Goal: Transaction & Acquisition: Book appointment/travel/reservation

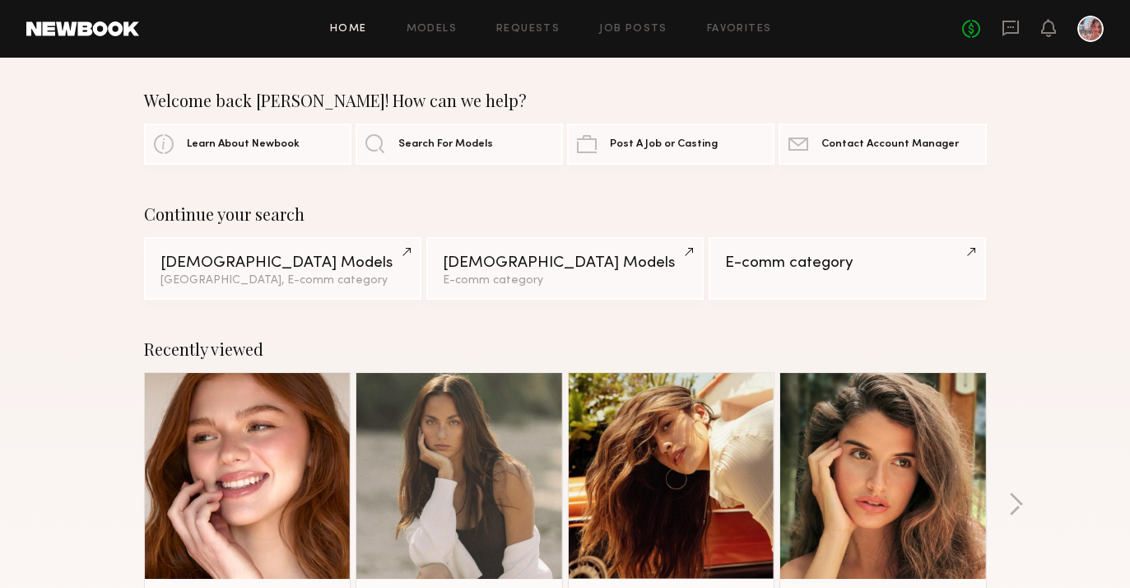
click at [198, 454] on link at bounding box center [248, 476] width 100 height 206
click at [263, 480] on link at bounding box center [248, 476] width 100 height 206
click at [1004, 25] on icon at bounding box center [1011, 29] width 16 height 16
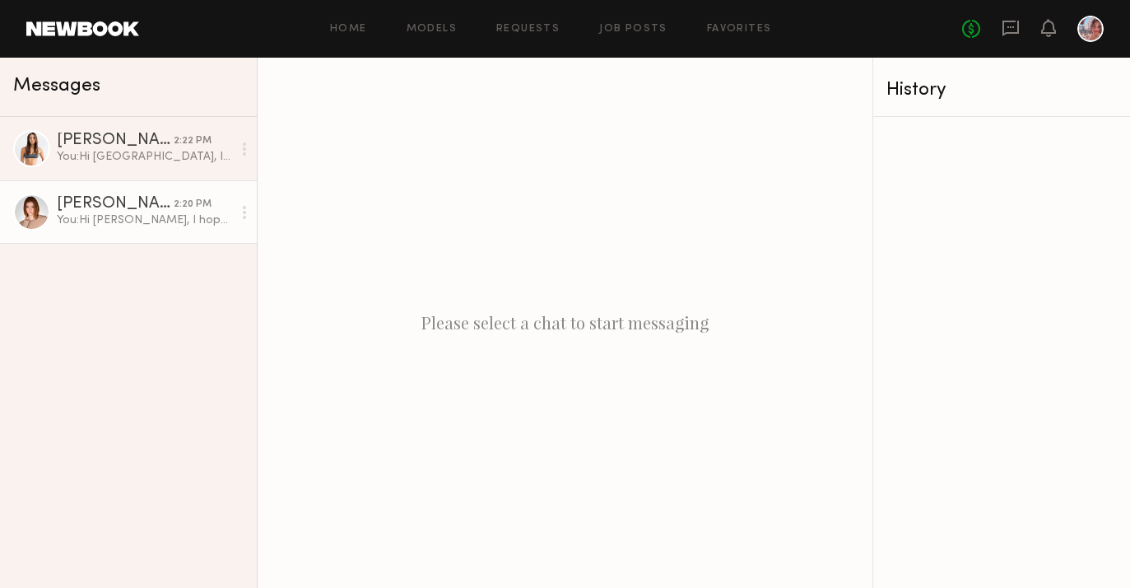
click at [146, 219] on div "You: Hi [PERSON_NAME], I hope you had a great long weekend! Thank you for confi…" at bounding box center [144, 220] width 175 height 16
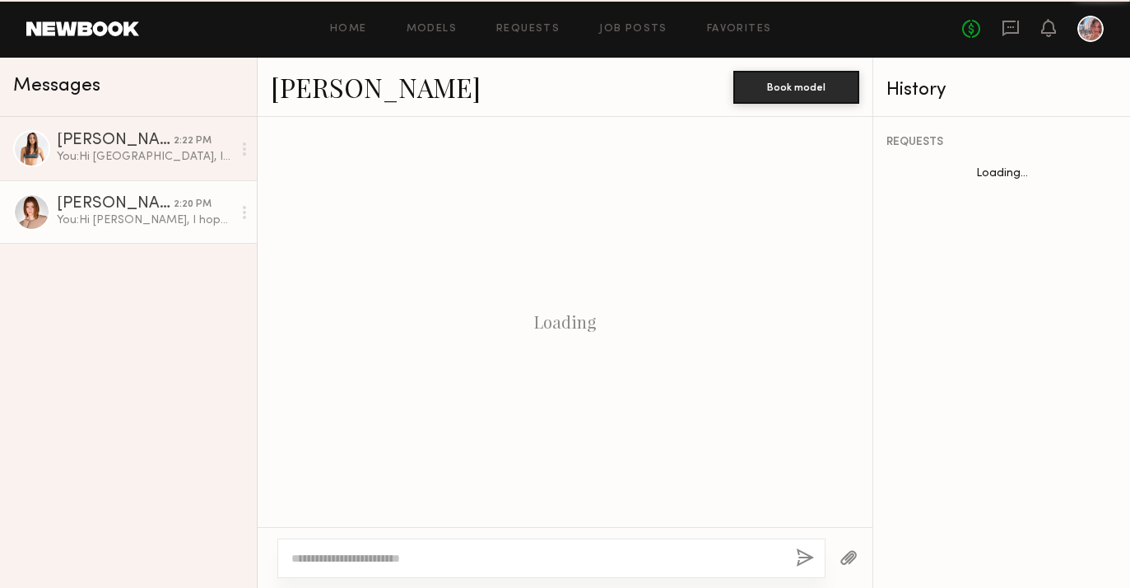
scroll to position [2252, 0]
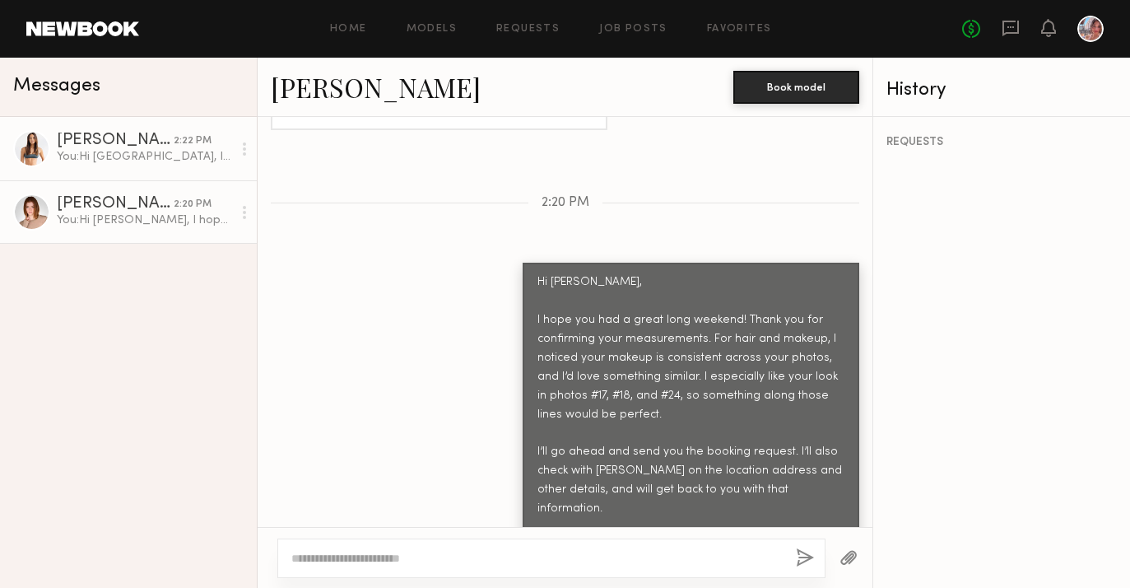
click at [151, 163] on div "You: Hi Sydney, I hope you had a good long weekend! I just wanted to follow up …" at bounding box center [144, 157] width 175 height 16
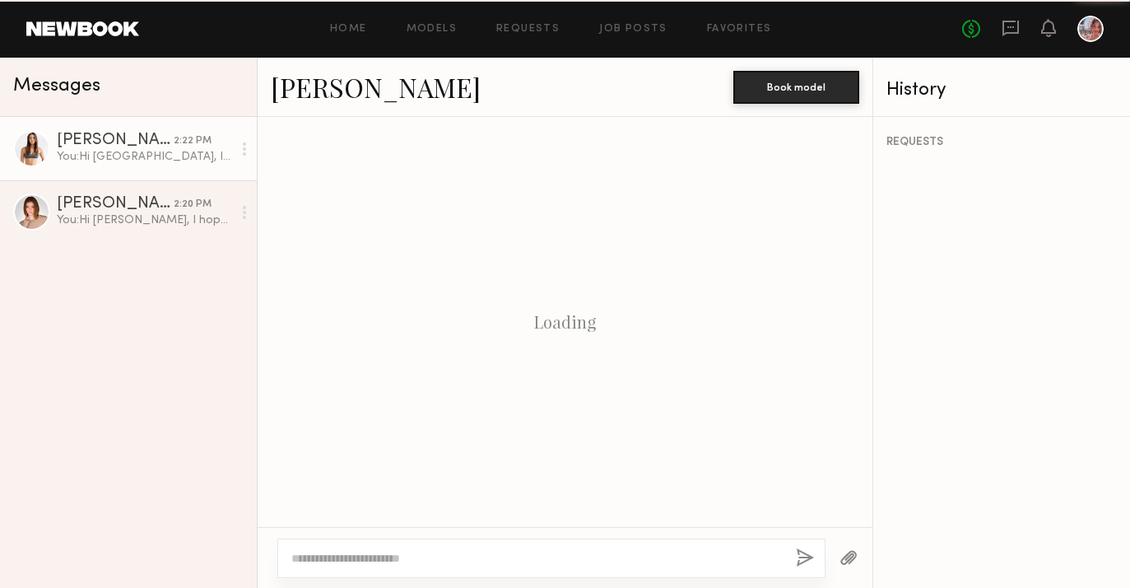
scroll to position [1614, 0]
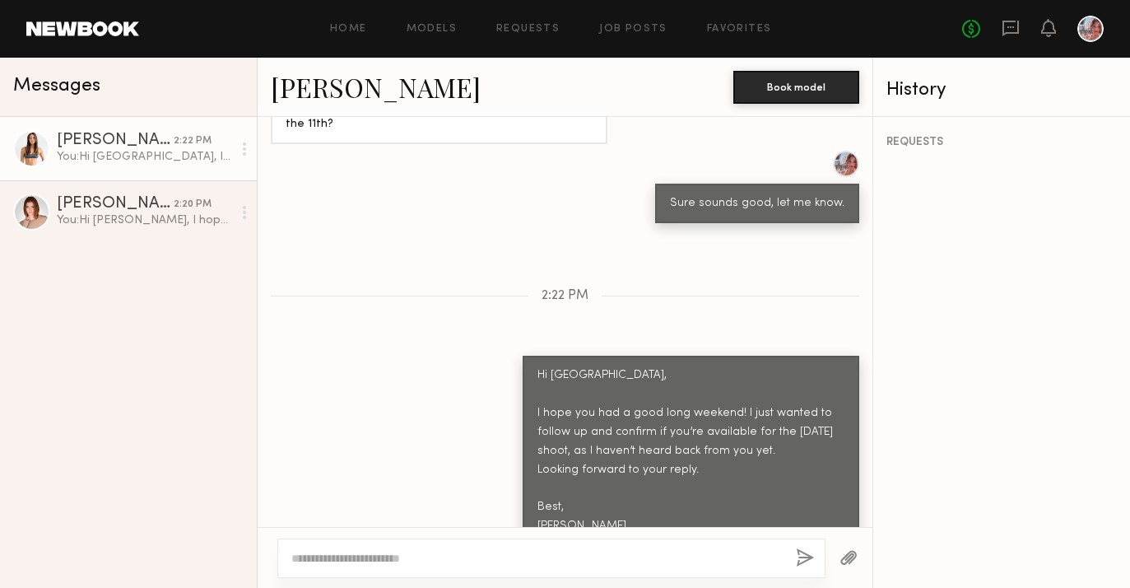
click at [383, 84] on link "Sydney M." at bounding box center [376, 86] width 210 height 35
click at [326, 83] on link "Sydney M." at bounding box center [376, 86] width 210 height 35
click at [365, 33] on link "Home" at bounding box center [348, 29] width 37 height 11
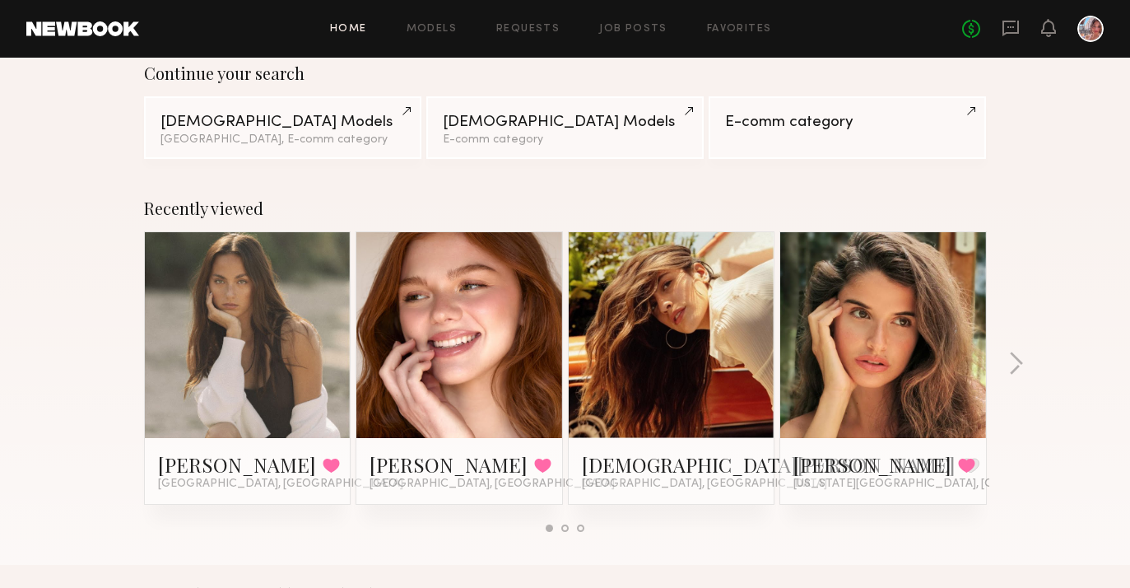
scroll to position [101, 0]
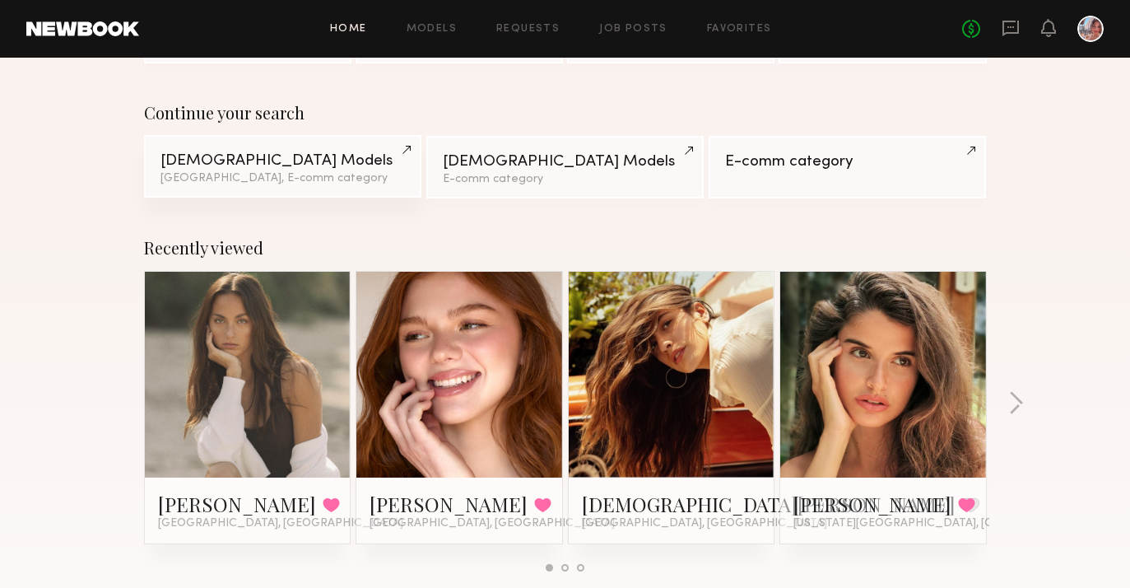
click at [292, 170] on link "Female Models Los Angeles, E-comm category" at bounding box center [282, 166] width 277 height 63
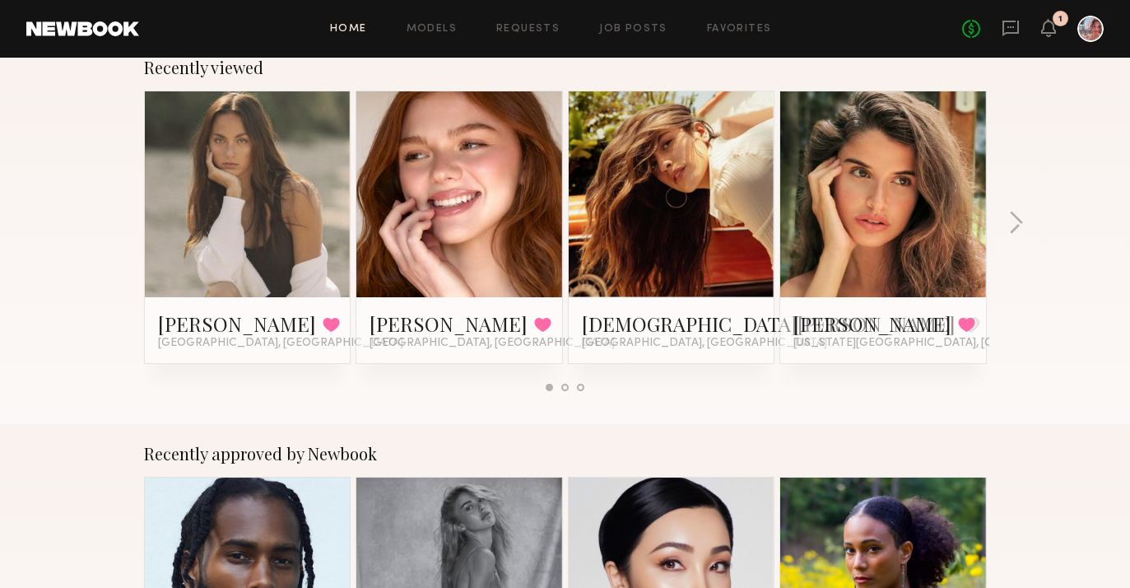
scroll to position [217, 0]
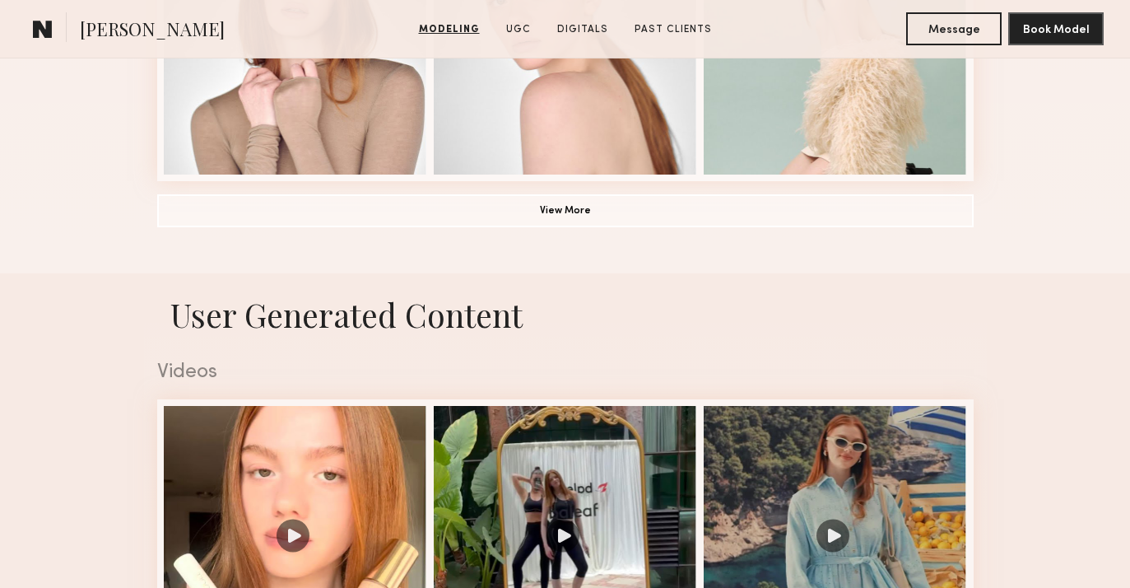
scroll to position [1383, 0]
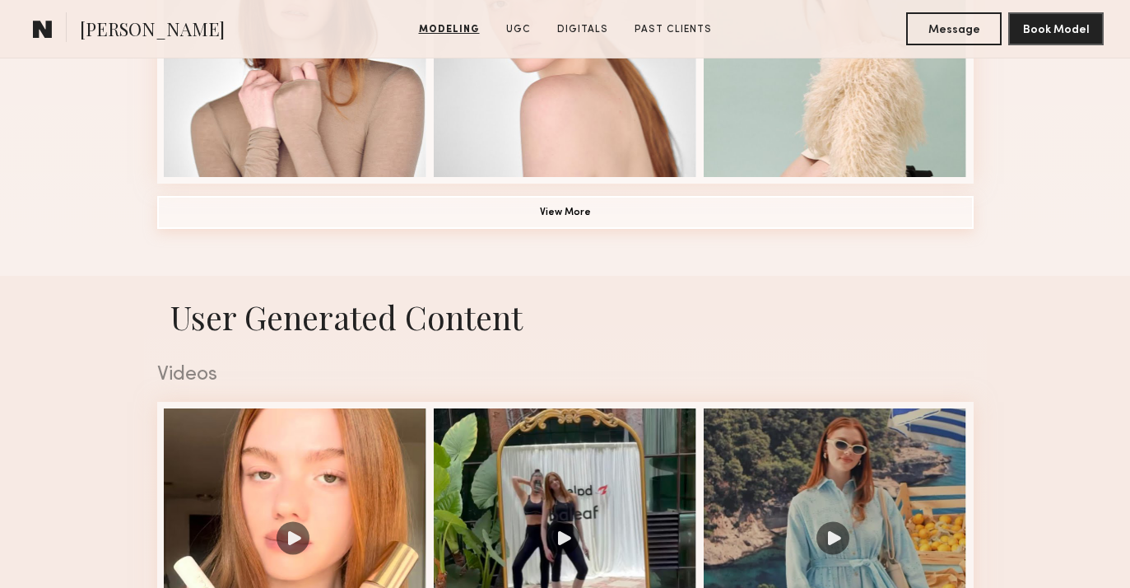
click at [523, 213] on button "View More" at bounding box center [565, 212] width 817 height 33
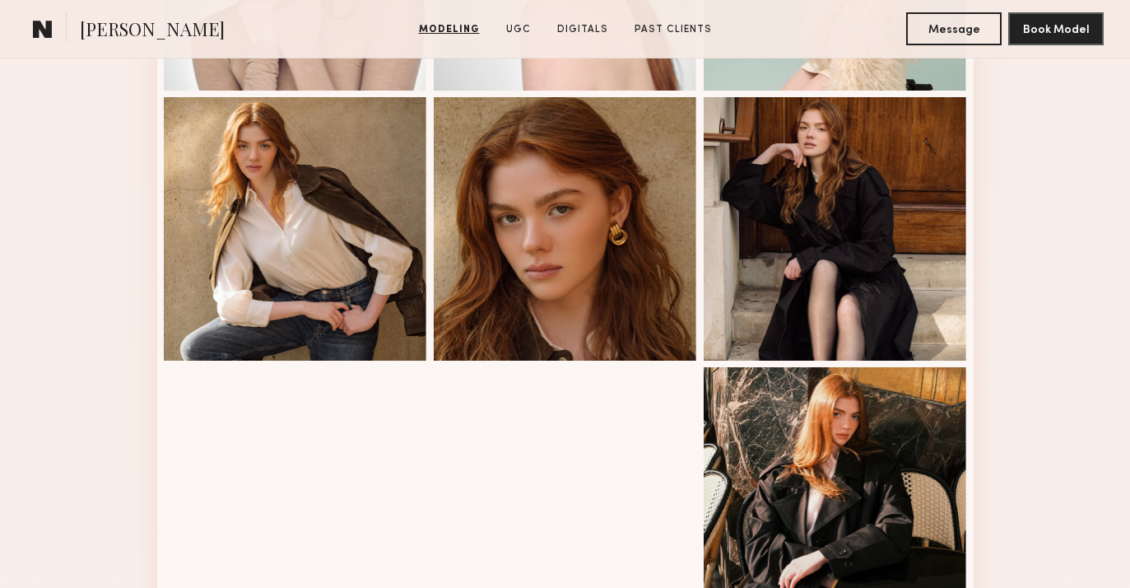
scroll to position [1483, 0]
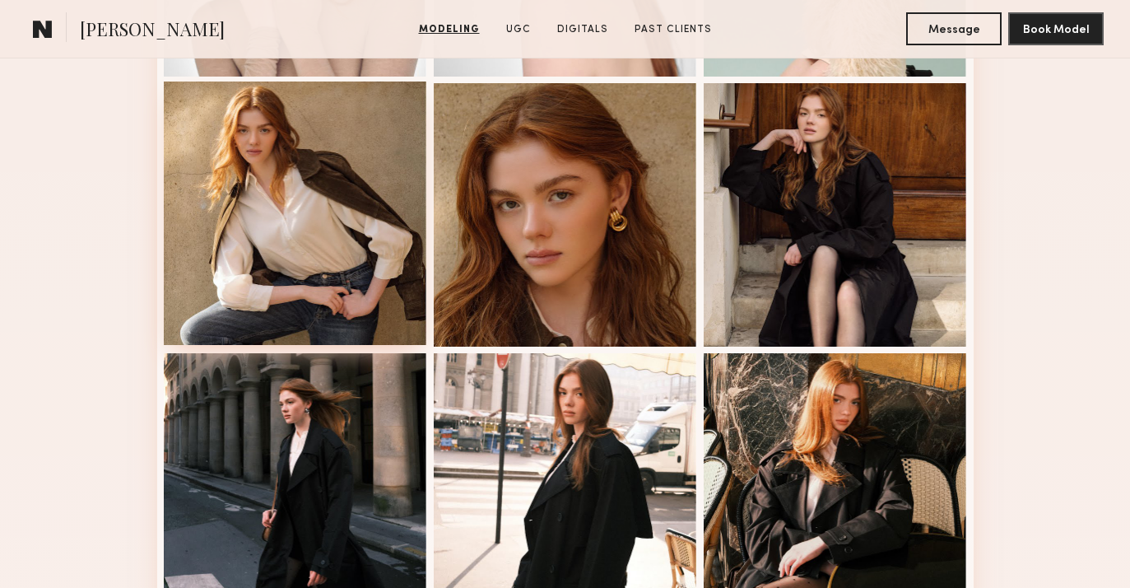
click at [296, 237] on div at bounding box center [295, 212] width 263 height 263
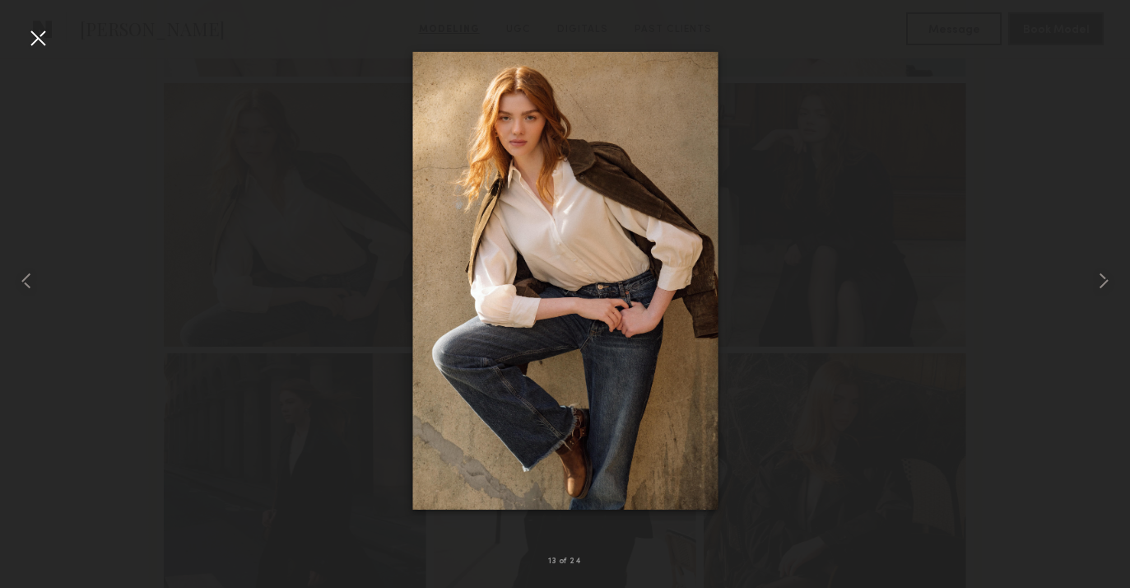
click at [44, 45] on div at bounding box center [38, 38] width 26 height 26
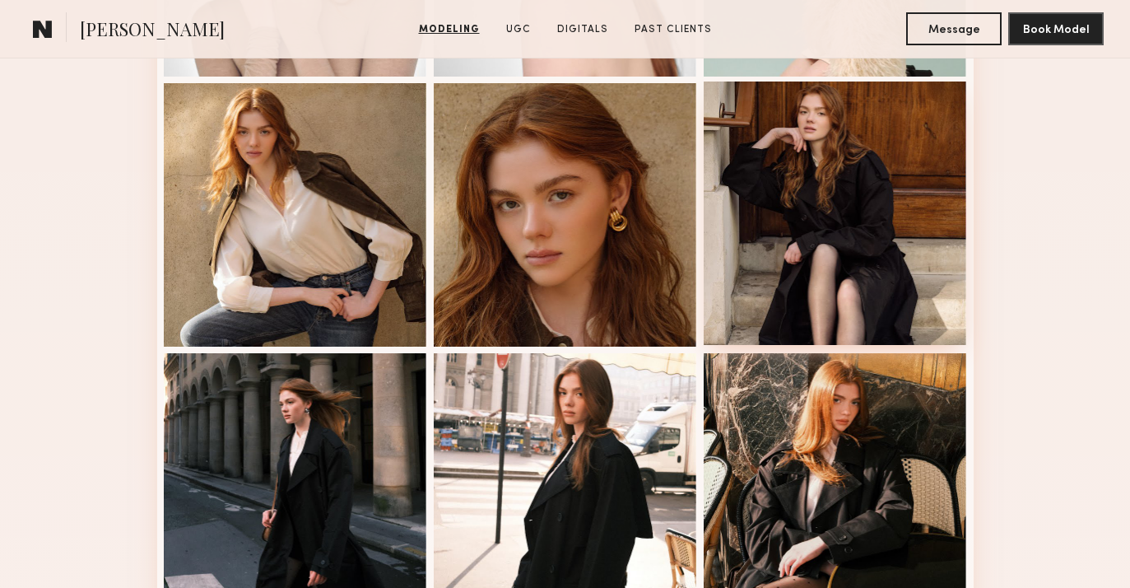
click at [812, 251] on div at bounding box center [835, 212] width 263 height 263
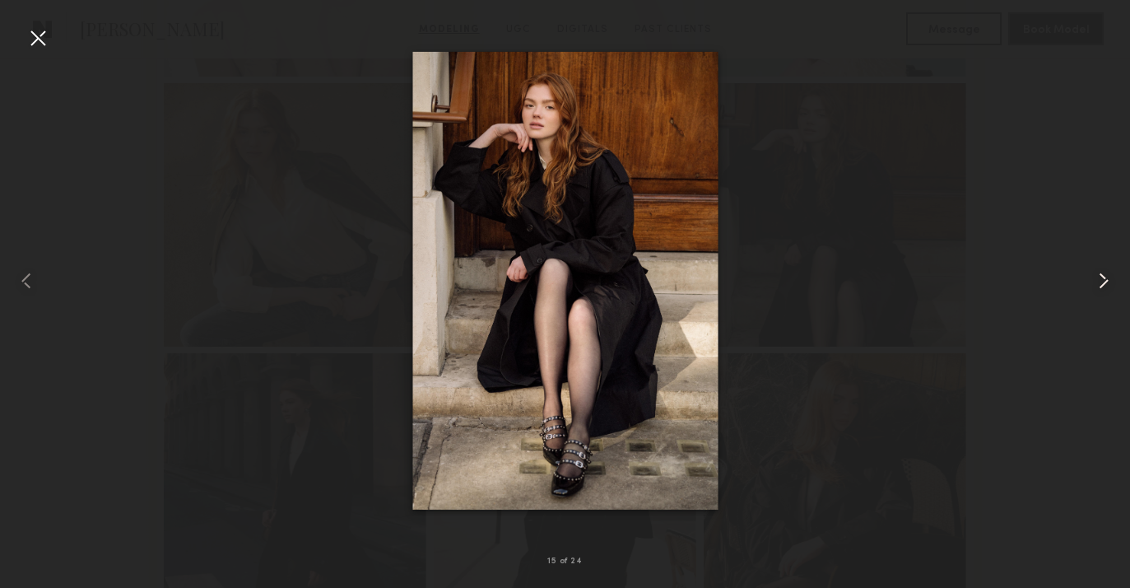
click at [1096, 286] on common-icon at bounding box center [1104, 281] width 26 height 26
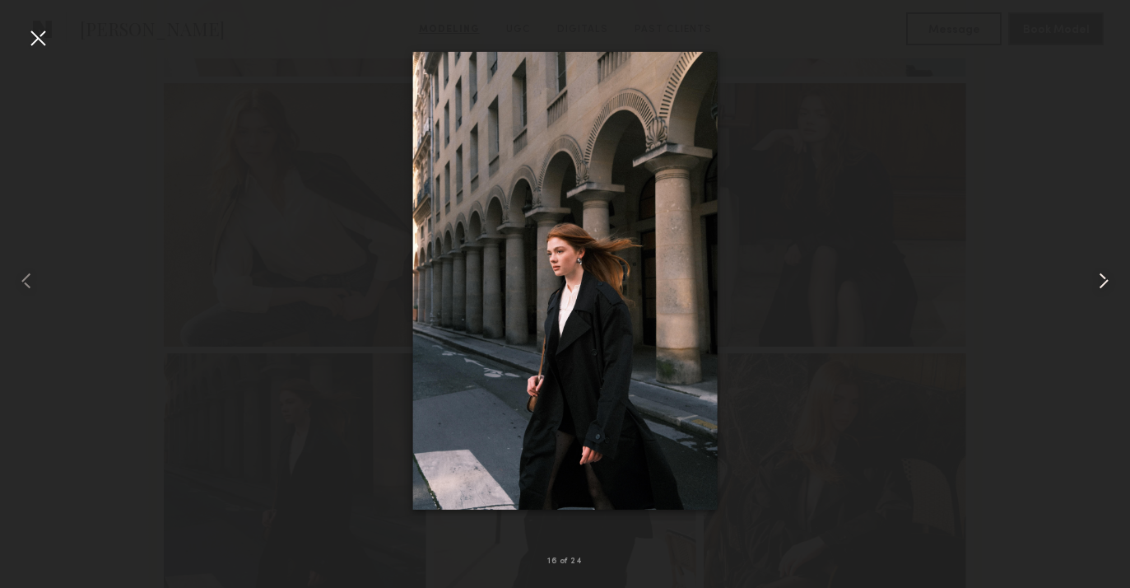
click at [1096, 286] on common-icon at bounding box center [1104, 281] width 26 height 26
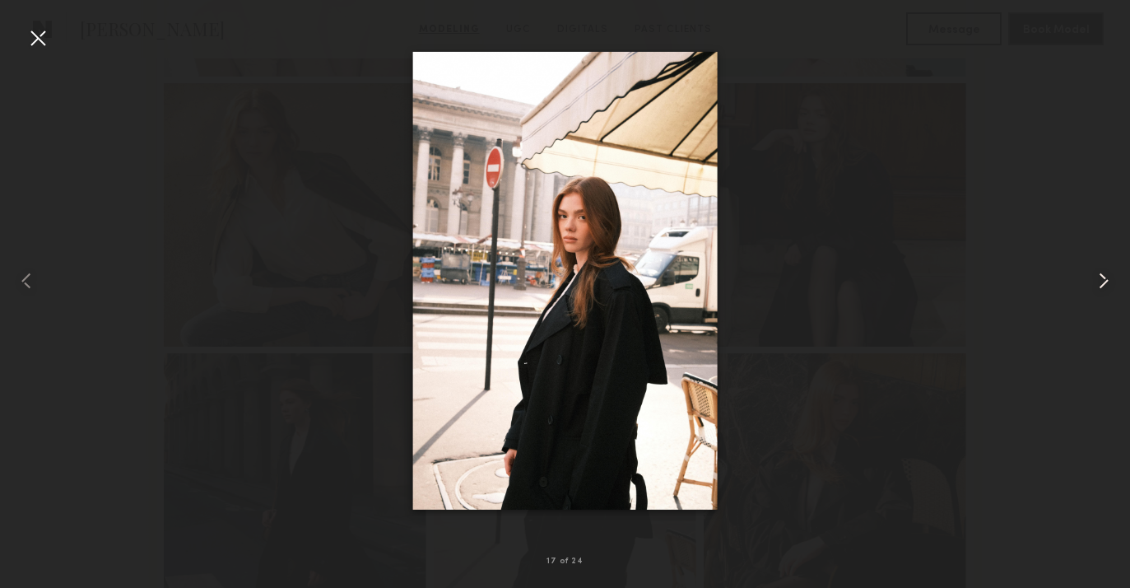
click at [1096, 286] on common-icon at bounding box center [1104, 281] width 26 height 26
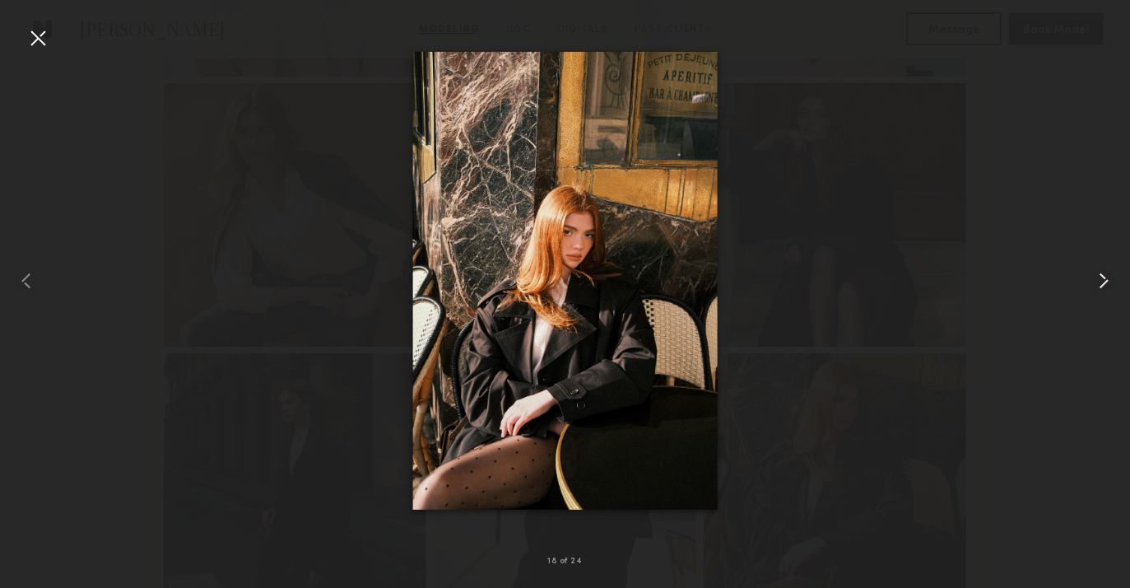
click at [1096, 286] on common-icon at bounding box center [1104, 281] width 26 height 26
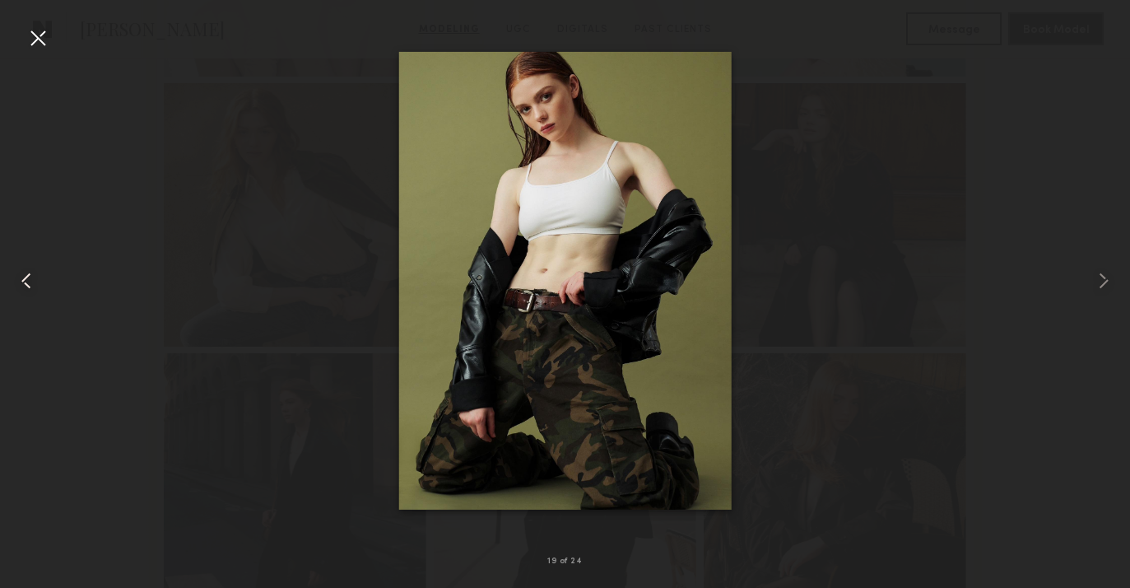
click at [15, 279] on common-icon at bounding box center [26, 281] width 26 height 26
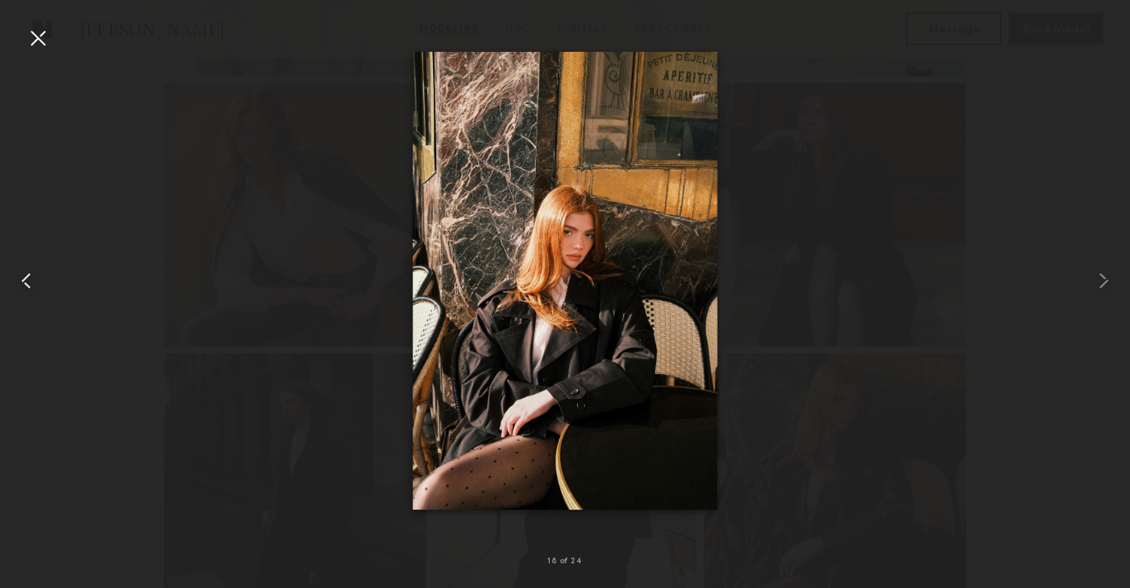
click at [15, 279] on common-icon at bounding box center [26, 281] width 26 height 26
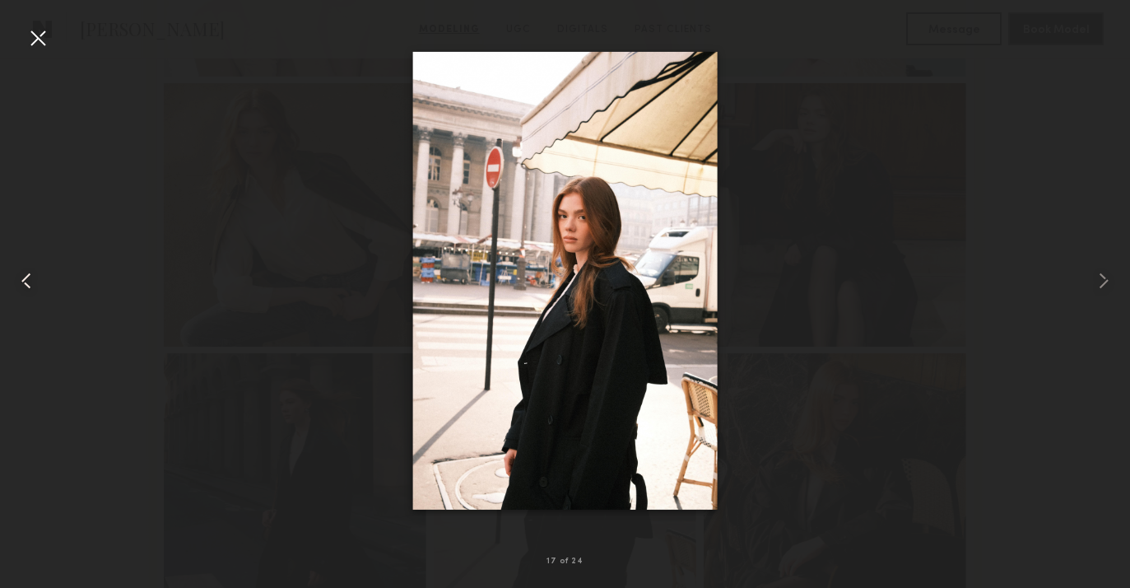
click at [16, 279] on common-icon at bounding box center [26, 281] width 26 height 26
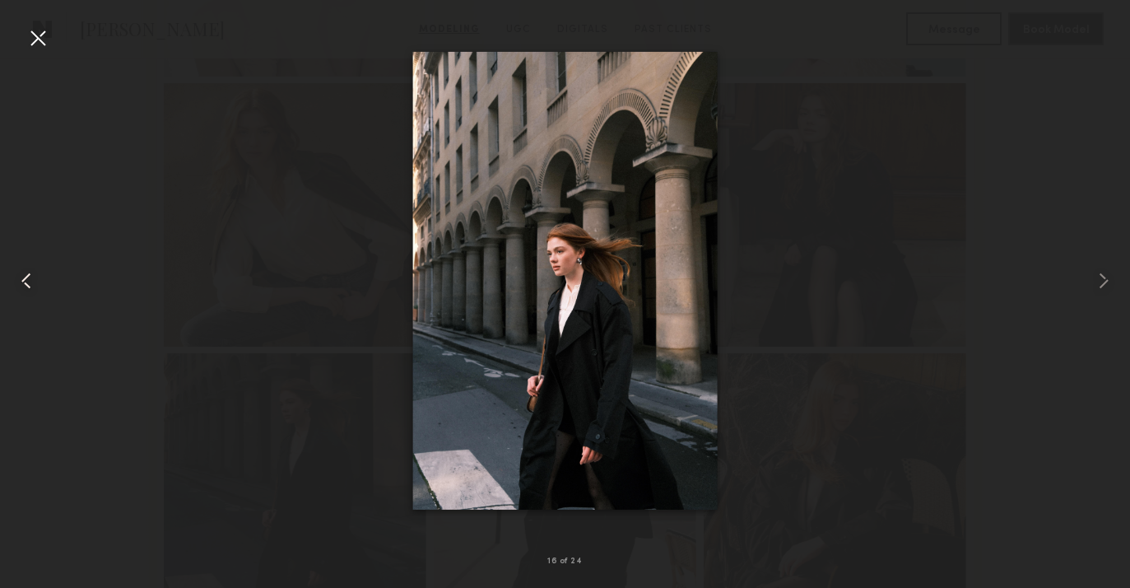
click at [16, 279] on common-icon at bounding box center [26, 281] width 26 height 26
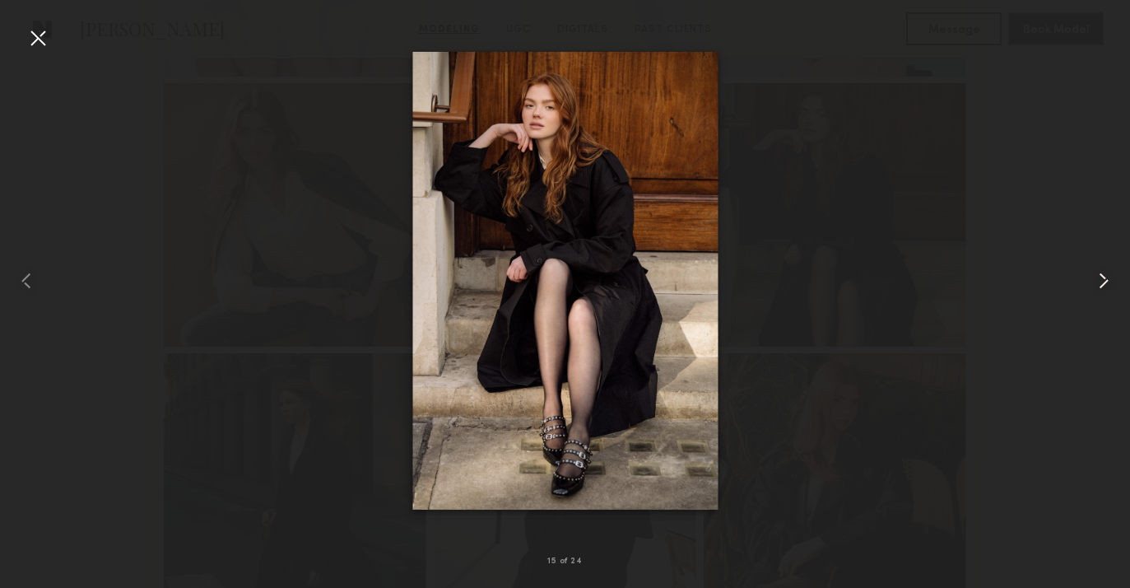
click at [1105, 279] on common-icon at bounding box center [1104, 281] width 26 height 26
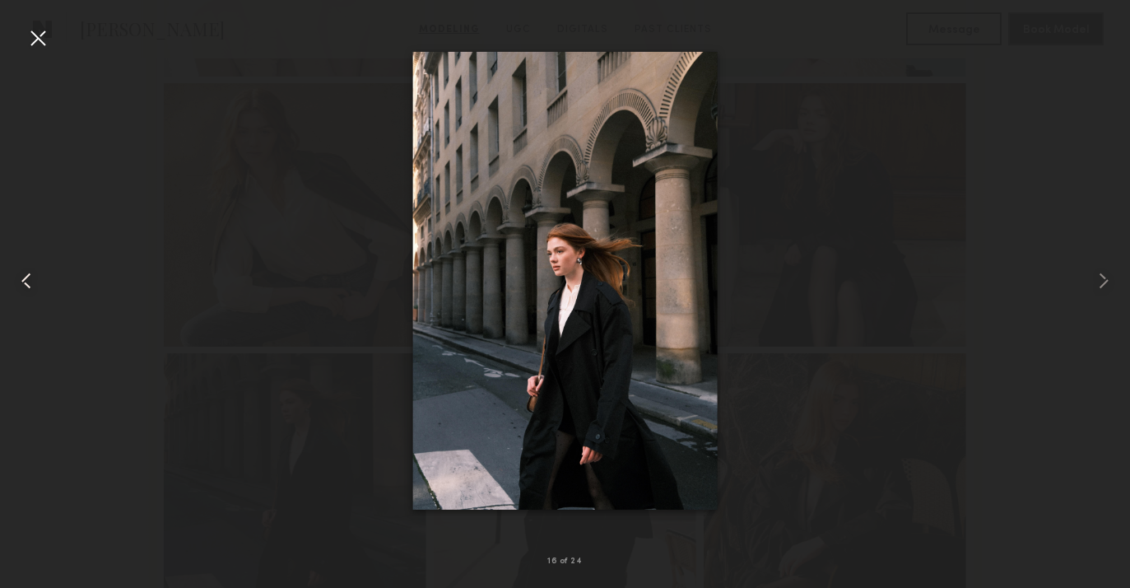
click at [35, 280] on common-icon at bounding box center [26, 281] width 26 height 26
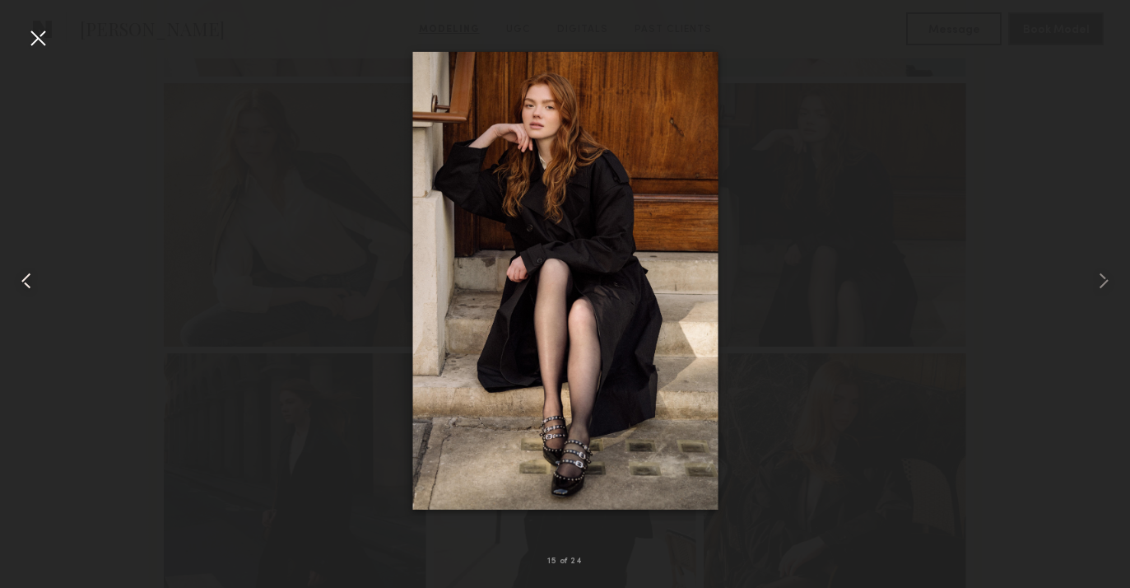
click at [35, 280] on common-icon at bounding box center [26, 281] width 26 height 26
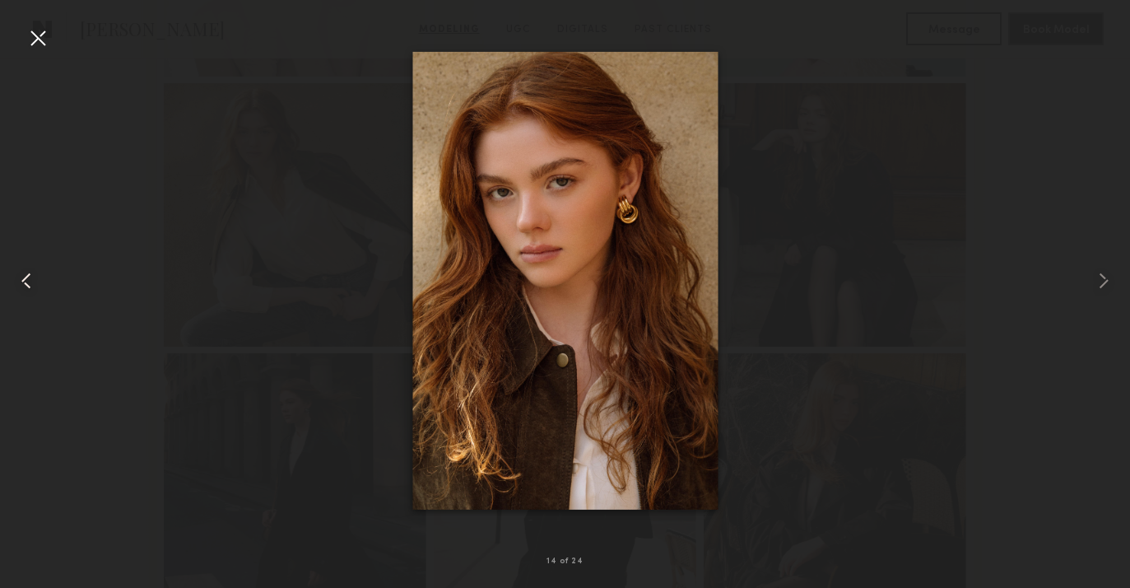
click at [35, 280] on common-icon at bounding box center [26, 281] width 26 height 26
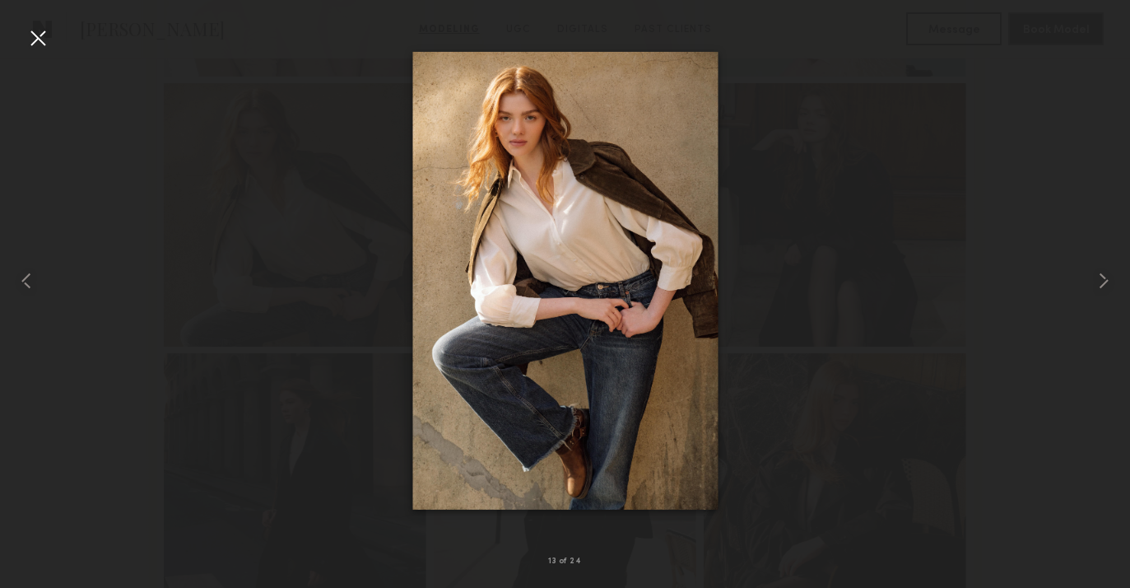
click at [40, 37] on div at bounding box center [38, 38] width 26 height 26
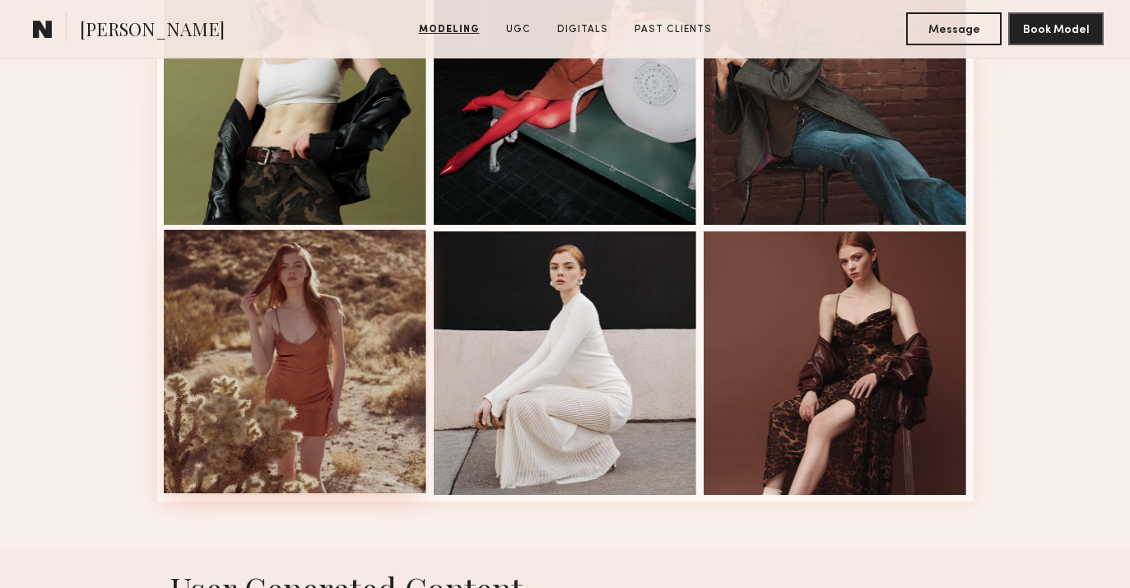
scroll to position [2156, 0]
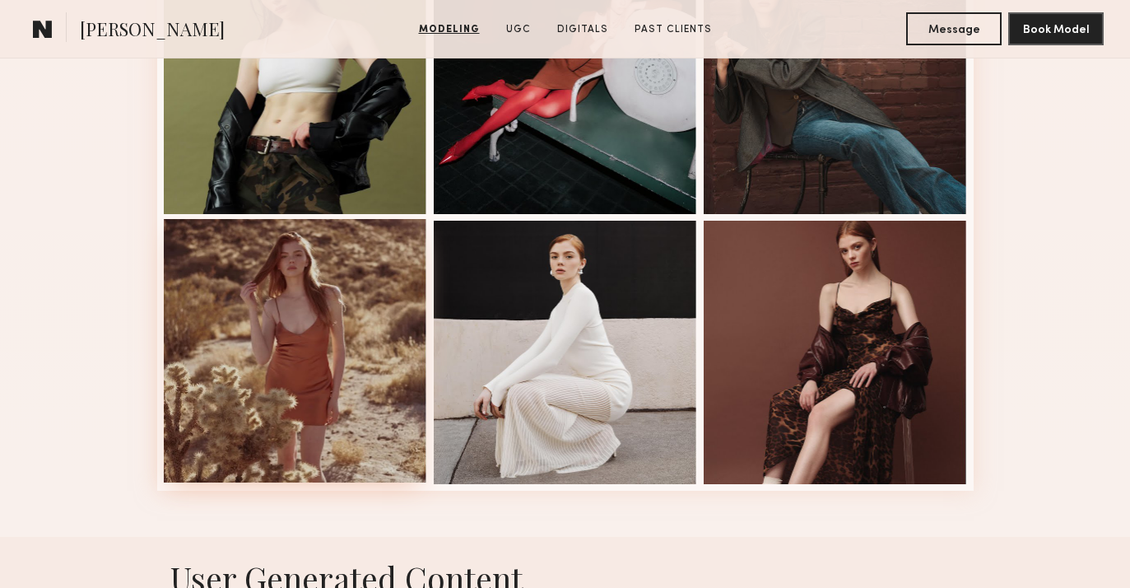
click at [316, 339] on div at bounding box center [295, 350] width 263 height 263
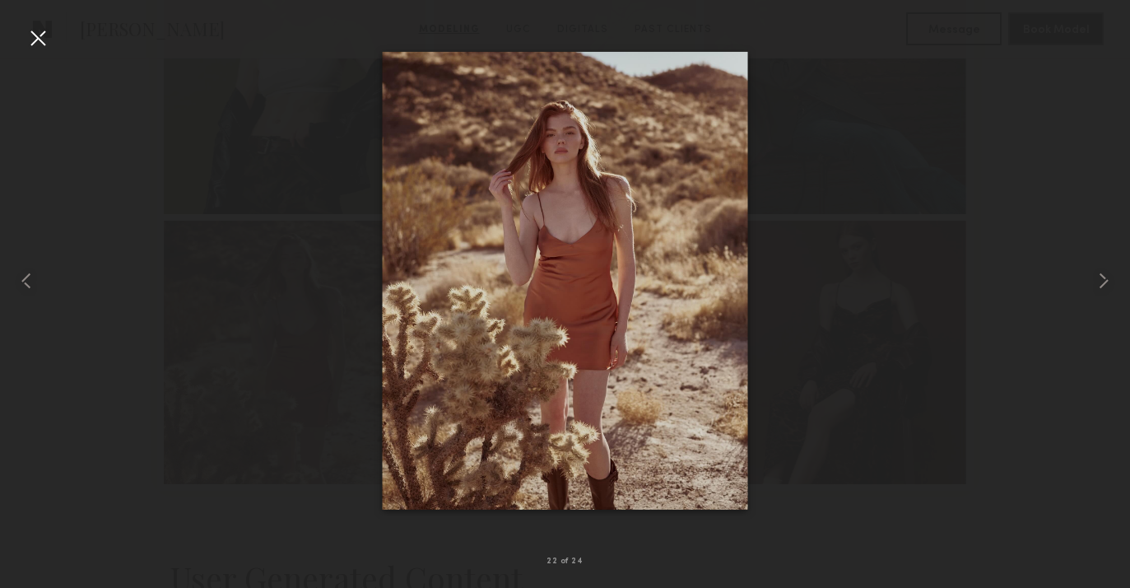
click at [40, 37] on div at bounding box center [38, 38] width 26 height 26
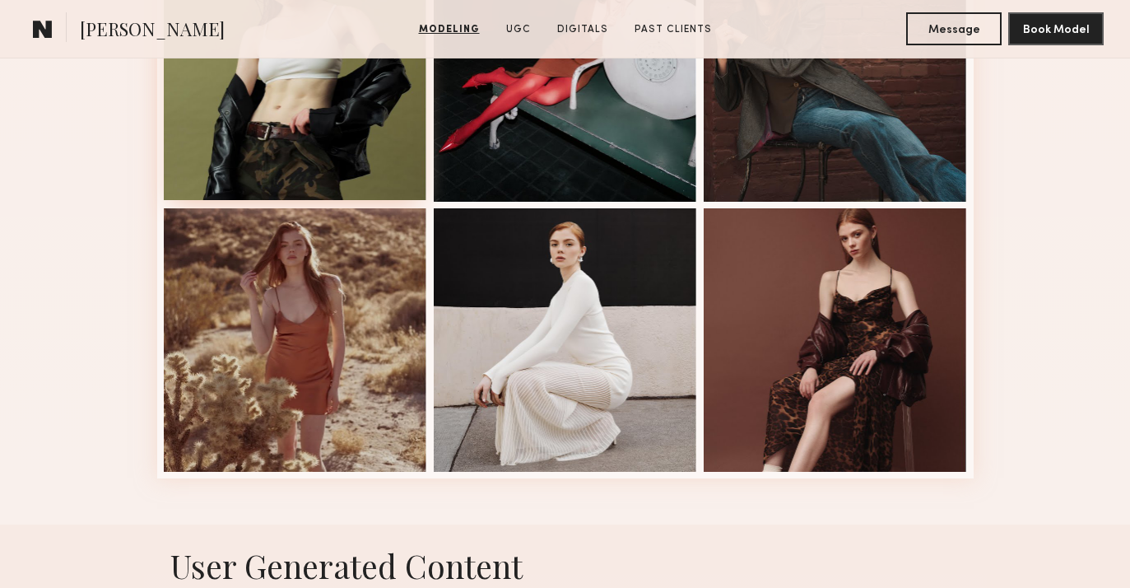
scroll to position [2169, 0]
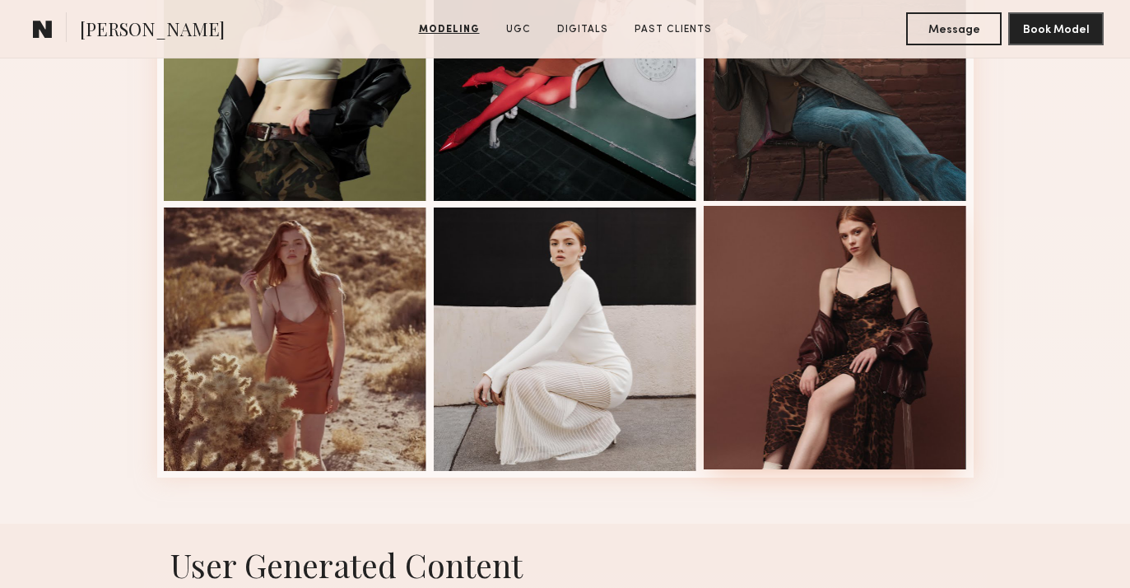
click at [790, 287] on div at bounding box center [835, 337] width 263 height 263
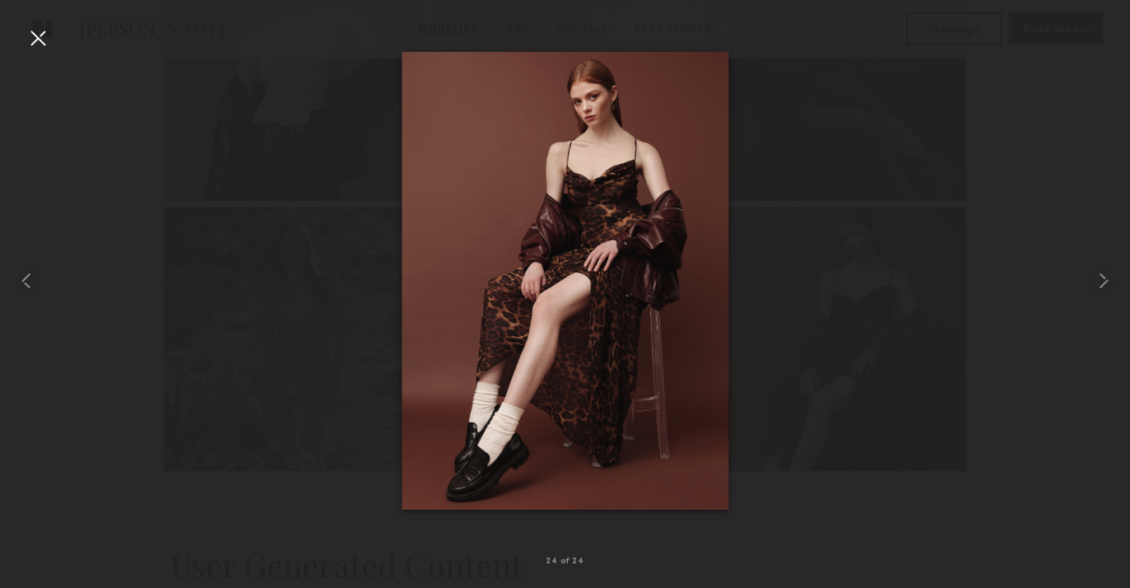
click at [44, 40] on div at bounding box center [38, 38] width 26 height 26
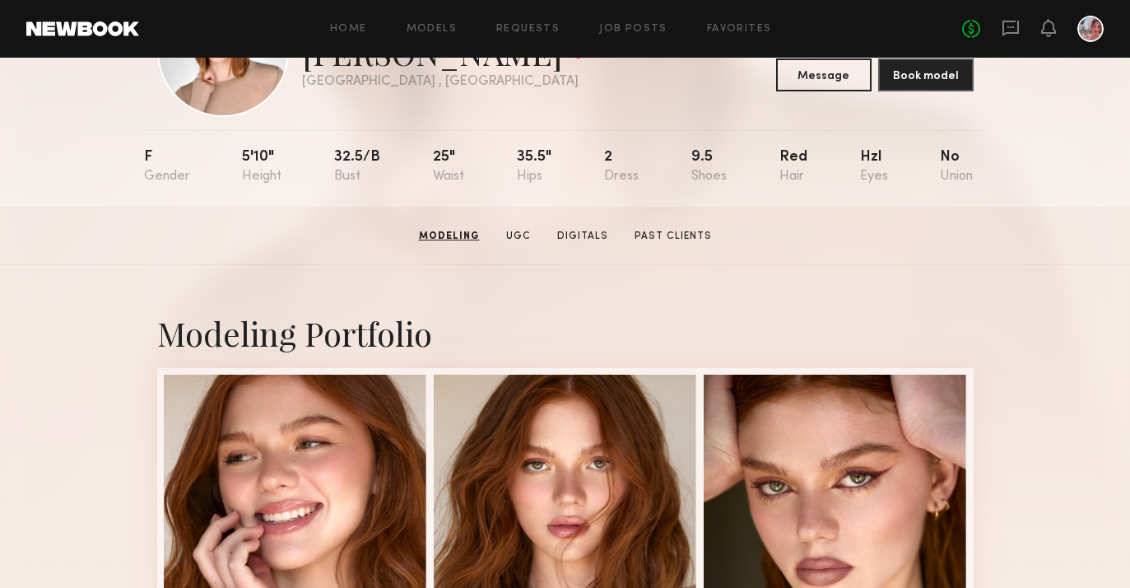
scroll to position [109, 0]
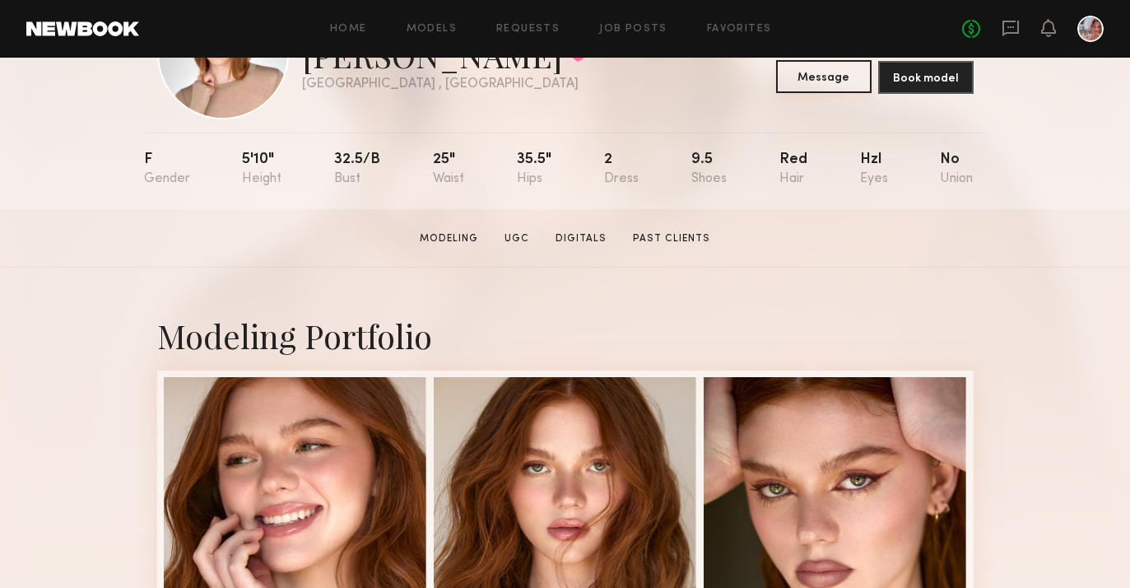
click at [806, 82] on button "Message" at bounding box center [823, 76] width 95 height 33
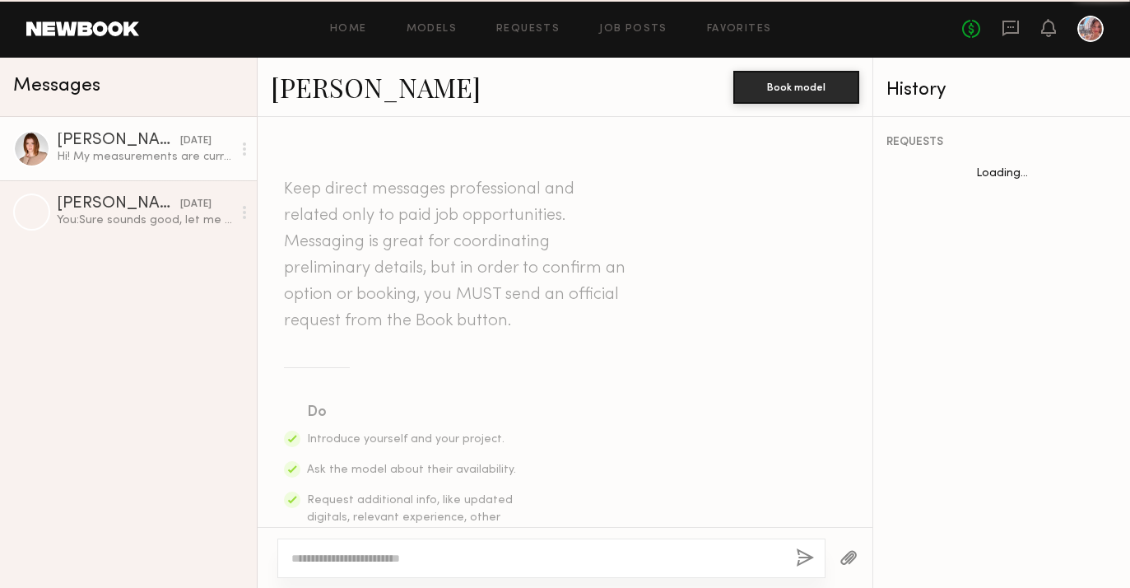
scroll to position [1783, 0]
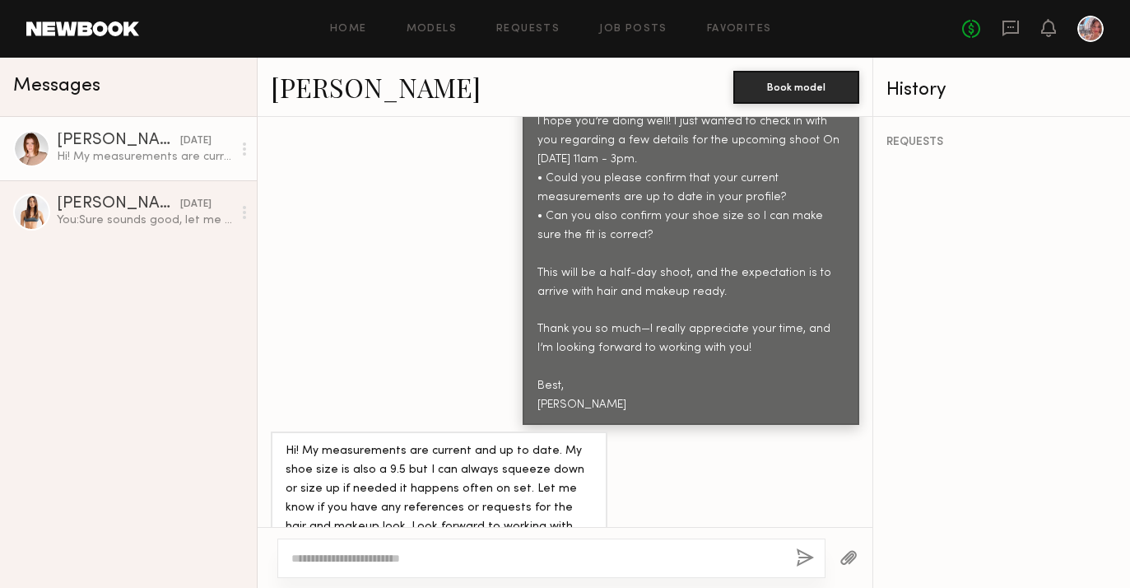
click at [517, 555] on textarea at bounding box center [536, 558] width 491 height 16
paste textarea "**********"
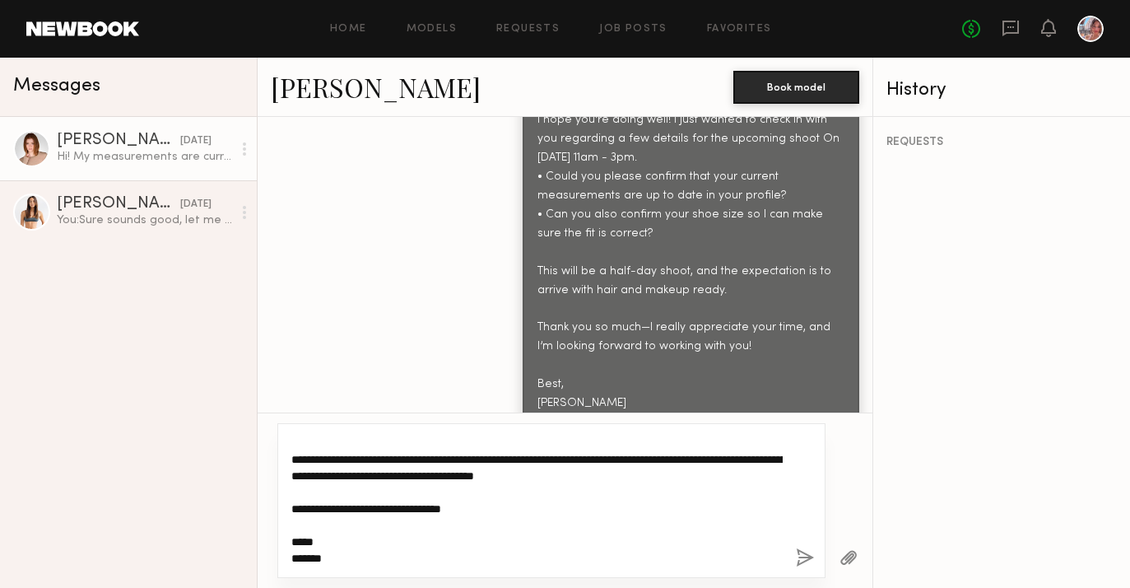
drag, startPoint x: 492, startPoint y: 510, endPoint x: 290, endPoint y: 504, distance: 202.6
click at [290, 504] on div "**********" at bounding box center [551, 500] width 548 height 155
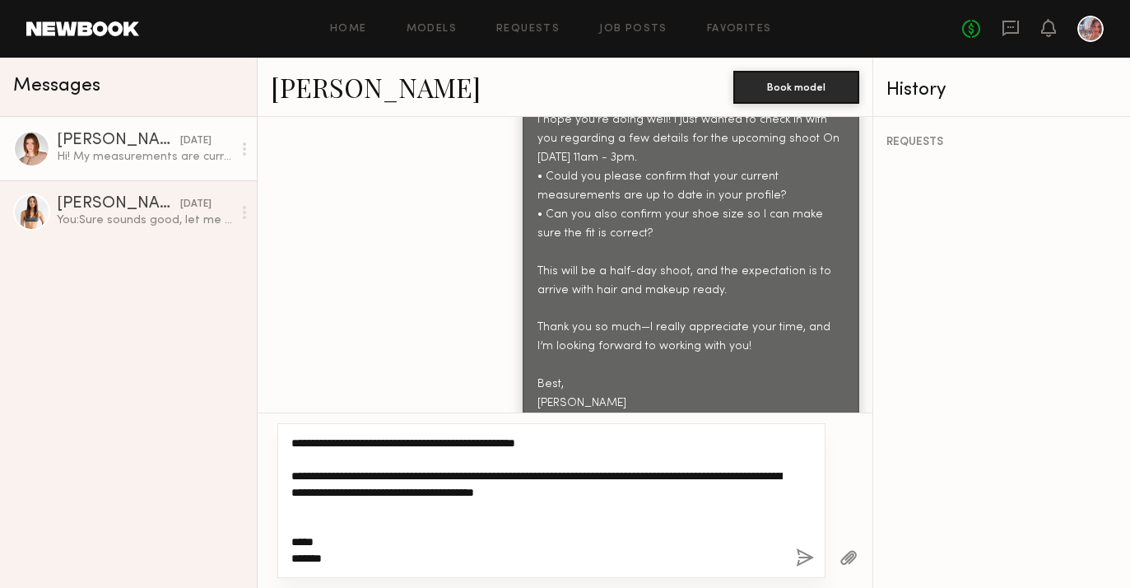
scroll to position [82, 0]
click at [316, 542] on textarea "**********" at bounding box center [536, 501] width 491 height 132
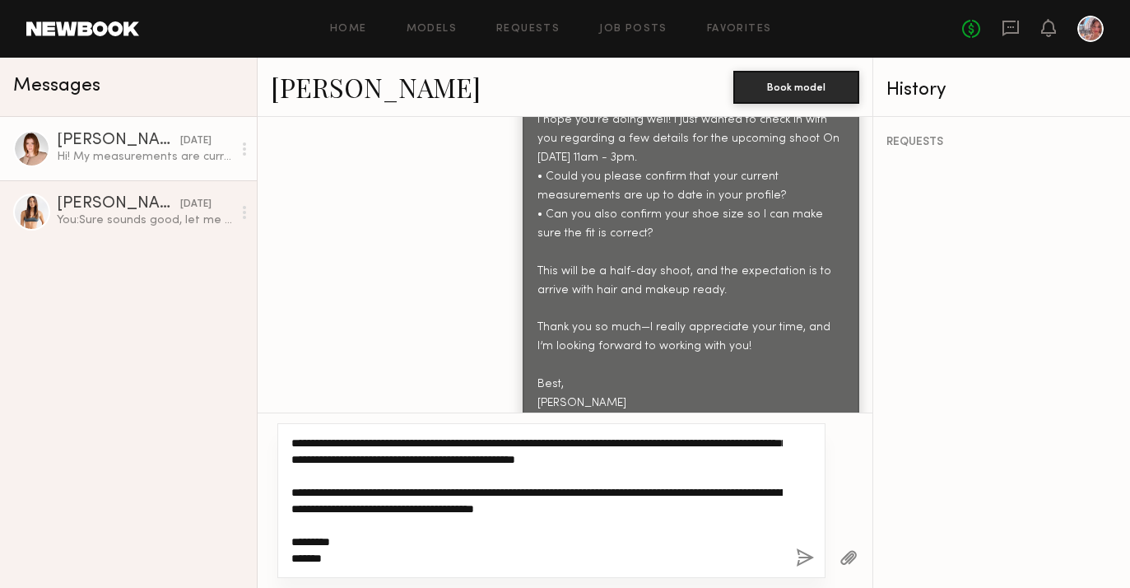
scroll to position [0, 0]
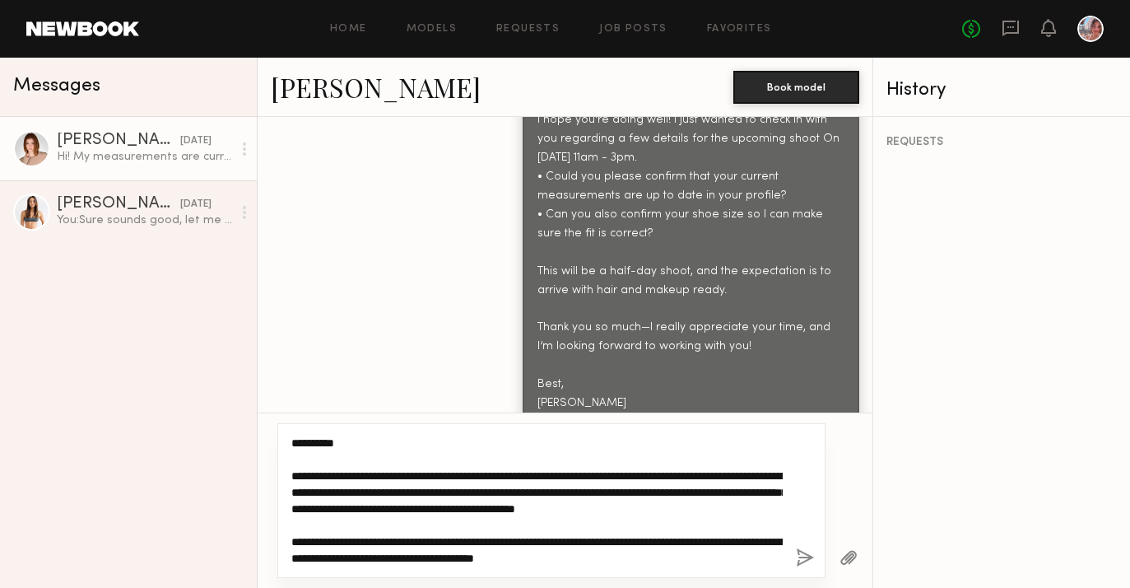
click at [613, 510] on textarea "**********" at bounding box center [536, 501] width 491 height 132
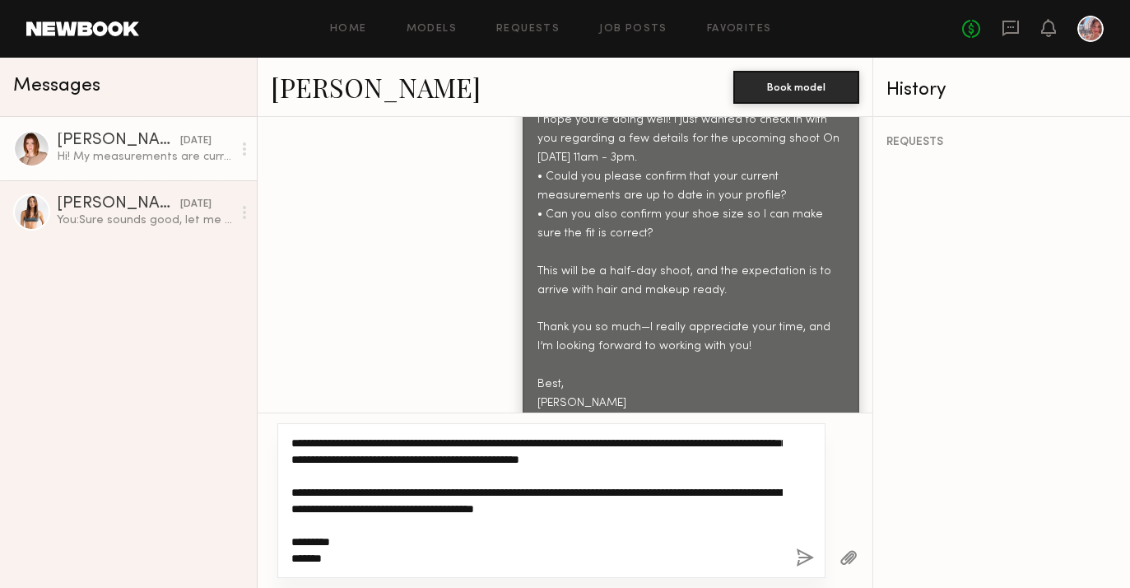
type textarea "**********"
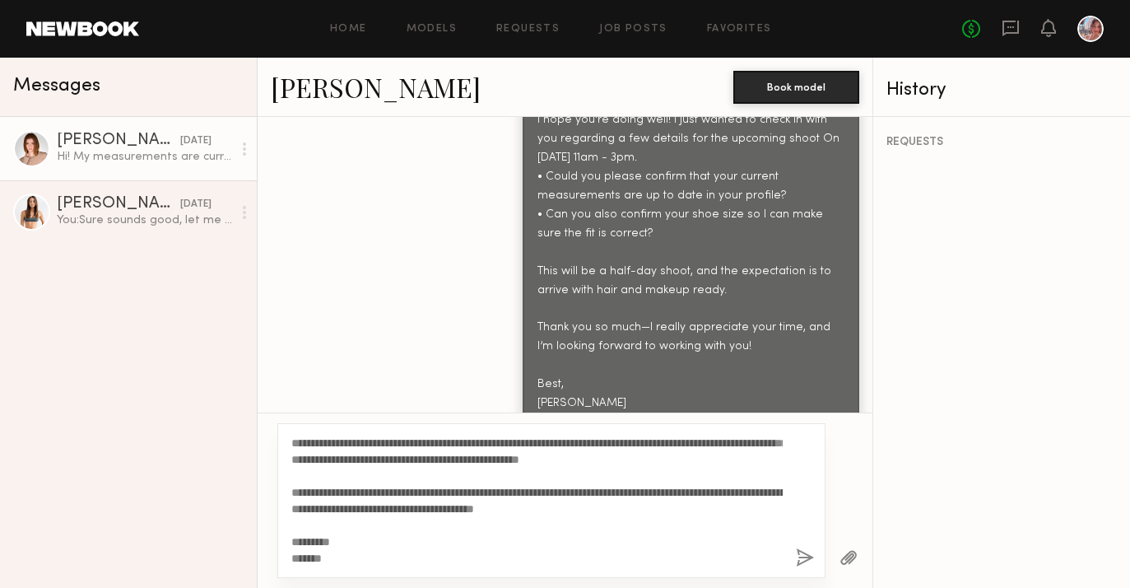
click at [799, 560] on button "button" at bounding box center [805, 558] width 18 height 21
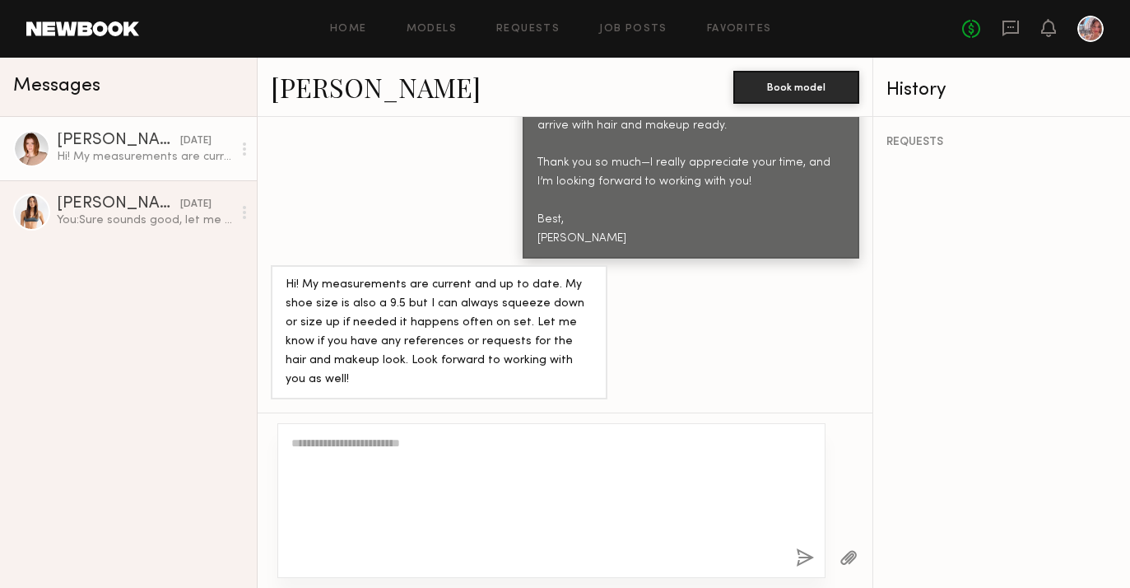
scroll to position [0, 0]
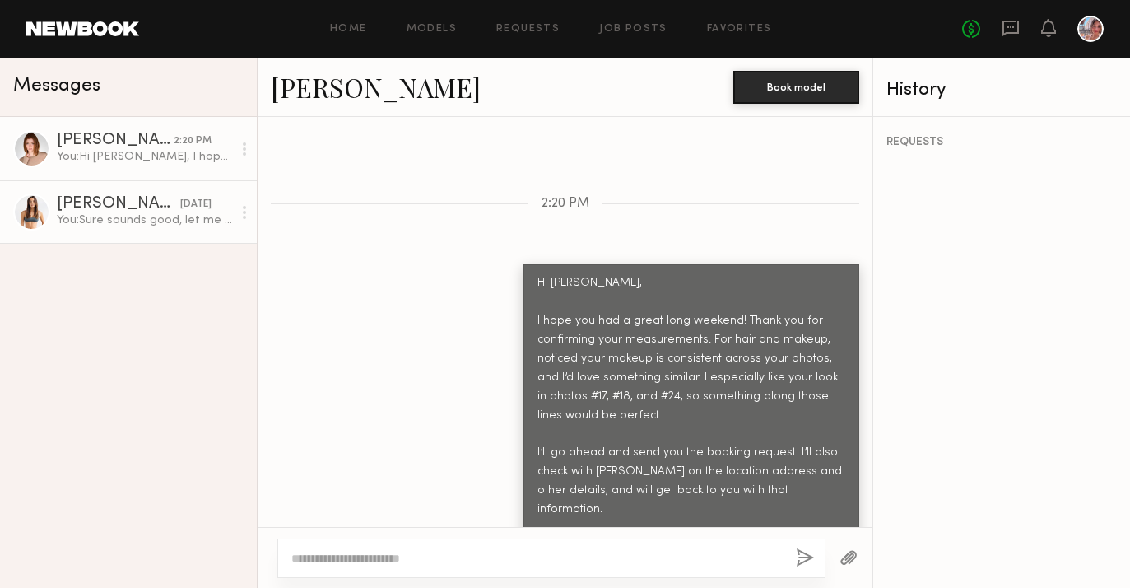
click at [128, 208] on div "Sydney M." at bounding box center [118, 204] width 123 height 16
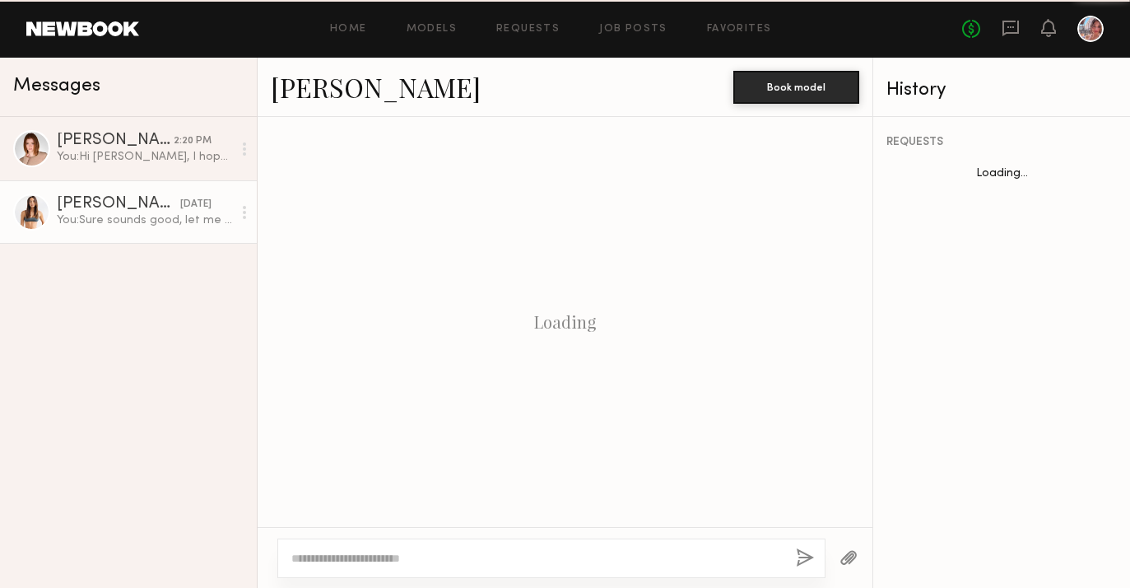
scroll to position [1258, 0]
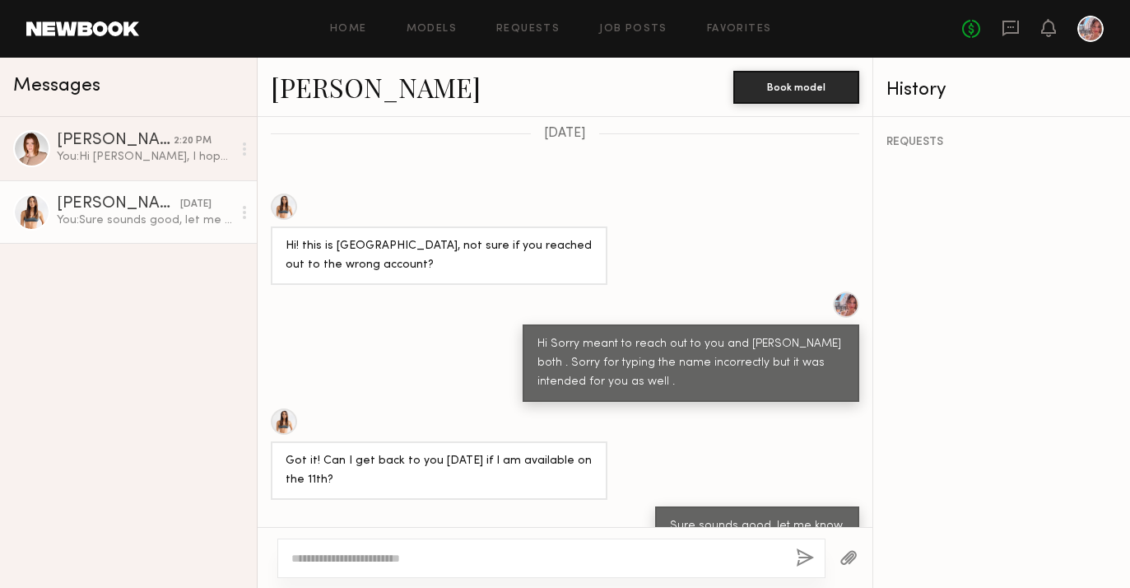
click at [381, 562] on textarea at bounding box center [536, 558] width 491 height 16
paste textarea "**********"
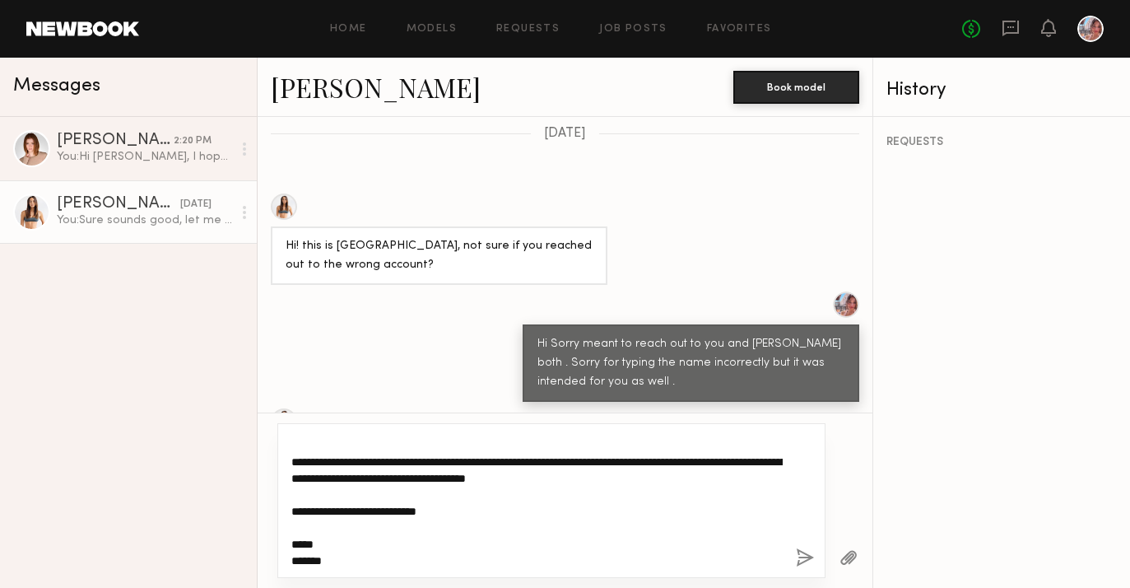
scroll to position [0, 0]
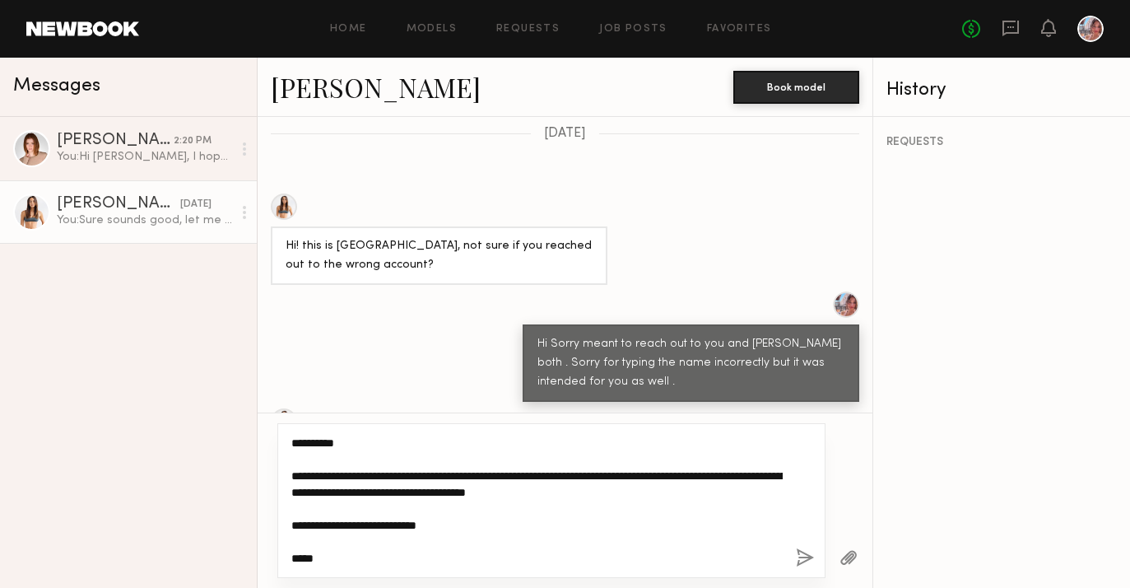
click at [375, 504] on textarea "**********" at bounding box center [536, 501] width 491 height 132
type textarea "**********"
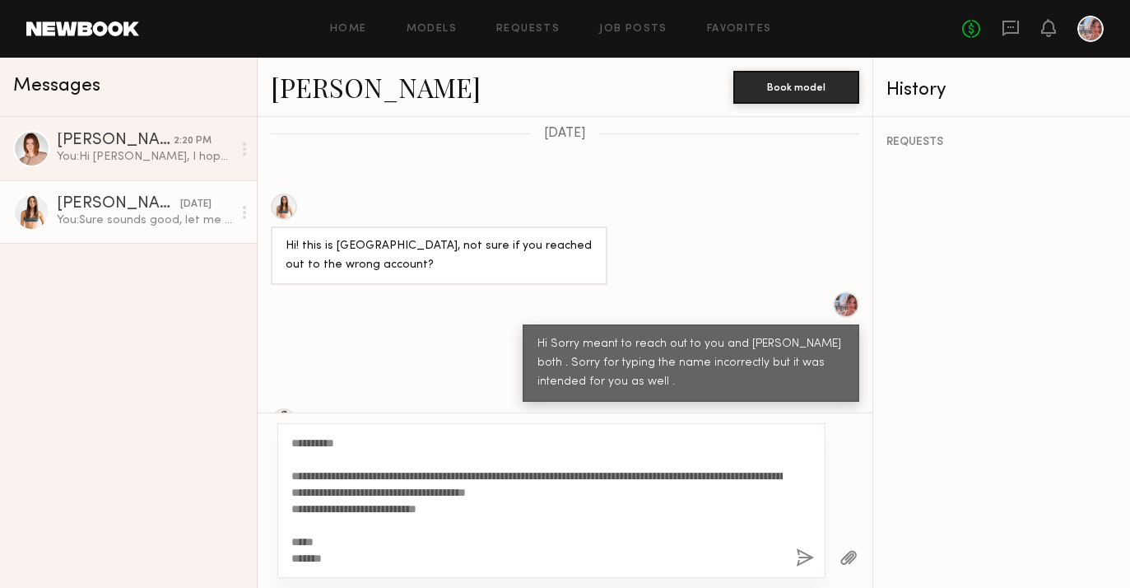
click at [808, 559] on button "button" at bounding box center [805, 558] width 18 height 21
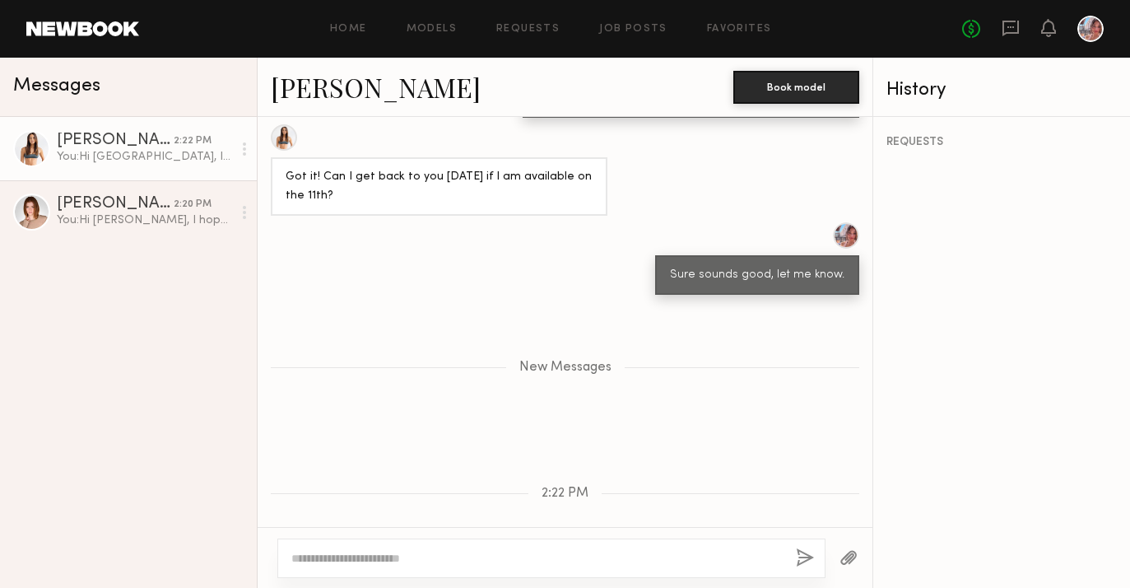
scroll to position [1472, 0]
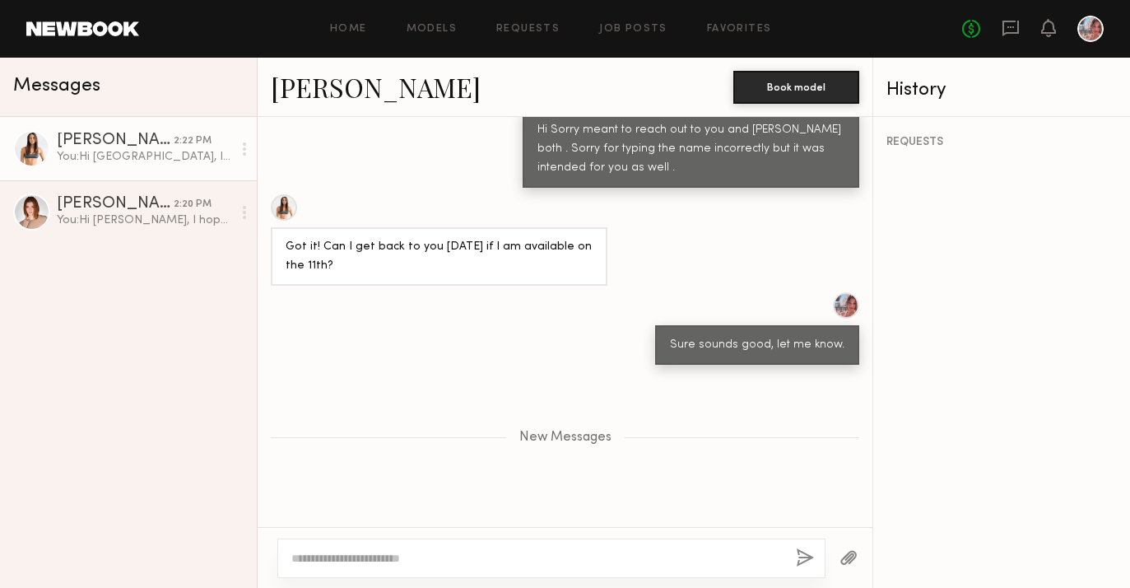
click at [601, 428] on div "New Messages" at bounding box center [565, 434] width 615 height 126
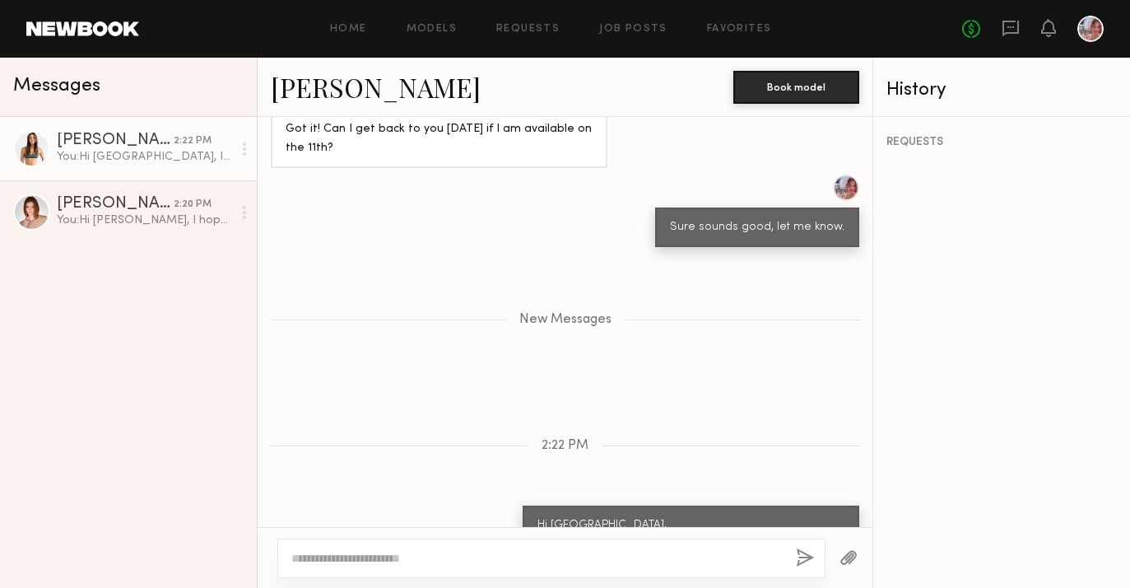
scroll to position [1739, 0]
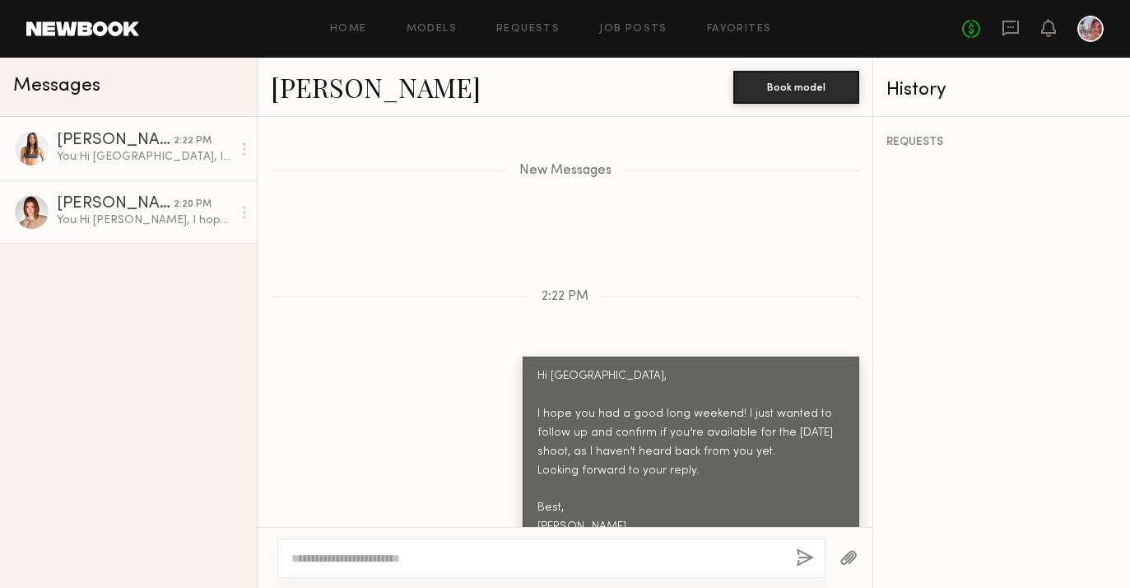
click at [174, 223] on div "You: Hi Camryn, I hope you had a great long weekend! Thank you for confirming y…" at bounding box center [144, 220] width 175 height 16
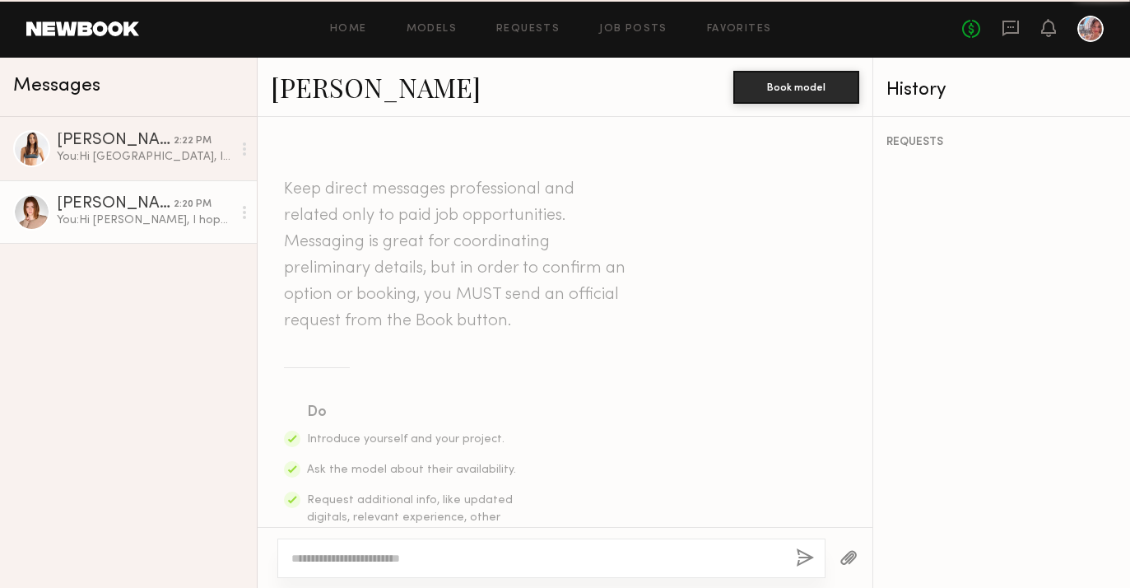
scroll to position [2252, 0]
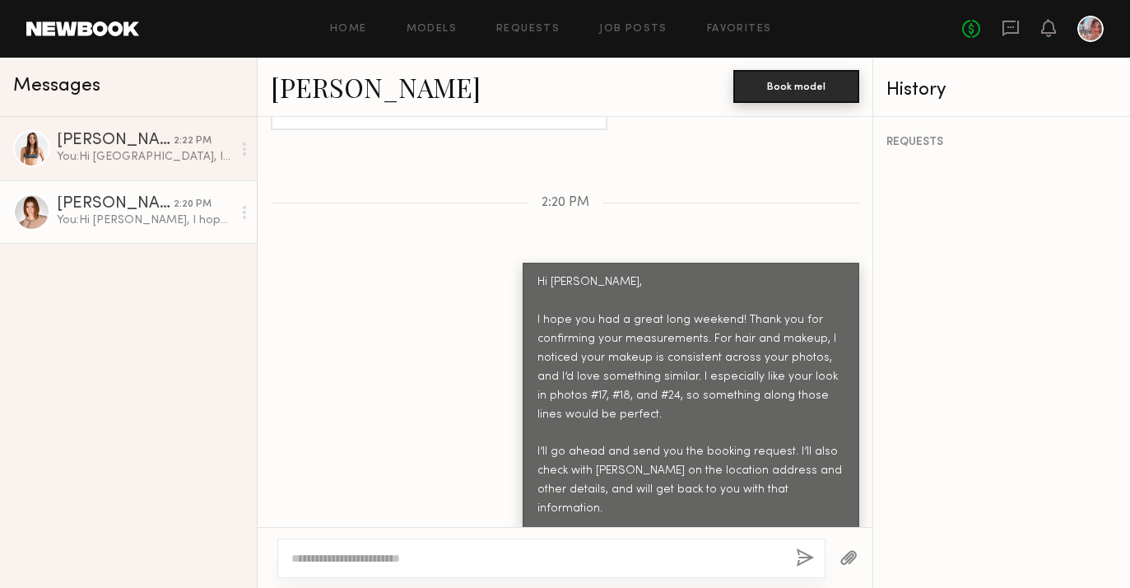
click at [795, 91] on button "Book model" at bounding box center [796, 86] width 126 height 33
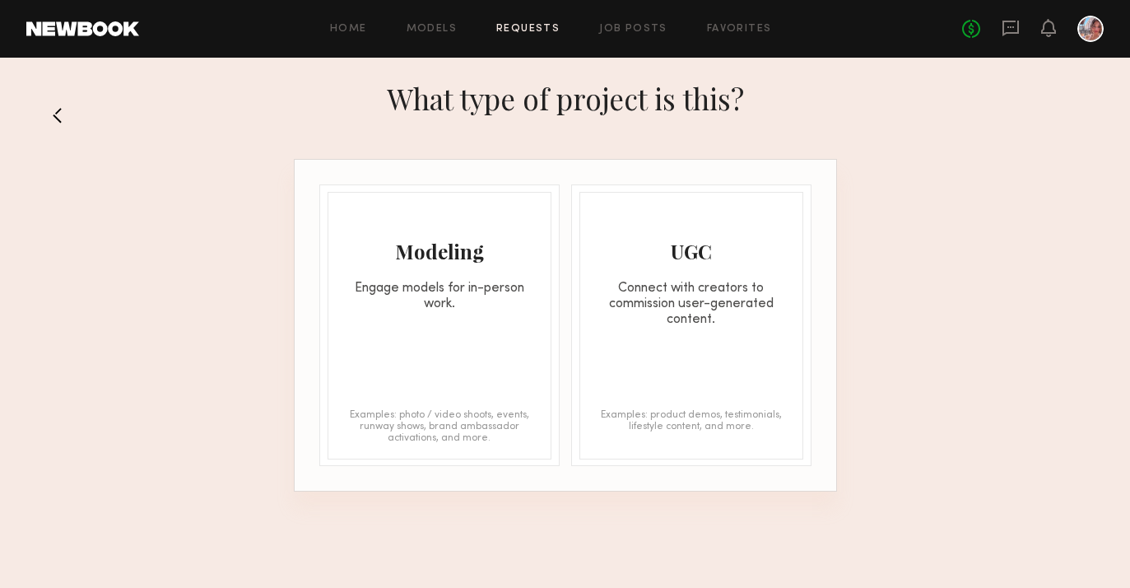
click at [380, 327] on div "Modeling Engage models for in-person work. Examples: photo / video shoots, even…" at bounding box center [440, 326] width 224 height 268
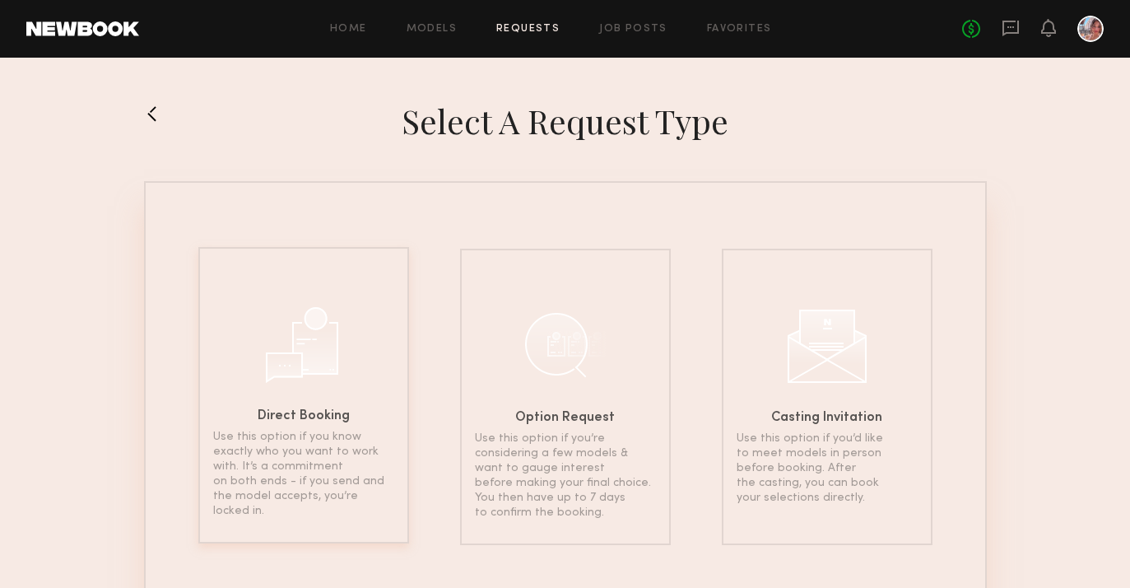
click at [368, 332] on div "Direct Booking Use this option if you know exactly who you want to work with. I…" at bounding box center [303, 395] width 211 height 296
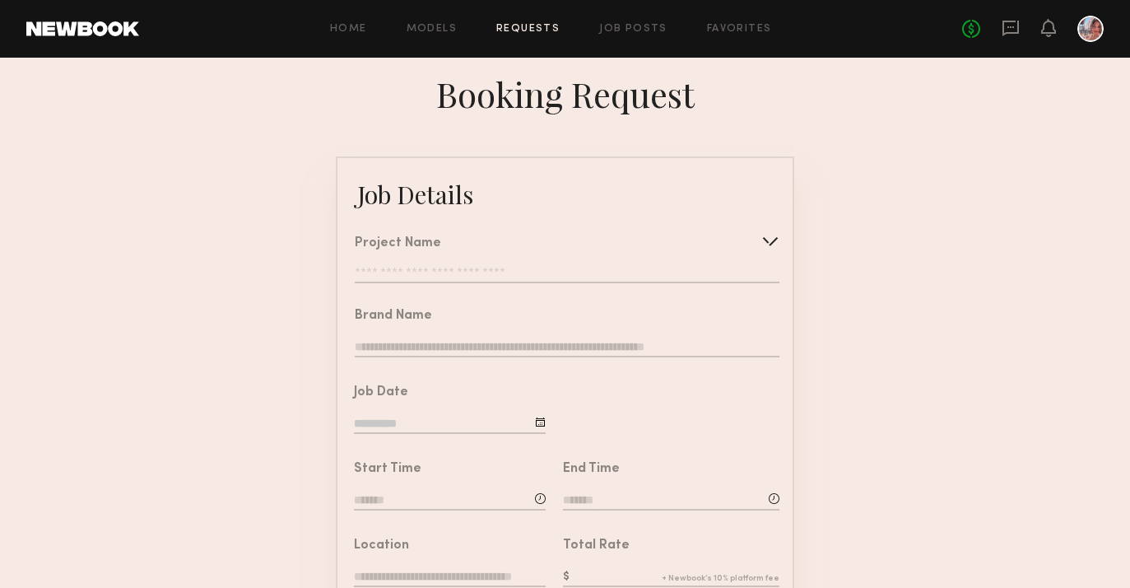
click at [408, 269] on input "text" at bounding box center [567, 275] width 425 height 16
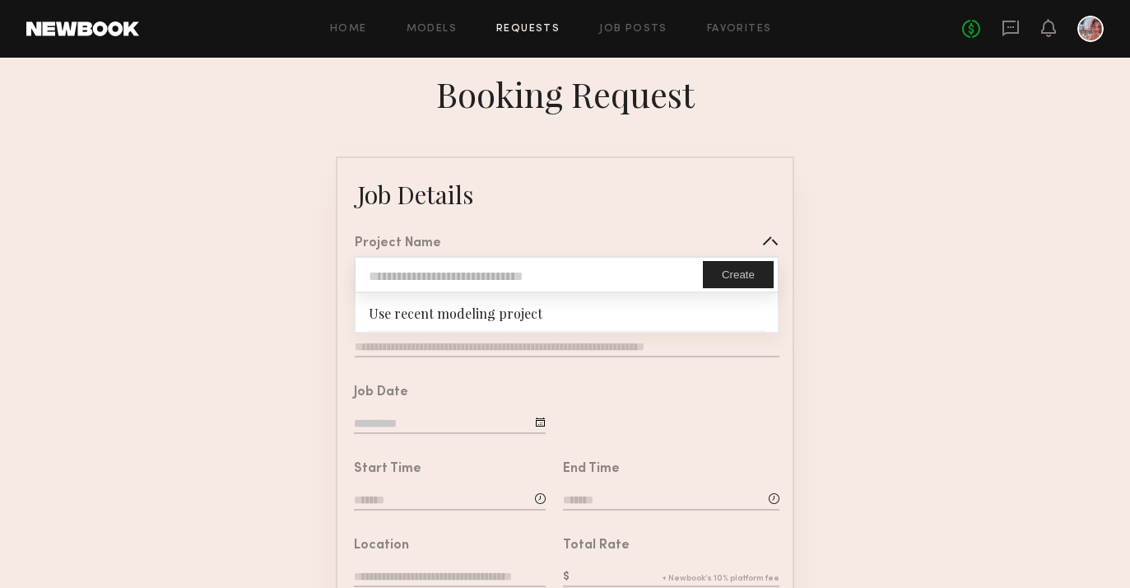
click at [408, 269] on input "text" at bounding box center [529, 275] width 347 height 34
type input "**********"
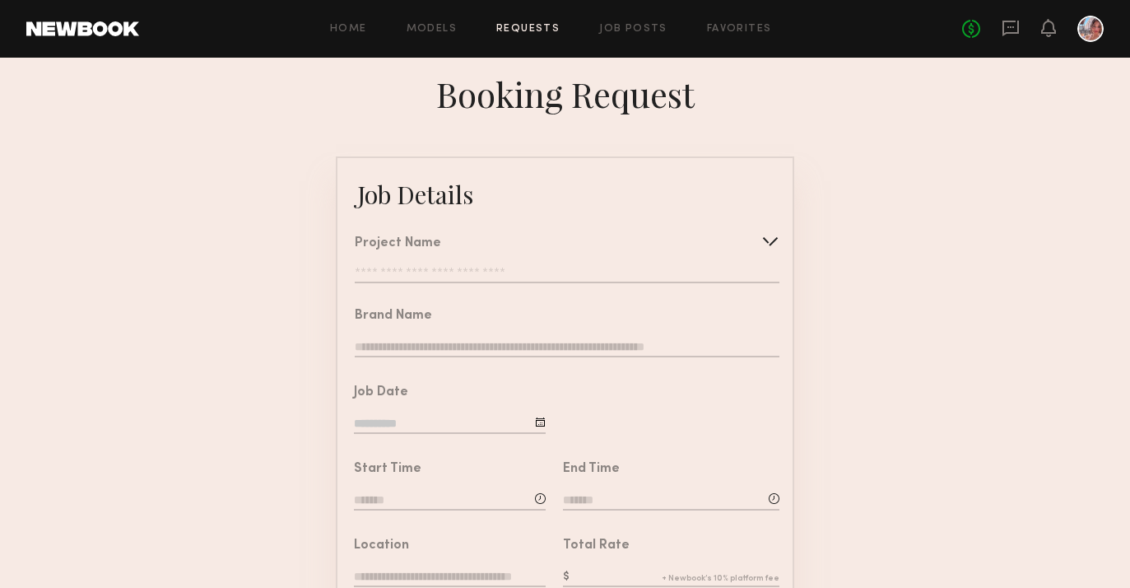
click at [440, 345] on input "text" at bounding box center [567, 348] width 425 height 18
click at [440, 344] on input "text" at bounding box center [567, 348] width 425 height 18
click at [451, 270] on input "text" at bounding box center [567, 275] width 425 height 16
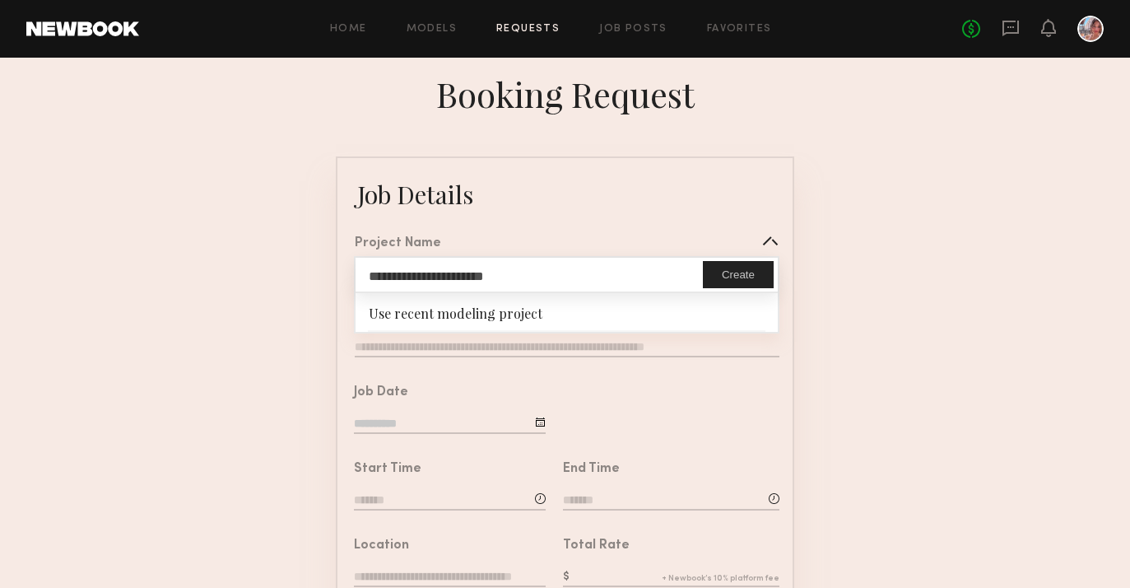
drag, startPoint x: 434, startPoint y: 274, endPoint x: 373, endPoint y: 275, distance: 60.9
click at [372, 275] on input "**********" at bounding box center [529, 275] width 347 height 34
click at [369, 337] on div "Brand Name" at bounding box center [567, 335] width 425 height 50
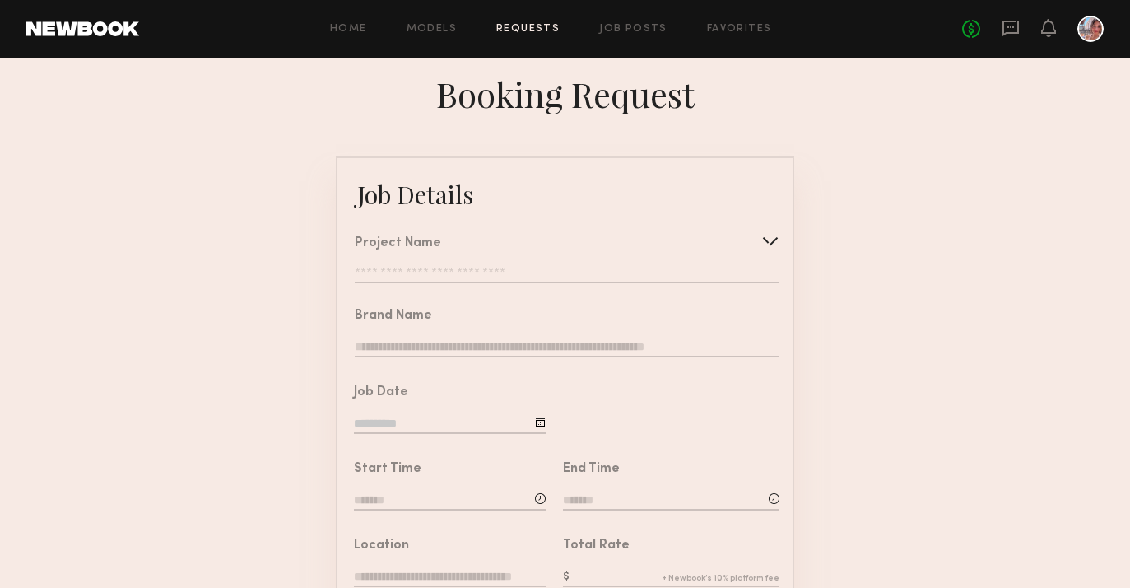
click at [386, 338] on div "Brand Name" at bounding box center [567, 335] width 425 height 50
click at [374, 347] on input "text" at bounding box center [567, 348] width 425 height 18
paste input "**********"
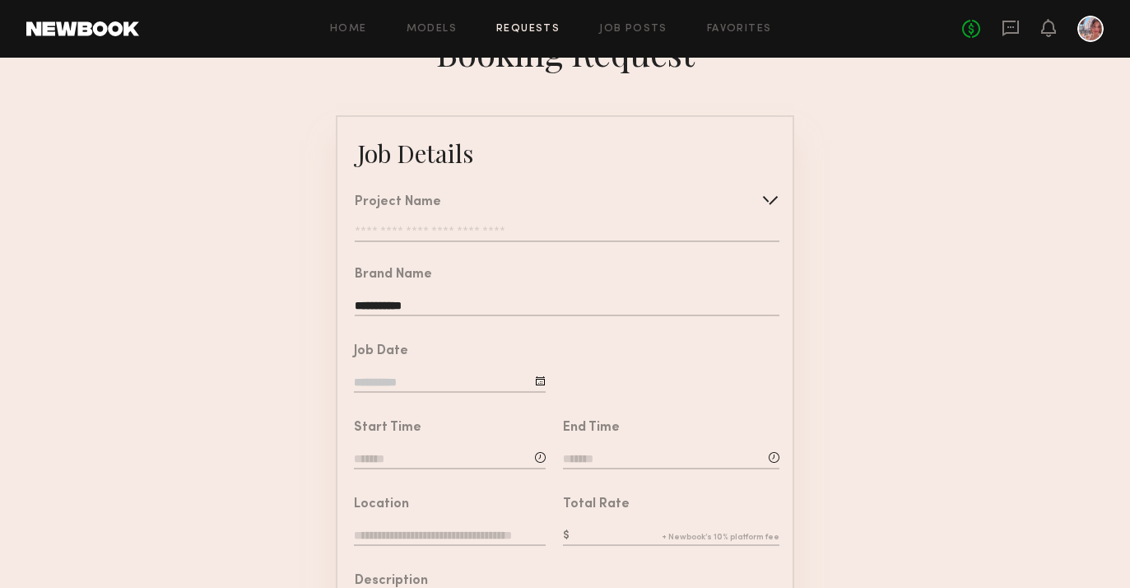
scroll to position [100, 0]
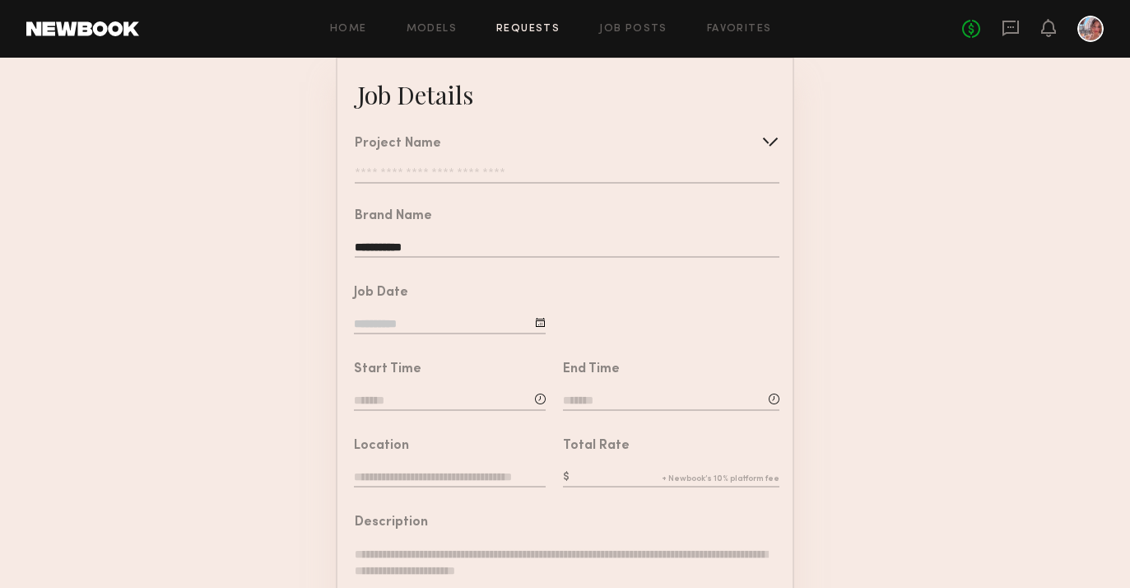
type input "**********"
click at [394, 322] on input at bounding box center [450, 325] width 192 height 18
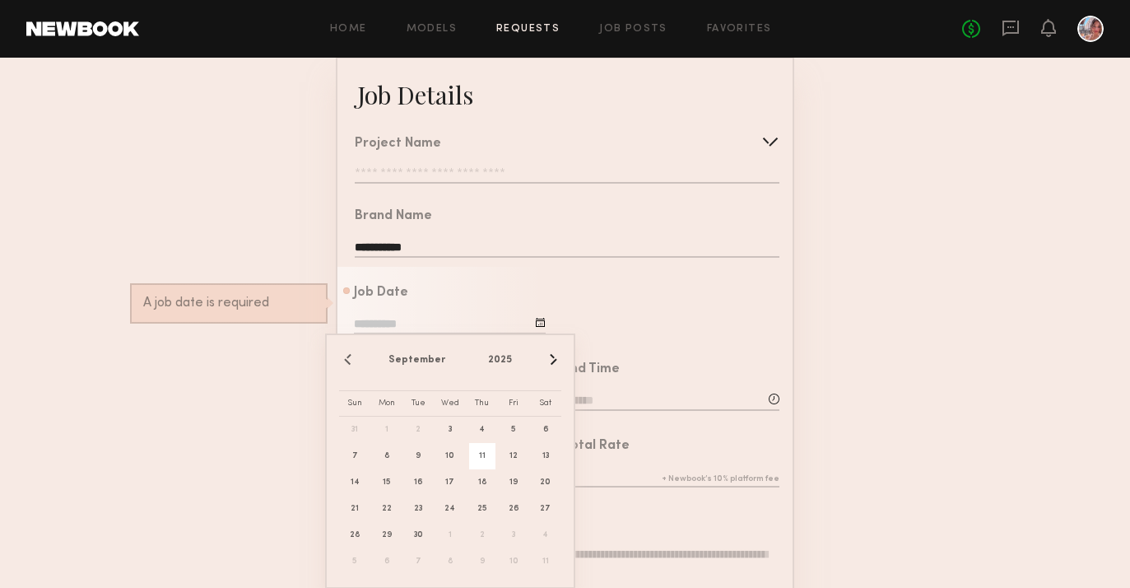
click at [477, 454] on span "11" at bounding box center [482, 456] width 26 height 26
type input "**********"
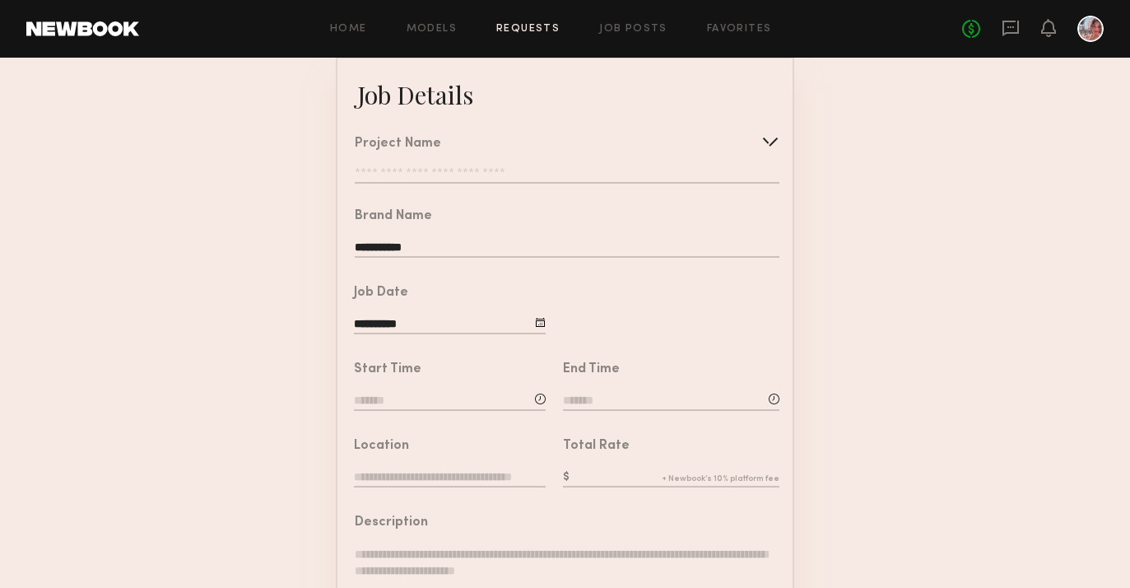
click at [446, 398] on input at bounding box center [450, 402] width 192 height 18
click at [400, 470] on input "text" at bounding box center [400, 471] width 61 height 30
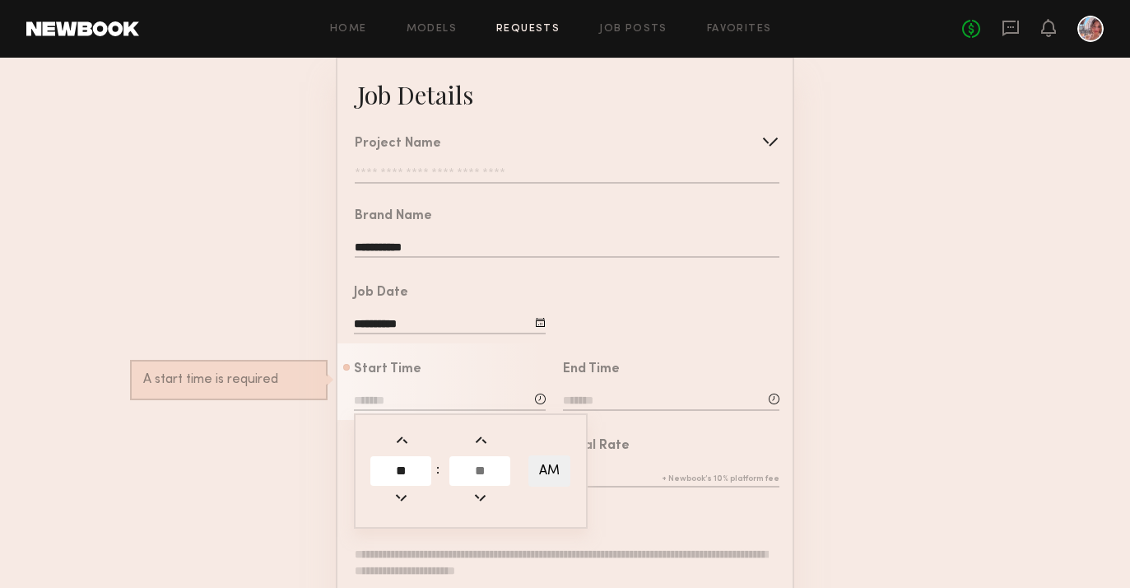
type input "**"
click at [553, 476] on button "AM" at bounding box center [550, 470] width 42 height 31
type input "********"
type input "**"
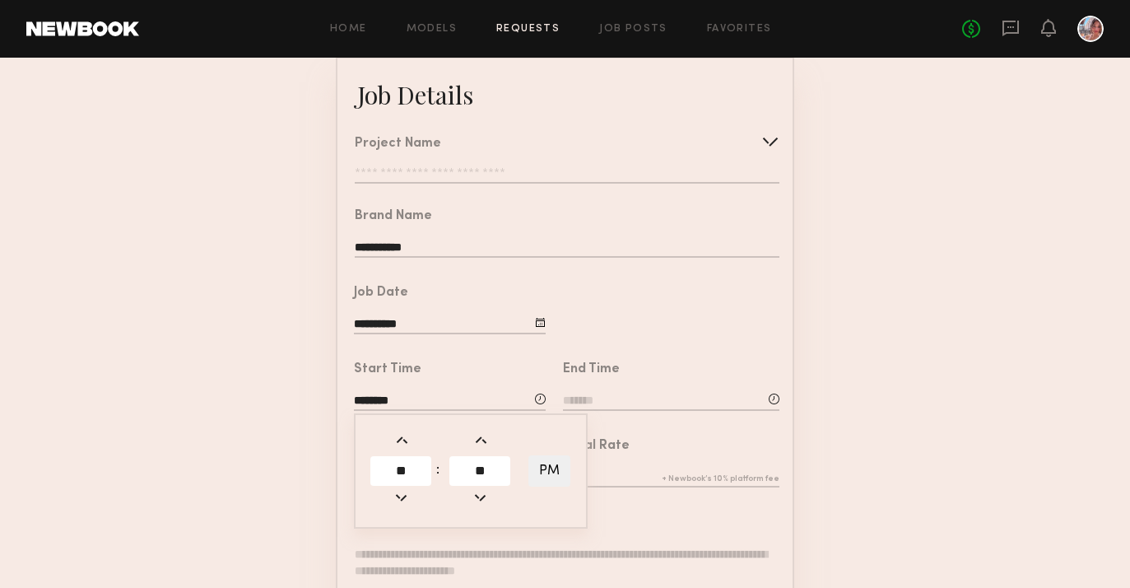
click at [405, 473] on input "**" at bounding box center [400, 471] width 61 height 30
type input "**"
click at [558, 465] on button "PM" at bounding box center [550, 470] width 42 height 31
type input "********"
click at [695, 331] on div at bounding box center [669, 305] width 247 height 77
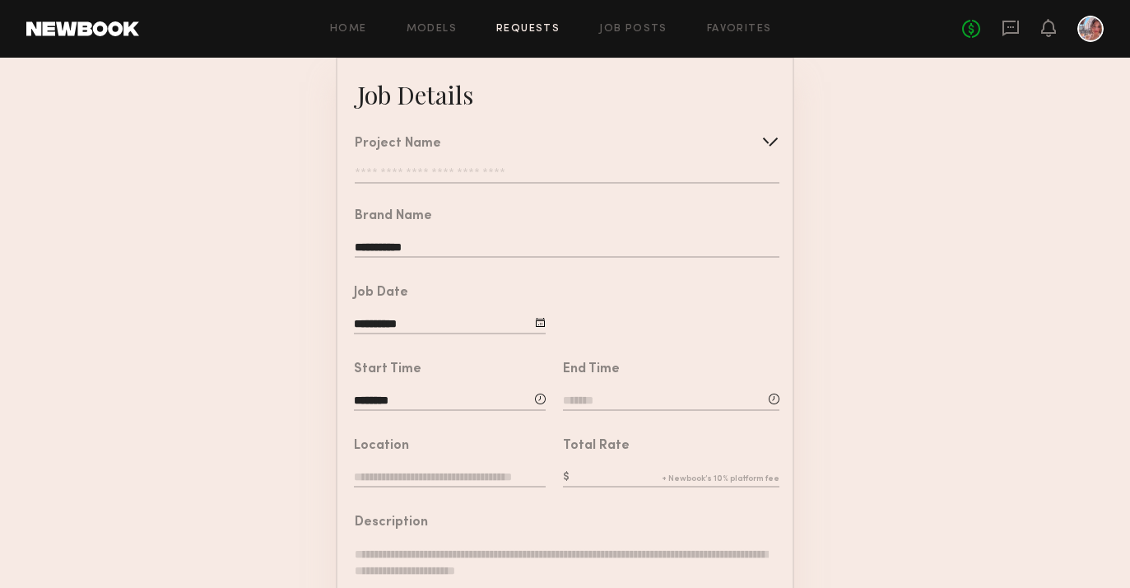
click at [628, 401] on input at bounding box center [671, 402] width 217 height 18
click at [595, 405] on input at bounding box center [671, 402] width 217 height 18
click at [606, 467] on input "text" at bounding box center [610, 471] width 61 height 30
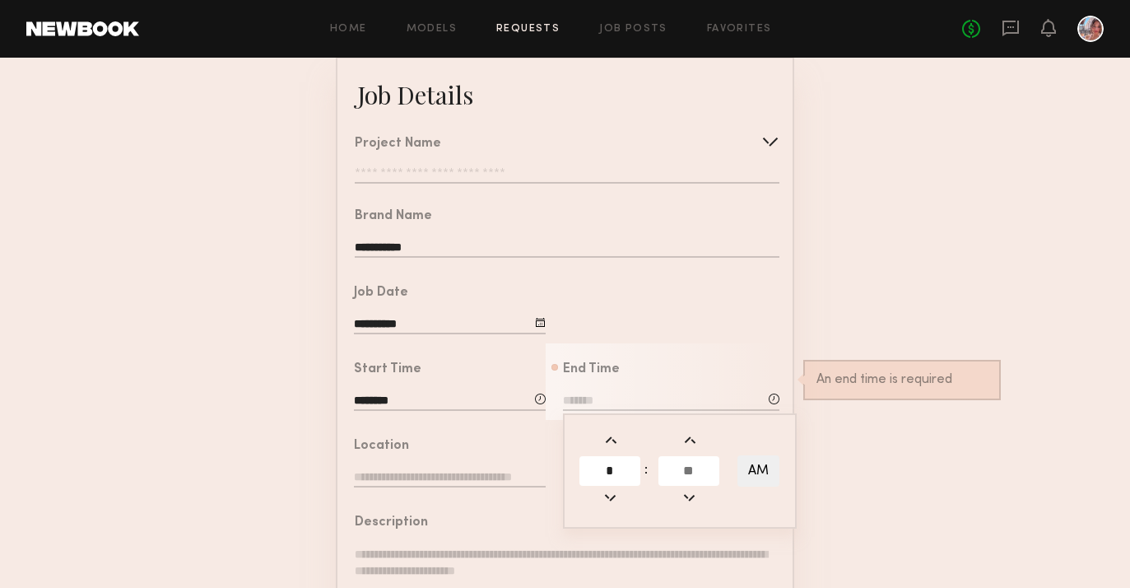
type input "*"
click at [750, 473] on button "AM" at bounding box center [759, 470] width 42 height 31
type input "********"
type input "***"
type input "**"
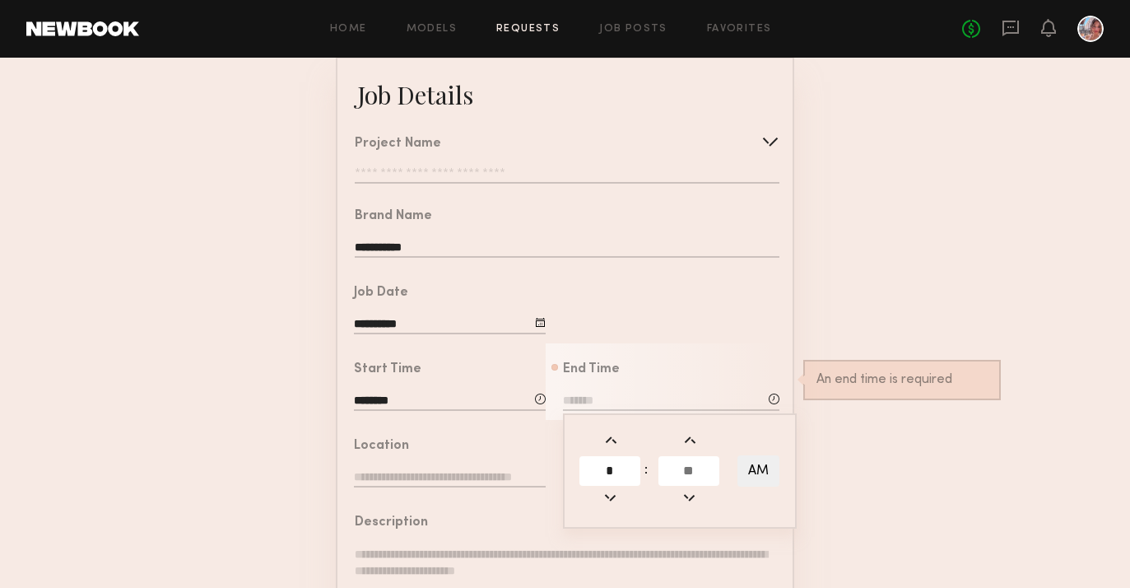
type input "**"
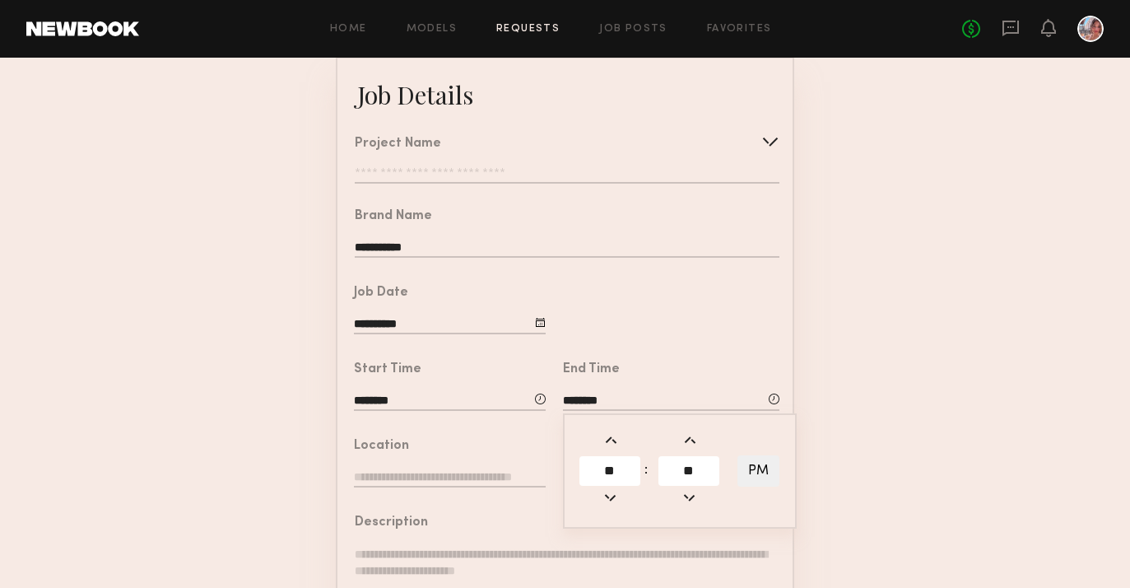
click at [622, 464] on input "**" at bounding box center [610, 471] width 61 height 30
type input "*"
type input "*******"
type input "***"
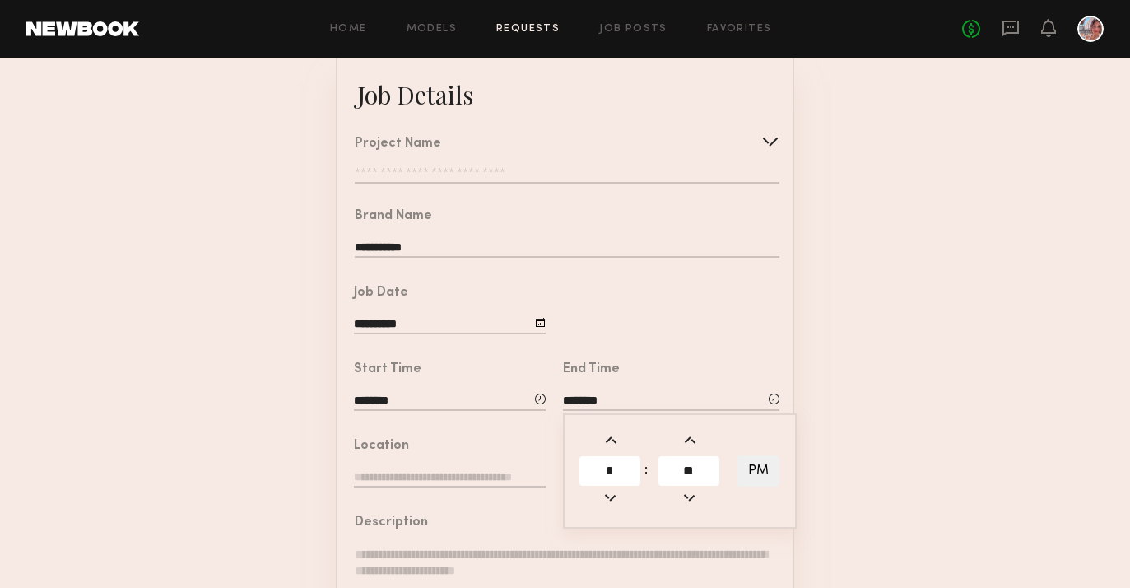
type input "**"
click at [765, 354] on div "End Time ******* ** : ** PM" at bounding box center [663, 381] width 234 height 77
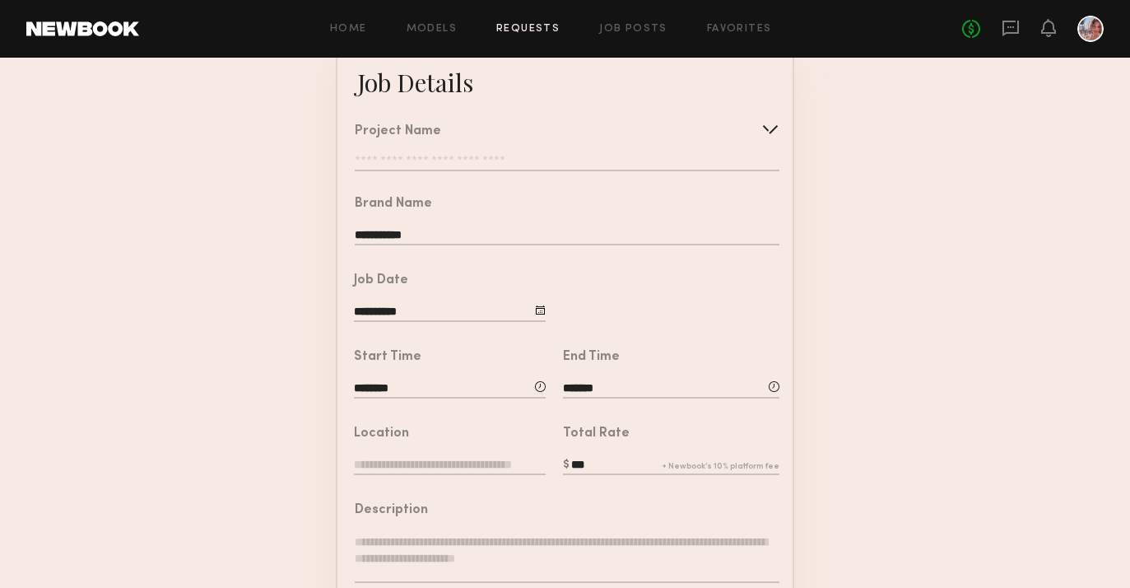
click at [437, 462] on input "text" at bounding box center [450, 466] width 192 height 18
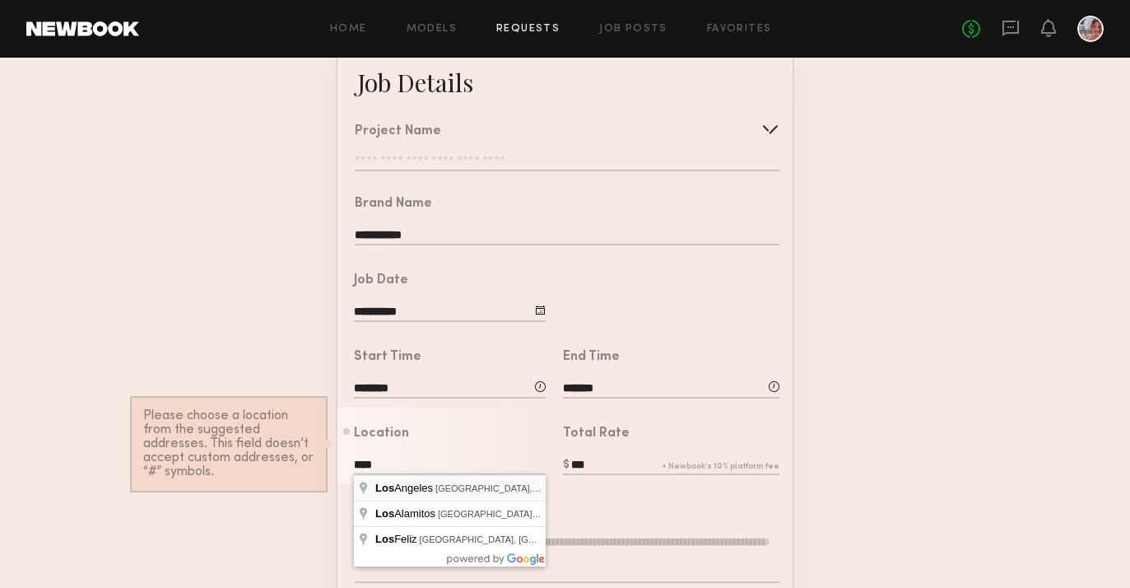
type input "**********"
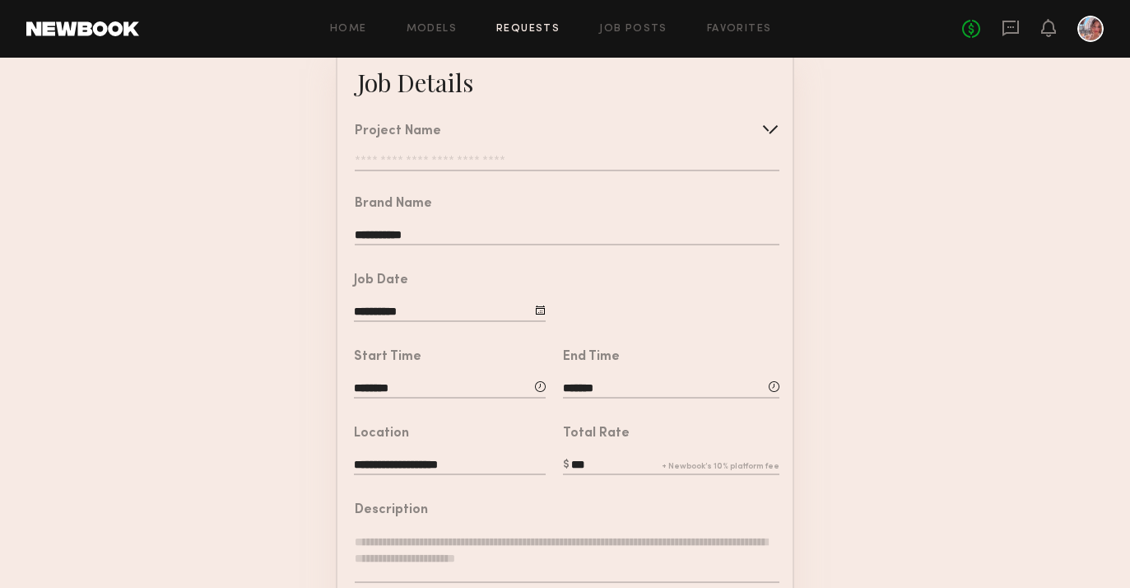
scroll to position [119, 0]
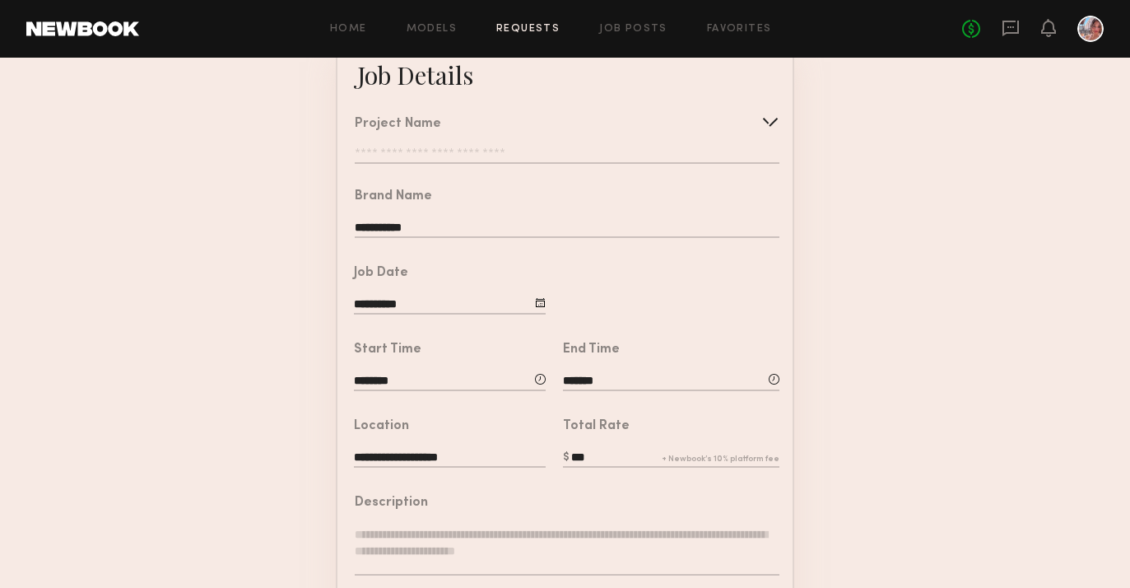
click at [594, 455] on input "***" at bounding box center [671, 458] width 217 height 18
type input "*"
type input "***"
click at [610, 505] on div "Description" at bounding box center [567, 502] width 425 height 13
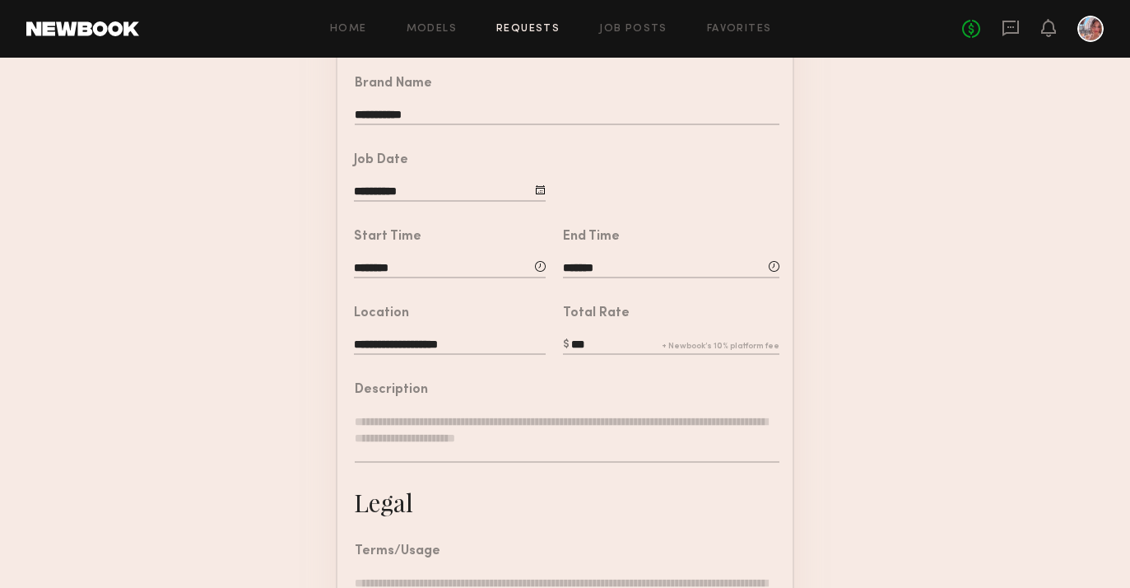
scroll to position [239, 0]
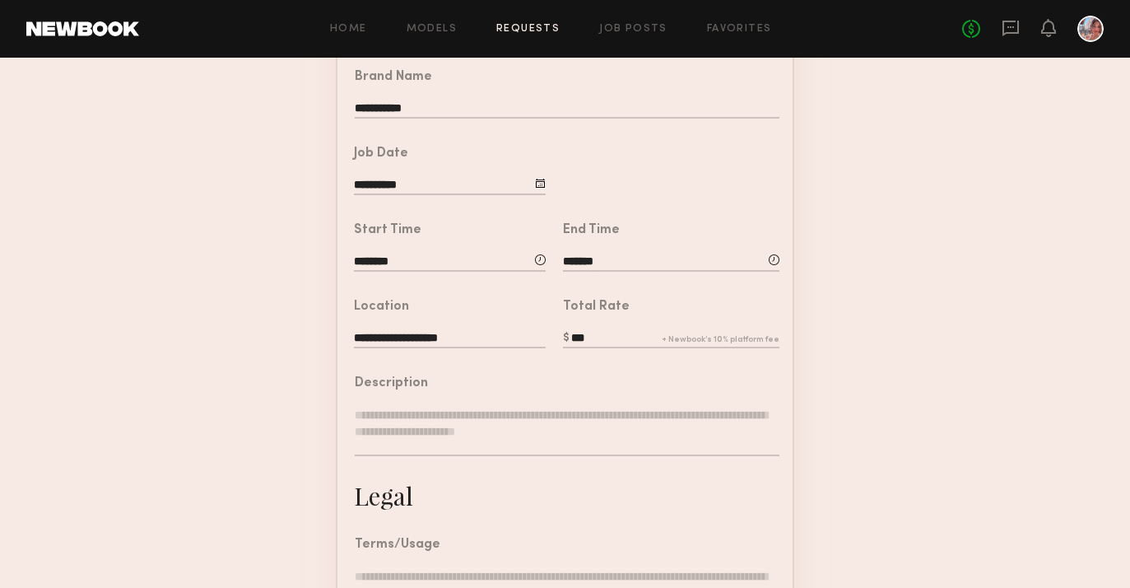
click at [565, 438] on textarea at bounding box center [567, 431] width 425 height 49
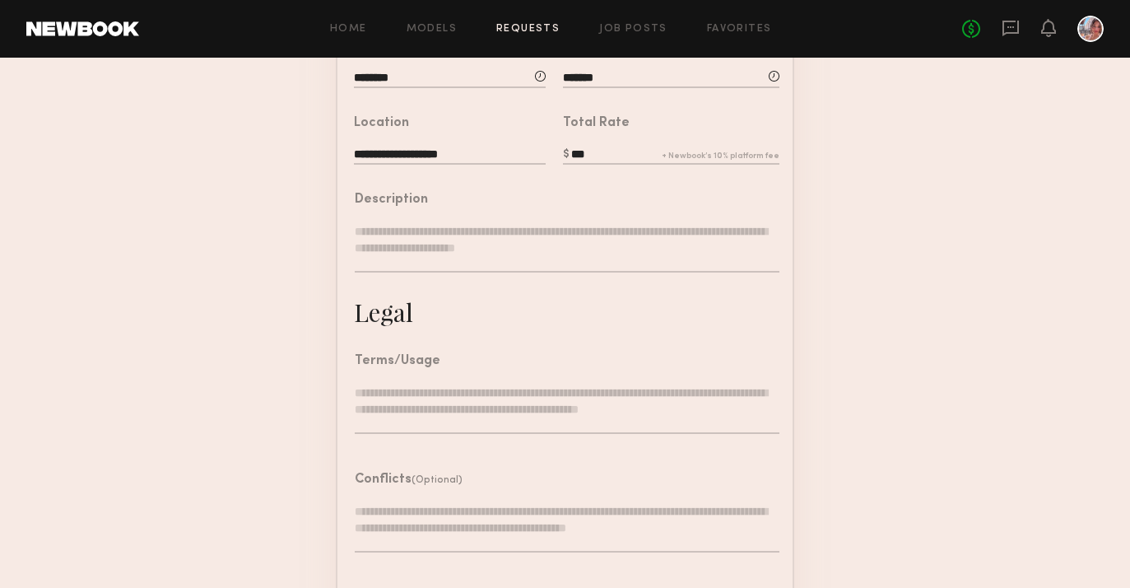
scroll to position [429, 0]
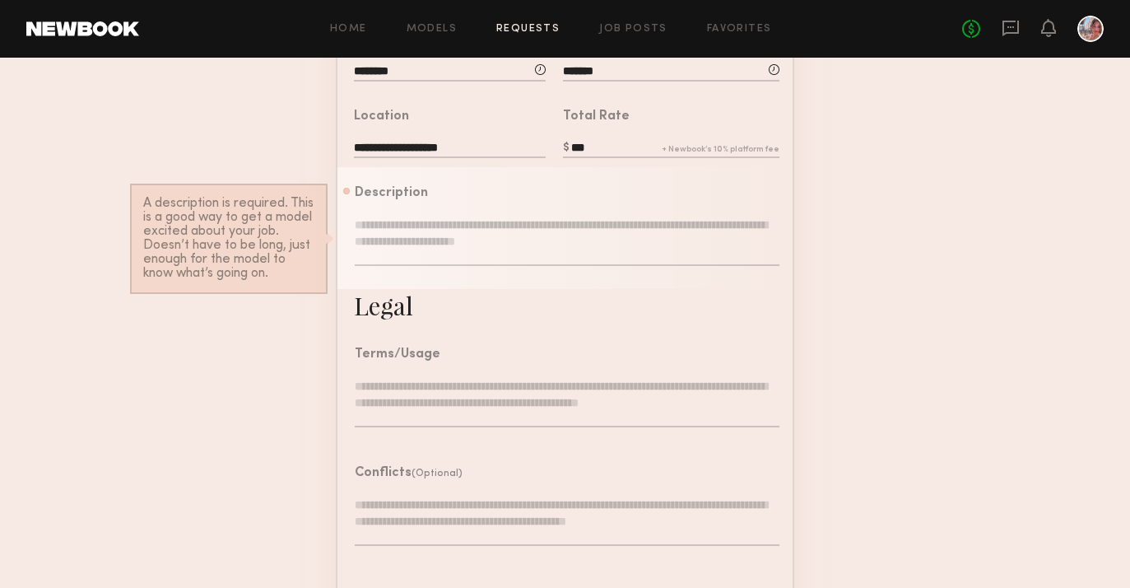
click at [491, 393] on textarea at bounding box center [567, 402] width 425 height 49
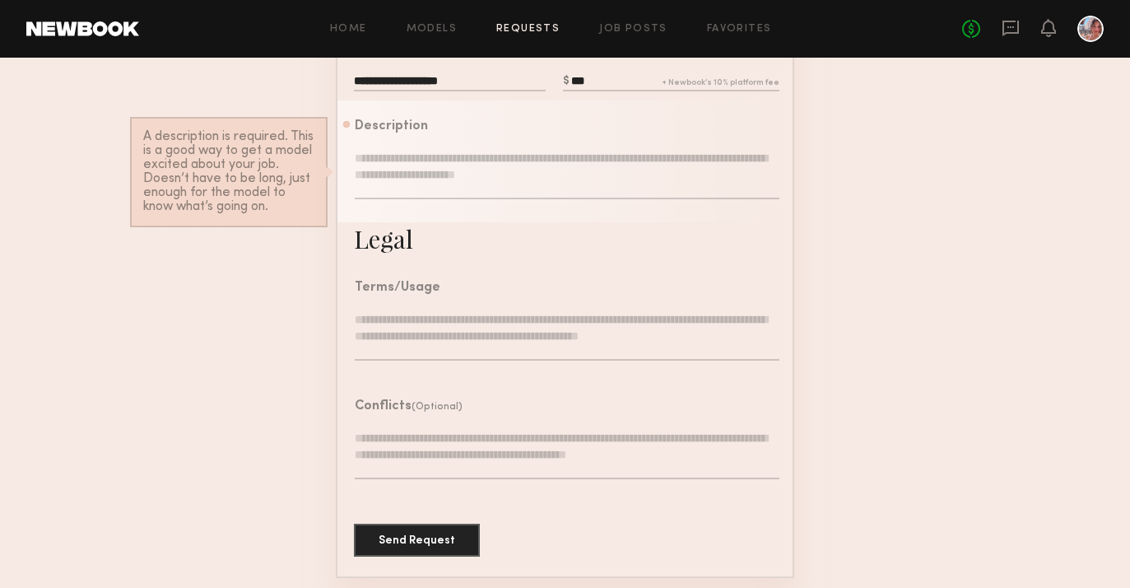
scroll to position [342, 0]
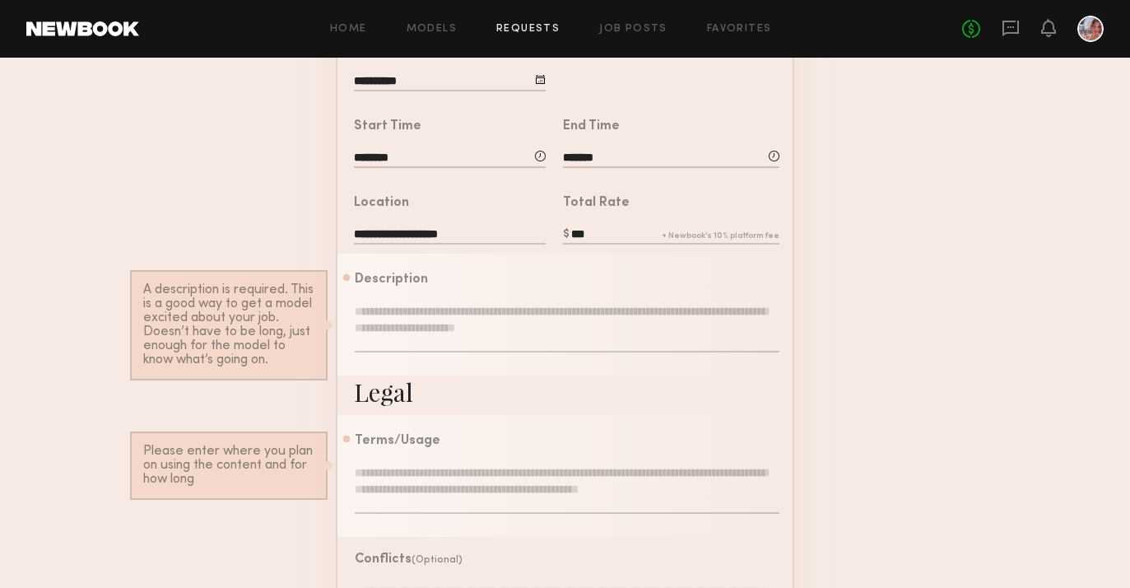
click at [487, 312] on textarea at bounding box center [567, 327] width 425 height 49
paste textarea "**********"
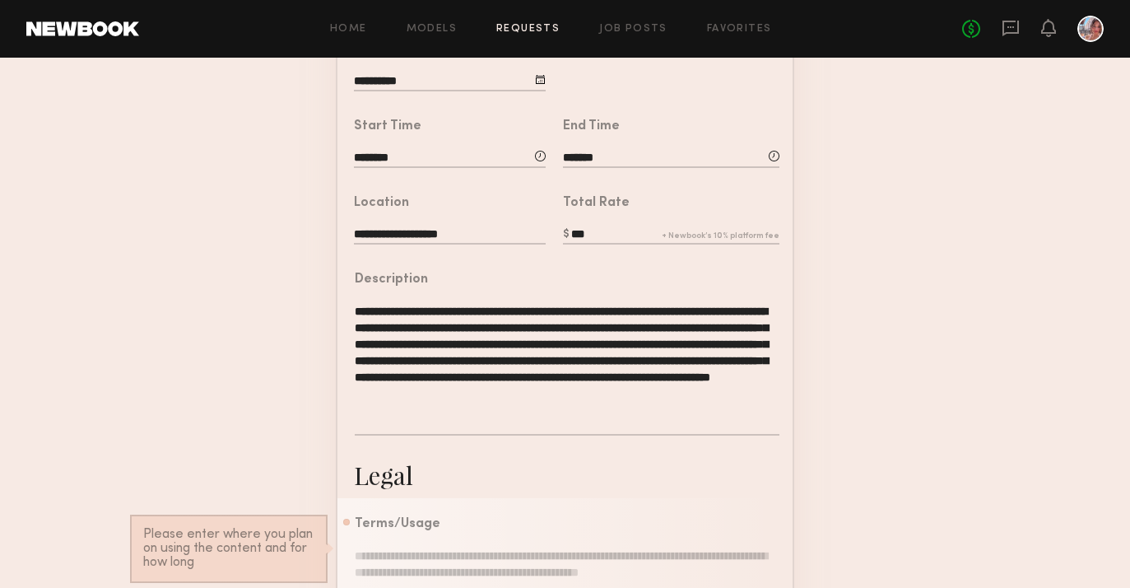
click at [519, 364] on textarea "**********" at bounding box center [567, 369] width 425 height 133
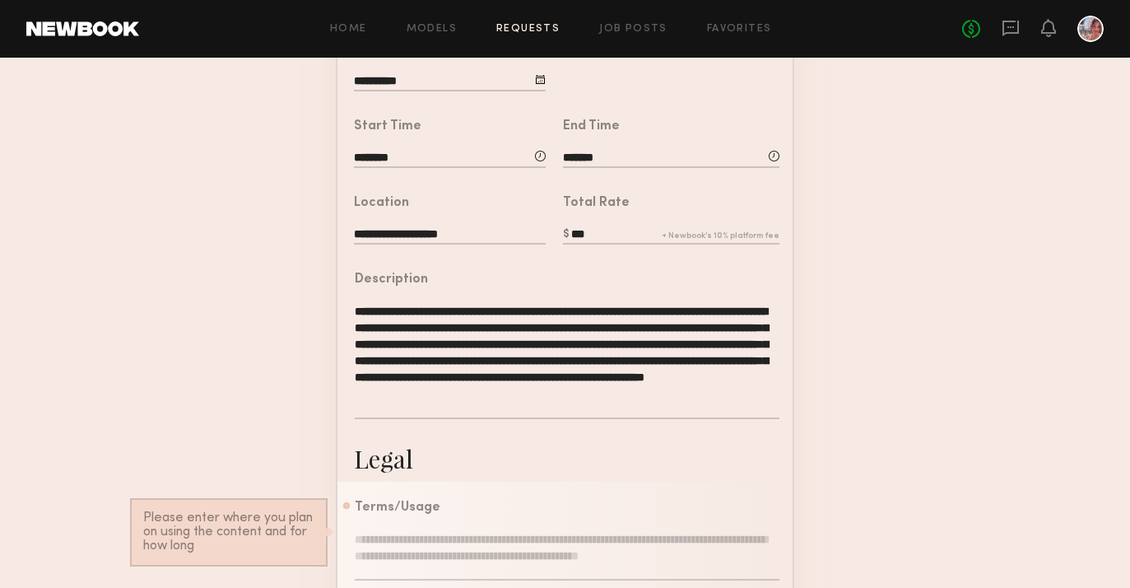
paste textarea "**********"
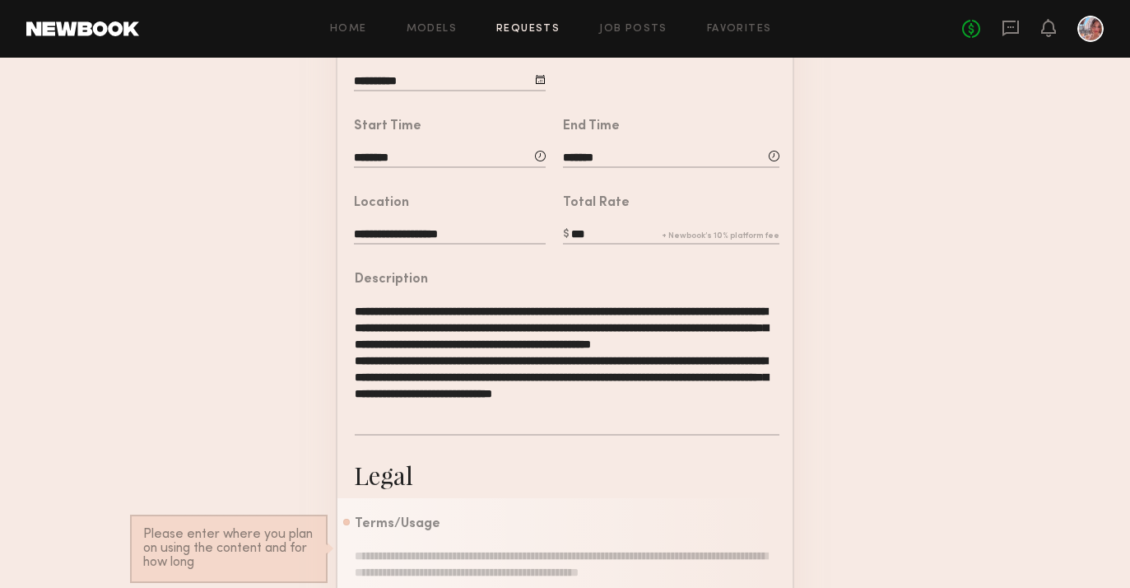
click at [355, 373] on textarea "**********" at bounding box center [567, 369] width 425 height 133
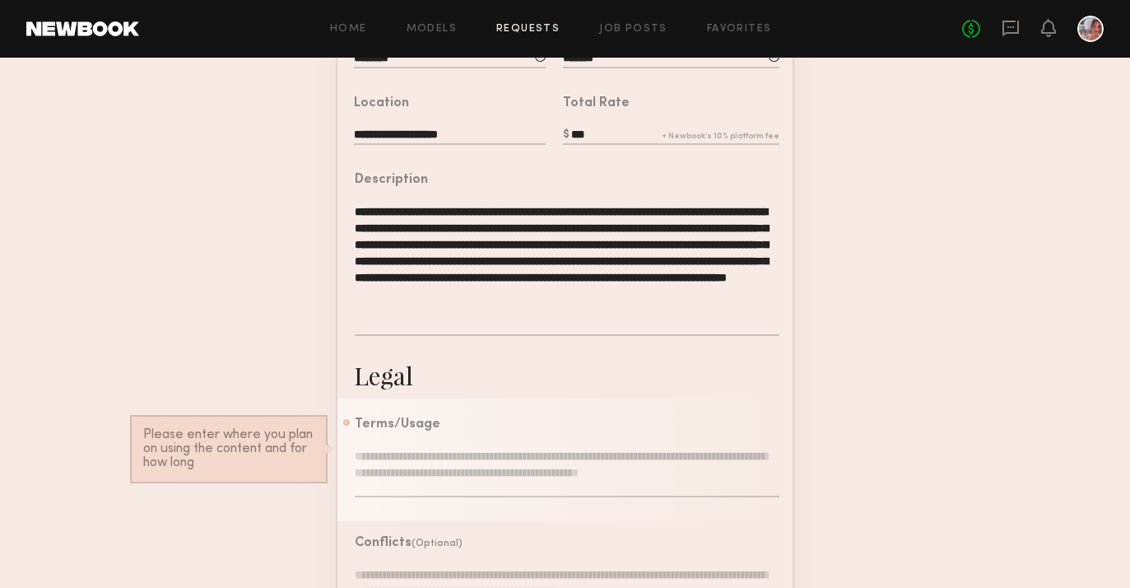
scroll to position [461, 0]
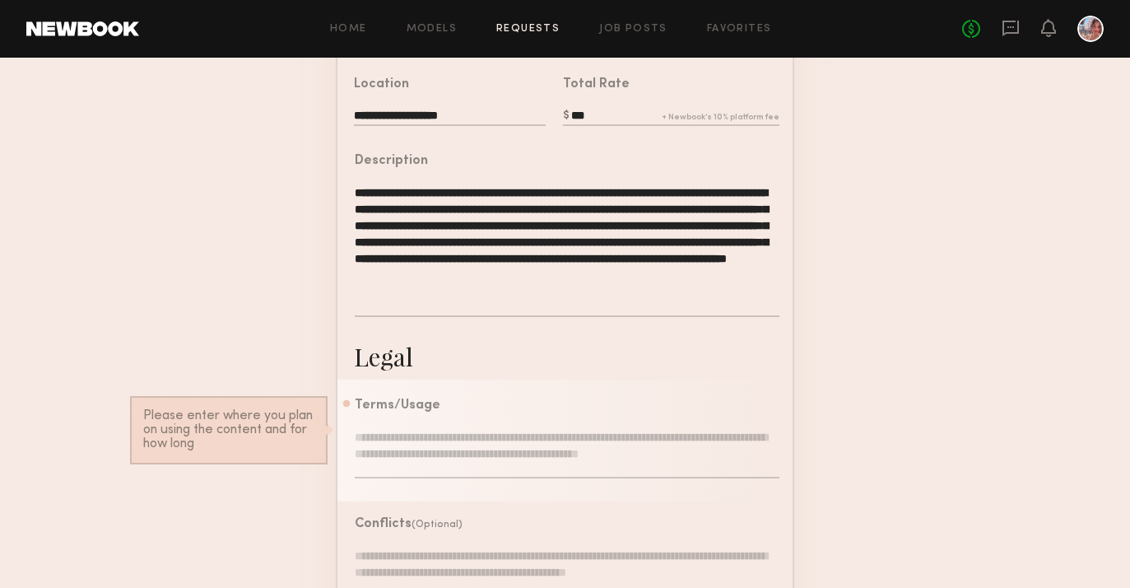
type textarea "**********"
click at [441, 443] on textarea at bounding box center [567, 453] width 425 height 49
paste textarea "**********"
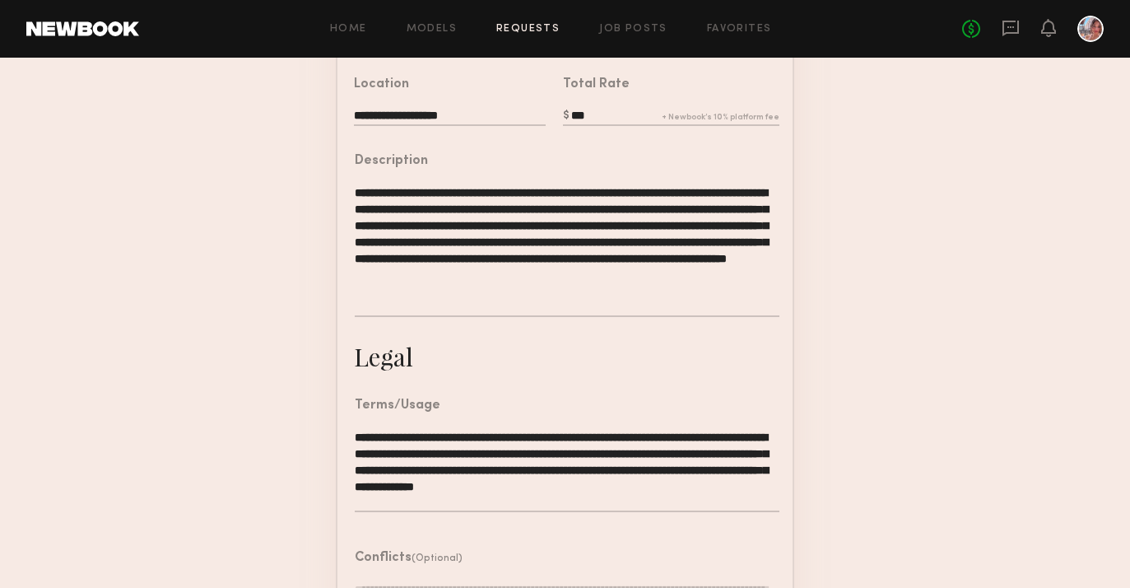
type textarea "**********"
drag, startPoint x: 771, startPoint y: 484, endPoint x: 537, endPoint y: 418, distance: 242.9
click at [537, 418] on div "**********" at bounding box center [567, 463] width 425 height 129
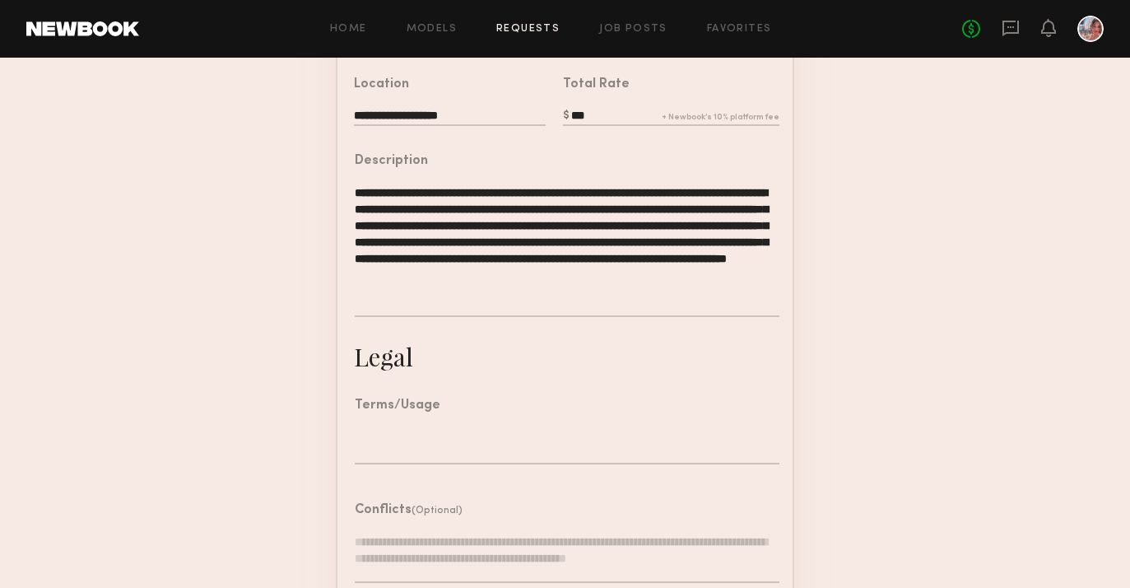
scroll to position [473, 0]
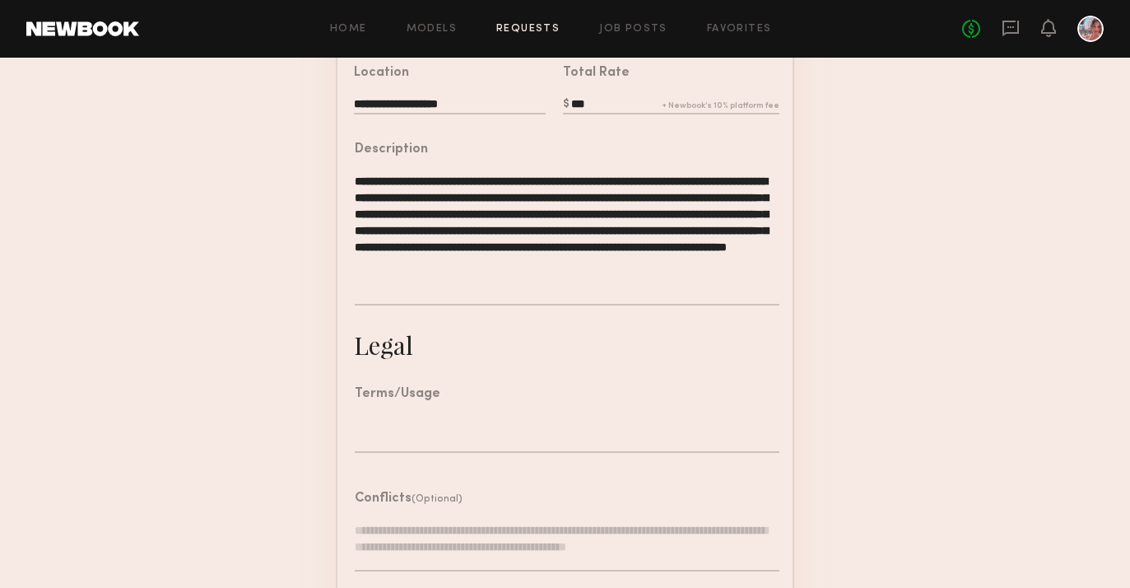
click at [453, 545] on textarea at bounding box center [567, 546] width 425 height 49
click at [423, 409] on div "Terms/Usage" at bounding box center [567, 428] width 425 height 81
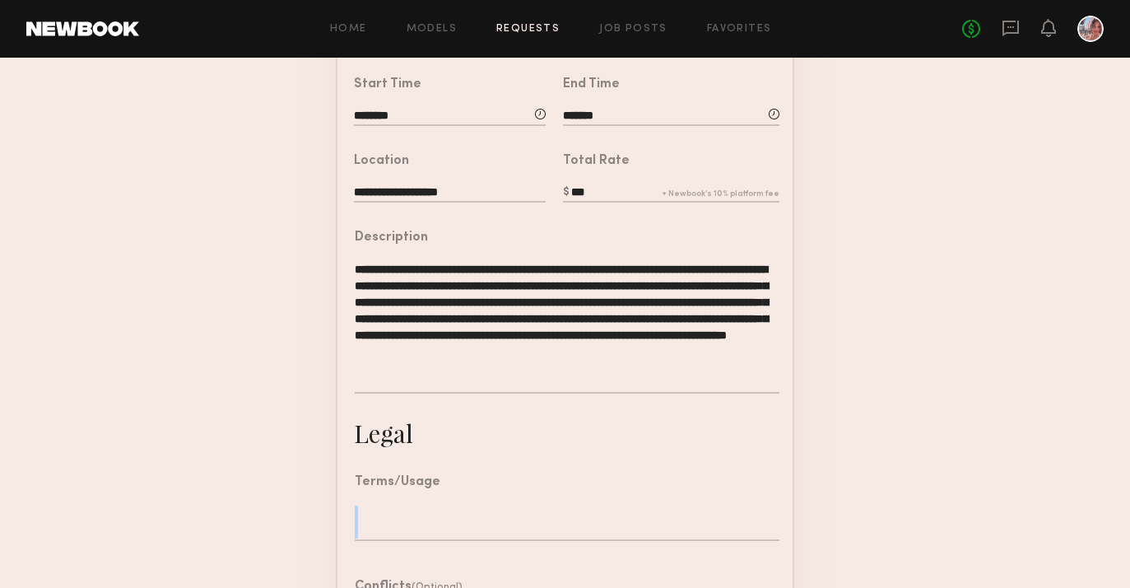
scroll to position [375, 0]
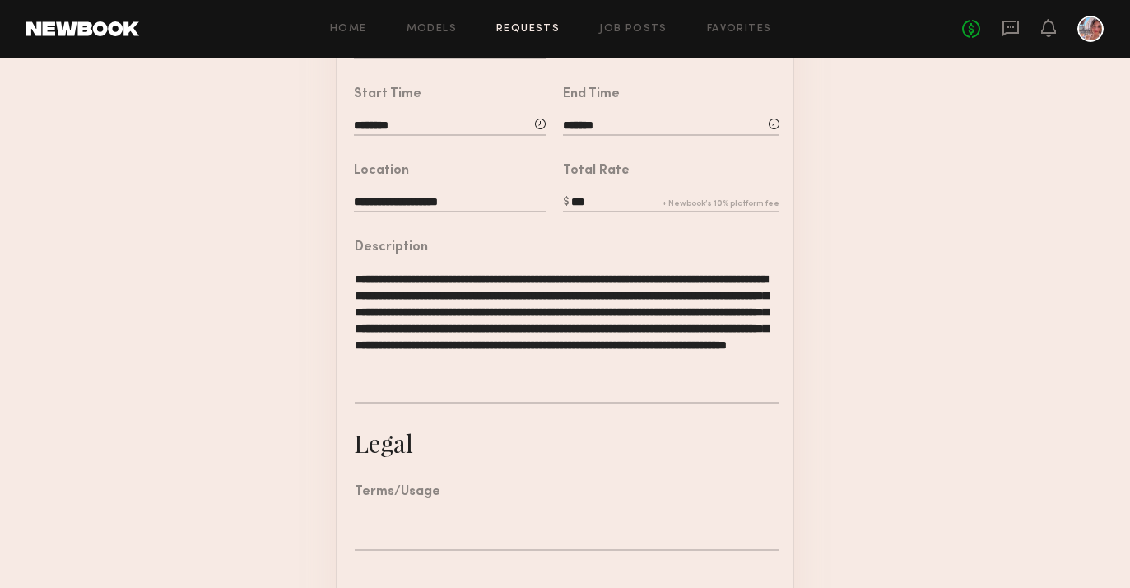
click at [468, 368] on textarea "**********" at bounding box center [567, 337] width 425 height 133
click at [397, 489] on div "Terms/Usage" at bounding box center [398, 492] width 86 height 13
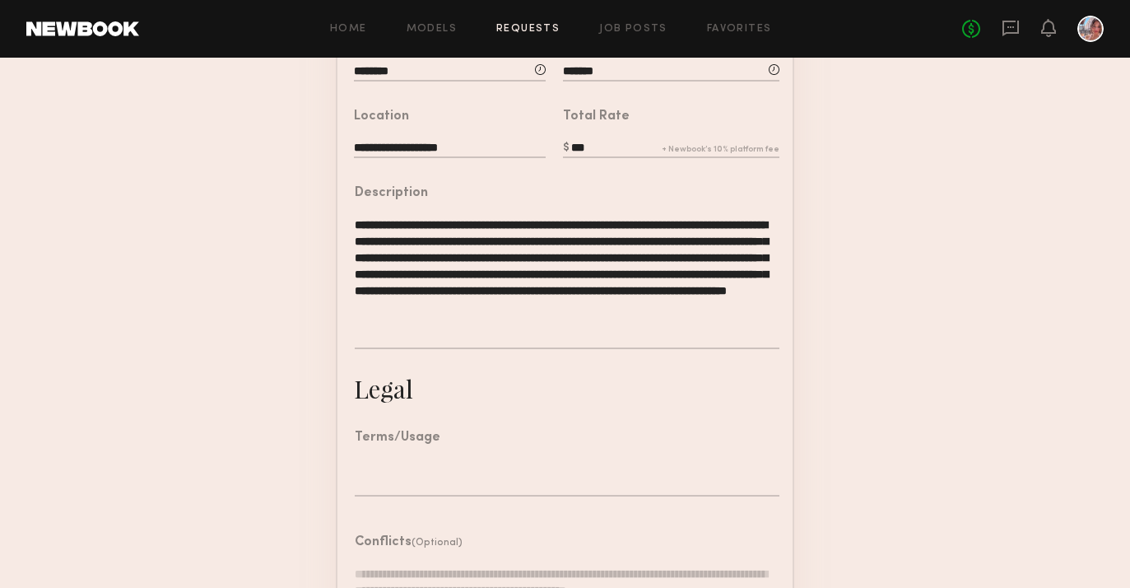
scroll to position [537, 0]
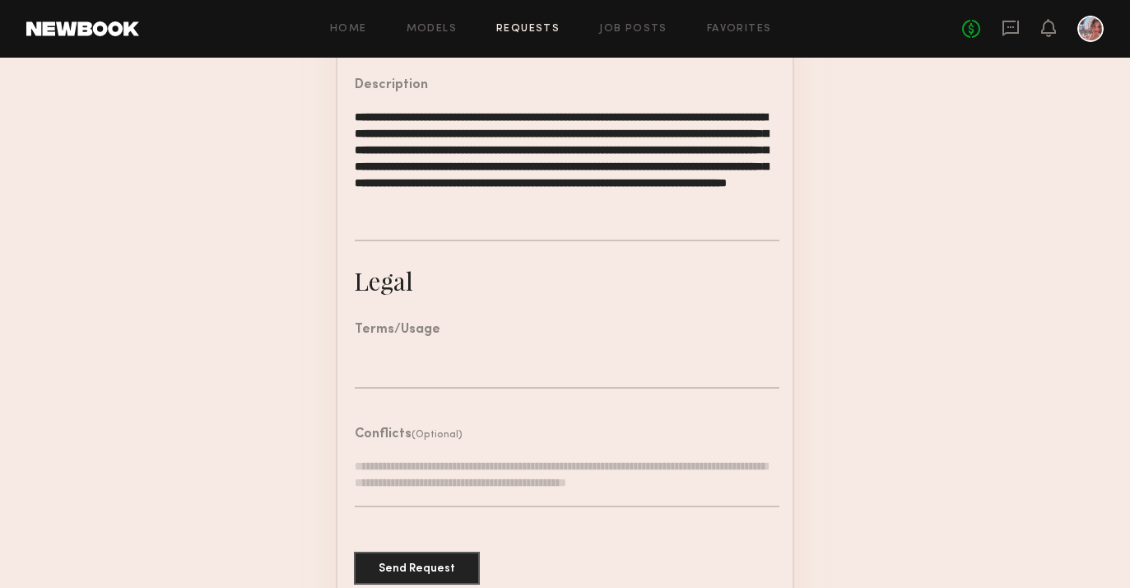
click at [407, 468] on textarea at bounding box center [567, 482] width 425 height 49
click at [397, 363] on textarea at bounding box center [567, 370] width 425 height 35
paste textarea "**********"
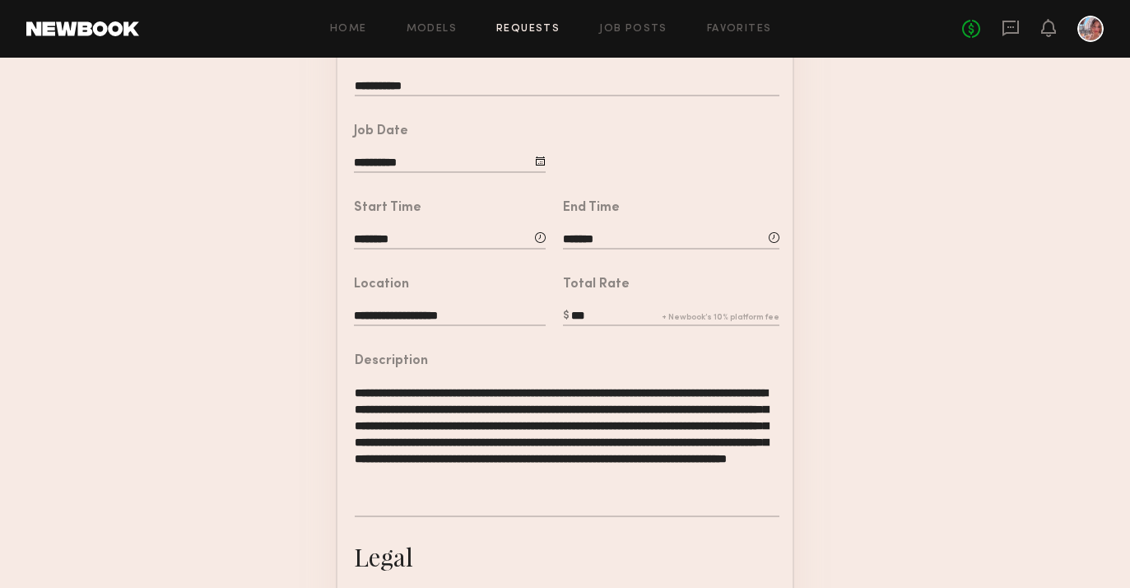
scroll to position [263, 0]
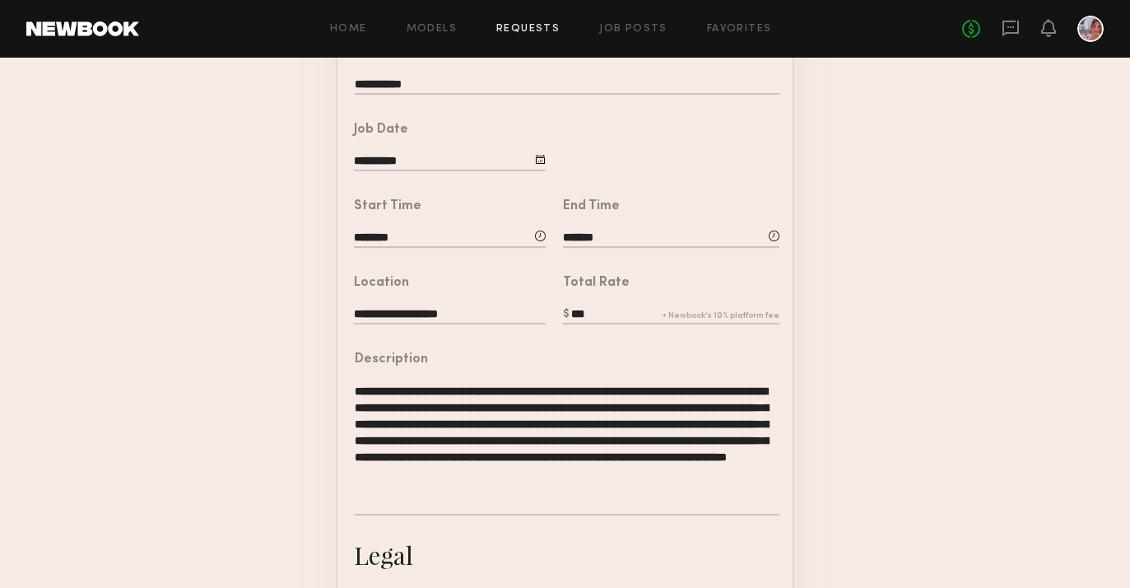
type textarea "**********"
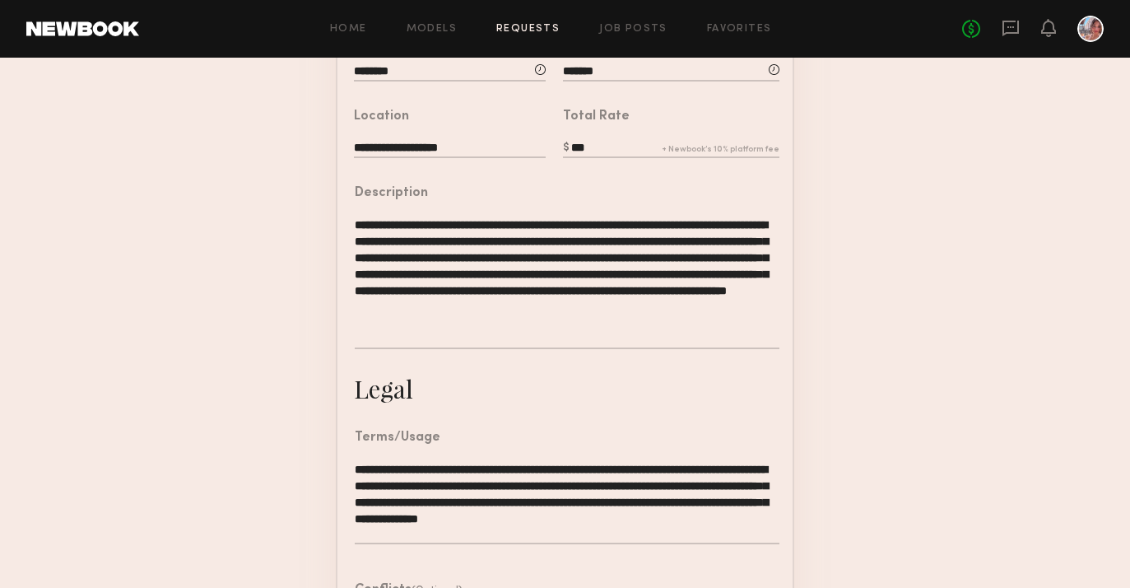
scroll to position [612, 0]
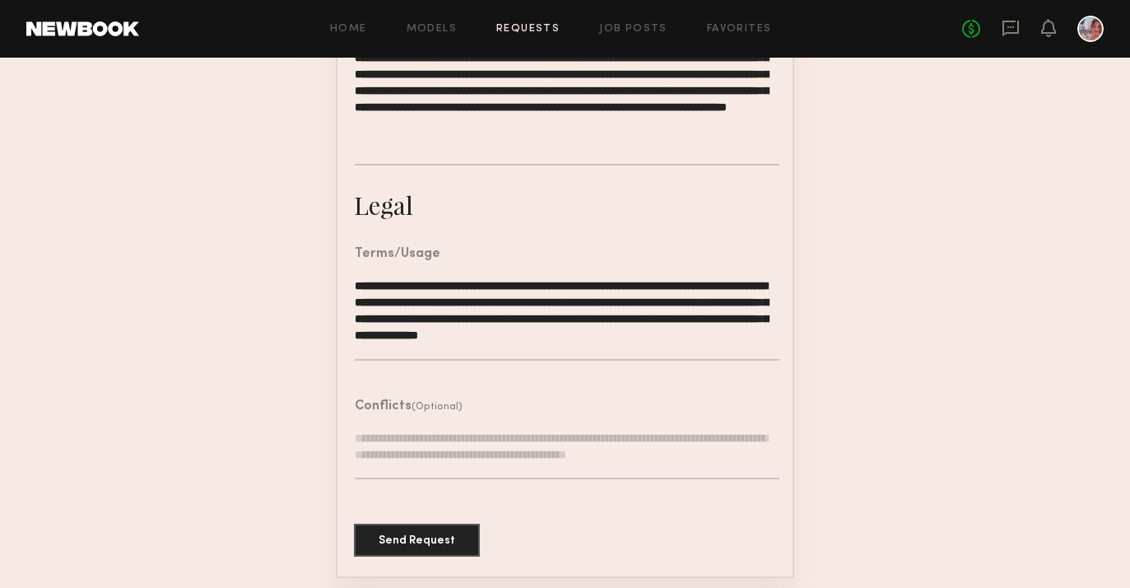
click at [412, 430] on textarea at bounding box center [567, 454] width 425 height 49
paste textarea "**********"
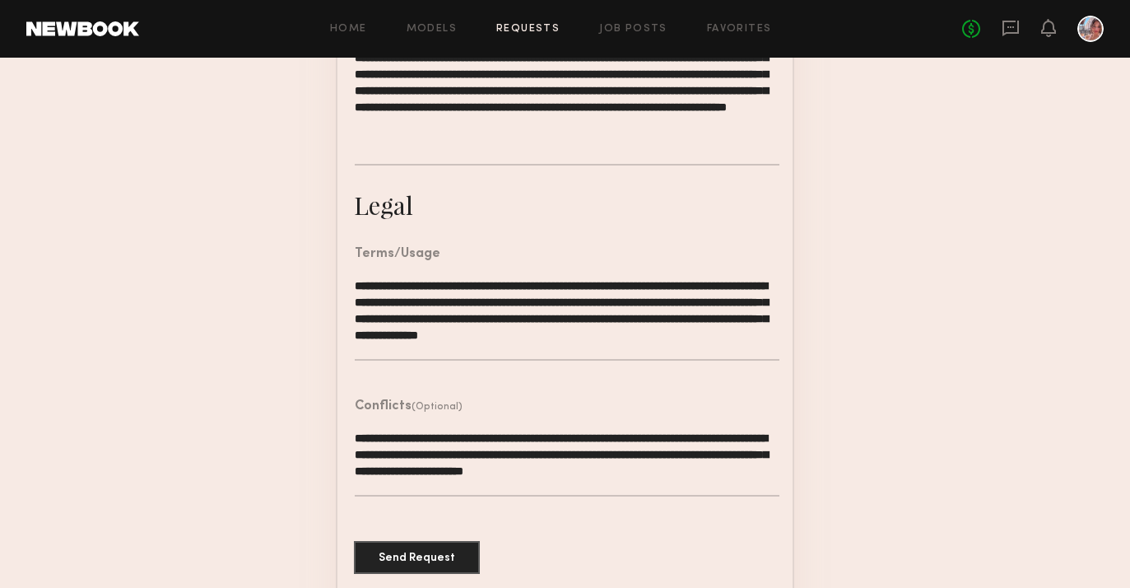
type textarea "**********"
click at [450, 333] on textarea "**********" at bounding box center [567, 318] width 425 height 83
click at [489, 333] on textarea "**********" at bounding box center [567, 318] width 425 height 83
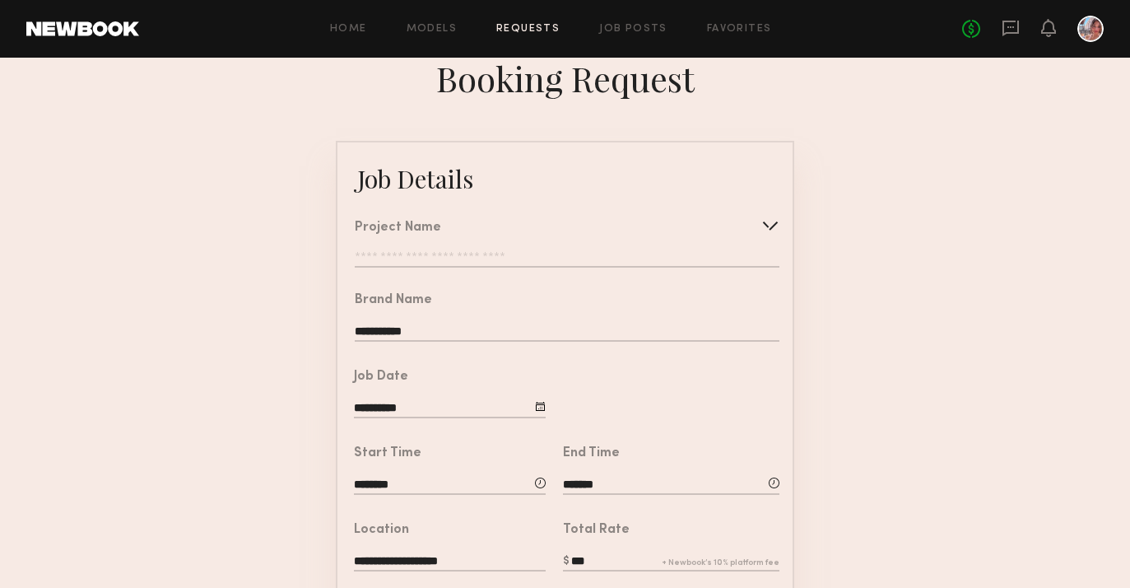
scroll to position [4, 0]
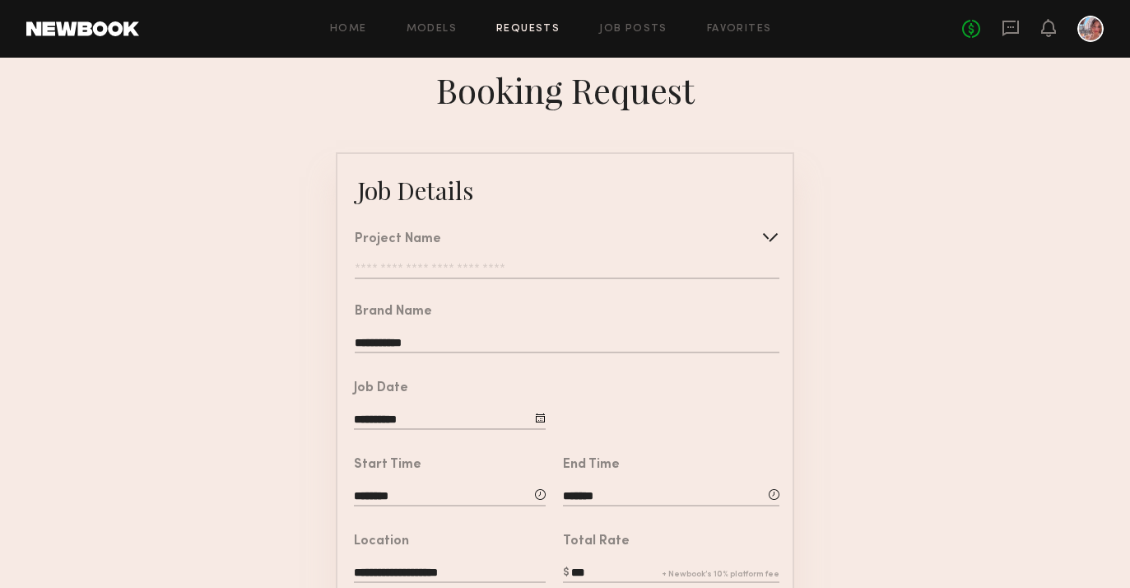
type textarea "**********"
click at [504, 270] on input "text" at bounding box center [567, 271] width 425 height 16
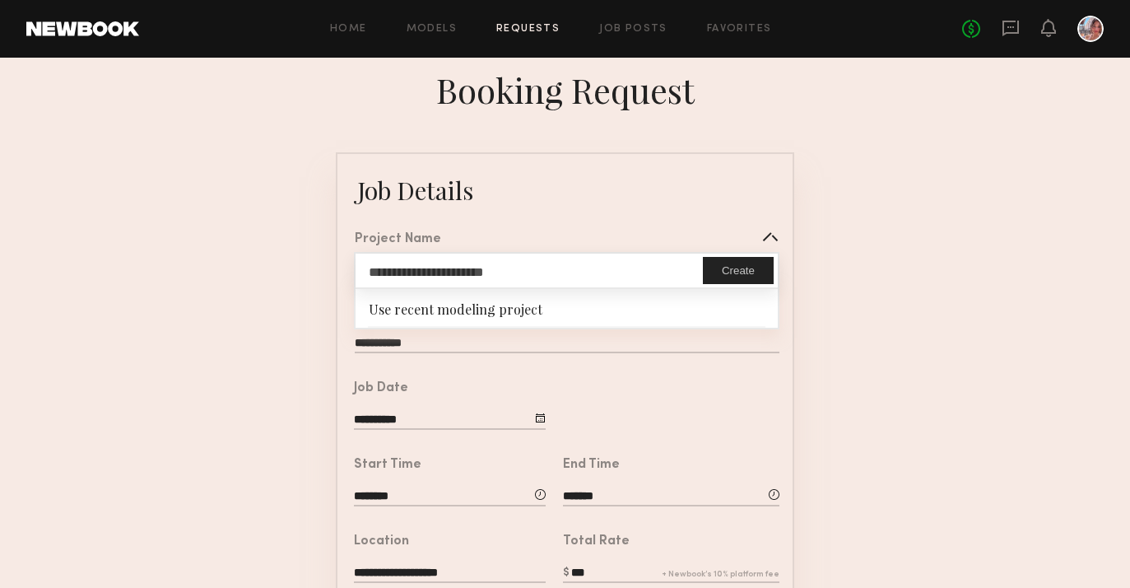
click at [729, 277] on button "Create" at bounding box center [738, 270] width 71 height 27
type input "**********"
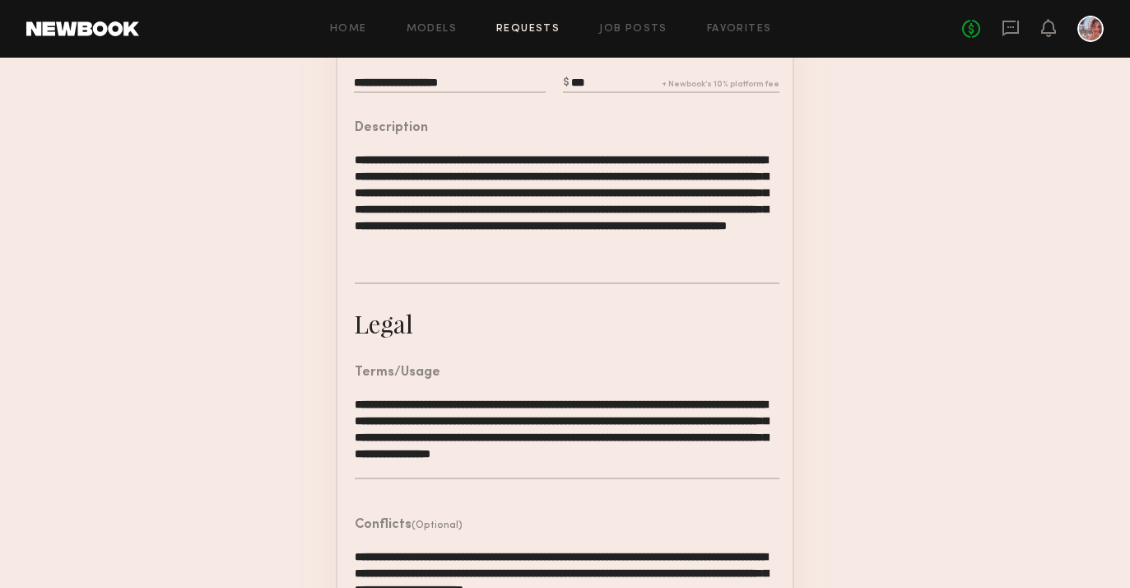
scroll to position [630, 0]
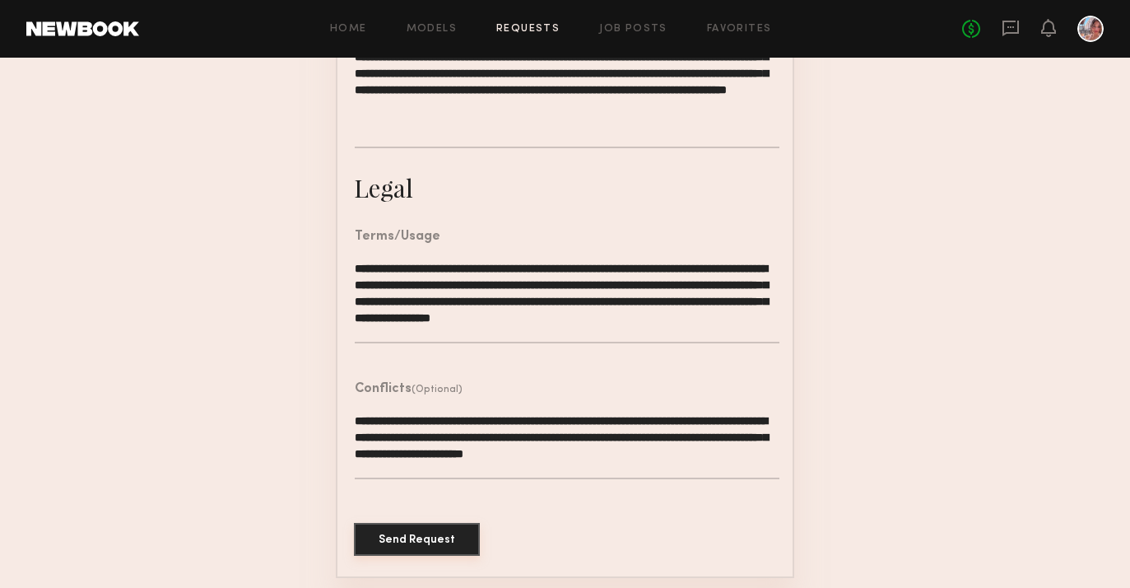
click at [437, 547] on button "Send Request" at bounding box center [417, 539] width 126 height 33
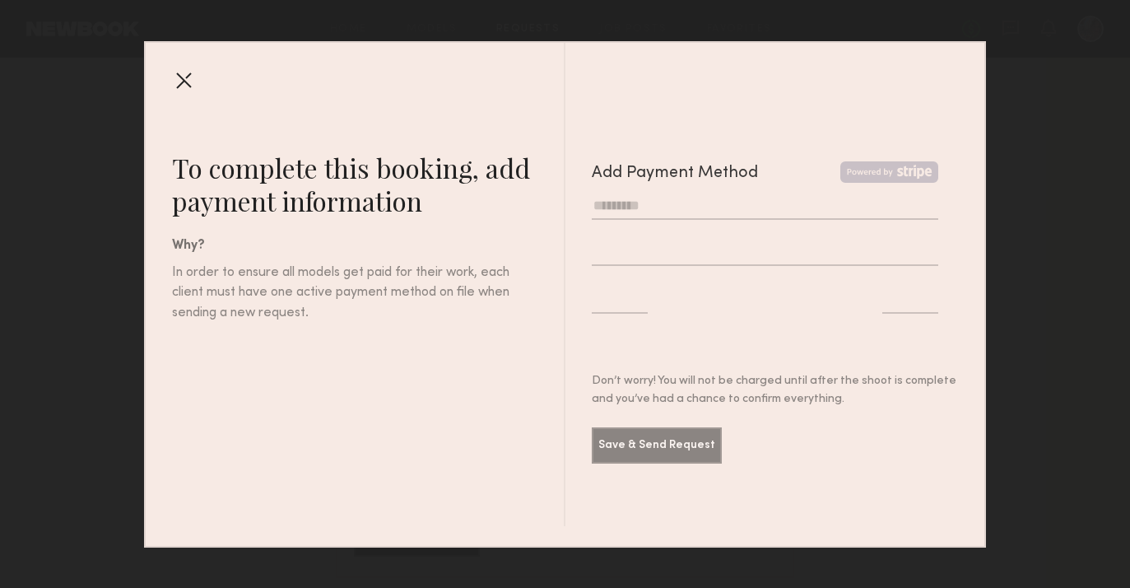
click at [699, 216] on input "text" at bounding box center [765, 206] width 347 height 27
type input "**********"
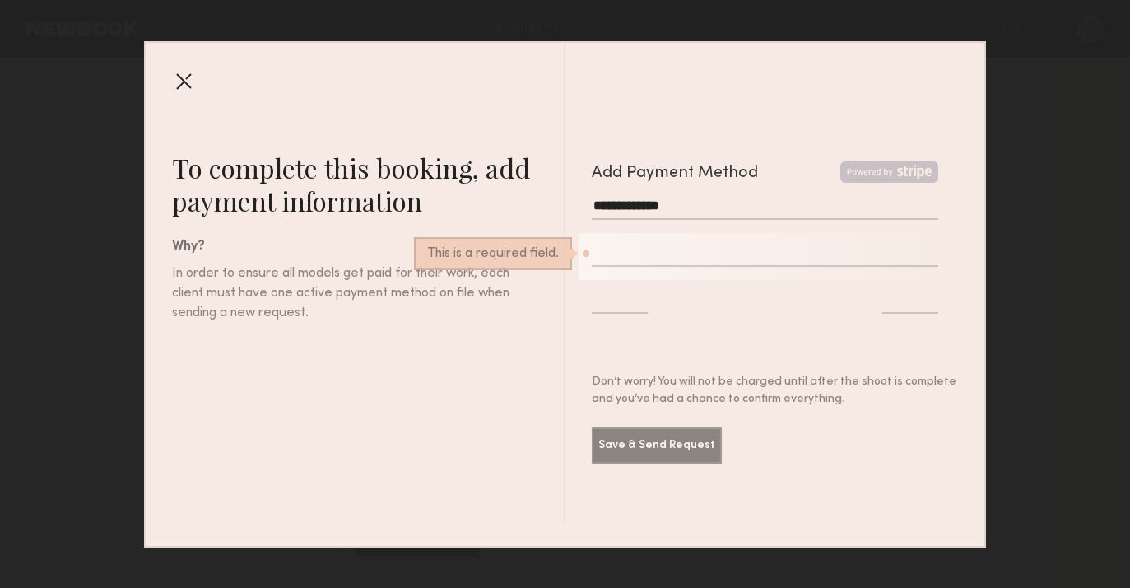
click at [736, 327] on div at bounding box center [679, 309] width 174 height 47
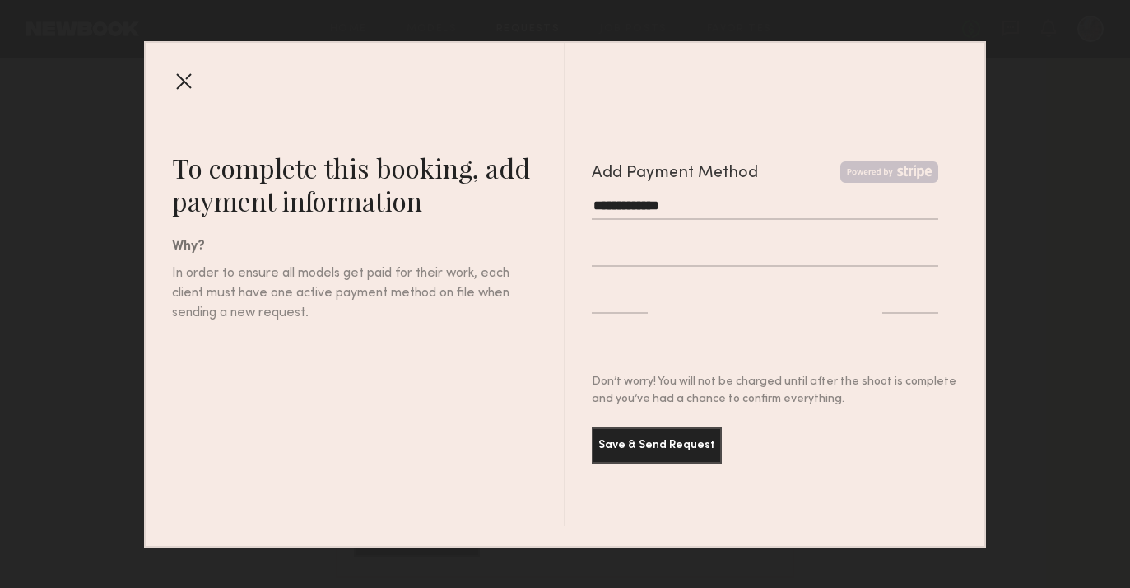
click at [794, 355] on div "**********" at bounding box center [762, 284] width 393 height 483
click at [182, 73] on div at bounding box center [183, 81] width 26 height 26
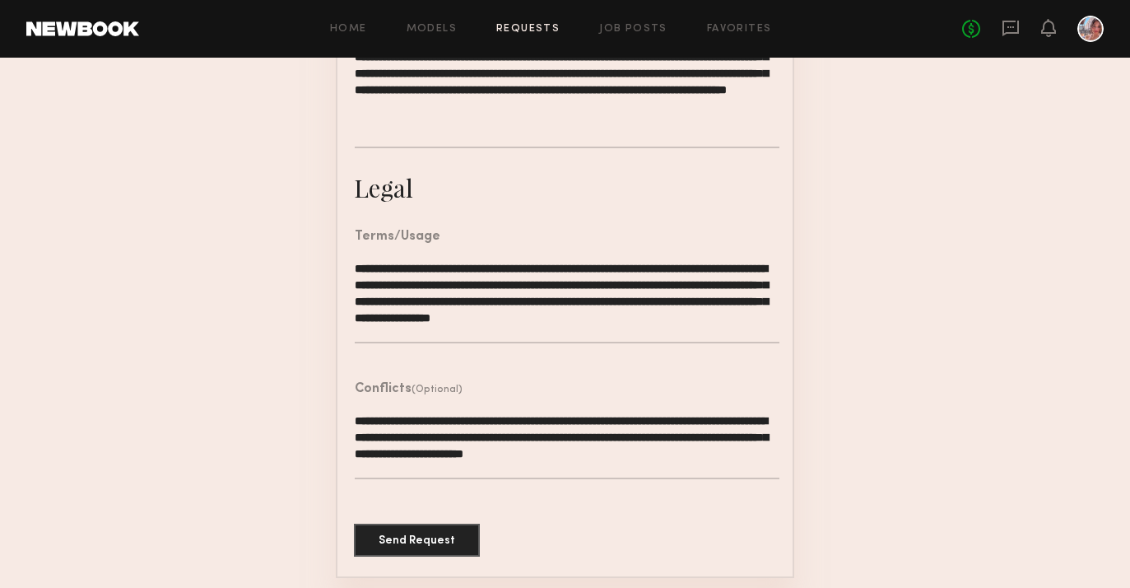
click at [463, 314] on textarea "**********" at bounding box center [567, 301] width 425 height 83
type textarea "**********"
click at [411, 538] on button "Send Request" at bounding box center [417, 539] width 126 height 33
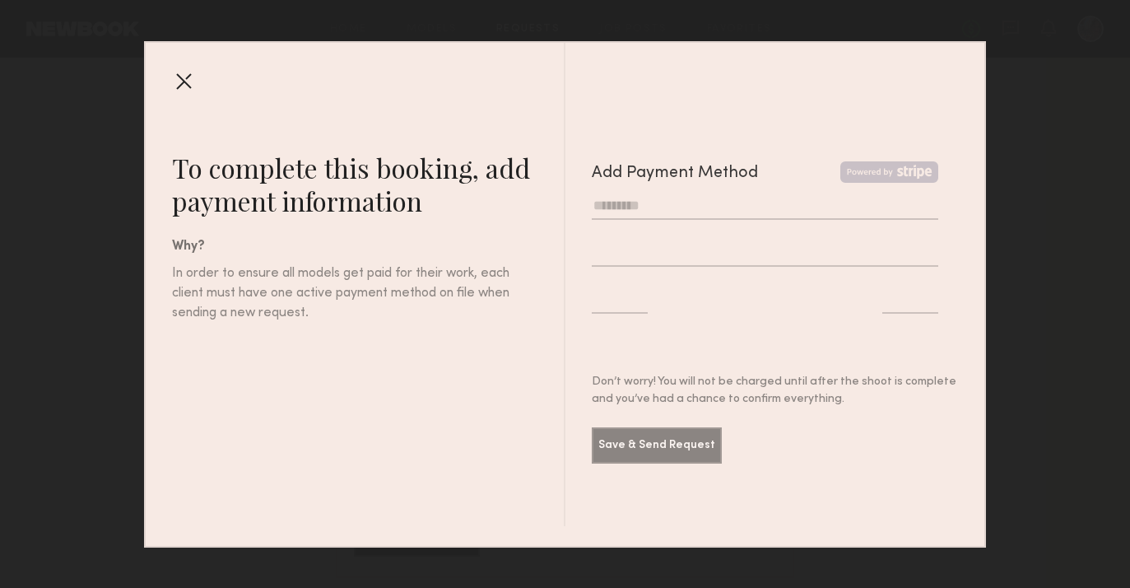
click at [681, 208] on input "text" at bounding box center [765, 206] width 347 height 27
type input "**********"
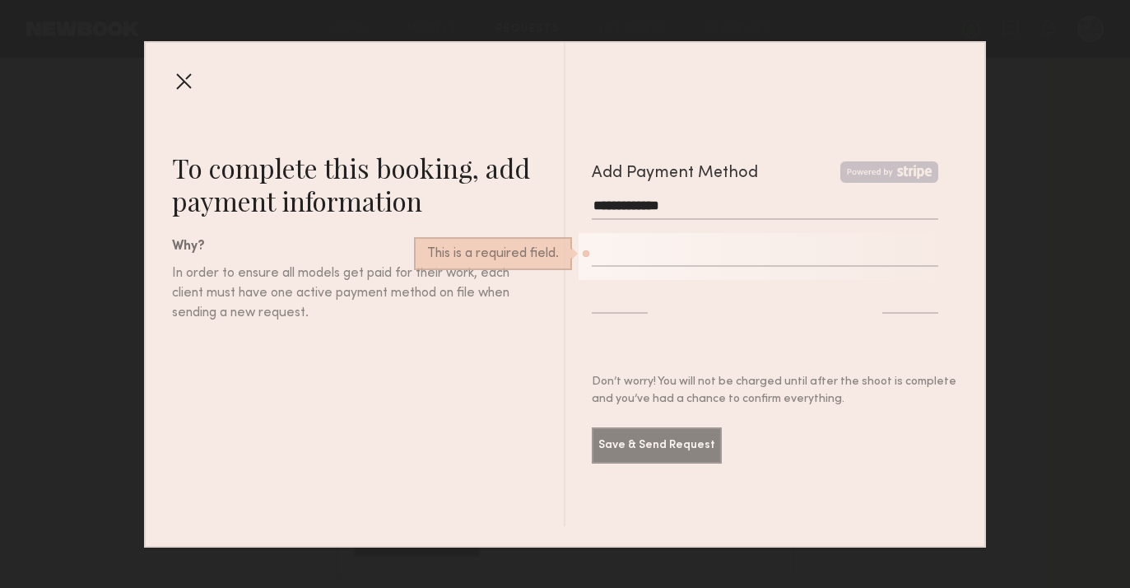
type input "*"
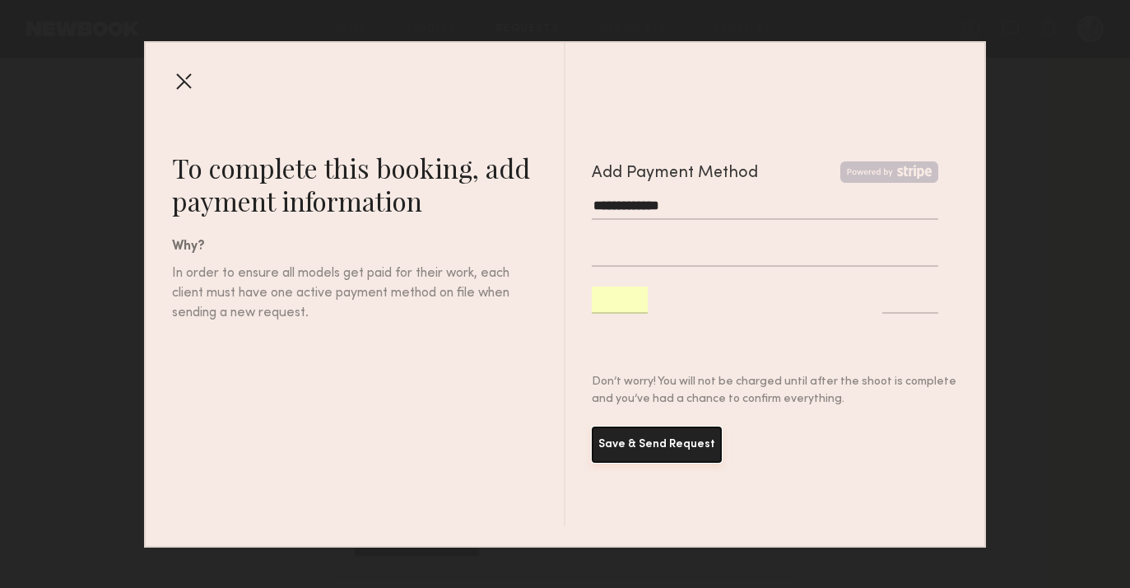
click at [661, 438] on button "Save & Send Request" at bounding box center [657, 444] width 130 height 36
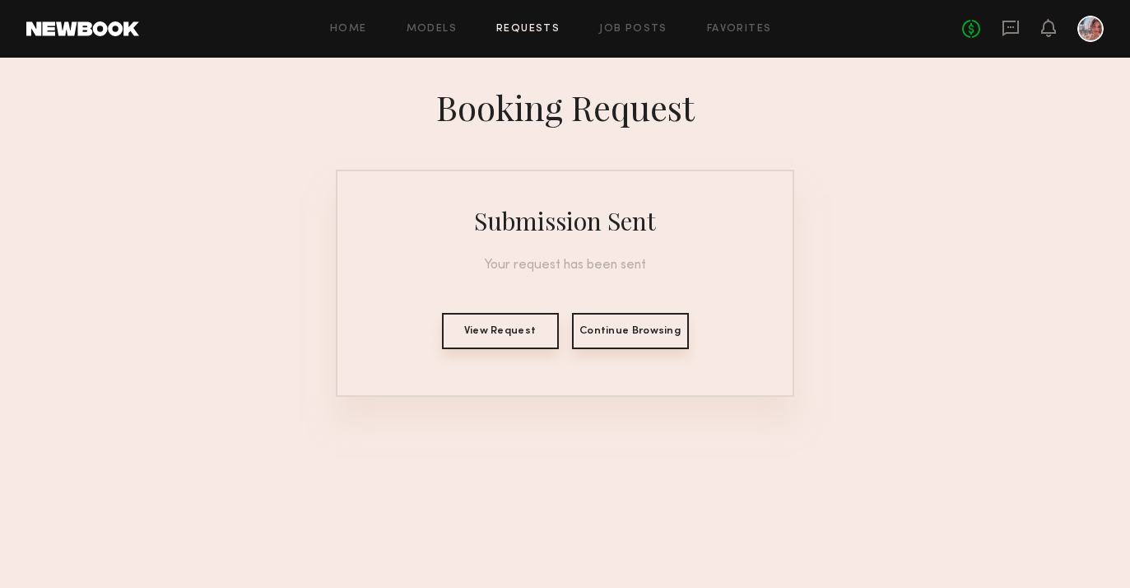
click at [503, 342] on button "View Request" at bounding box center [500, 331] width 117 height 36
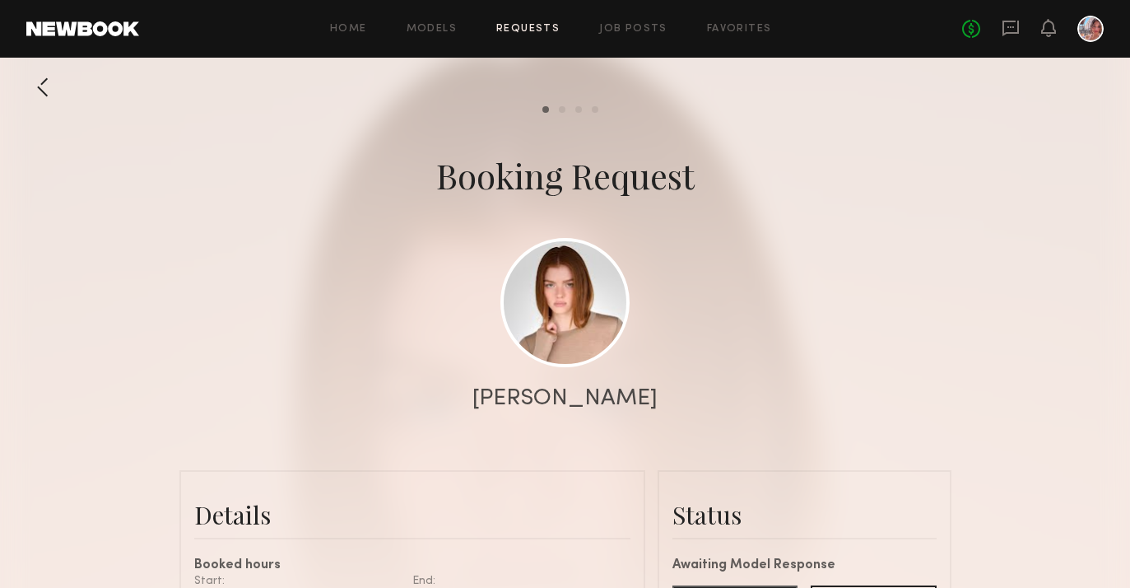
click at [49, 92] on div at bounding box center [42, 87] width 33 height 33
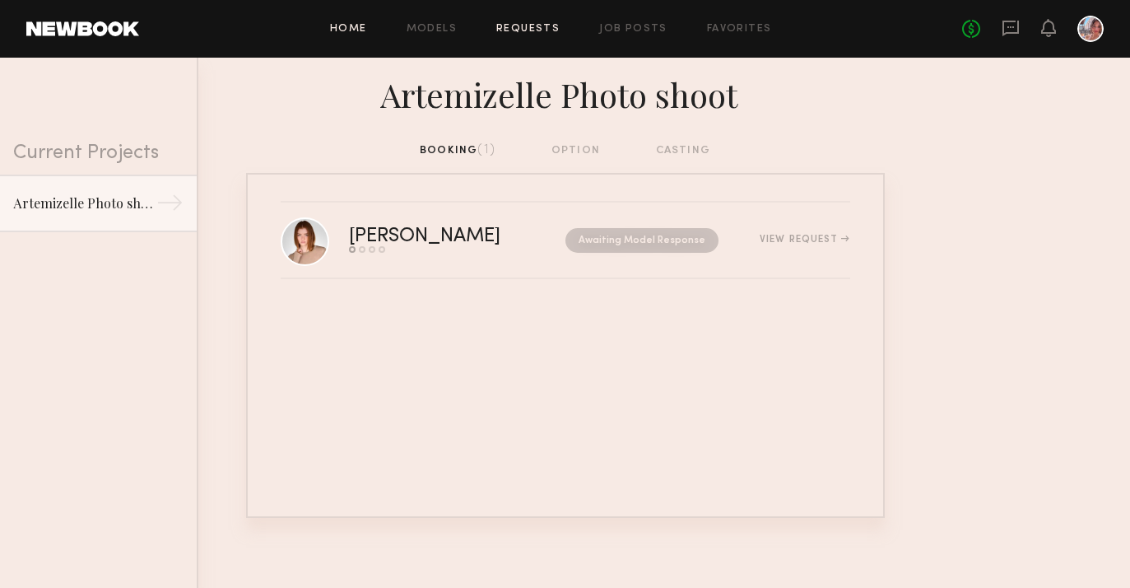
click at [352, 25] on link "Home" at bounding box center [348, 29] width 37 height 11
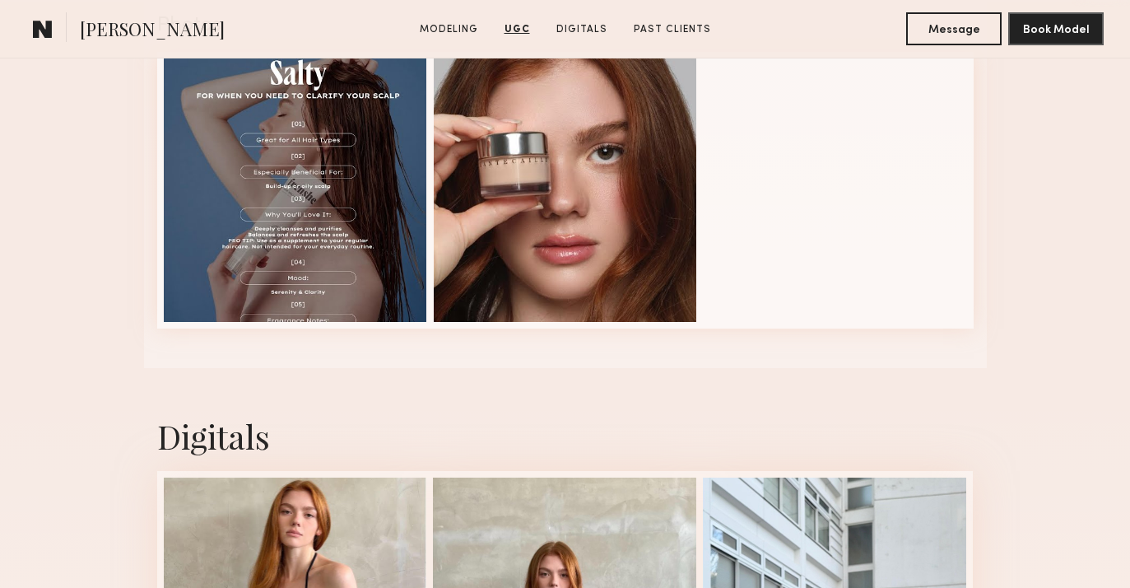
scroll to position [1957, 0]
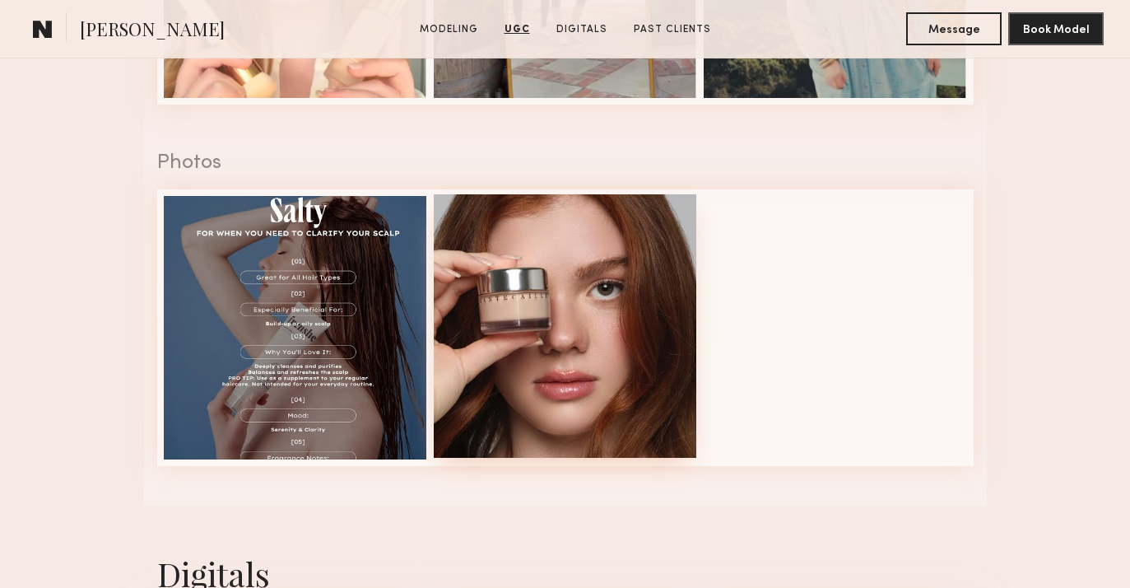
click at [620, 376] on div at bounding box center [565, 325] width 263 height 263
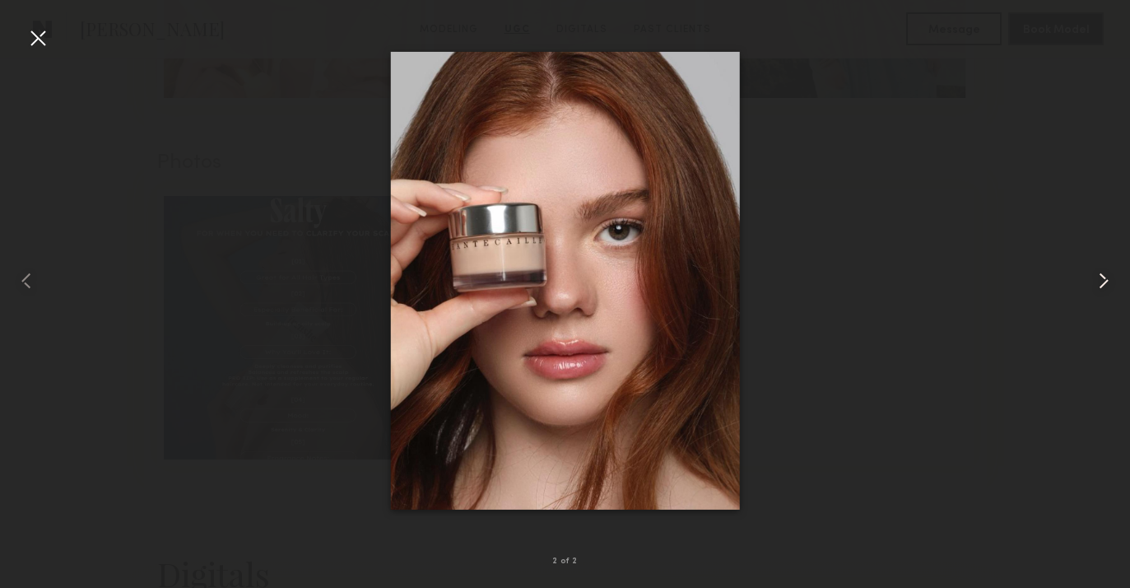
click at [1111, 281] on common-icon at bounding box center [1104, 281] width 26 height 26
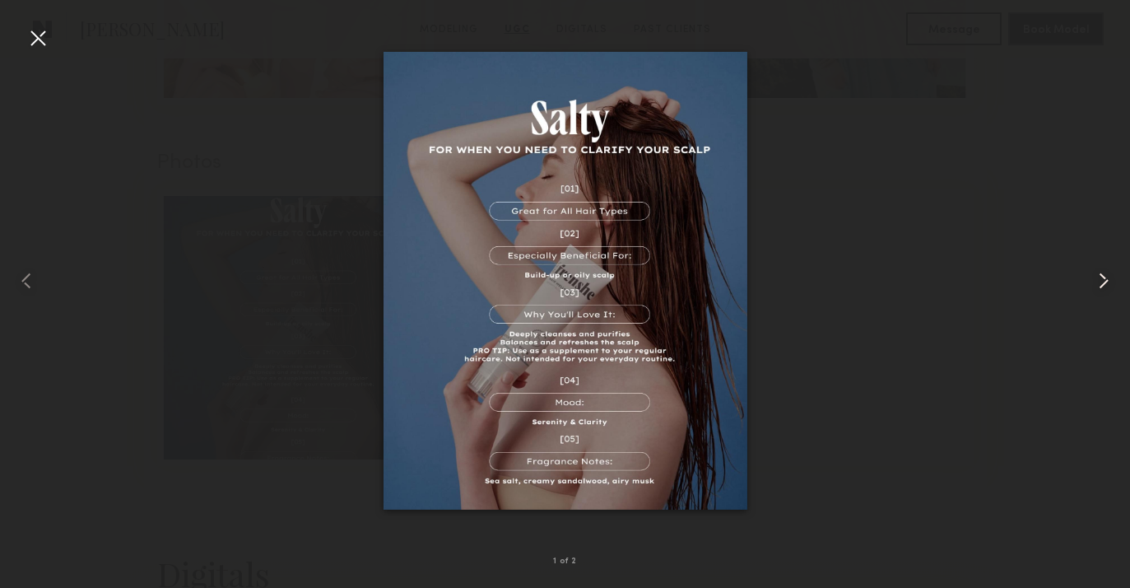
click at [1111, 281] on common-icon at bounding box center [1104, 281] width 26 height 26
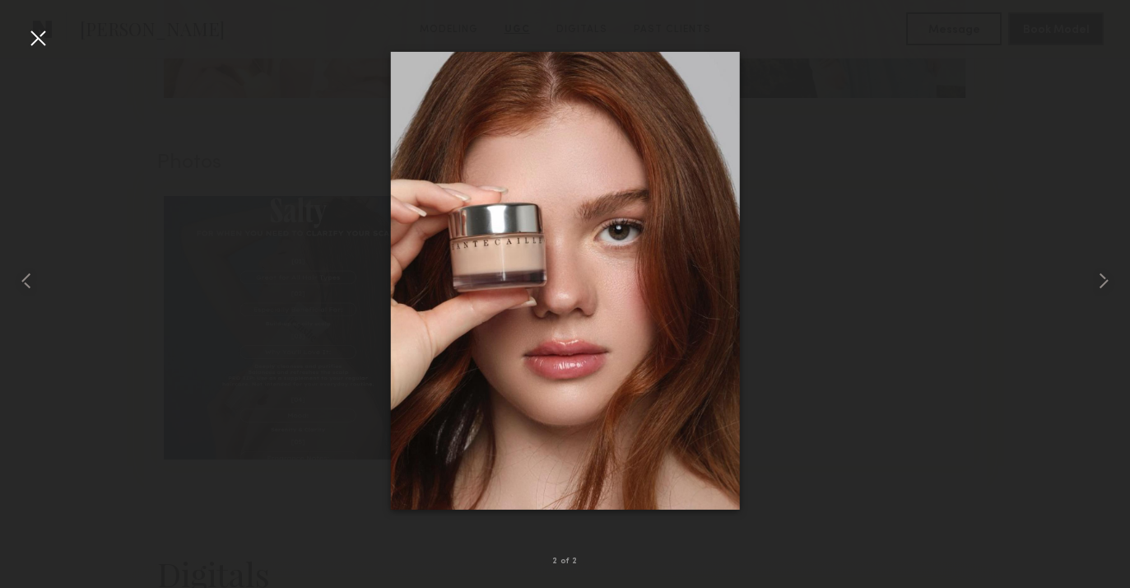
click at [1071, 50] on div at bounding box center [565, 280] width 1130 height 509
click at [1071, 52] on div at bounding box center [565, 280] width 1130 height 509
click at [37, 58] on div at bounding box center [22, 280] width 45 height 509
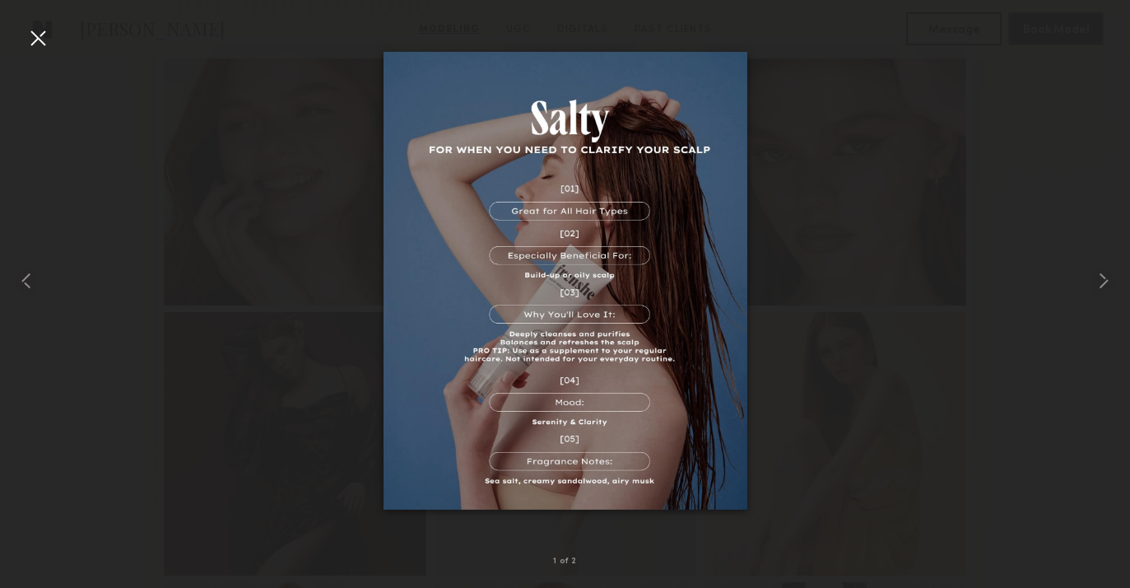
click at [32, 41] on div at bounding box center [38, 38] width 26 height 26
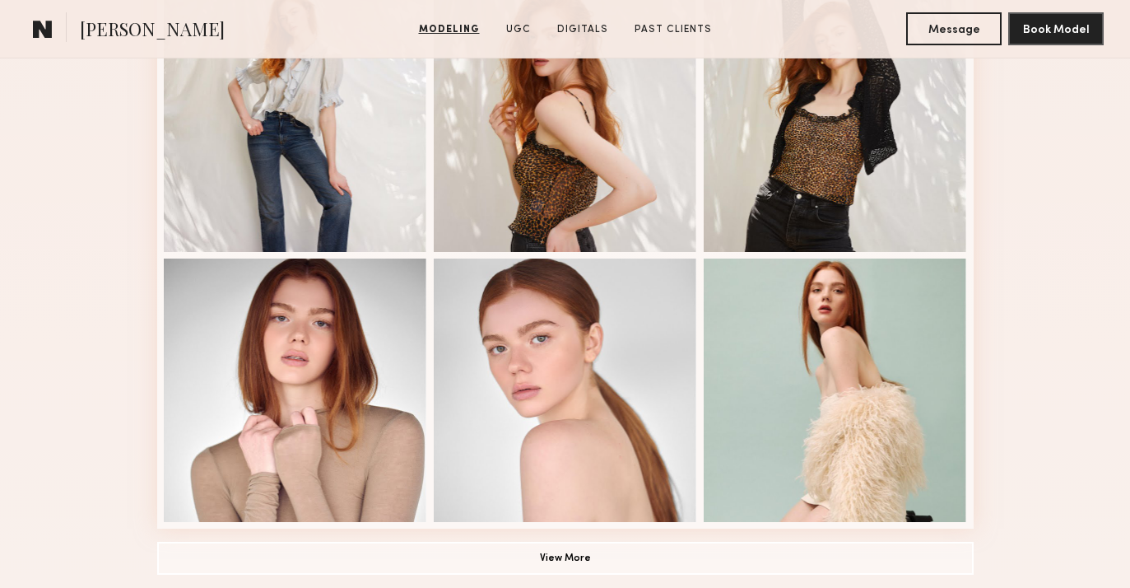
scroll to position [596, 0]
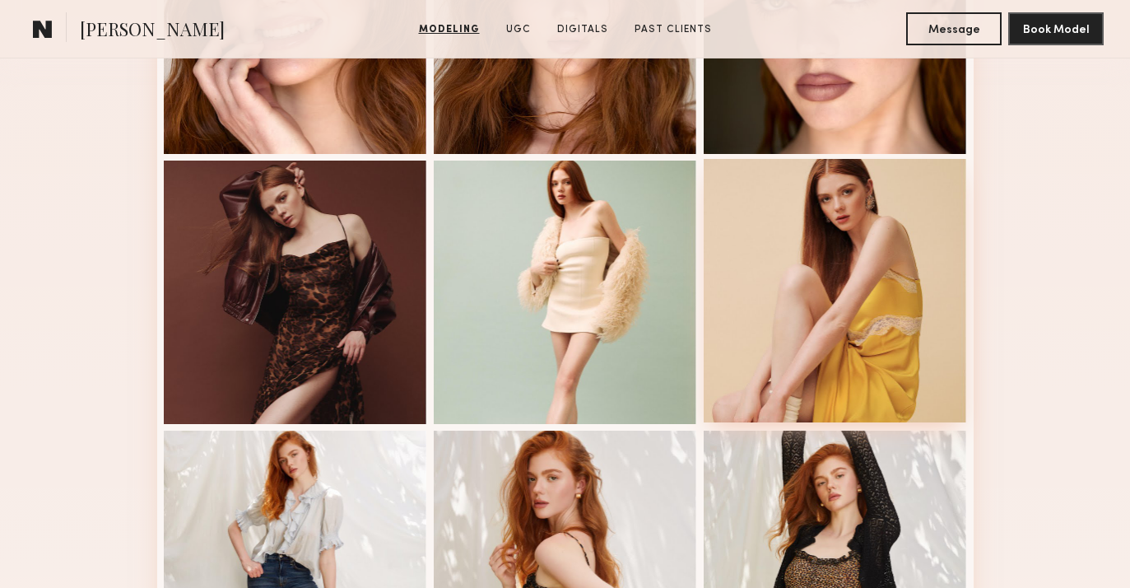
click at [908, 318] on div at bounding box center [835, 290] width 263 height 263
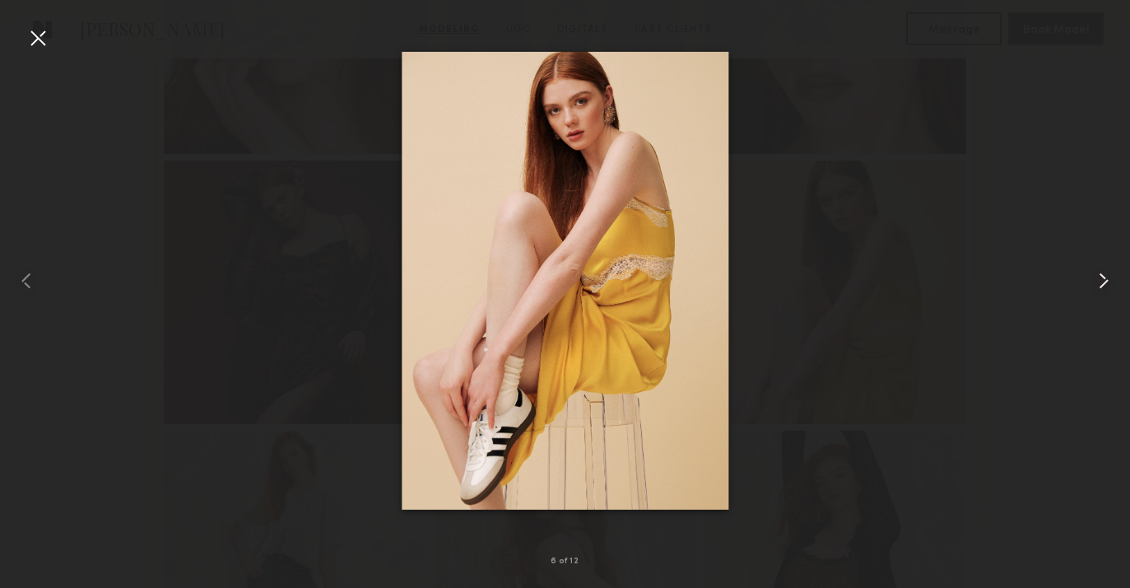
click at [1105, 284] on common-icon at bounding box center [1104, 281] width 26 height 26
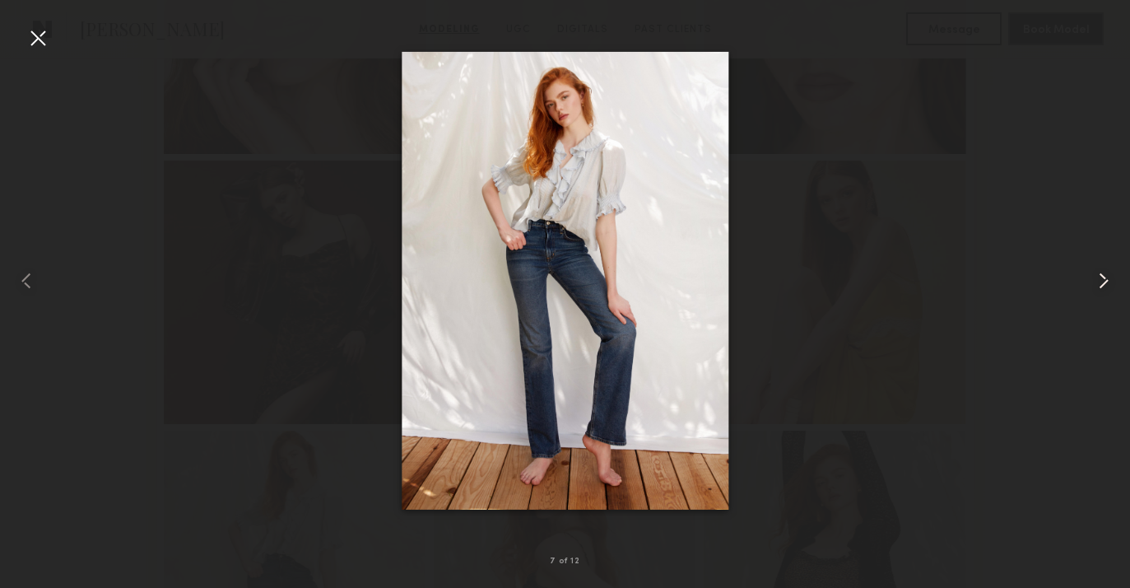
click at [1105, 284] on common-icon at bounding box center [1104, 281] width 26 height 26
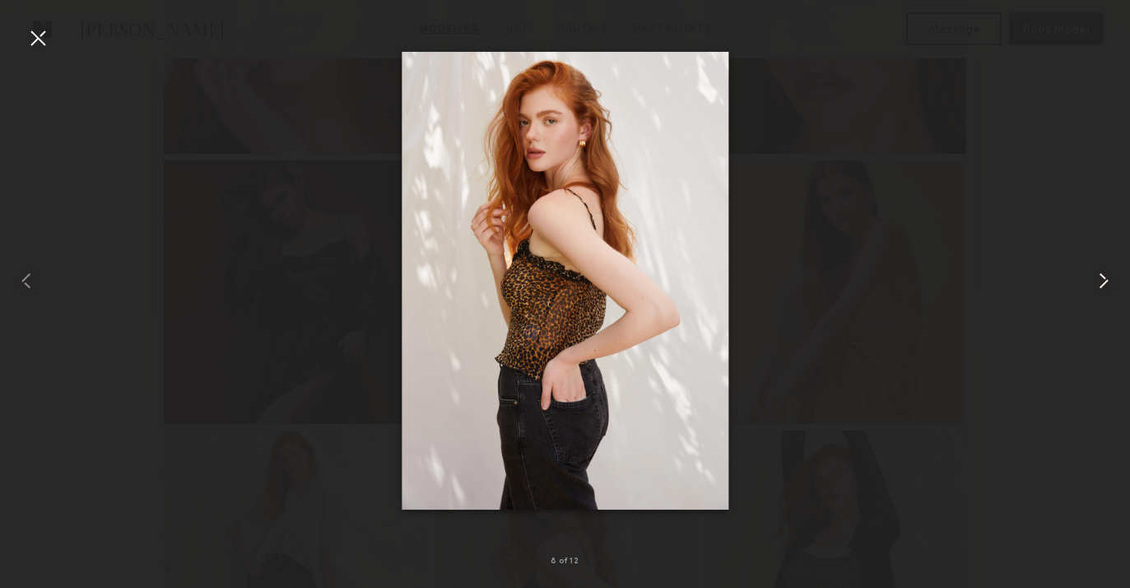
click at [1106, 285] on common-icon at bounding box center [1104, 281] width 26 height 26
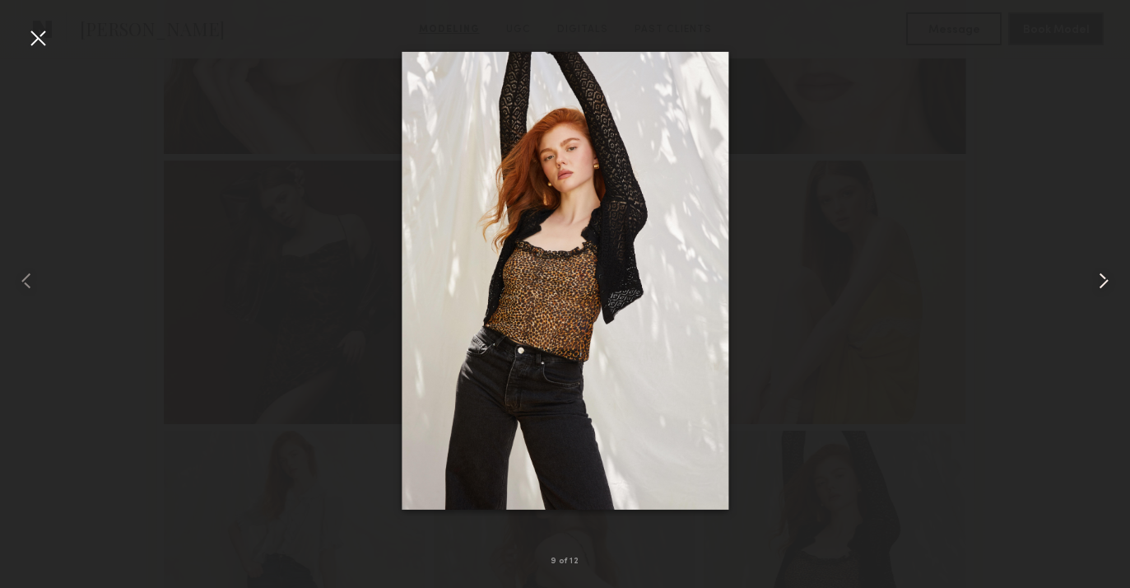
click at [1106, 285] on common-icon at bounding box center [1104, 281] width 26 height 26
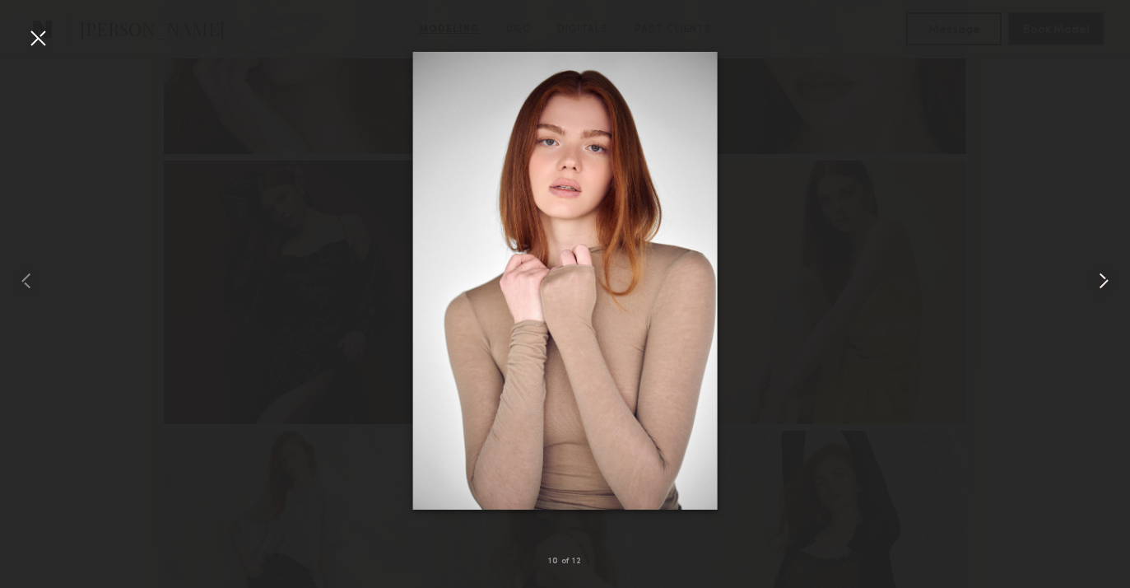
click at [1106, 285] on common-icon at bounding box center [1104, 281] width 26 height 26
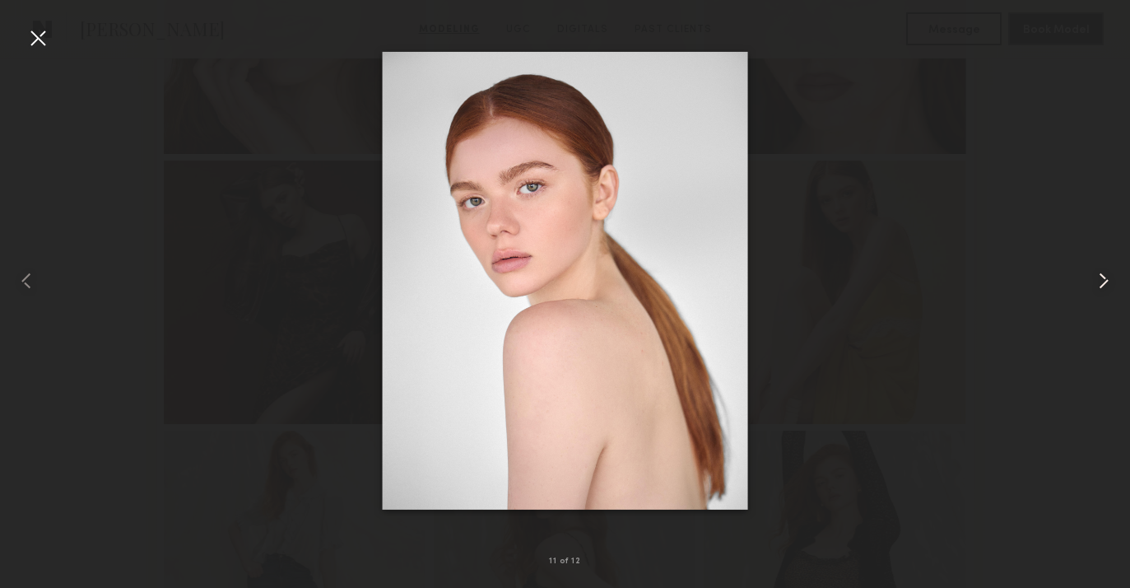
click at [1104, 285] on common-icon at bounding box center [1104, 281] width 26 height 26
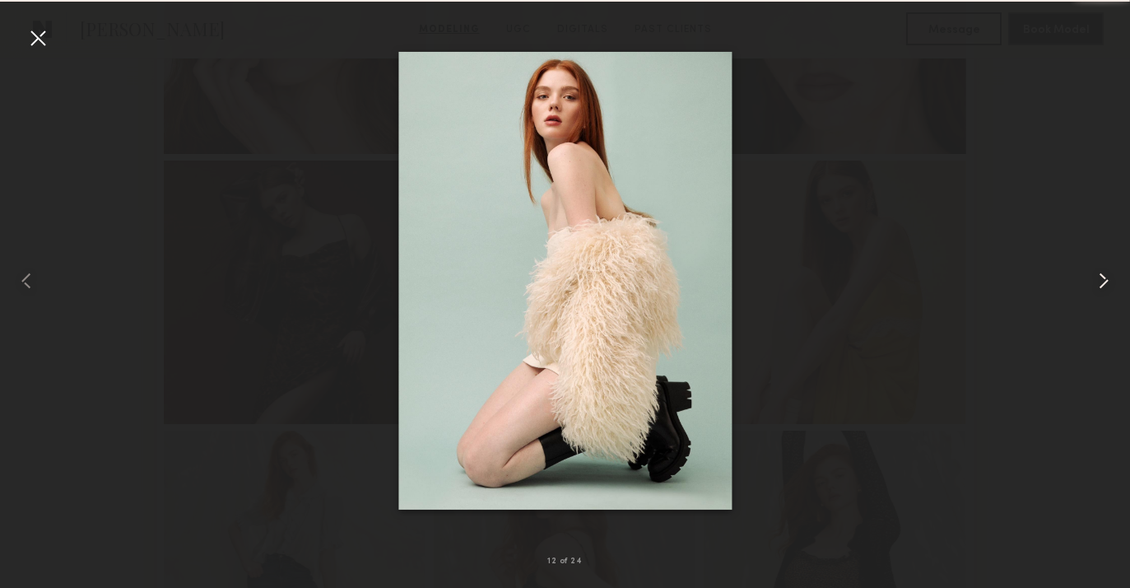
click at [1104, 285] on common-icon at bounding box center [1104, 281] width 26 height 26
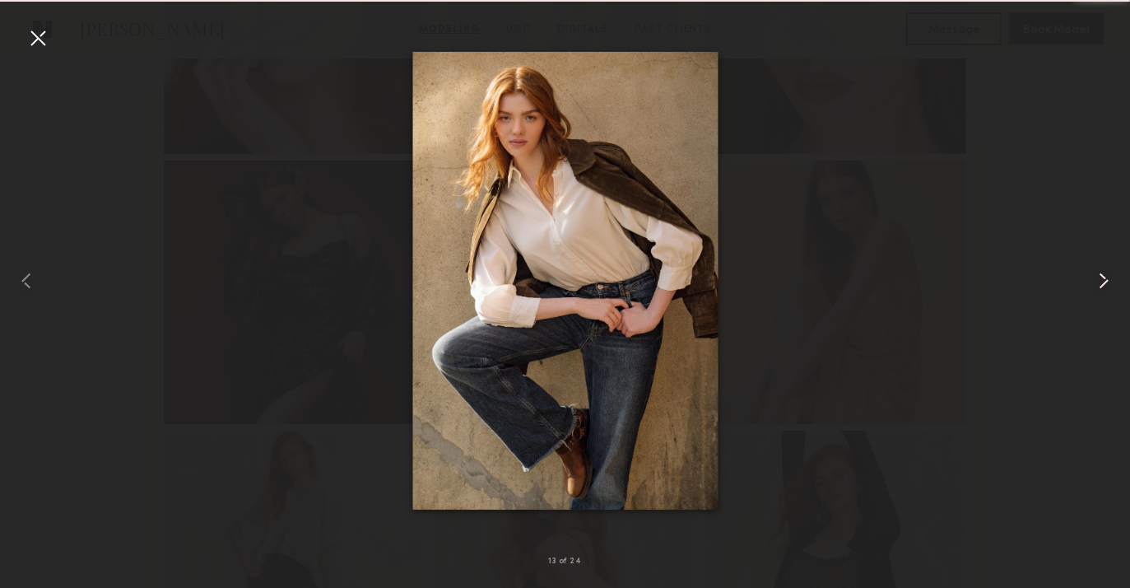
click at [1104, 285] on common-icon at bounding box center [1104, 281] width 26 height 26
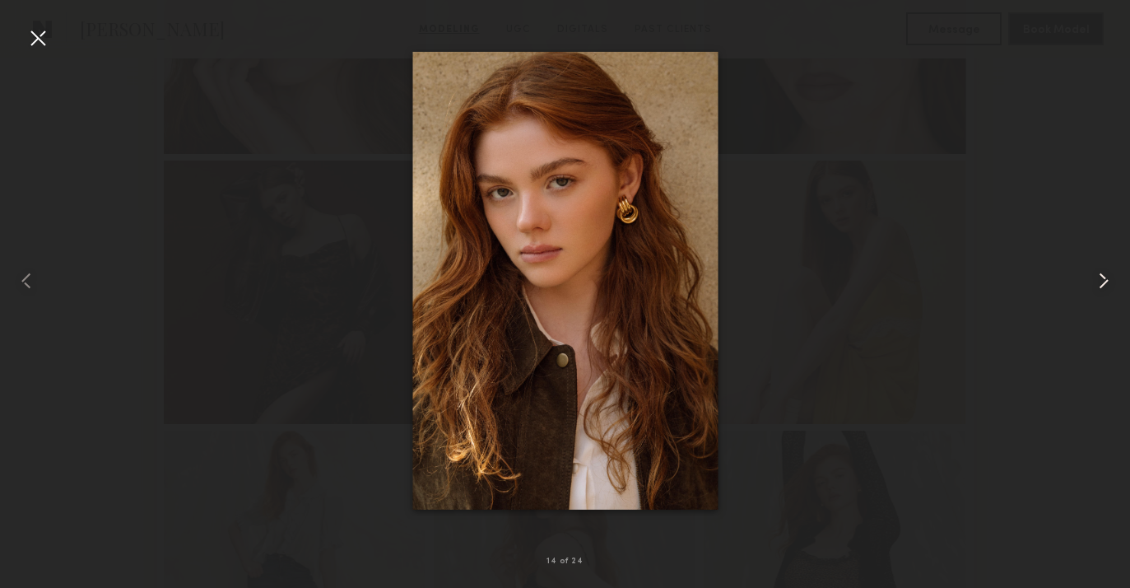
click at [1105, 285] on common-icon at bounding box center [1104, 281] width 26 height 26
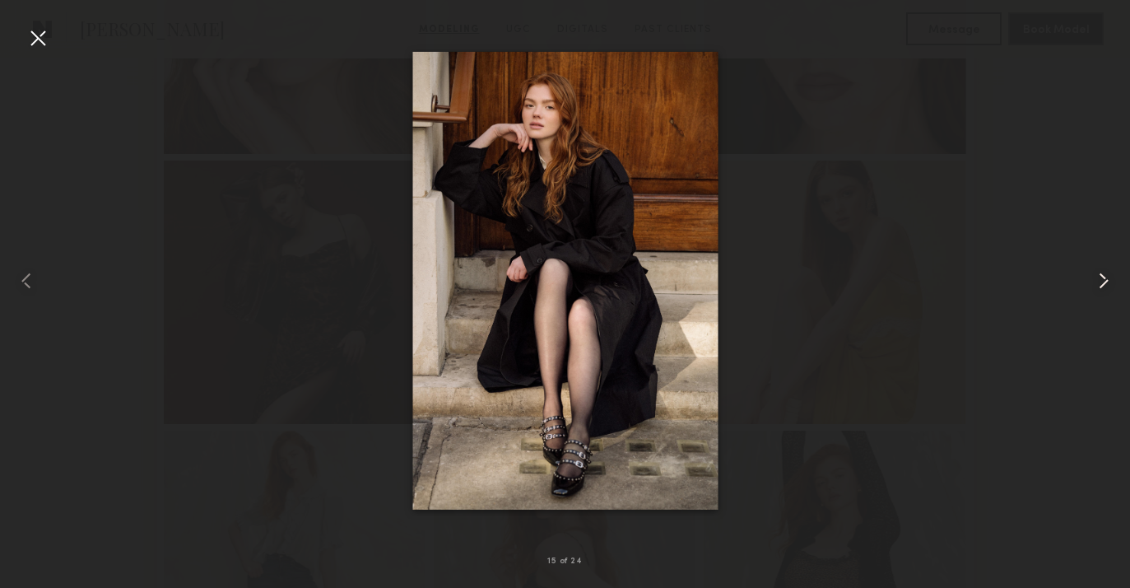
click at [1105, 285] on common-icon at bounding box center [1104, 281] width 26 height 26
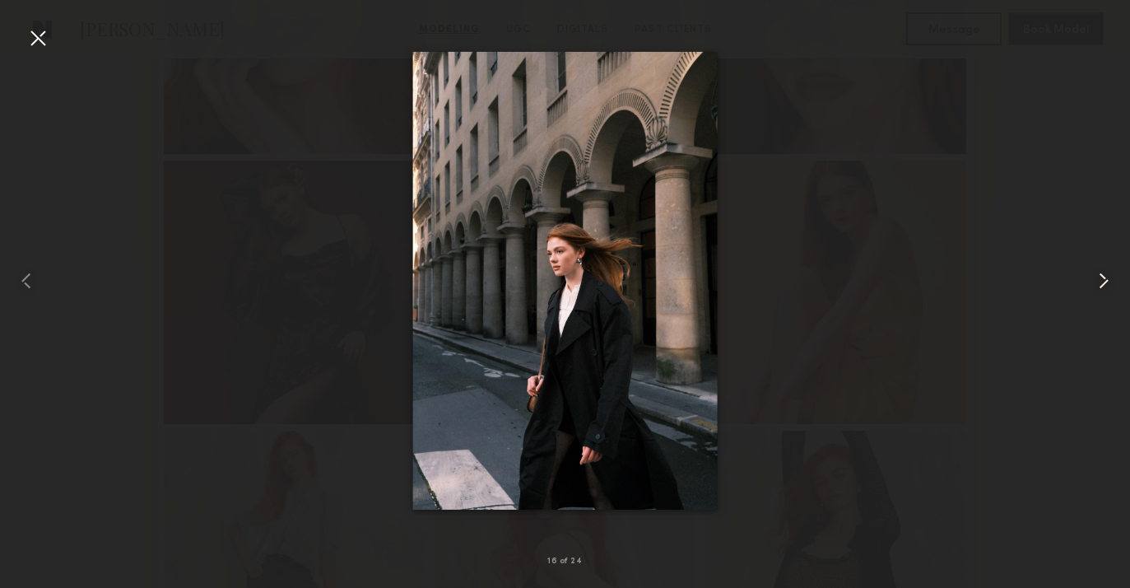
click at [1105, 285] on common-icon at bounding box center [1104, 281] width 26 height 26
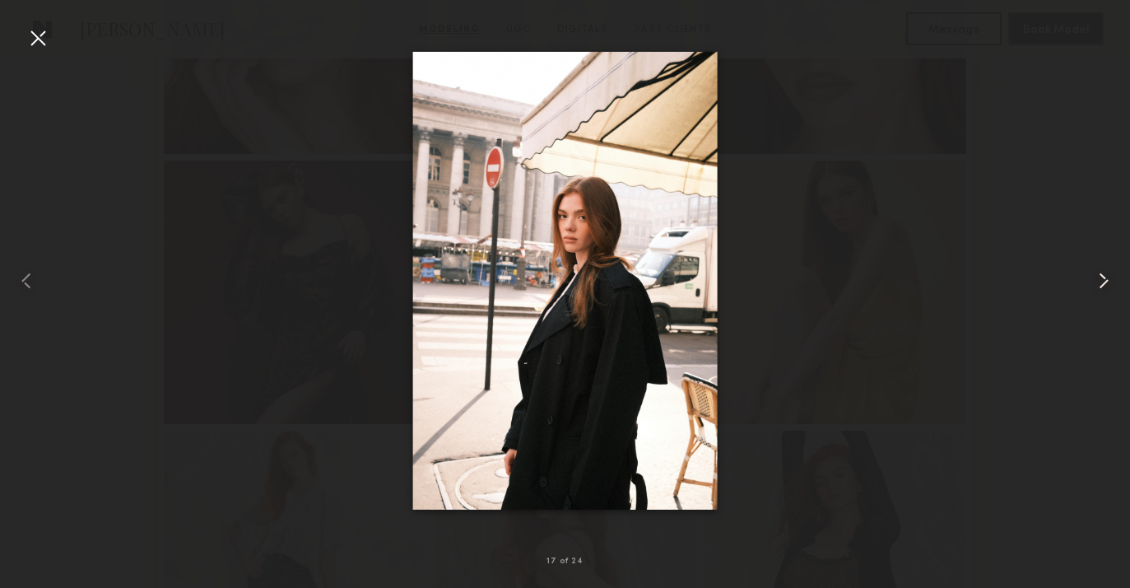
click at [1105, 285] on common-icon at bounding box center [1104, 281] width 26 height 26
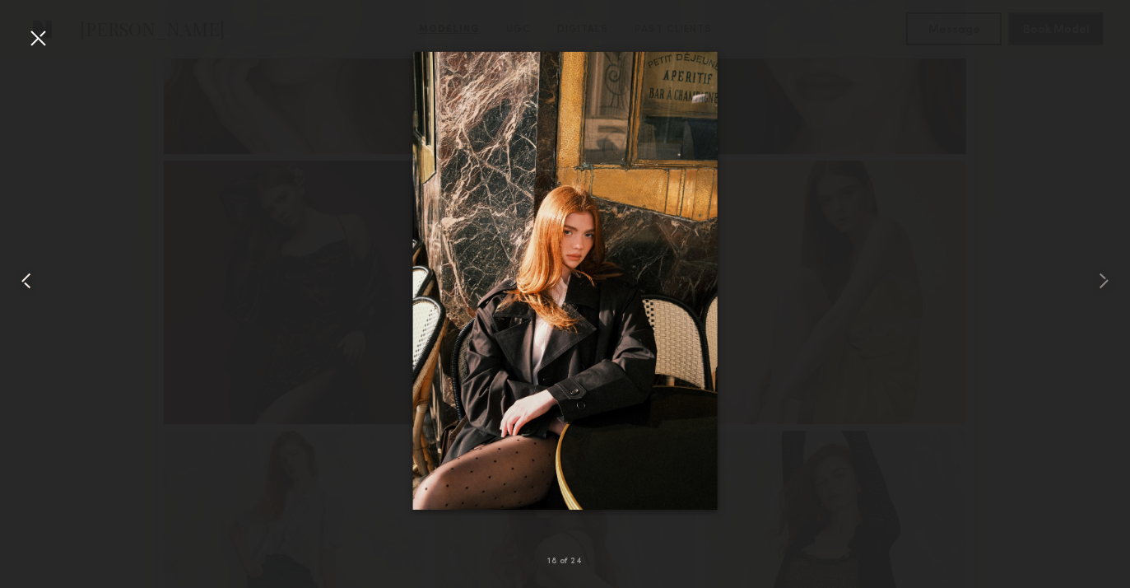
click at [18, 282] on common-icon at bounding box center [26, 281] width 26 height 26
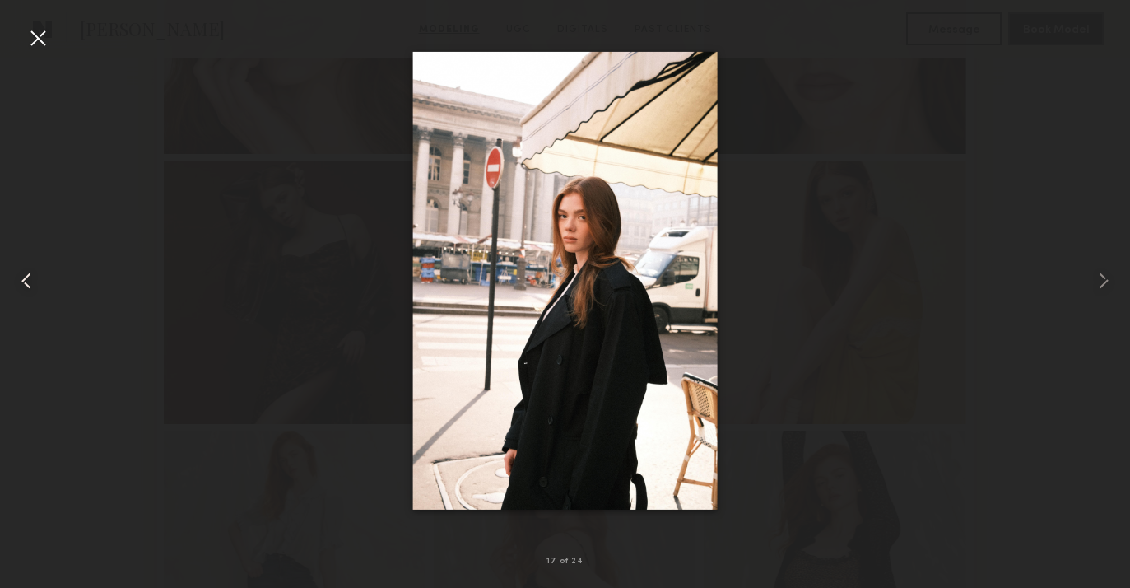
click at [30, 264] on div at bounding box center [22, 280] width 45 height 509
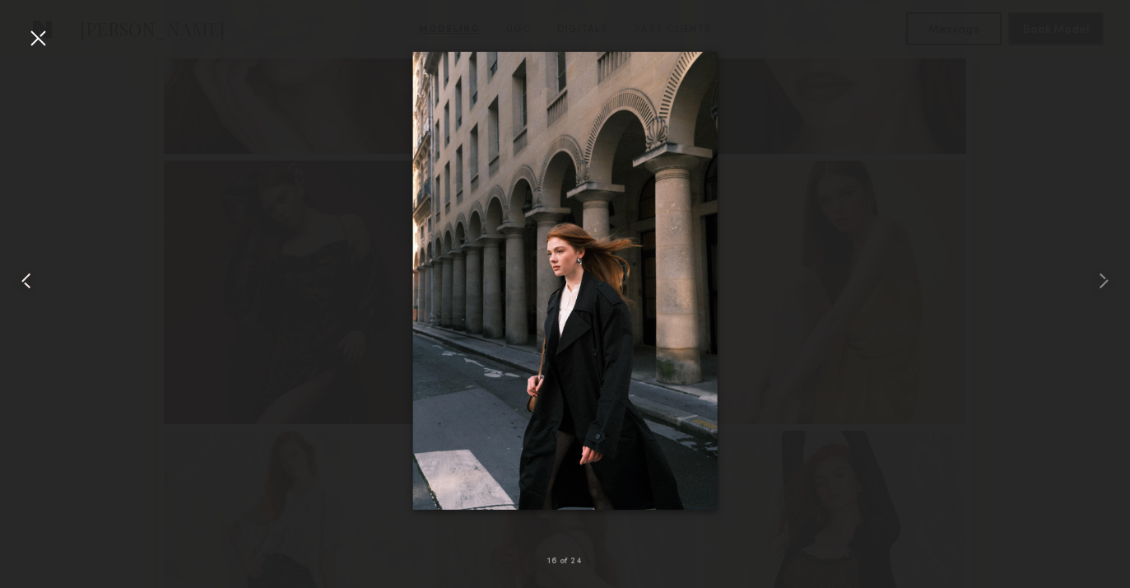
click at [14, 286] on common-icon at bounding box center [26, 281] width 26 height 26
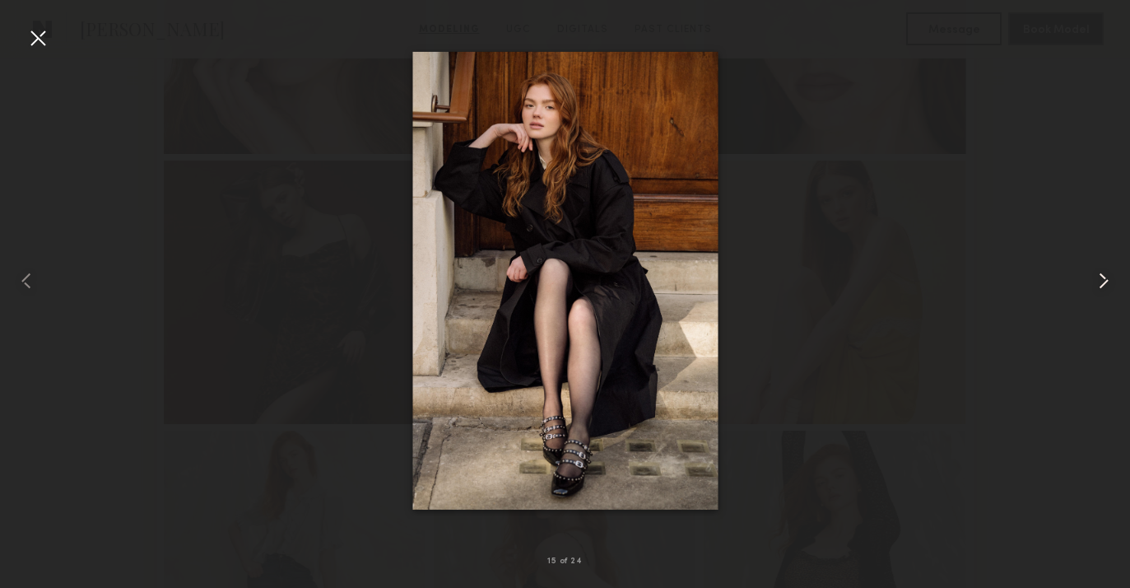
click at [1101, 284] on common-icon at bounding box center [1104, 281] width 26 height 26
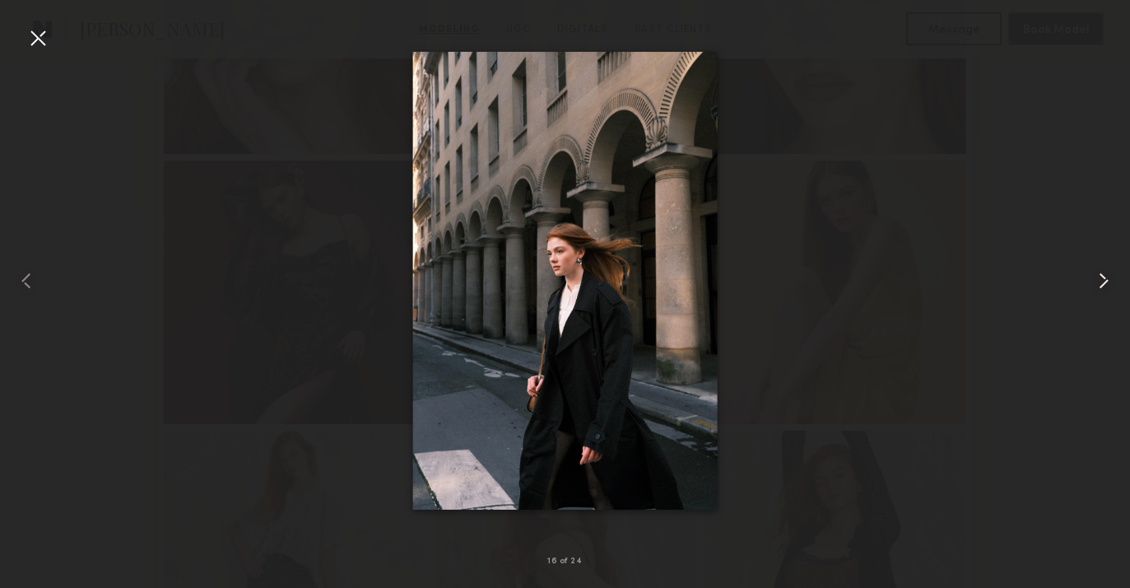
click at [1101, 284] on common-icon at bounding box center [1104, 281] width 26 height 26
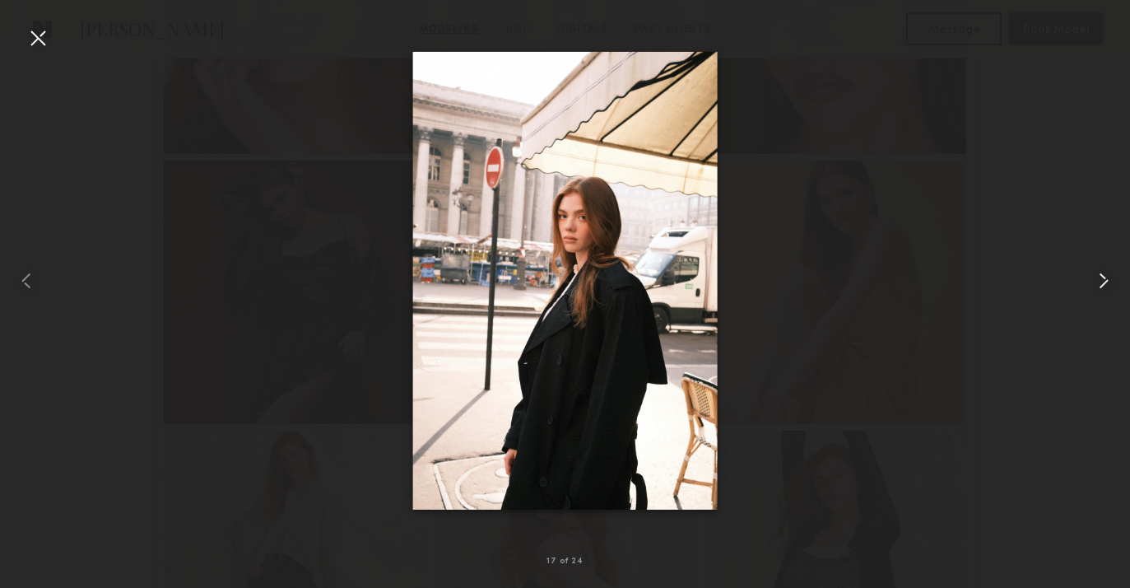
click at [1101, 284] on common-icon at bounding box center [1104, 281] width 26 height 26
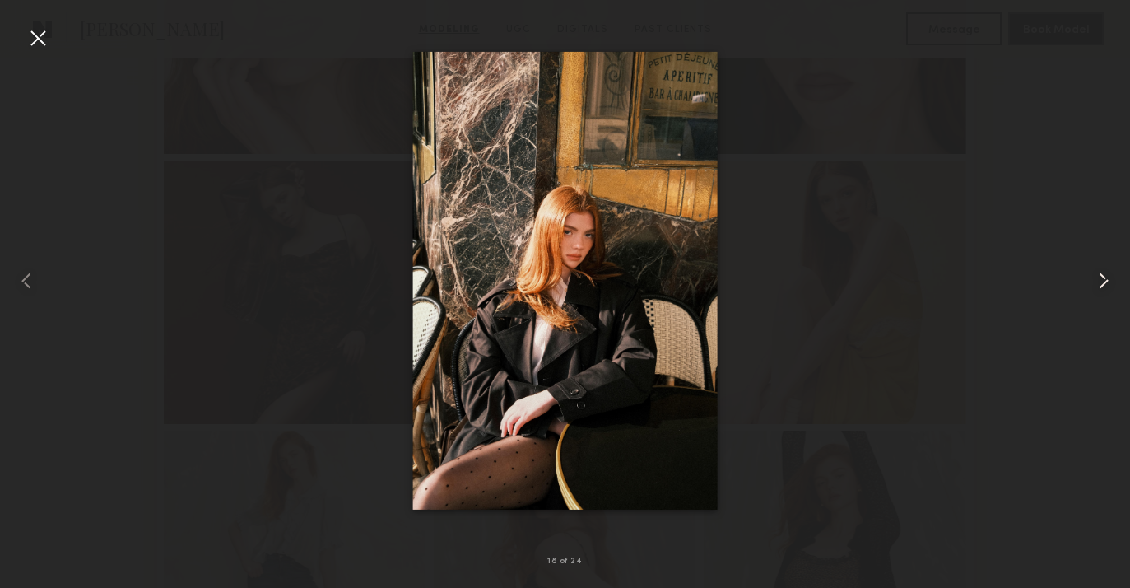
click at [1101, 285] on common-icon at bounding box center [1104, 281] width 26 height 26
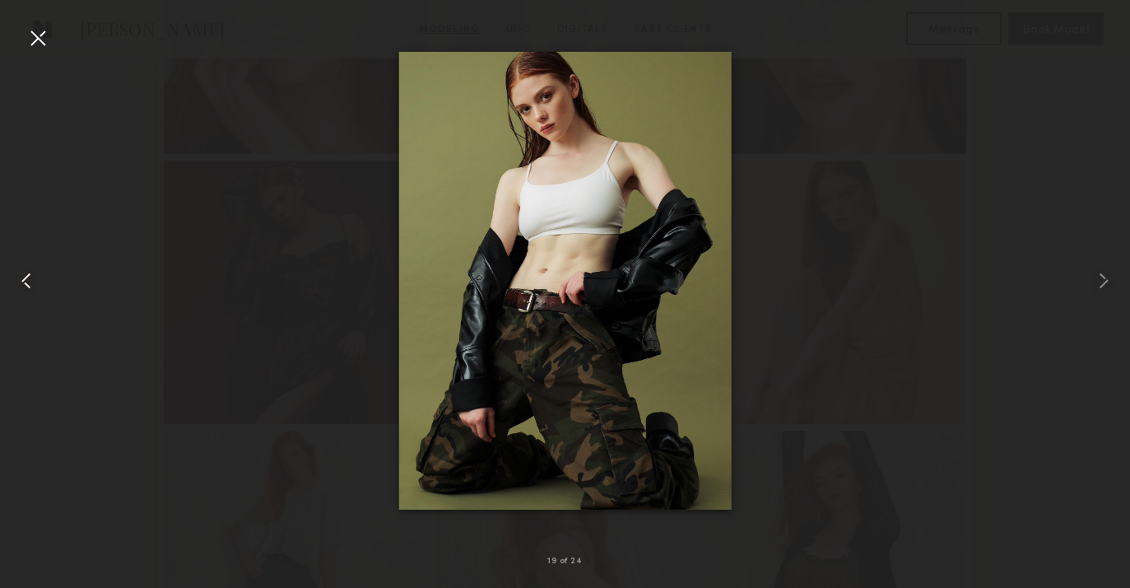
click at [30, 268] on common-icon at bounding box center [26, 281] width 26 height 26
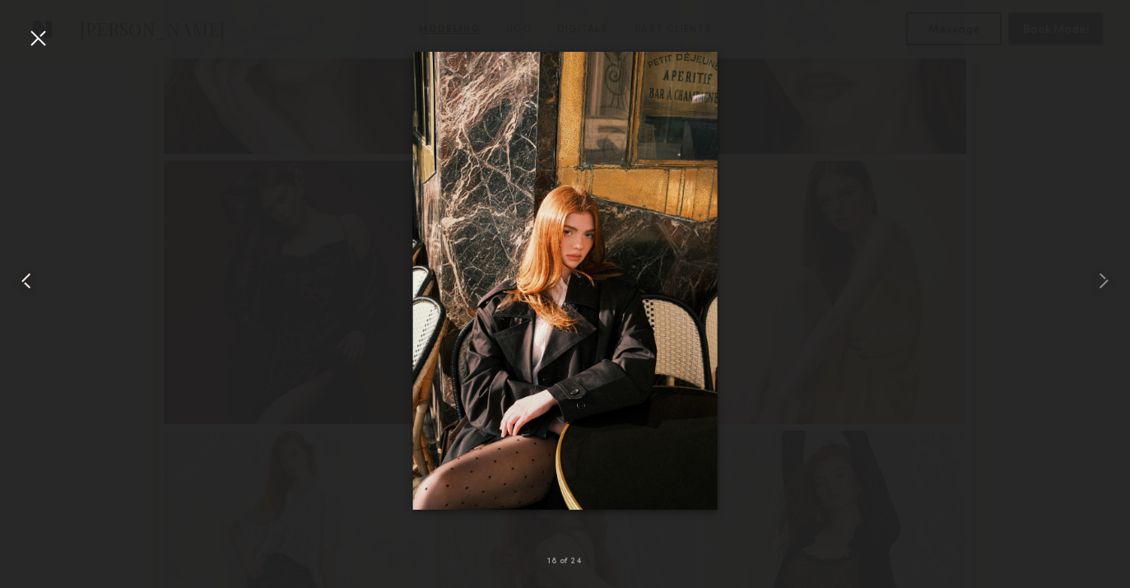
click at [30, 268] on common-icon at bounding box center [26, 281] width 26 height 26
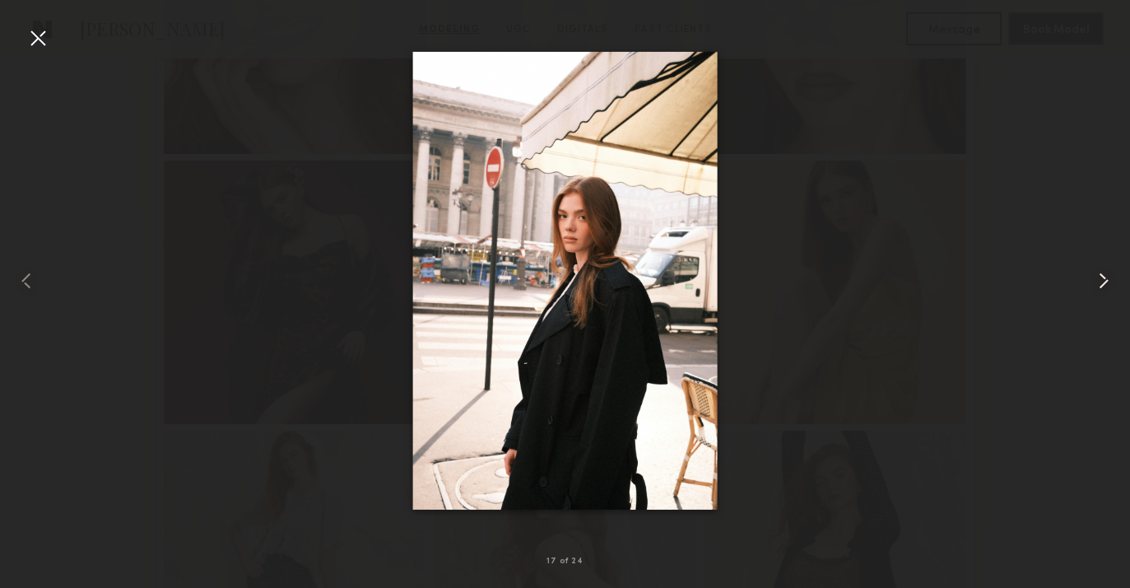
click at [1101, 284] on common-icon at bounding box center [1104, 281] width 26 height 26
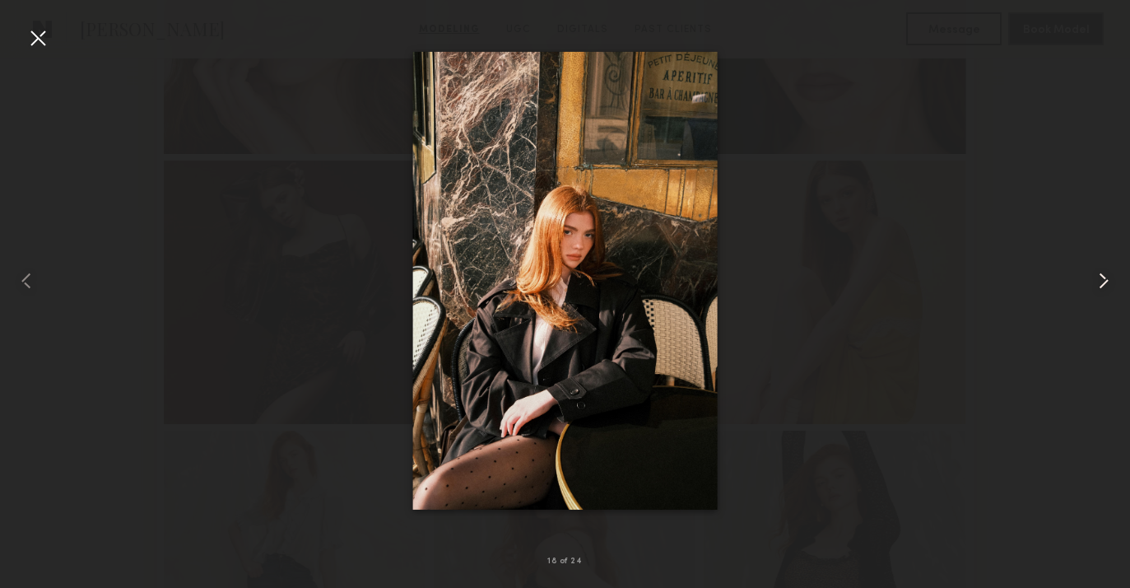
click at [1101, 284] on common-icon at bounding box center [1104, 281] width 26 height 26
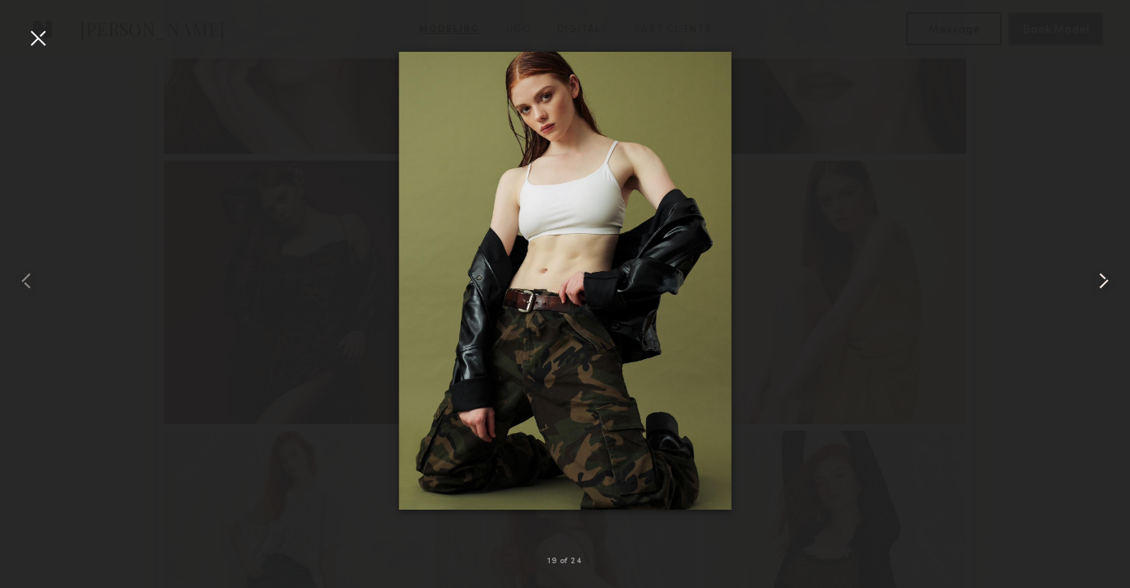
click at [1101, 284] on common-icon at bounding box center [1104, 281] width 26 height 26
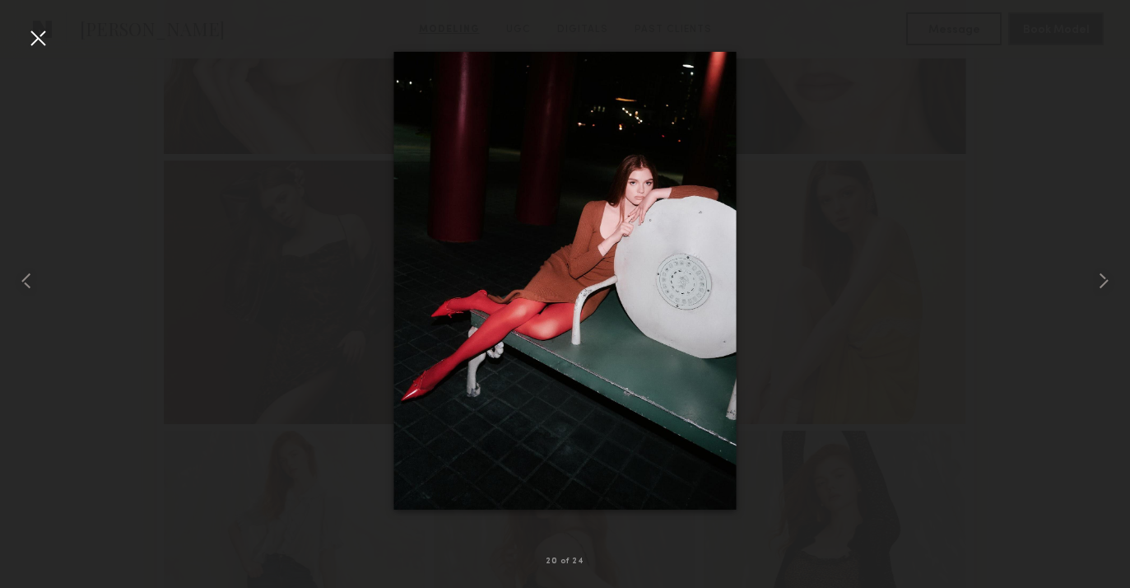
click at [38, 44] on div at bounding box center [38, 38] width 26 height 26
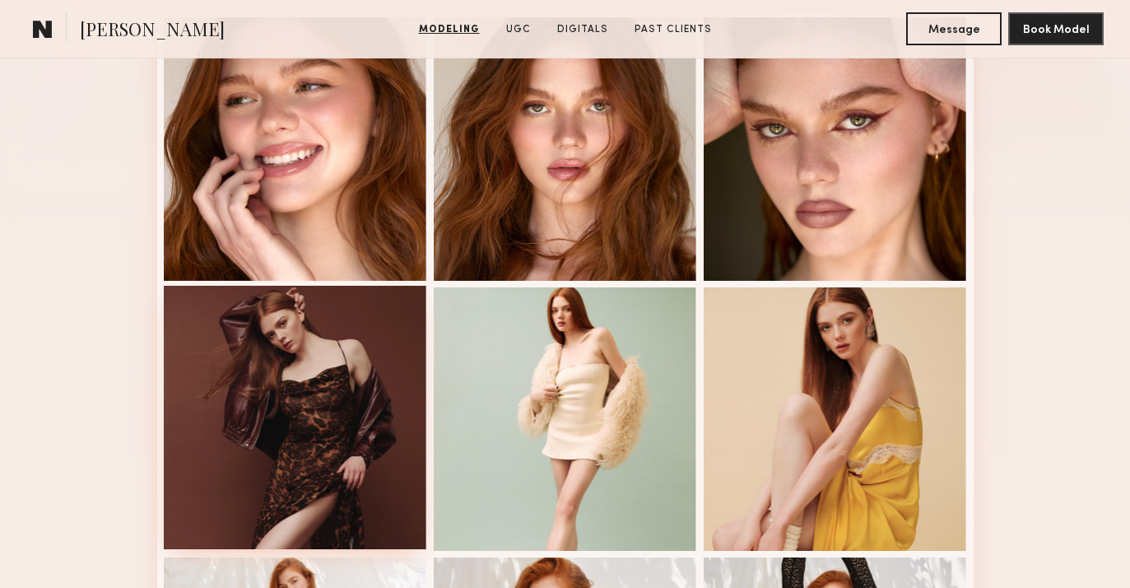
scroll to position [0, 0]
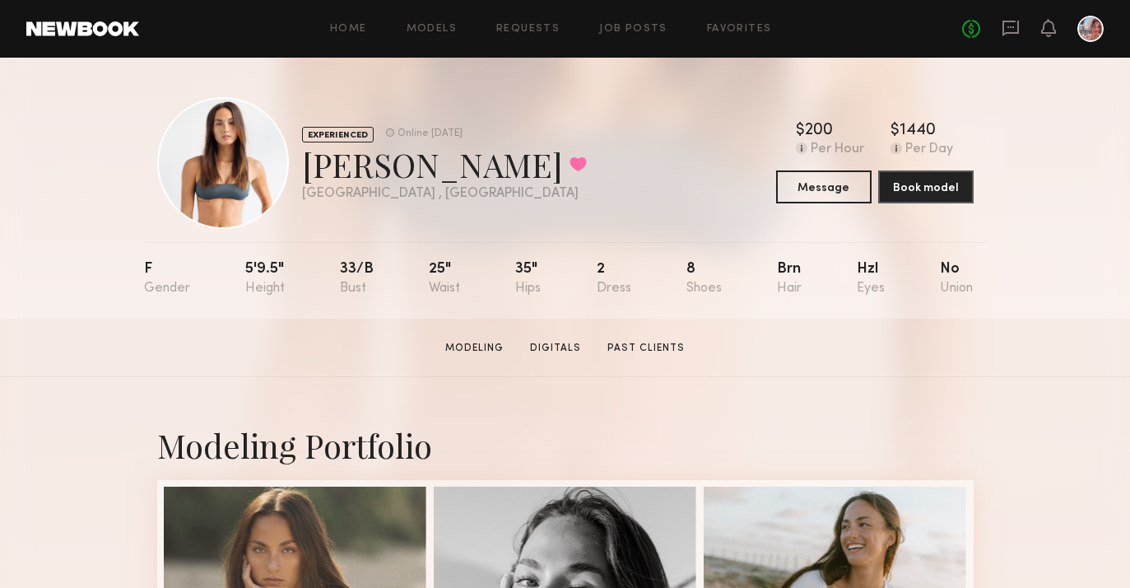
click at [363, 36] on div "Home Models Requests Job Posts Favorites Sign Out No fees up to $5,000" at bounding box center [621, 29] width 965 height 26
click at [363, 31] on link "Home" at bounding box center [348, 29] width 37 height 11
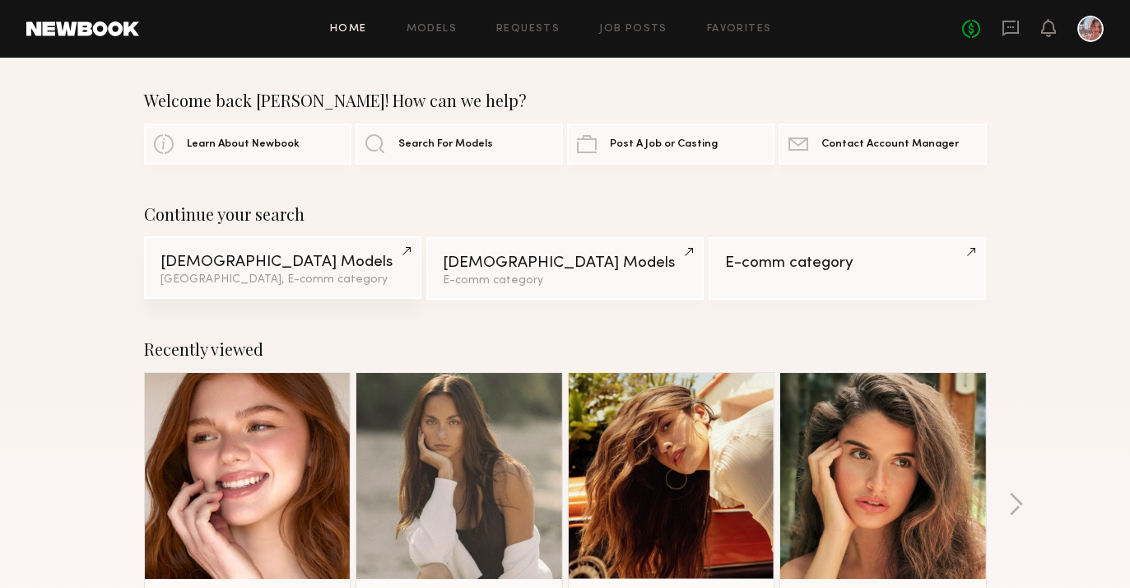
click at [294, 274] on div "[GEOGRAPHIC_DATA], E-comm category" at bounding box center [283, 280] width 244 height 12
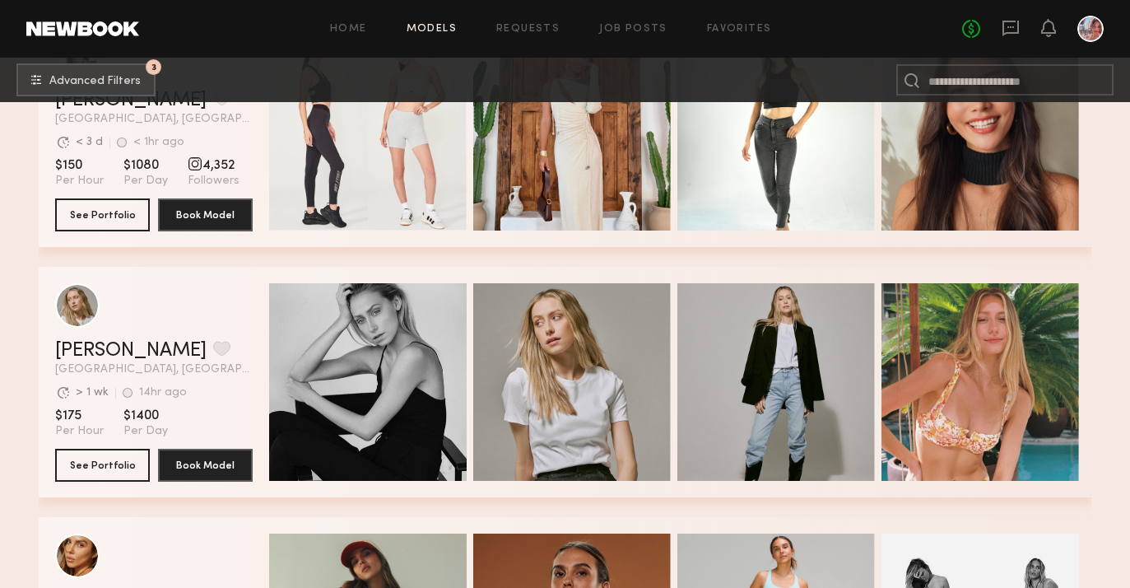
scroll to position [3342, 0]
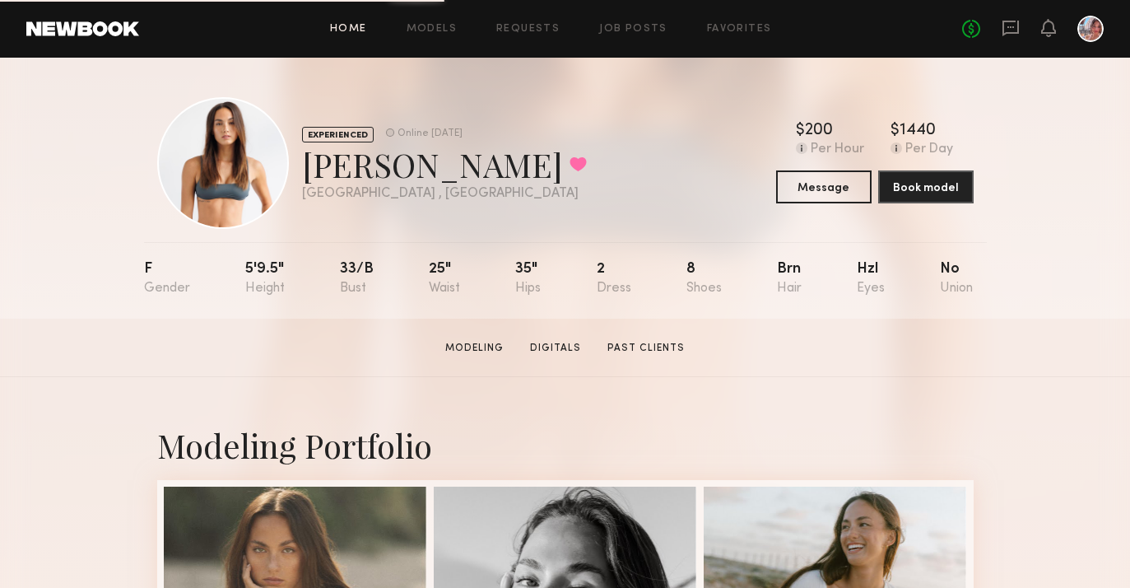
click at [360, 24] on link "Home" at bounding box center [348, 29] width 37 height 11
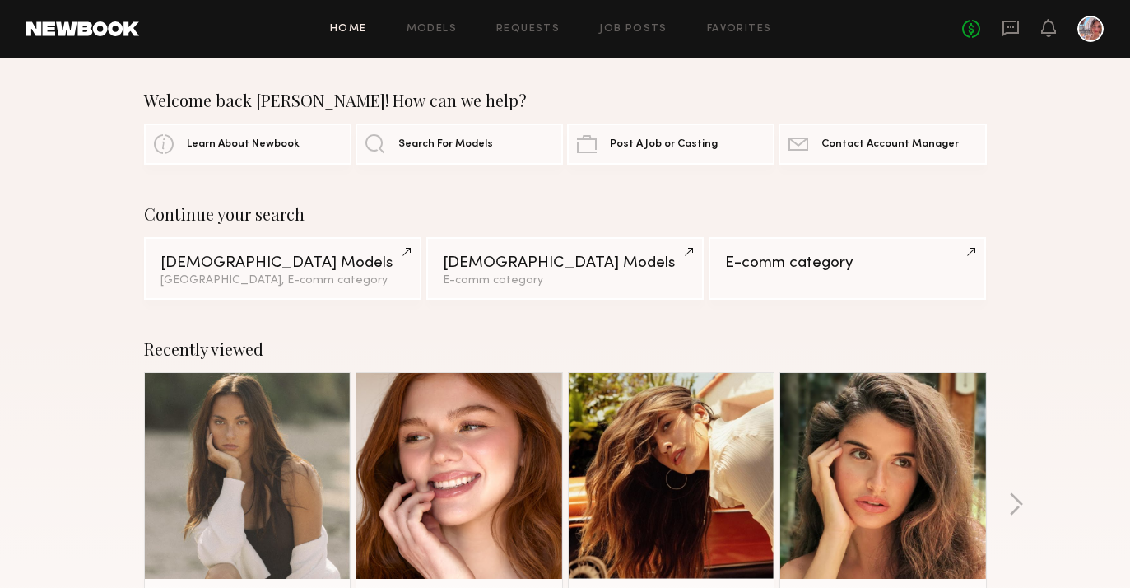
click at [420, 34] on div "Home Models Requests Job Posts Favorites Sign Out No fees up to $5,000" at bounding box center [621, 29] width 965 height 26
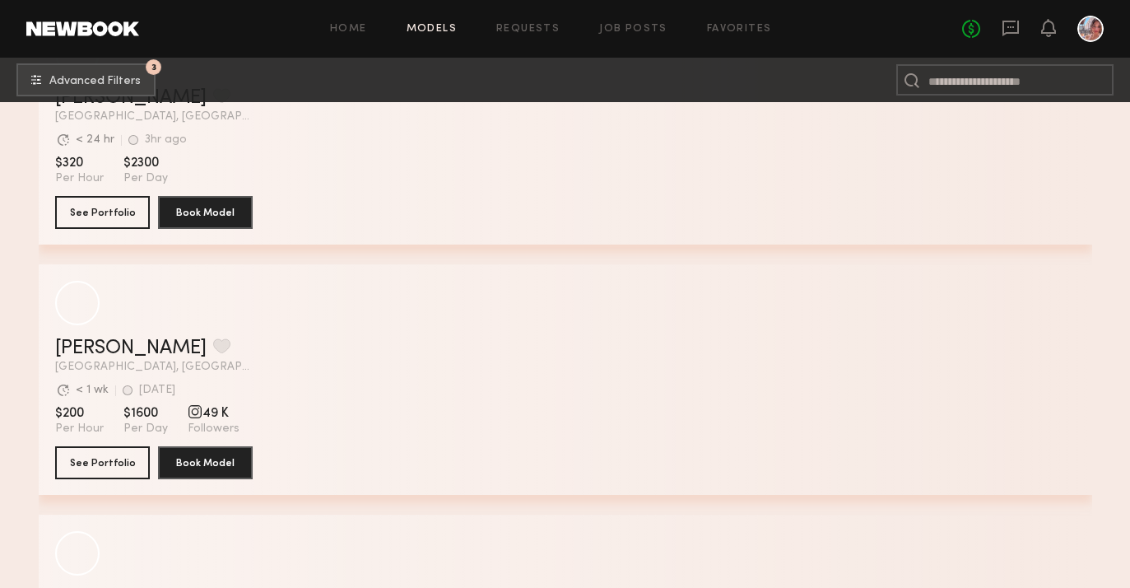
scroll to position [624, 0]
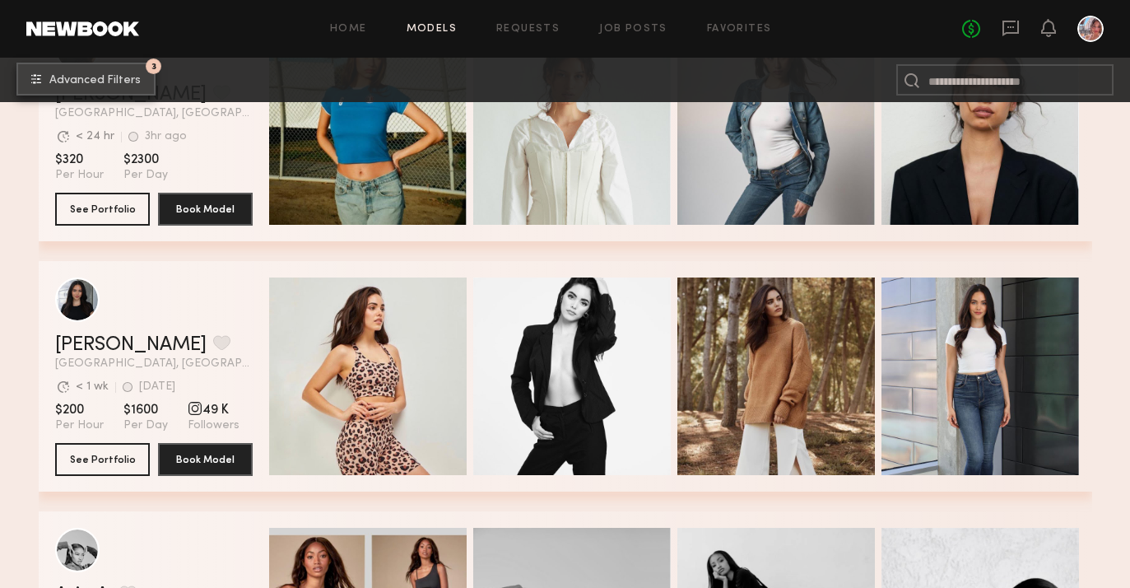
click at [127, 90] on button "3 Advanced Filters" at bounding box center [85, 79] width 139 height 33
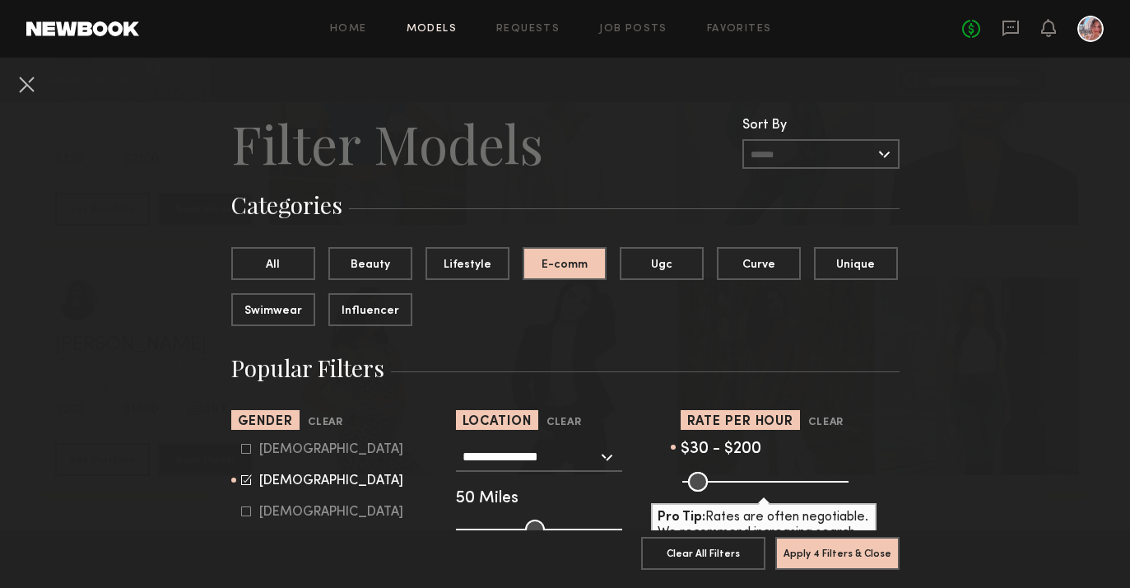
drag, startPoint x: 840, startPoint y: 486, endPoint x: 744, endPoint y: 499, distance: 96.4
type input "***"
click at [744, 491] on input "range" at bounding box center [765, 482] width 166 height 20
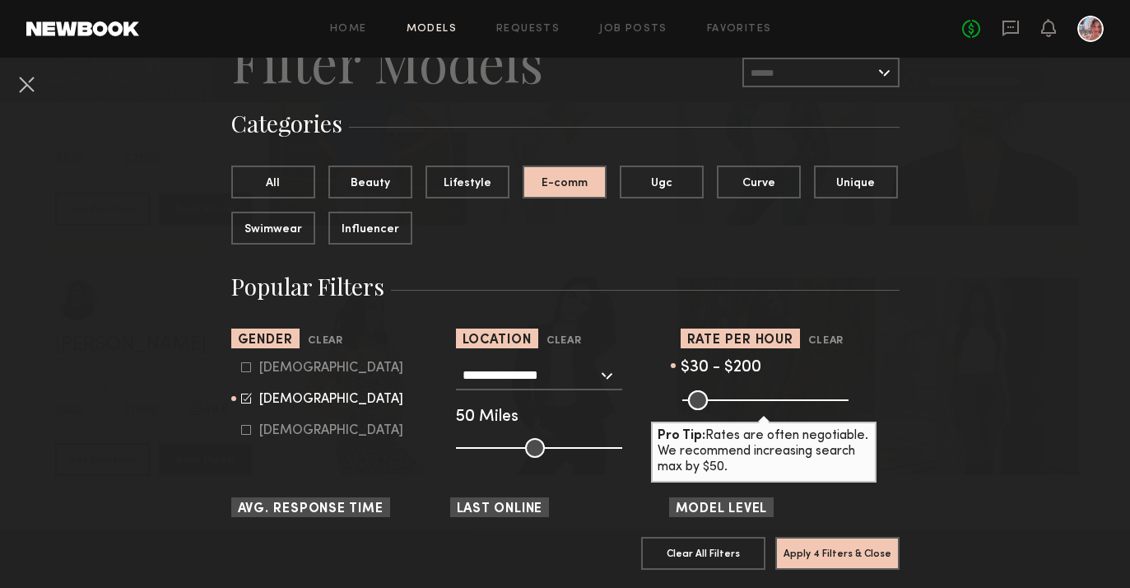
scroll to position [100, 0]
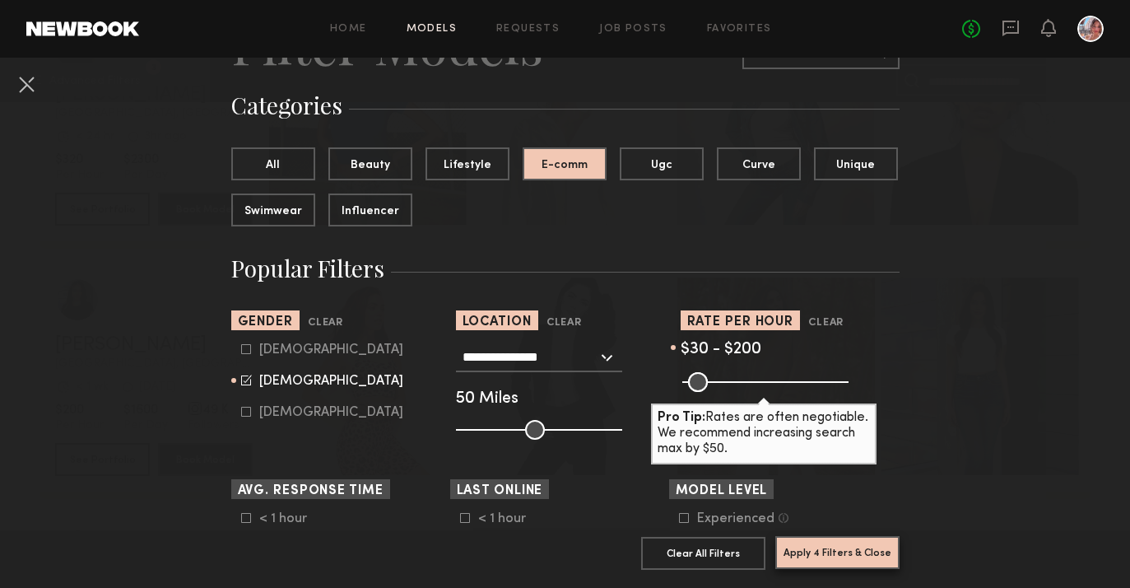
click at [851, 554] on button "Apply 4 Filters & Close" at bounding box center [837, 552] width 124 height 33
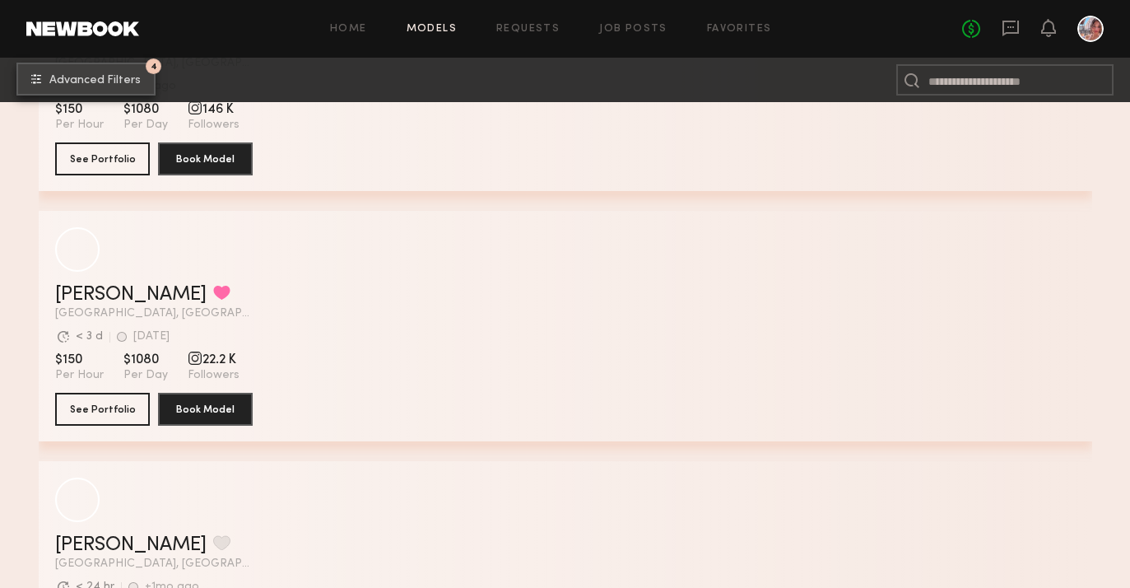
scroll to position [677, 0]
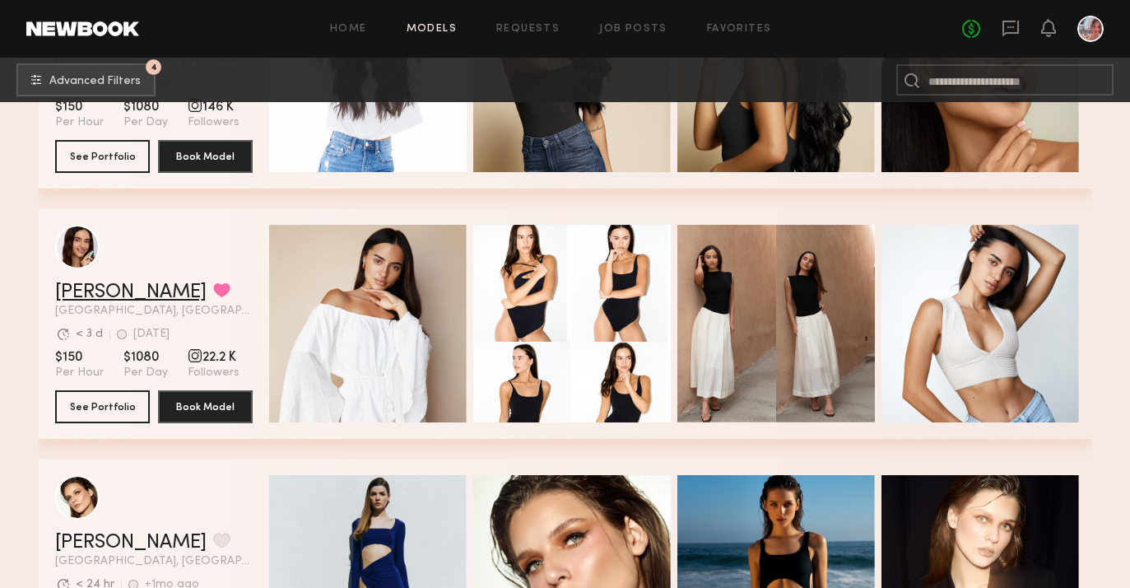
click at [110, 286] on link "Anna S." at bounding box center [130, 292] width 151 height 20
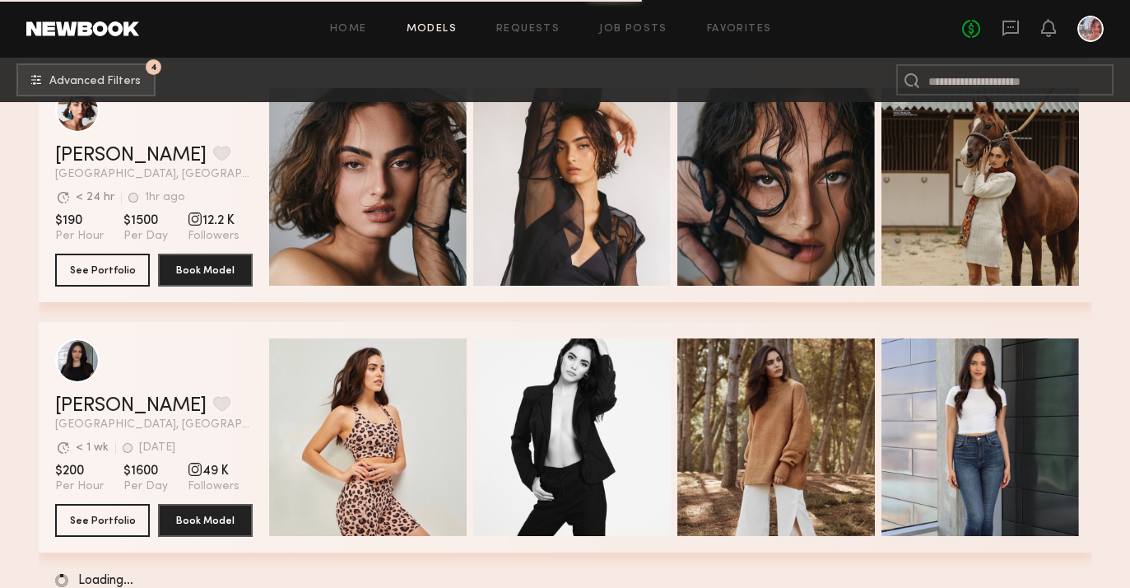
scroll to position [8822, 0]
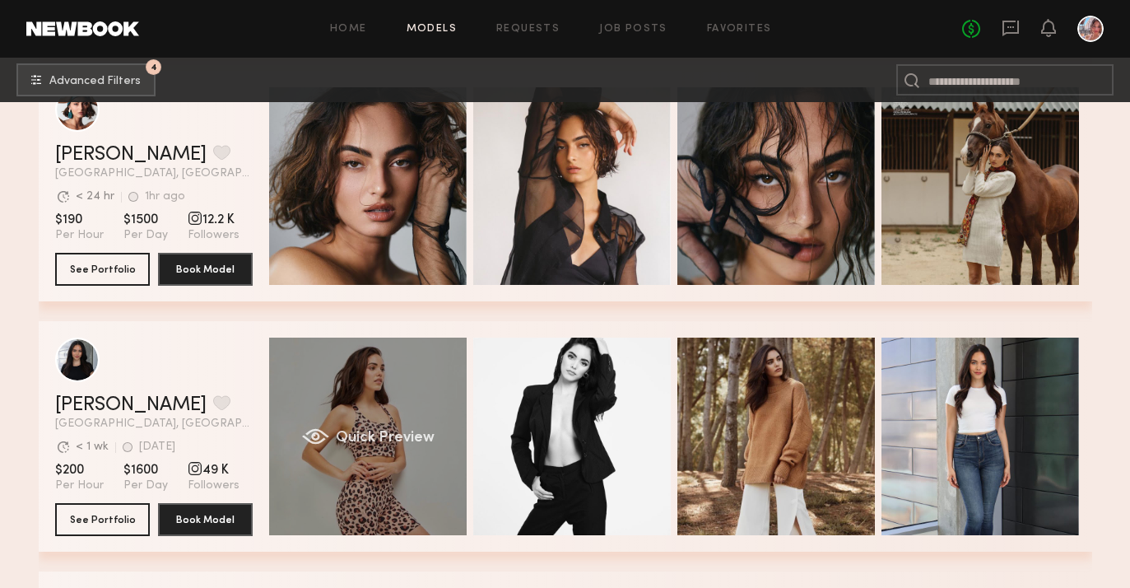
click at [393, 422] on div "Quick Preview" at bounding box center [368, 437] width 198 height 198
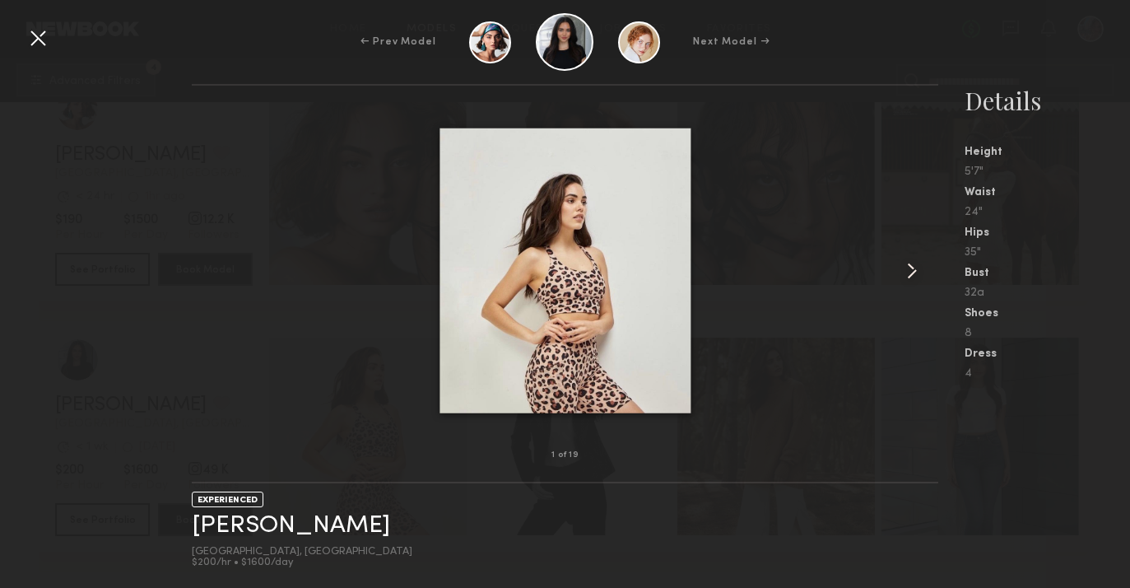
click at [903, 281] on common-icon at bounding box center [912, 271] width 26 height 26
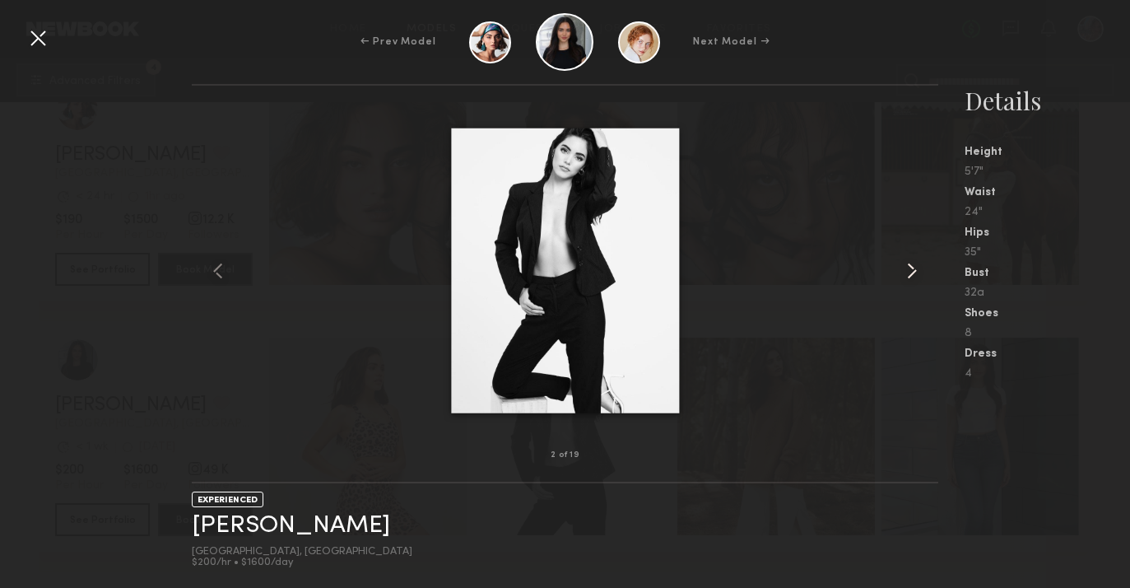
click at [903, 281] on common-icon at bounding box center [912, 271] width 26 height 26
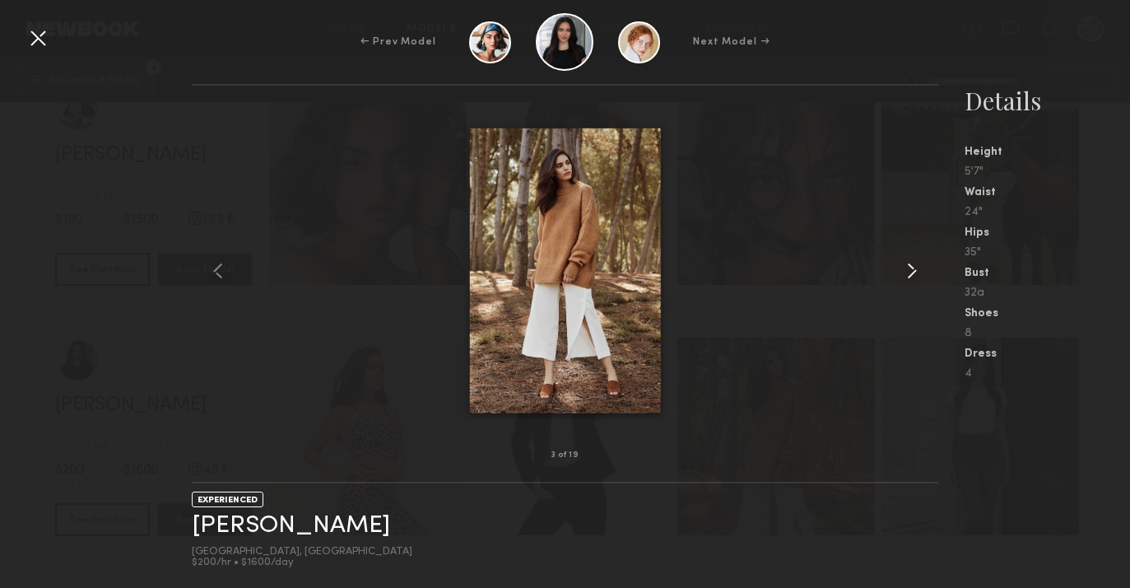
click at [903, 281] on common-icon at bounding box center [912, 271] width 26 height 26
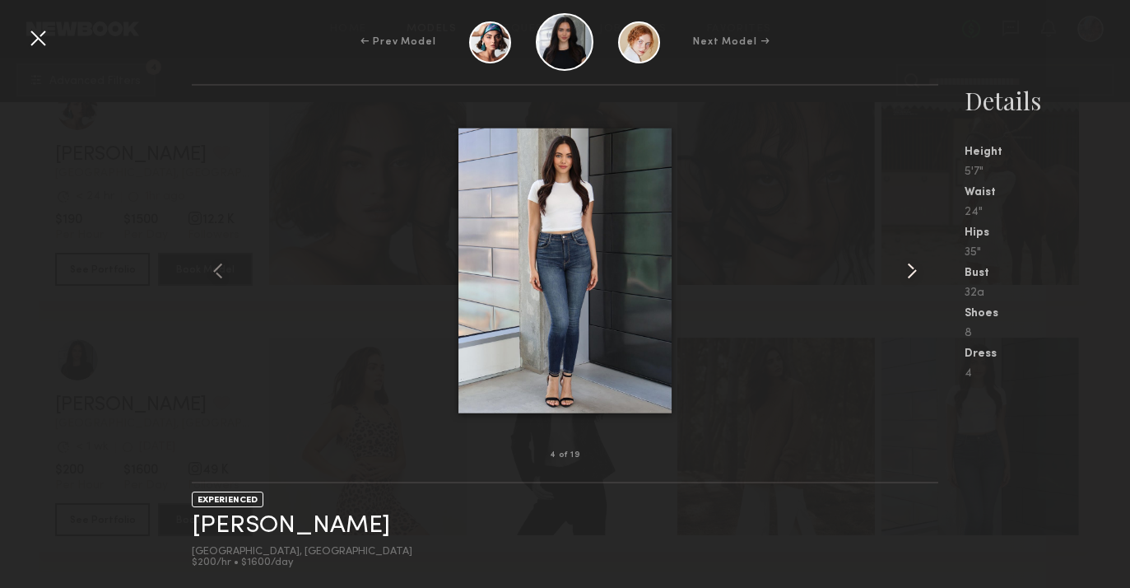
click at [903, 281] on common-icon at bounding box center [912, 271] width 26 height 26
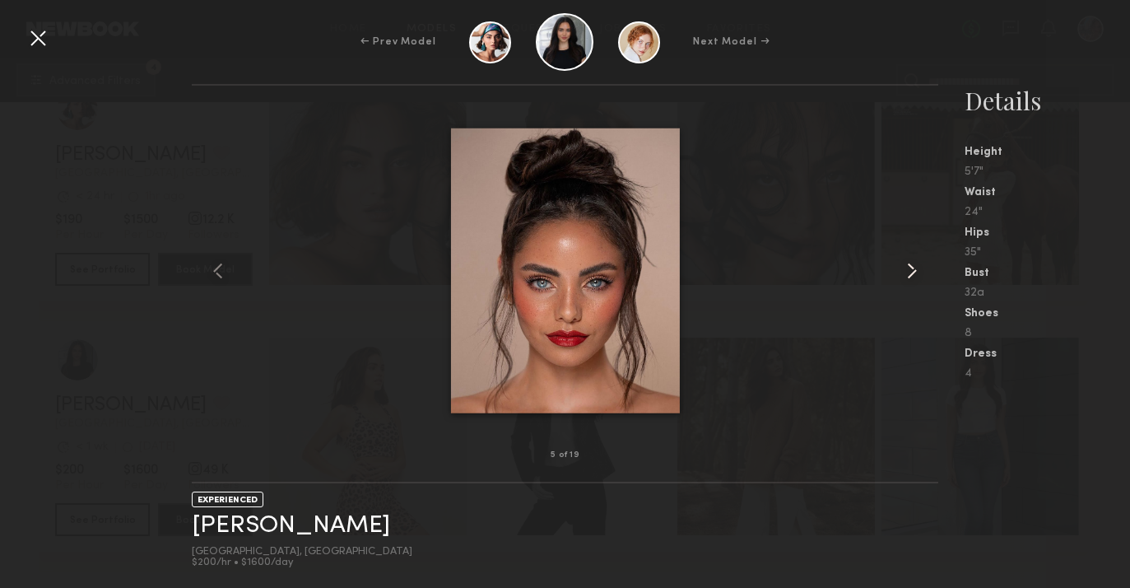
click at [903, 281] on common-icon at bounding box center [912, 271] width 26 height 26
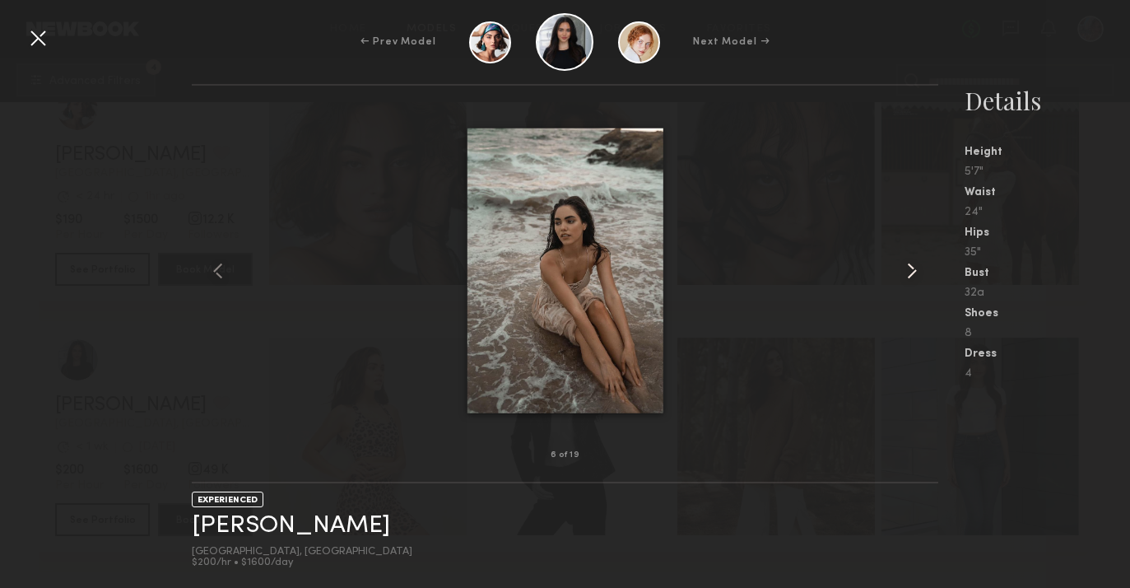
click at [903, 281] on common-icon at bounding box center [912, 271] width 26 height 26
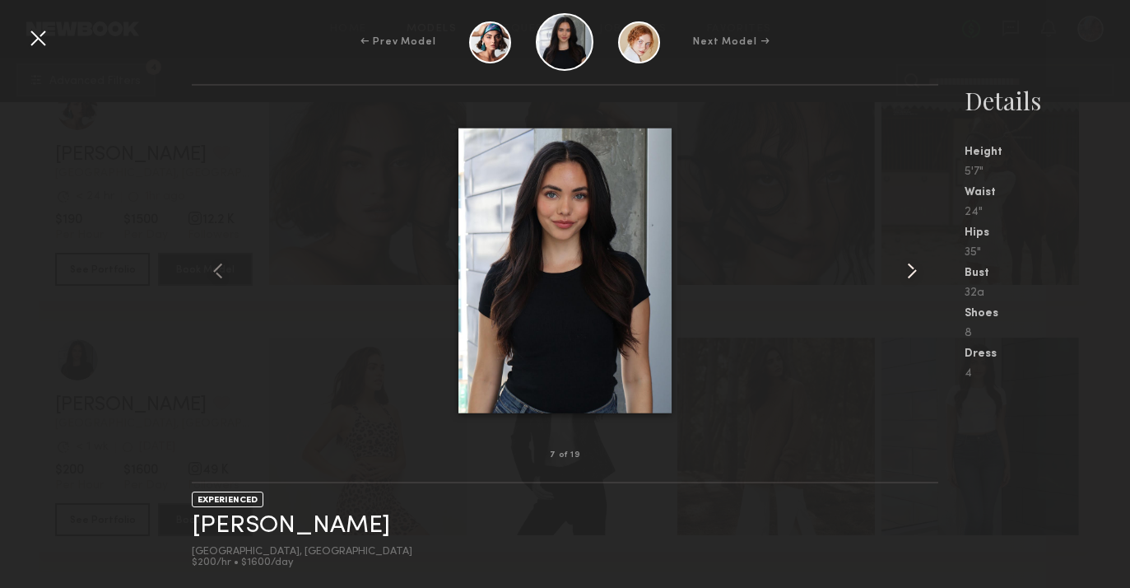
click at [903, 281] on common-icon at bounding box center [912, 271] width 26 height 26
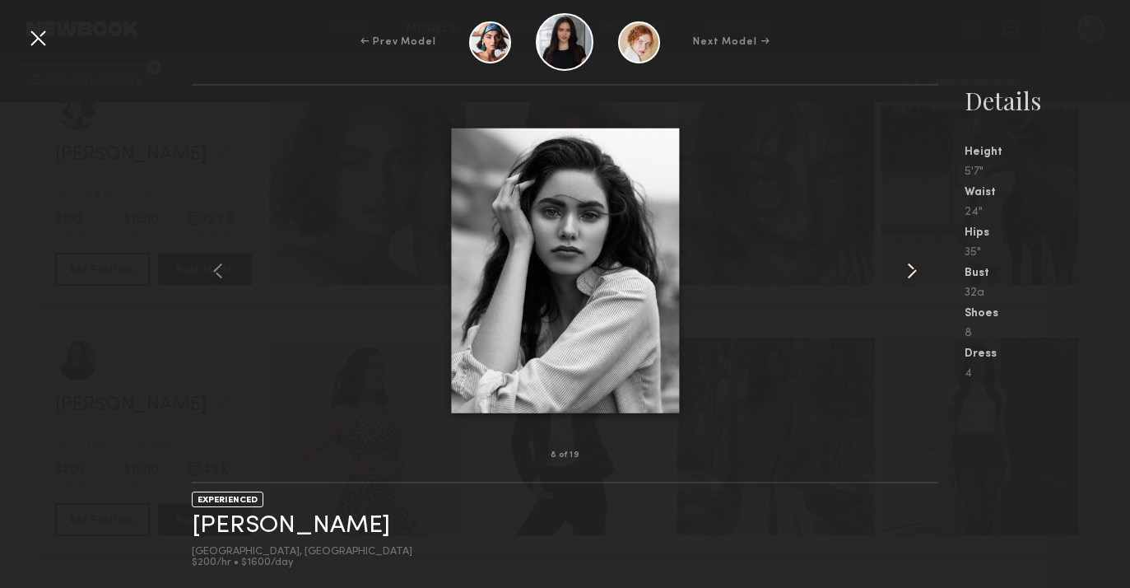
click at [903, 281] on common-icon at bounding box center [912, 271] width 26 height 26
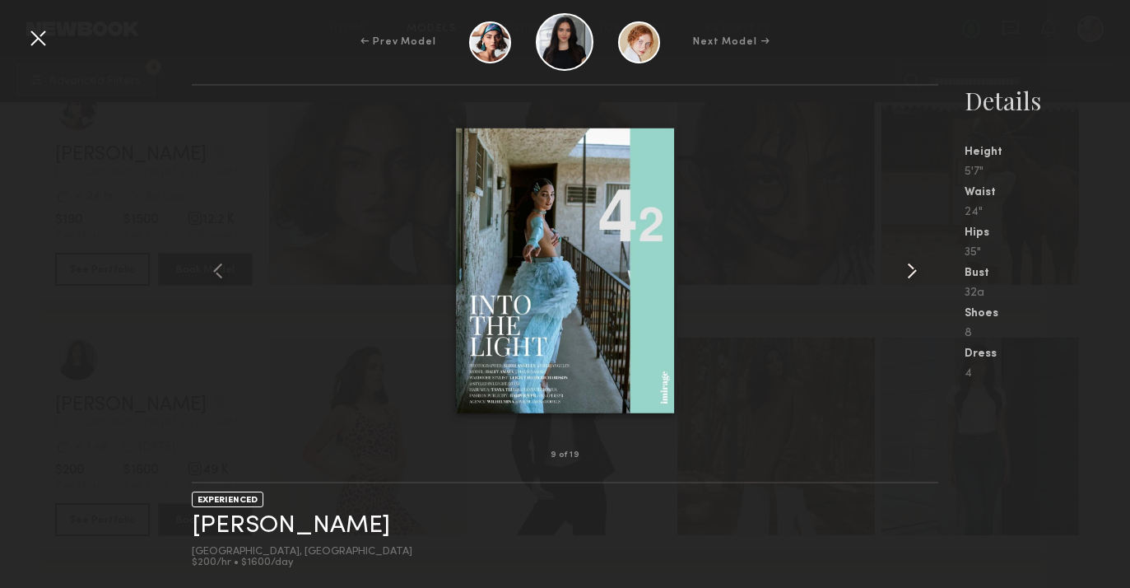
click at [903, 281] on common-icon at bounding box center [912, 271] width 26 height 26
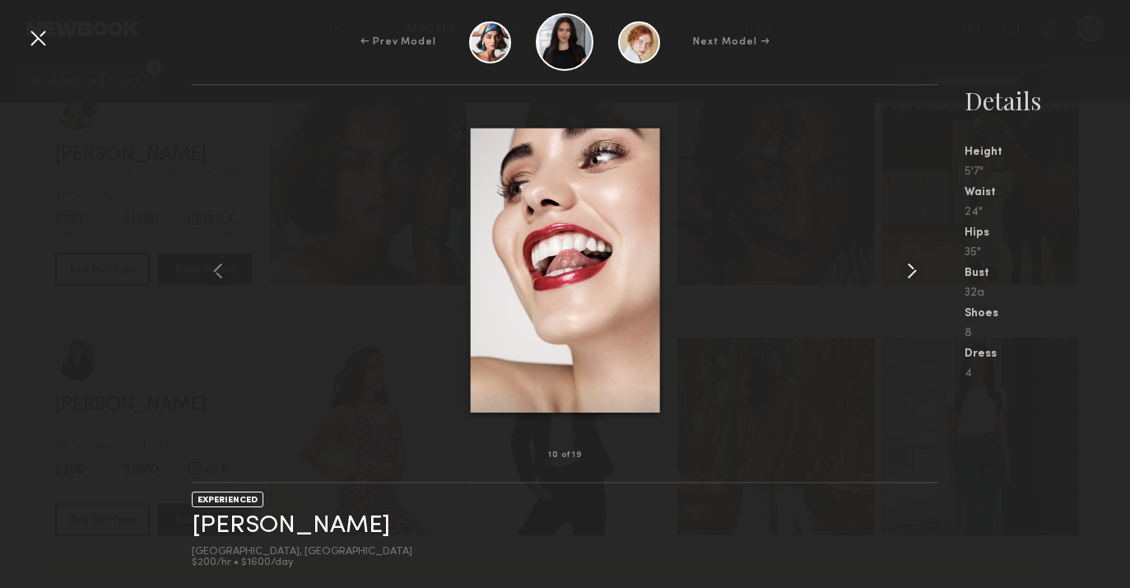
click at [903, 281] on common-icon at bounding box center [912, 271] width 26 height 26
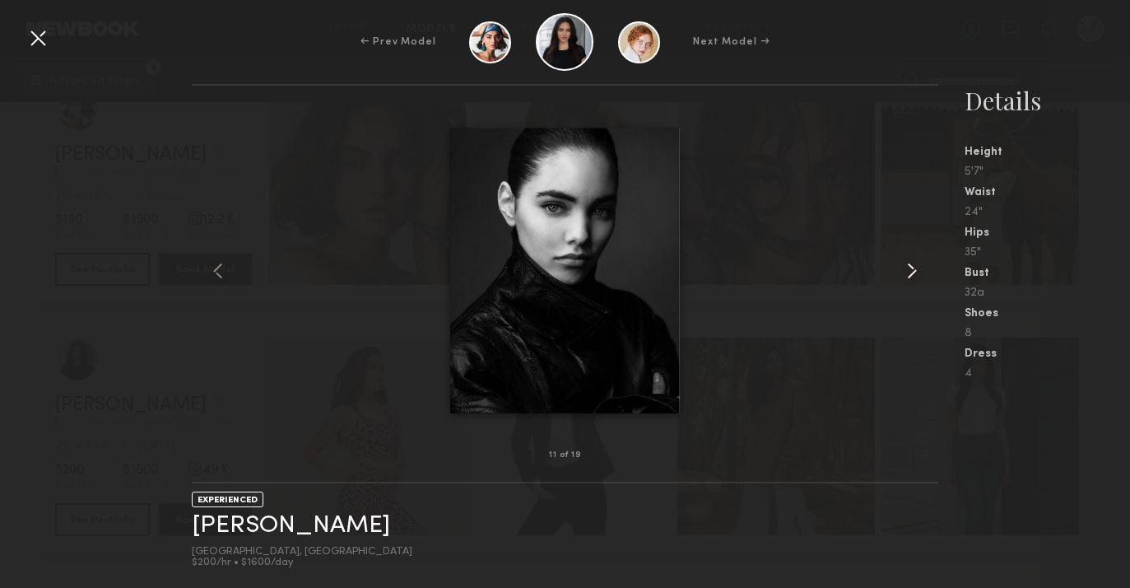
click at [903, 281] on common-icon at bounding box center [912, 271] width 26 height 26
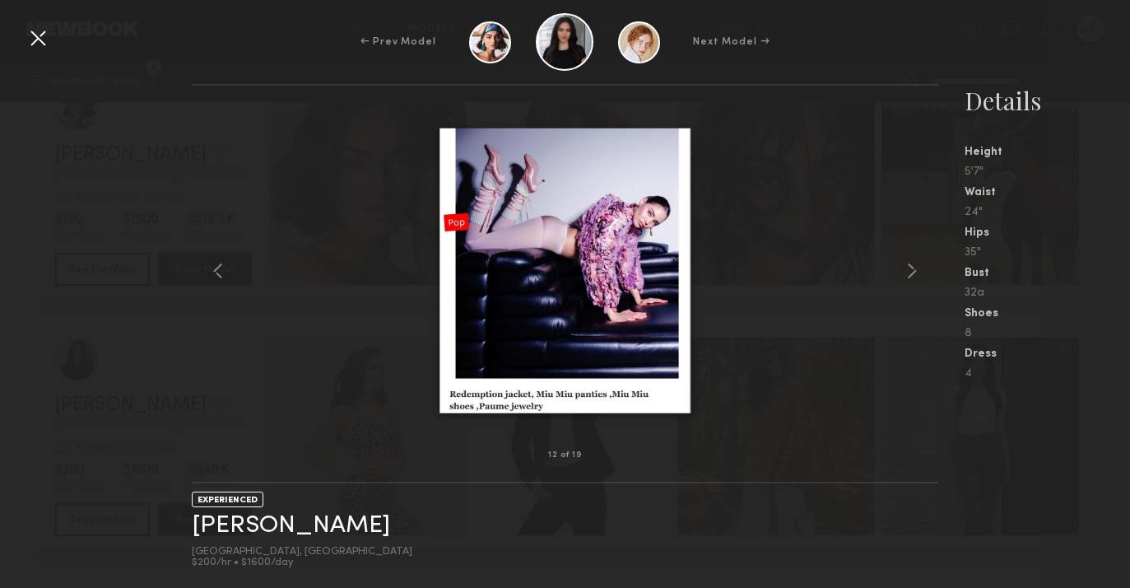
click at [37, 36] on div at bounding box center [38, 38] width 26 height 26
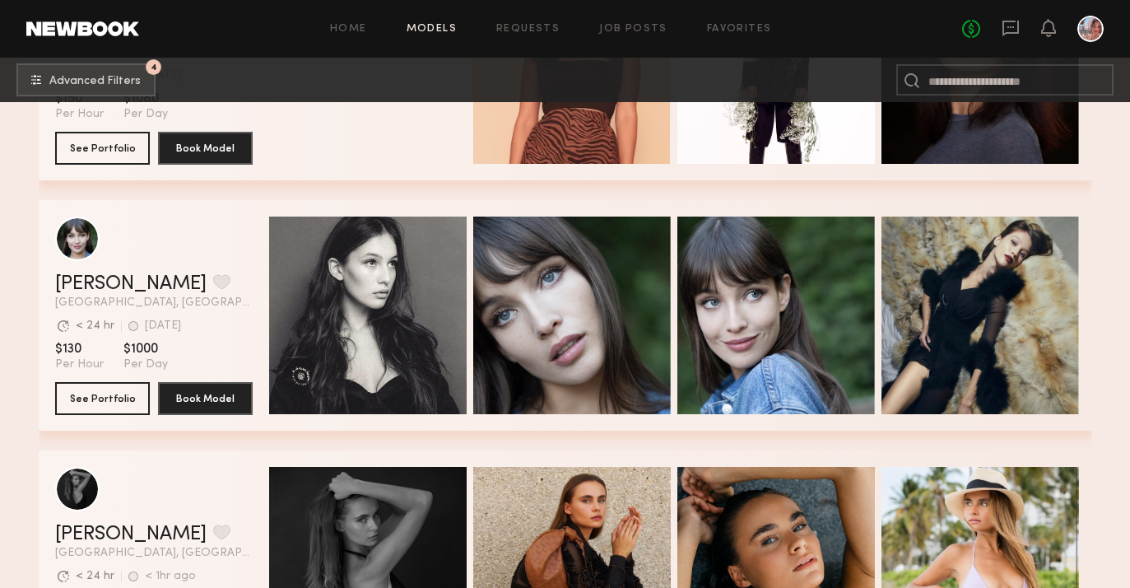
scroll to position [25739, 0]
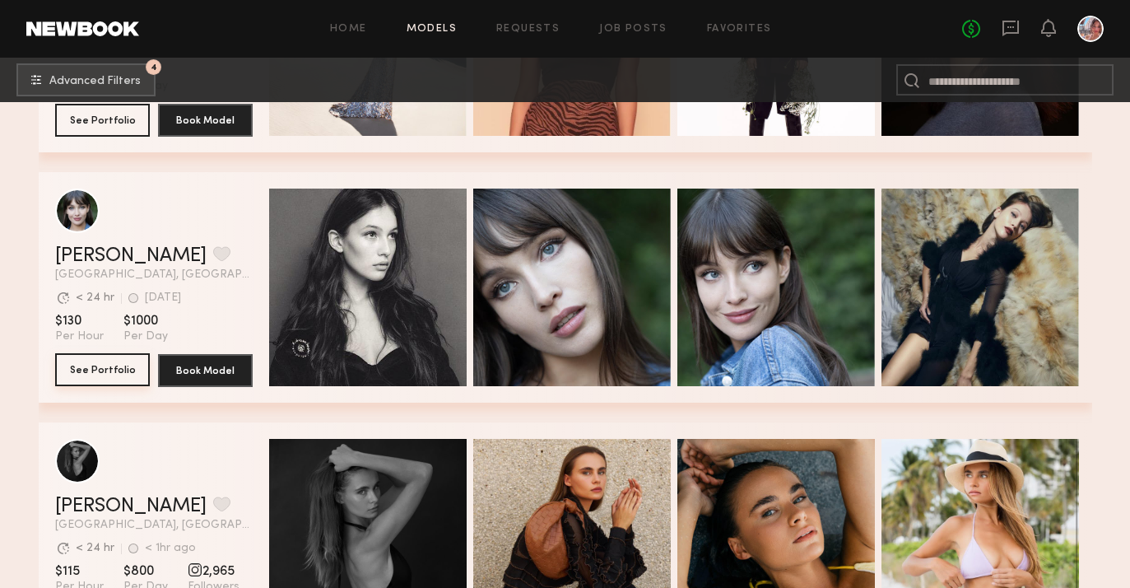
click at [134, 382] on button "See Portfolio" at bounding box center [102, 369] width 95 height 33
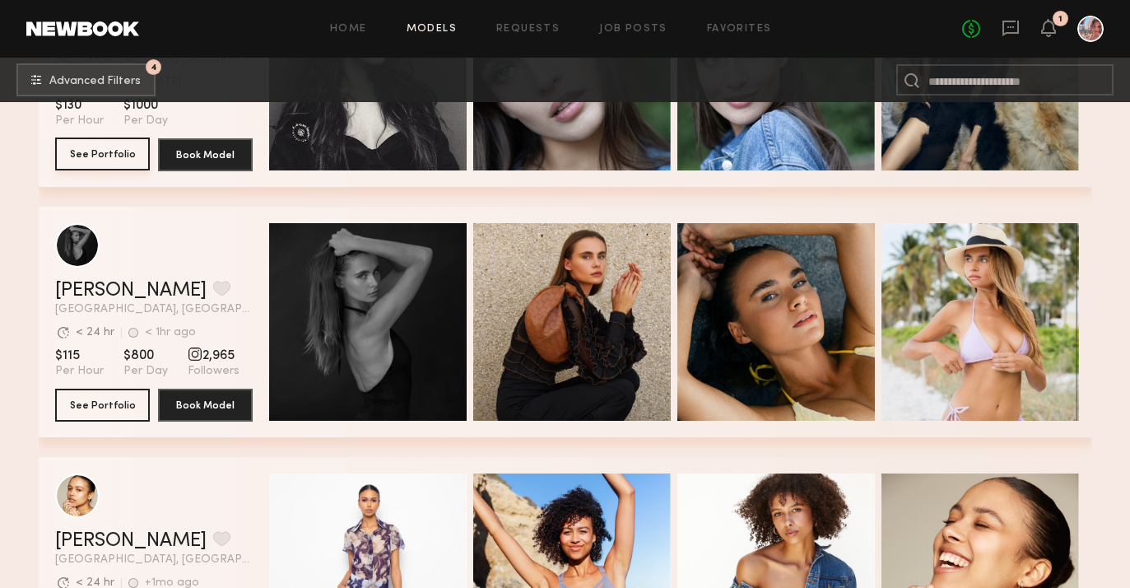
scroll to position [25964, 0]
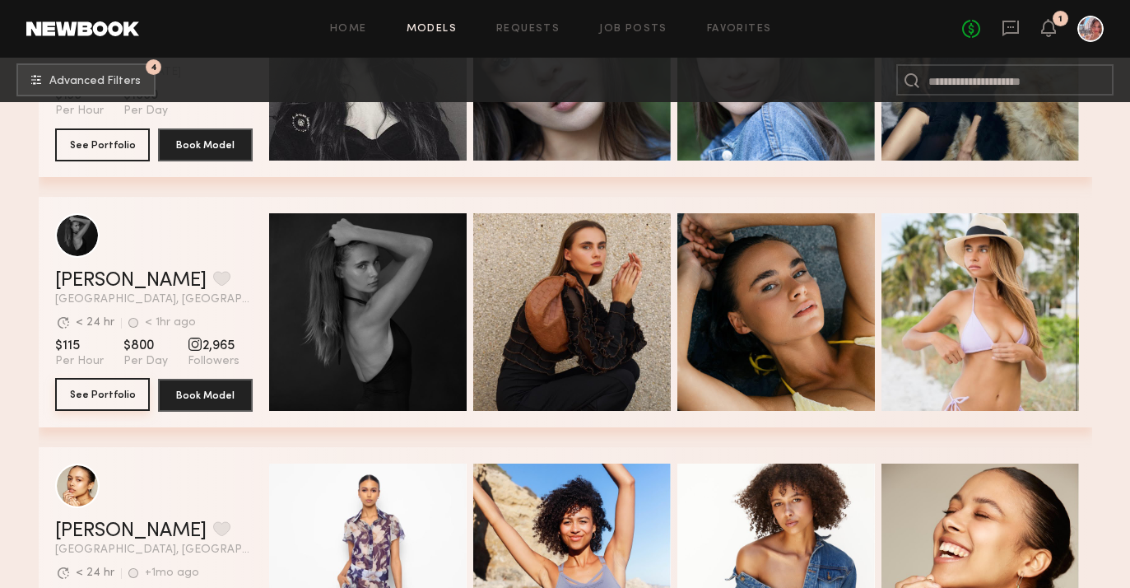
click at [106, 398] on button "See Portfolio" at bounding box center [102, 394] width 95 height 33
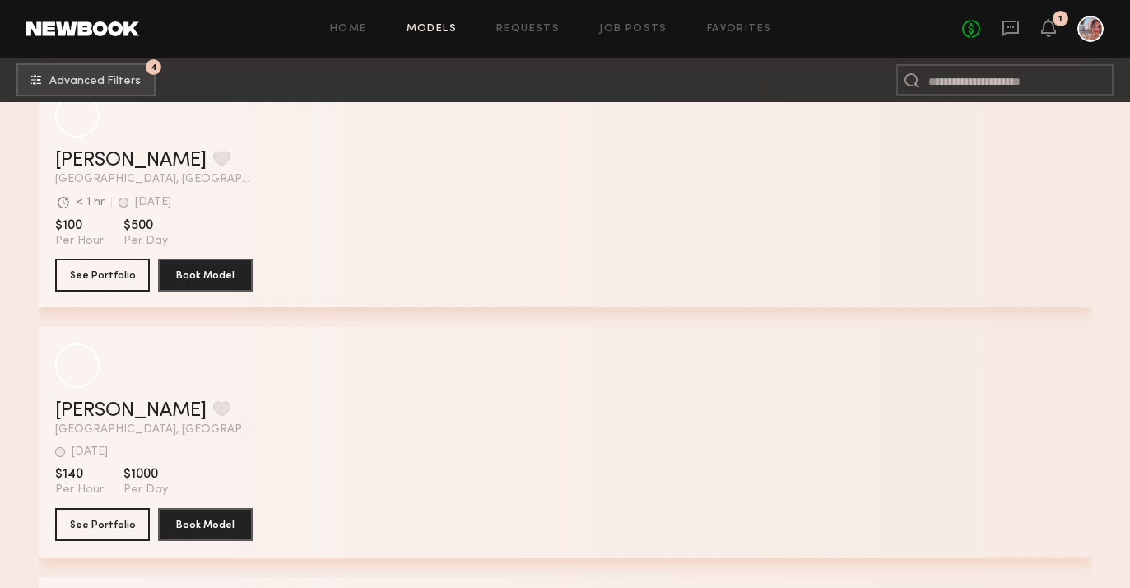
scroll to position [39989, 0]
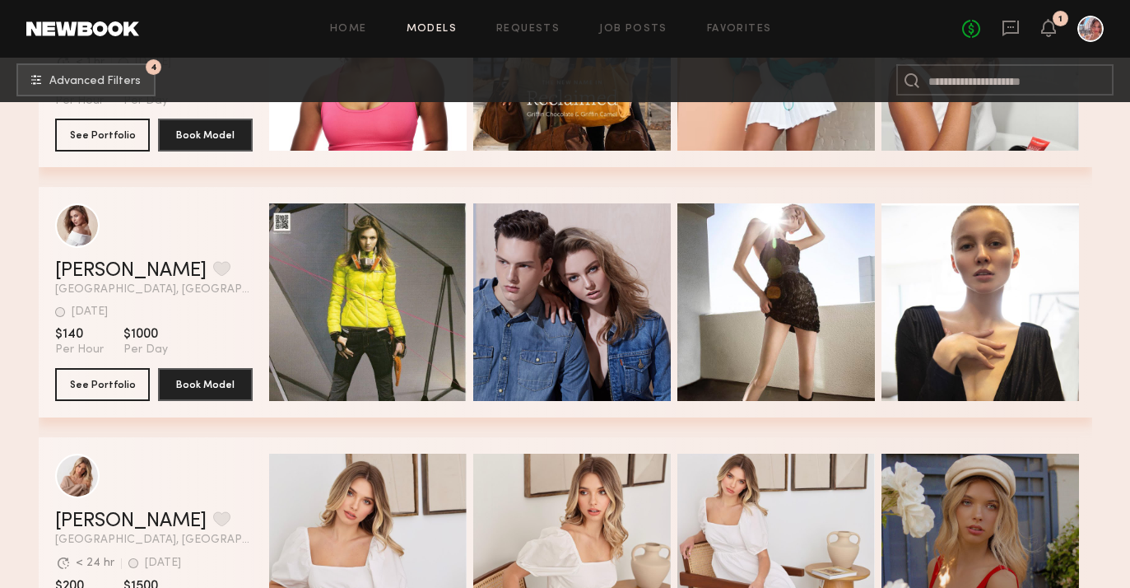
click at [1049, 38] on div "1" at bounding box center [1048, 29] width 15 height 21
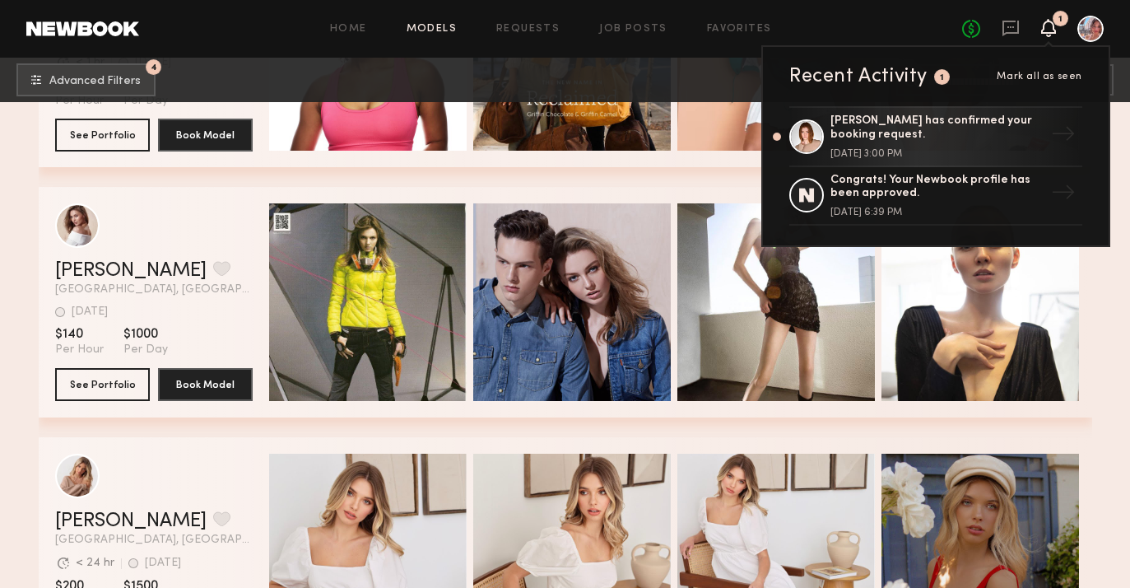
click at [1049, 33] on icon at bounding box center [1048, 27] width 13 height 12
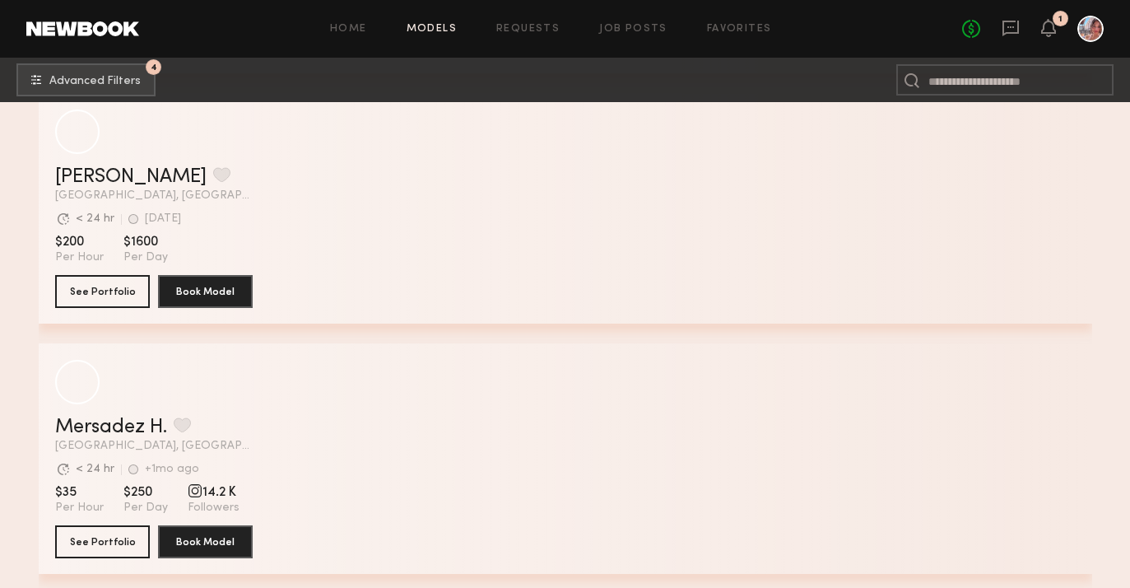
scroll to position [60948, 0]
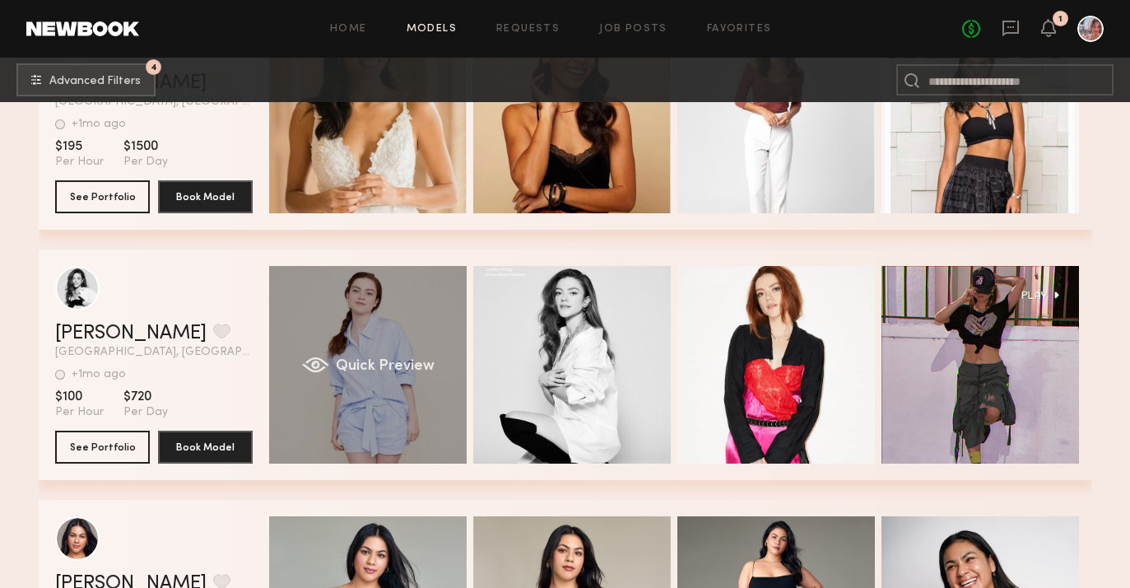
click at [344, 354] on div "Quick Preview" at bounding box center [368, 365] width 198 height 198
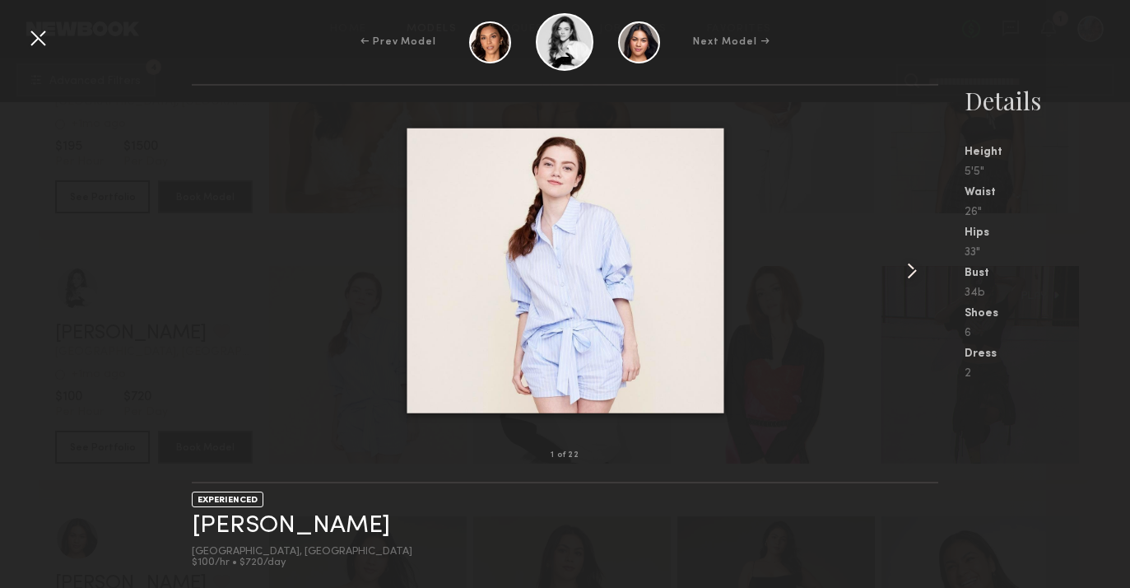
click at [909, 271] on common-icon at bounding box center [912, 271] width 26 height 26
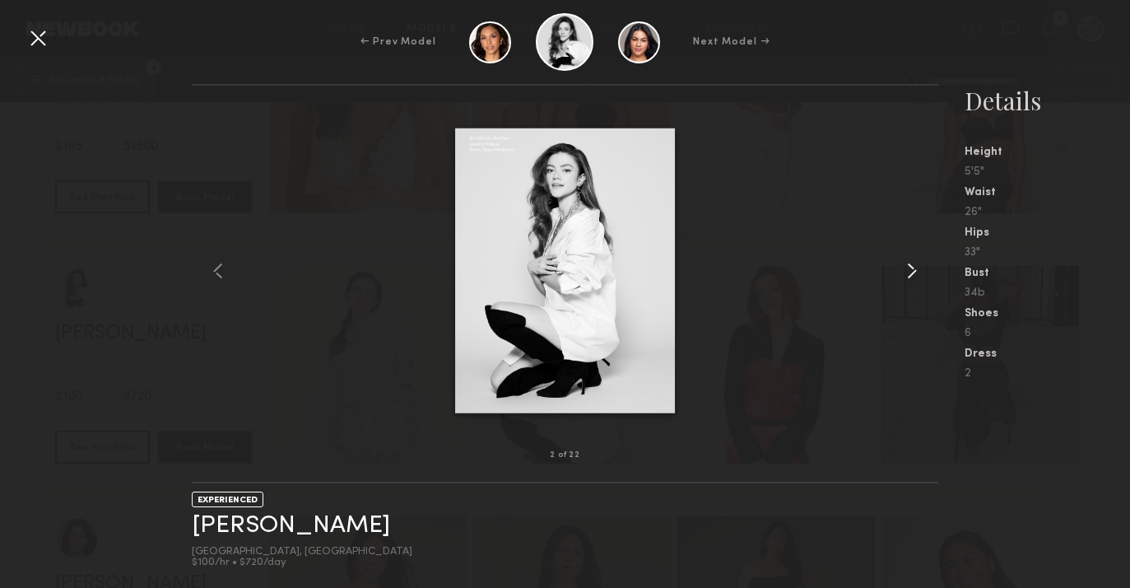
click at [909, 271] on common-icon at bounding box center [912, 271] width 26 height 26
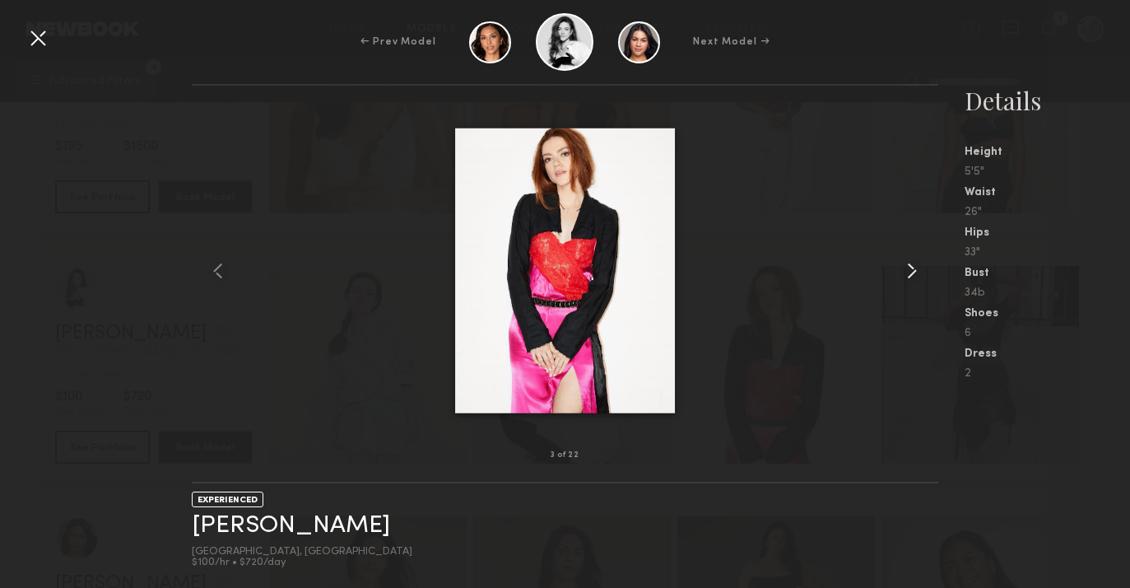
click at [909, 271] on common-icon at bounding box center [912, 271] width 26 height 26
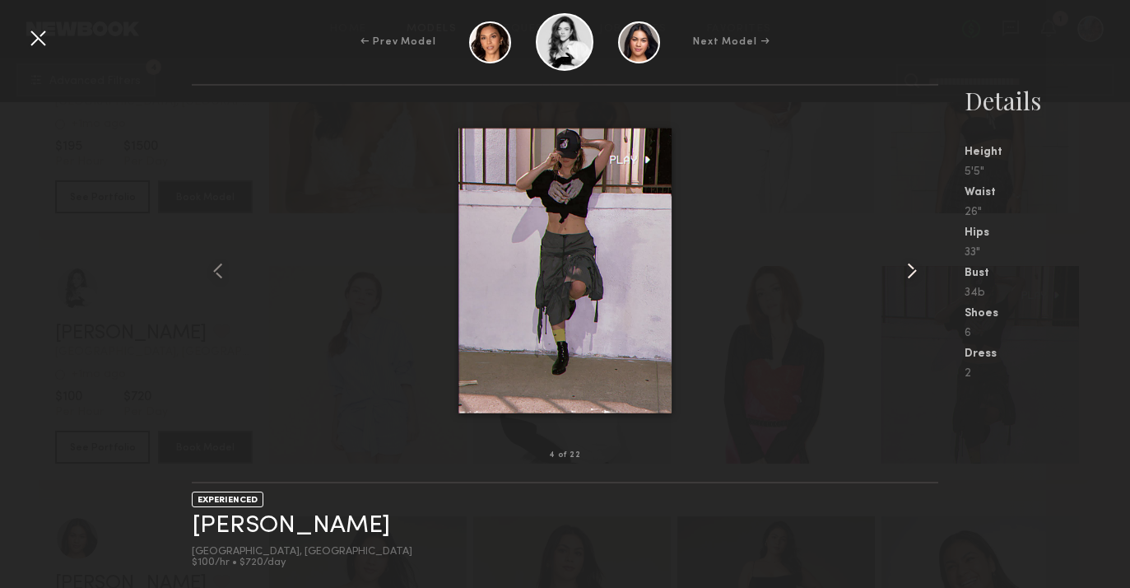
click at [909, 271] on common-icon at bounding box center [912, 271] width 26 height 26
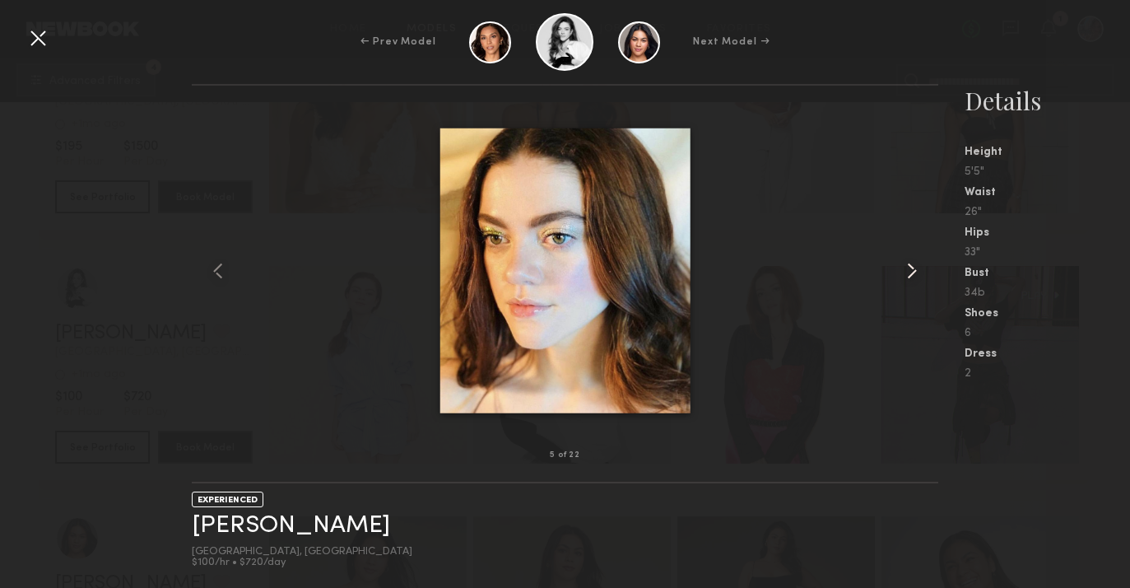
click at [909, 271] on common-icon at bounding box center [912, 271] width 26 height 26
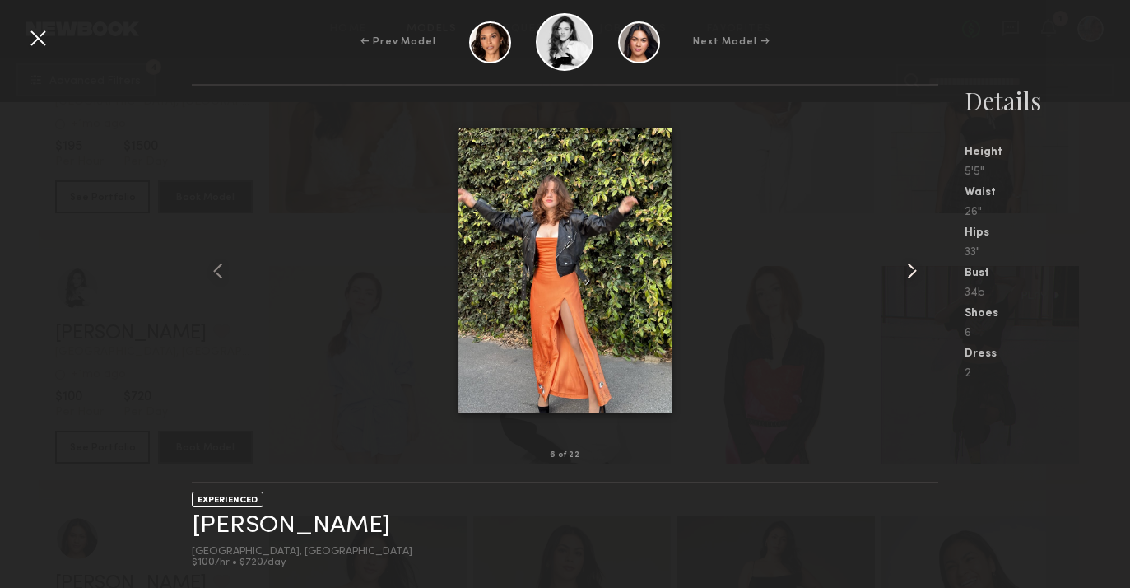
click at [909, 271] on common-icon at bounding box center [912, 271] width 26 height 26
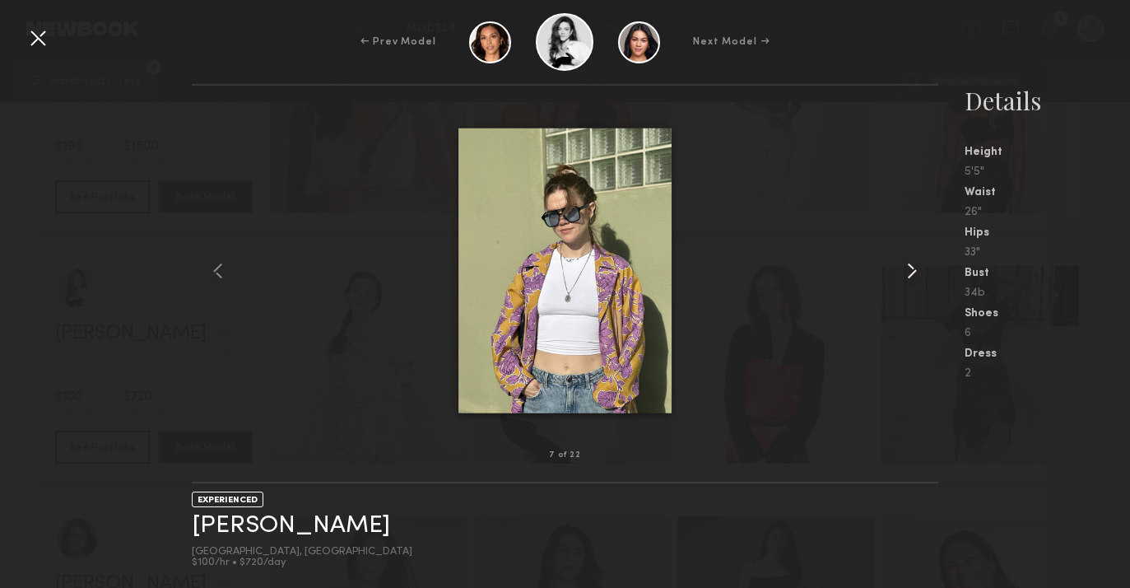
click at [909, 271] on common-icon at bounding box center [912, 271] width 26 height 26
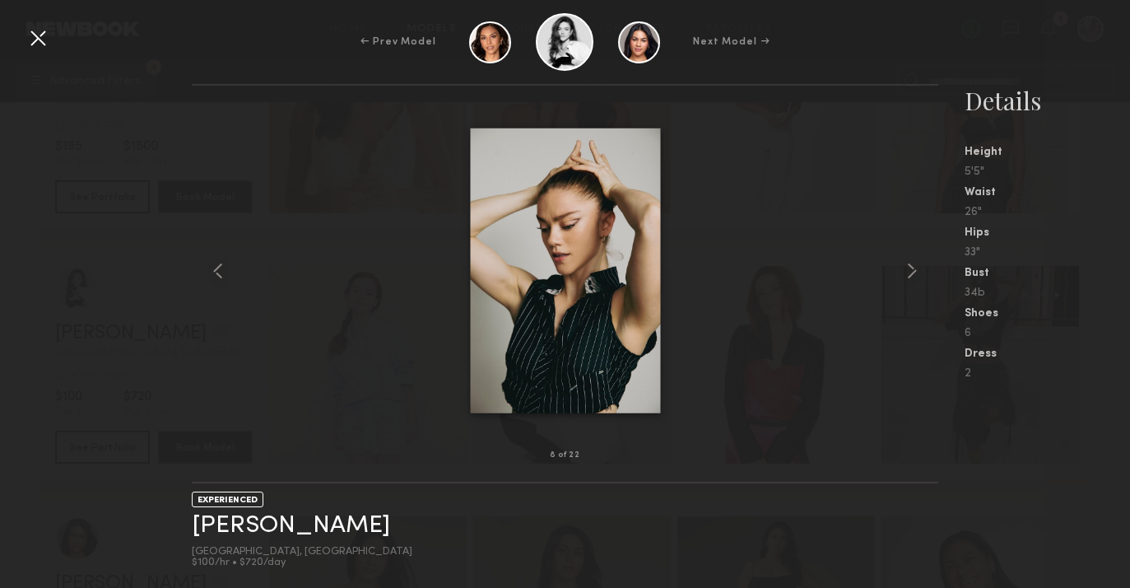
click at [46, 40] on div at bounding box center [38, 38] width 26 height 26
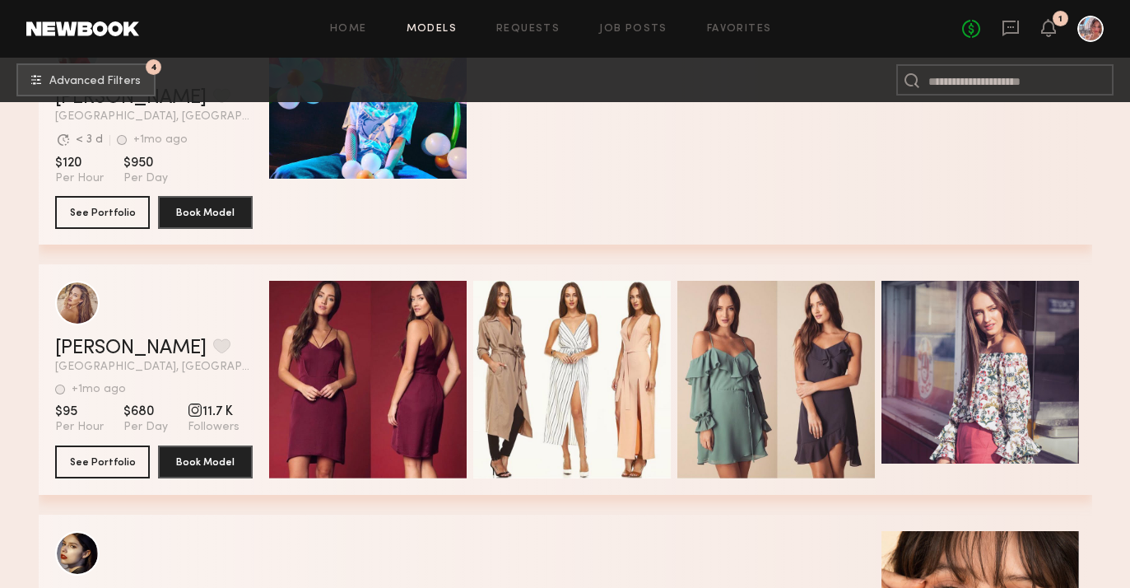
scroll to position [46169, 0]
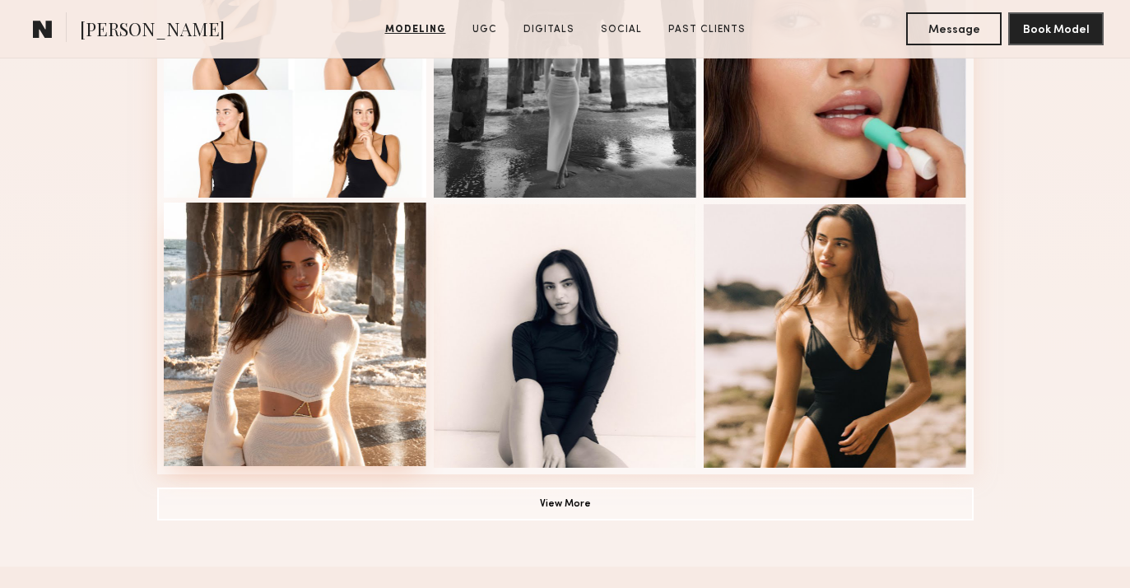
scroll to position [1144, 0]
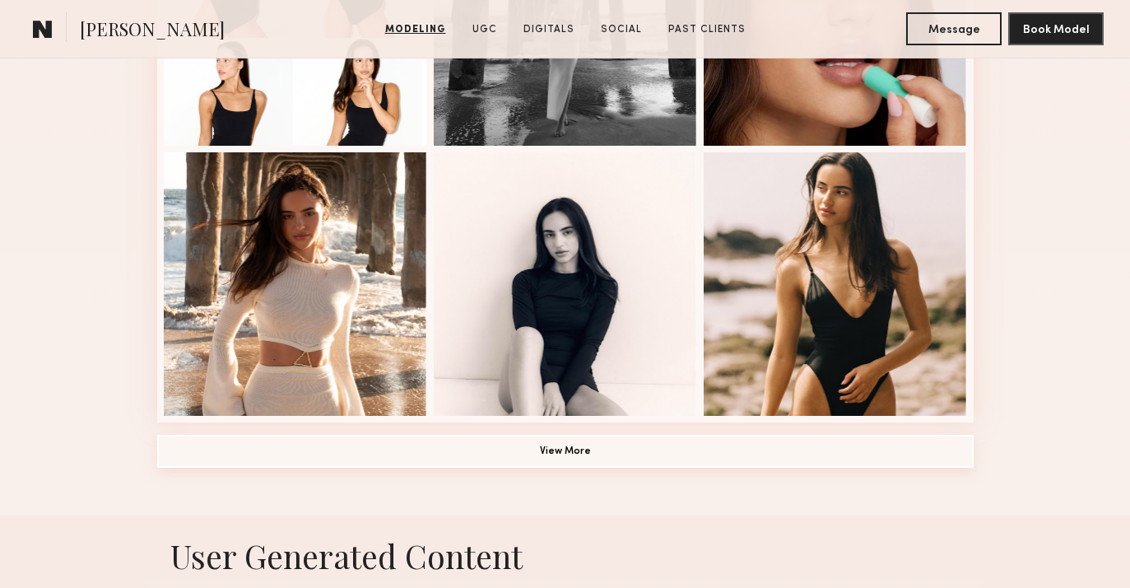
click at [594, 439] on button "View More" at bounding box center [565, 451] width 817 height 33
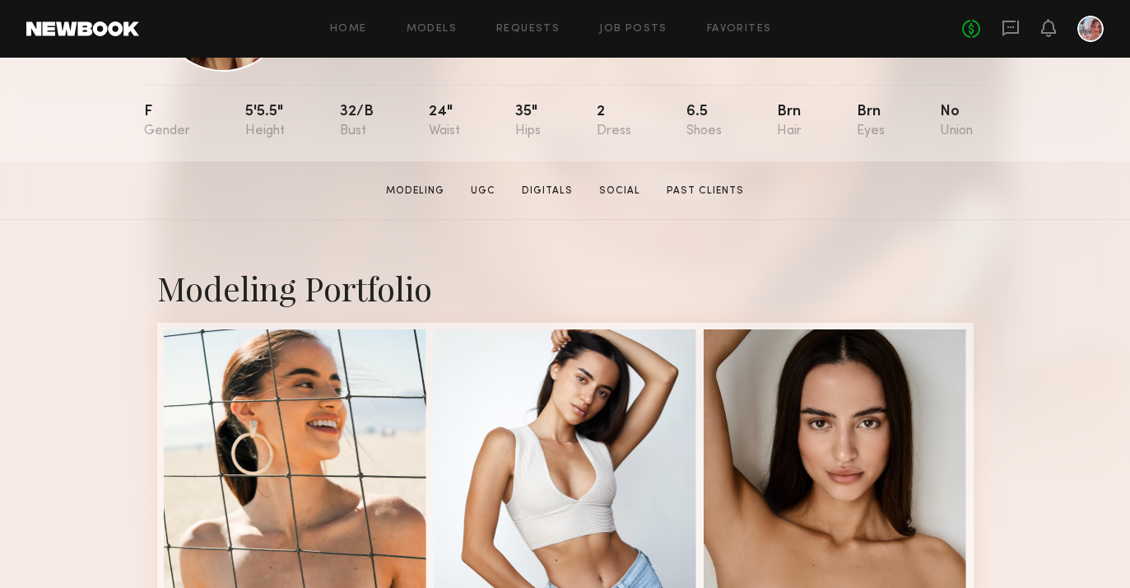
scroll to position [180, 0]
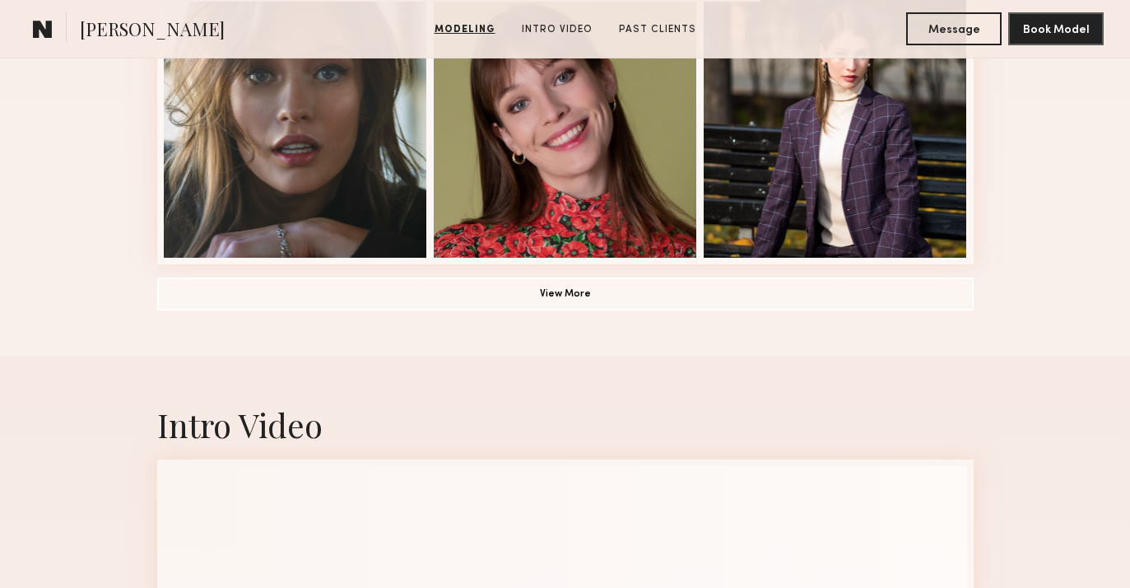
scroll to position [1288, 0]
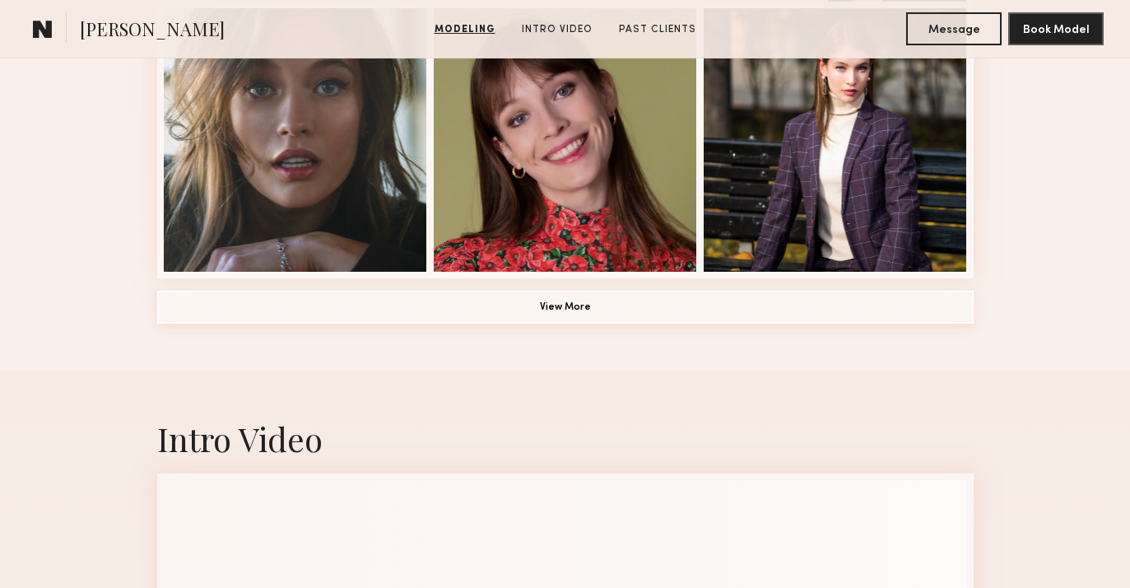
click at [513, 310] on button "View More" at bounding box center [565, 307] width 817 height 33
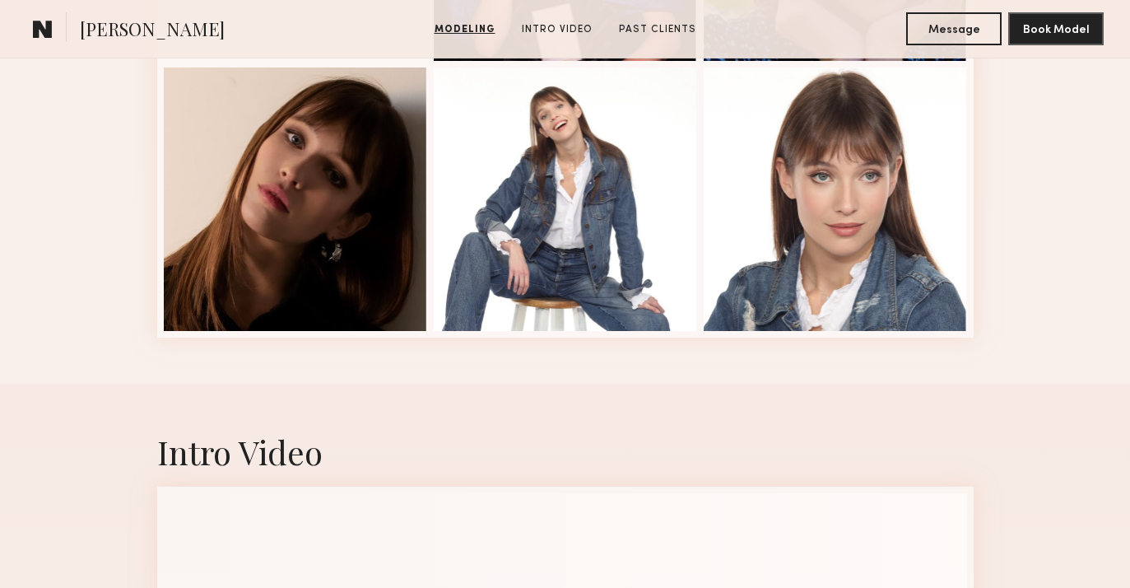
scroll to position [2312, 0]
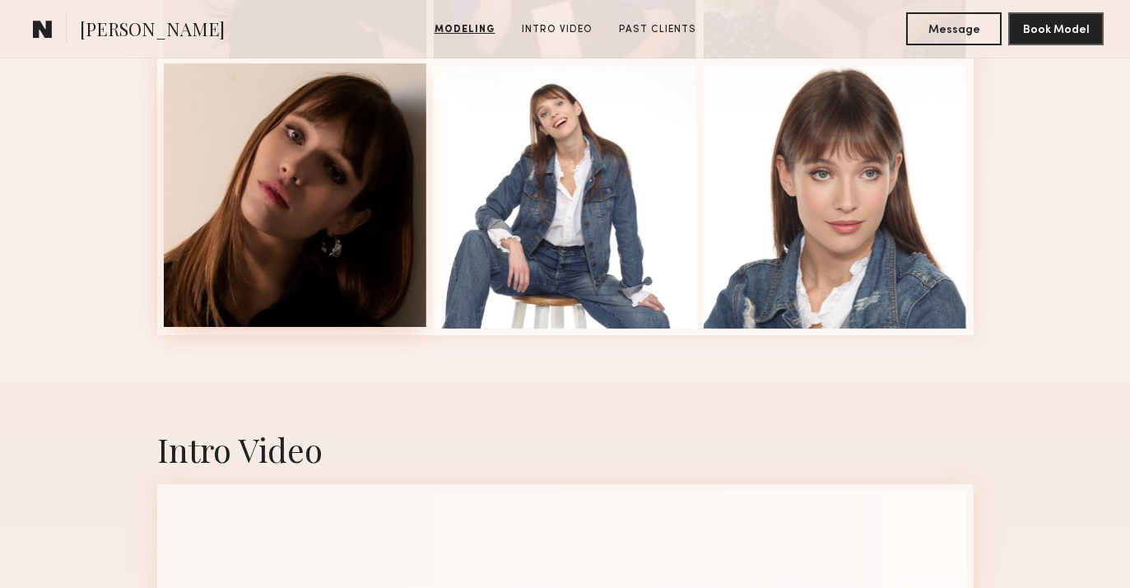
click at [292, 221] on div at bounding box center [295, 194] width 263 height 263
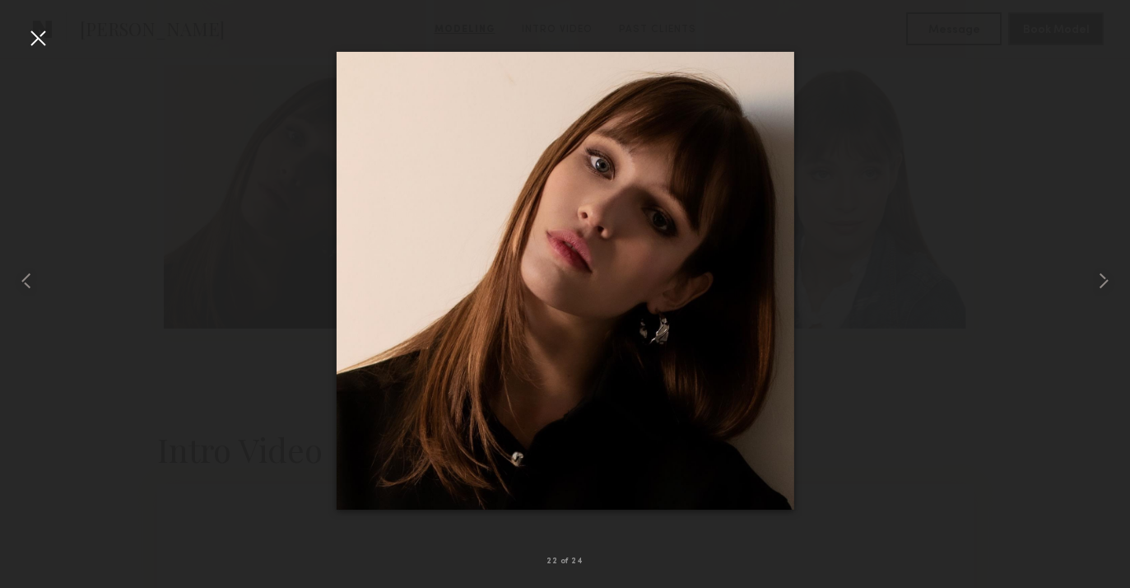
click at [32, 37] on div at bounding box center [38, 38] width 26 height 26
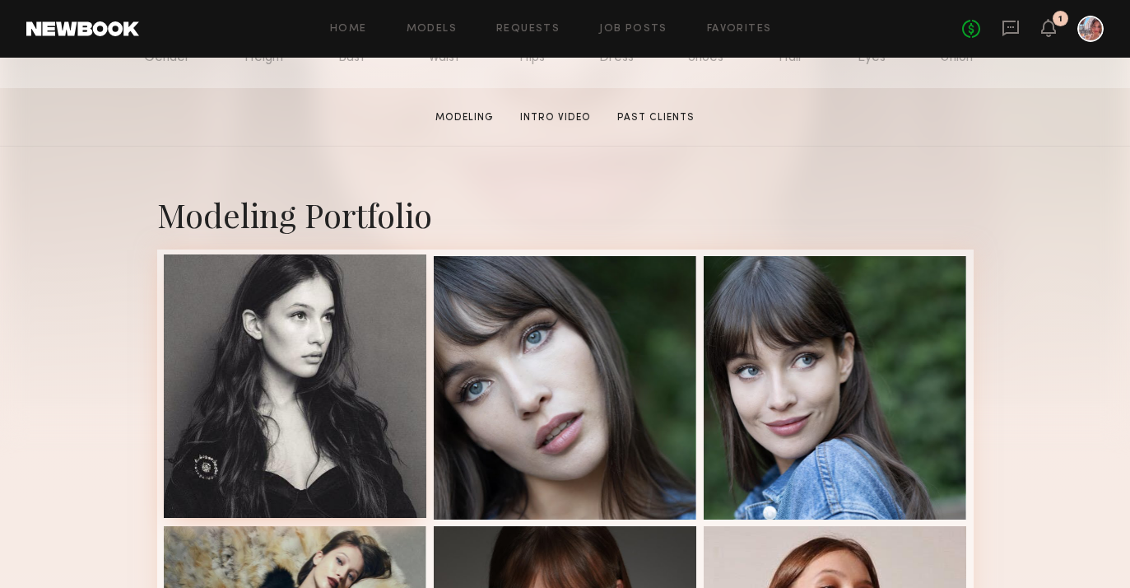
scroll to position [306, 0]
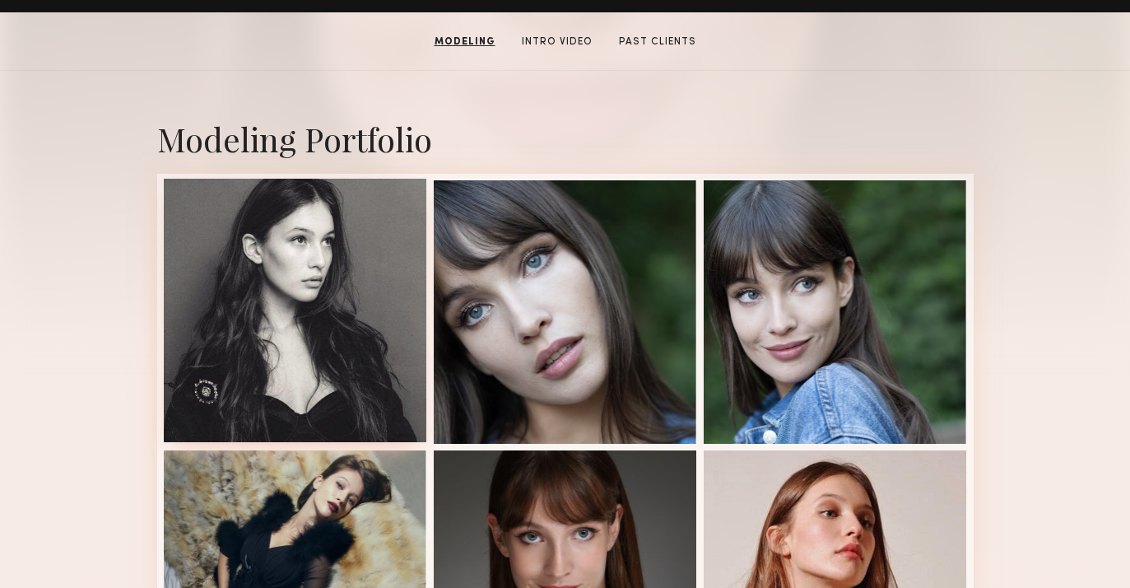
click at [337, 352] on div at bounding box center [295, 310] width 263 height 263
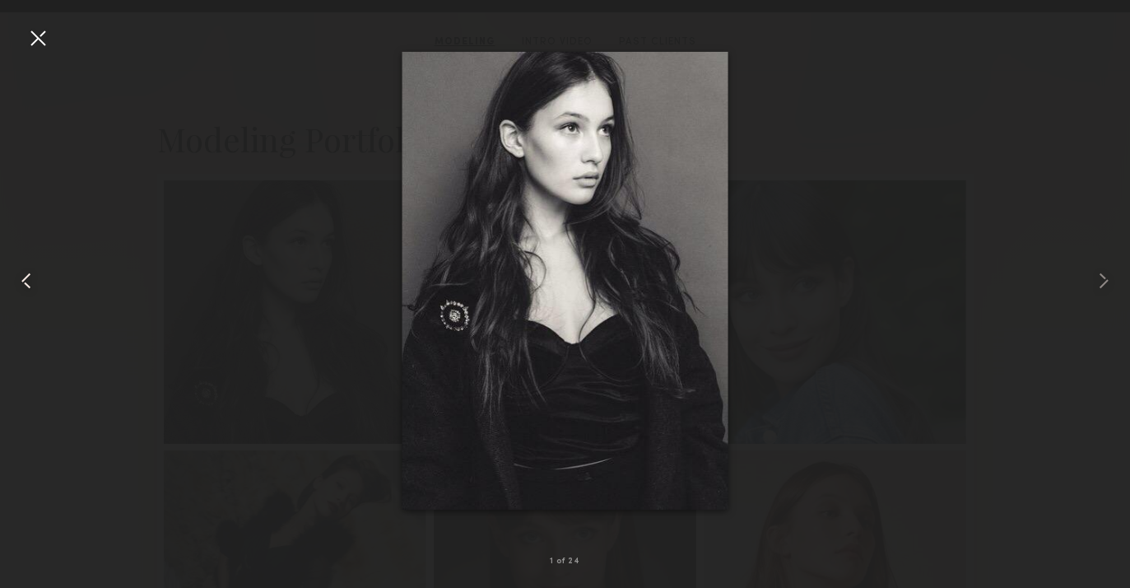
click at [43, 44] on div at bounding box center [38, 38] width 26 height 26
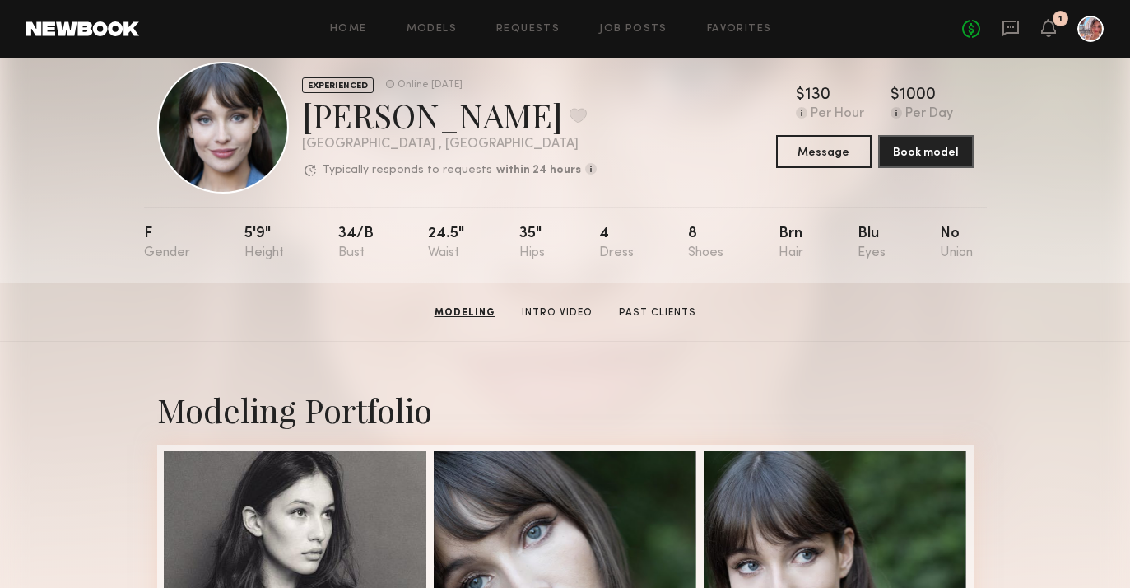
scroll to position [0, 0]
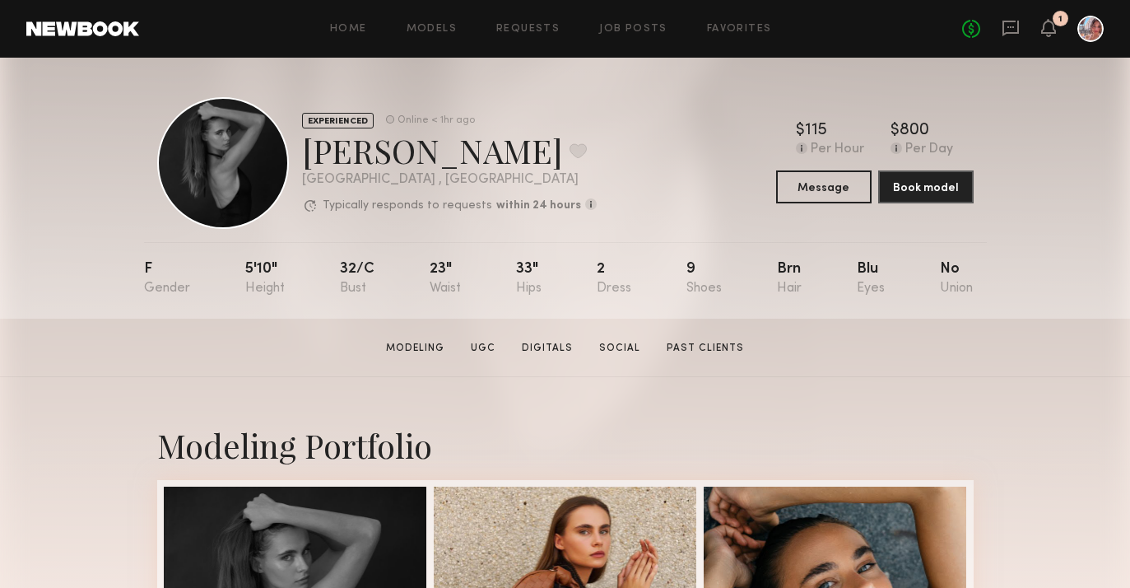
click at [329, 26] on div "Home Models Requests Job Posts Favorites Sign Out" at bounding box center [550, 29] width 823 height 11
click at [347, 34] on div "Home Models Requests Job Posts Favorites Sign Out No fees up to $5,000 1" at bounding box center [621, 29] width 965 height 26
click at [348, 26] on link "Home" at bounding box center [348, 29] width 37 height 11
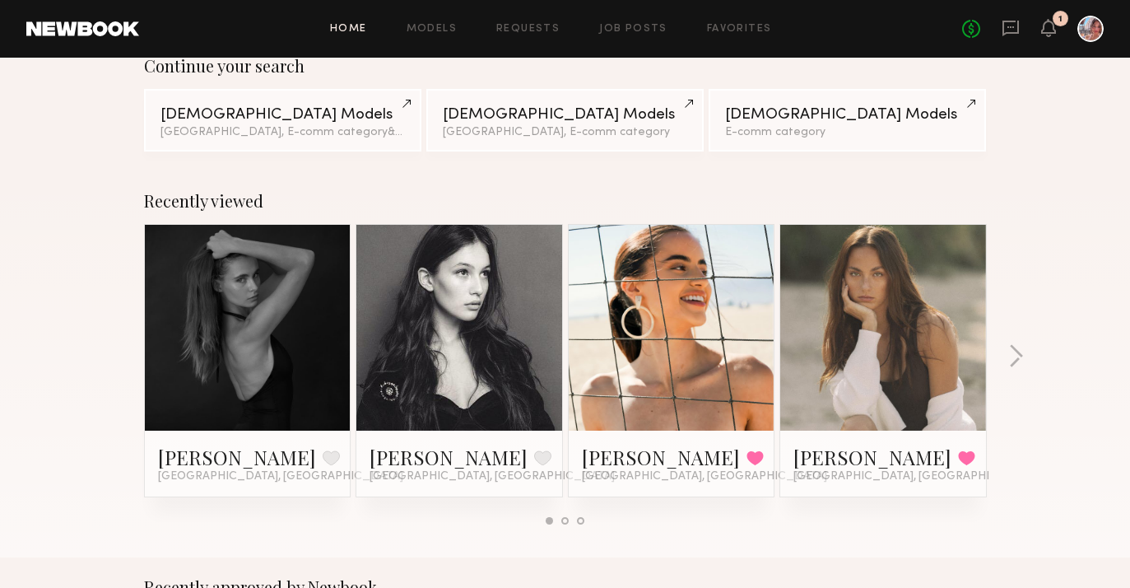
scroll to position [150, 0]
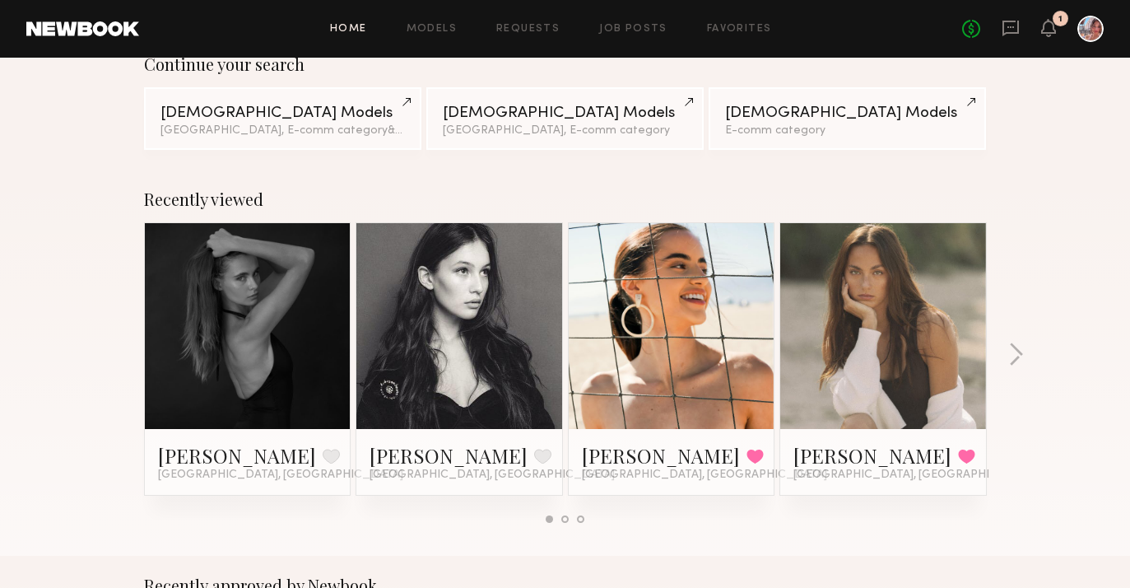
click at [660, 312] on link at bounding box center [672, 326] width 100 height 206
click at [449, 292] on link at bounding box center [459, 326] width 100 height 206
click at [398, 188] on div "Recently viewed Madeline M. Favorite Los Angeles, CA Natalia K. Favorite Los An…" at bounding box center [565, 363] width 1130 height 386
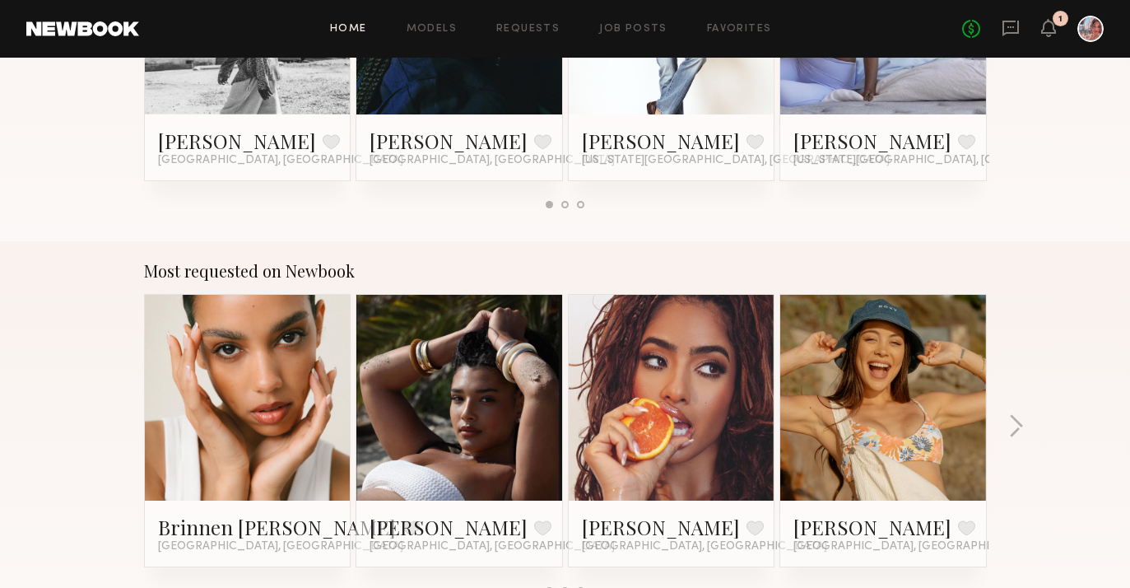
scroll to position [1241, 0]
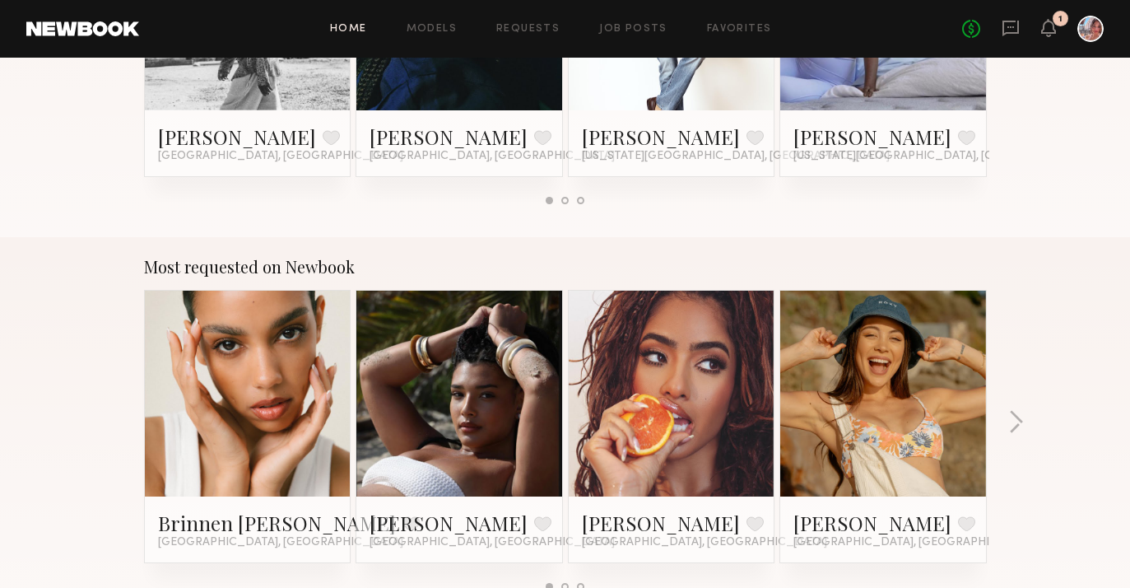
click at [286, 417] on link at bounding box center [248, 394] width 100 height 206
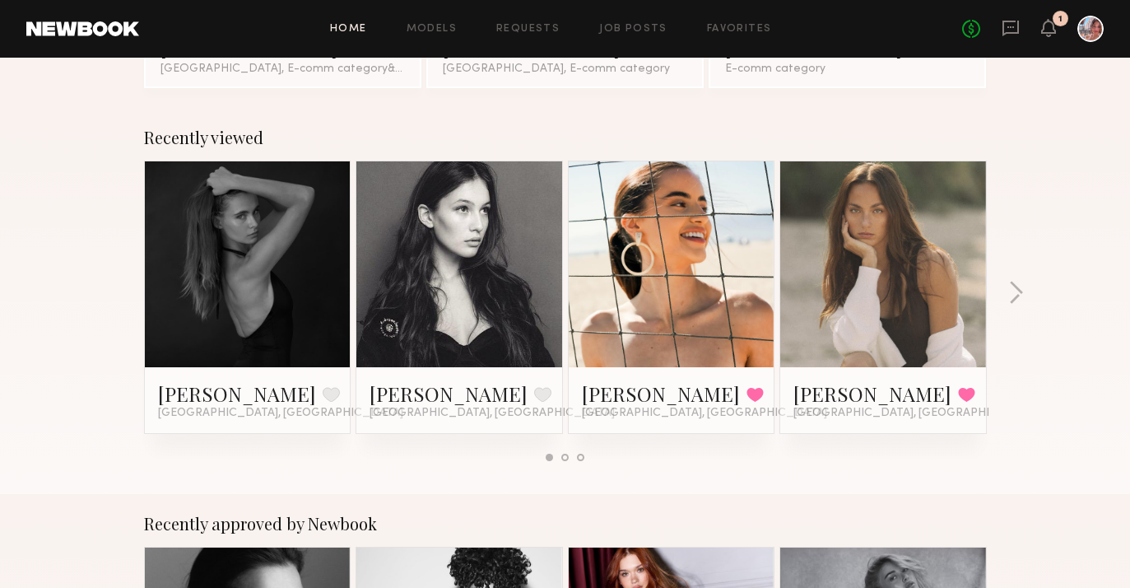
scroll to position [264, 0]
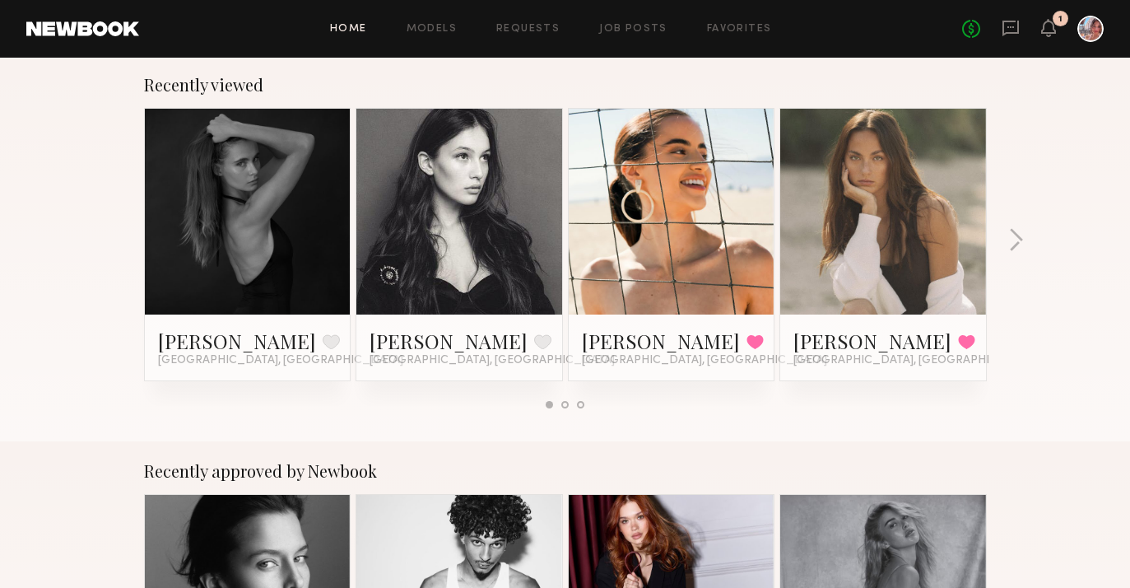
click at [827, 354] on span "Irvine, CA" at bounding box center [916, 360] width 245 height 13
click at [827, 343] on link "Sydney M." at bounding box center [873, 341] width 158 height 26
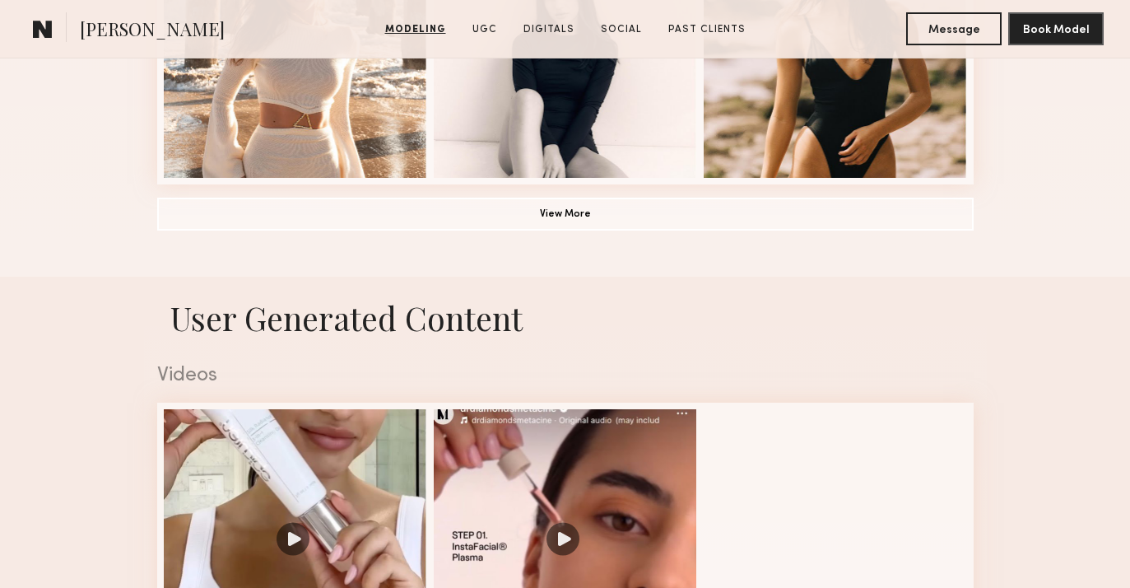
scroll to position [1433, 0]
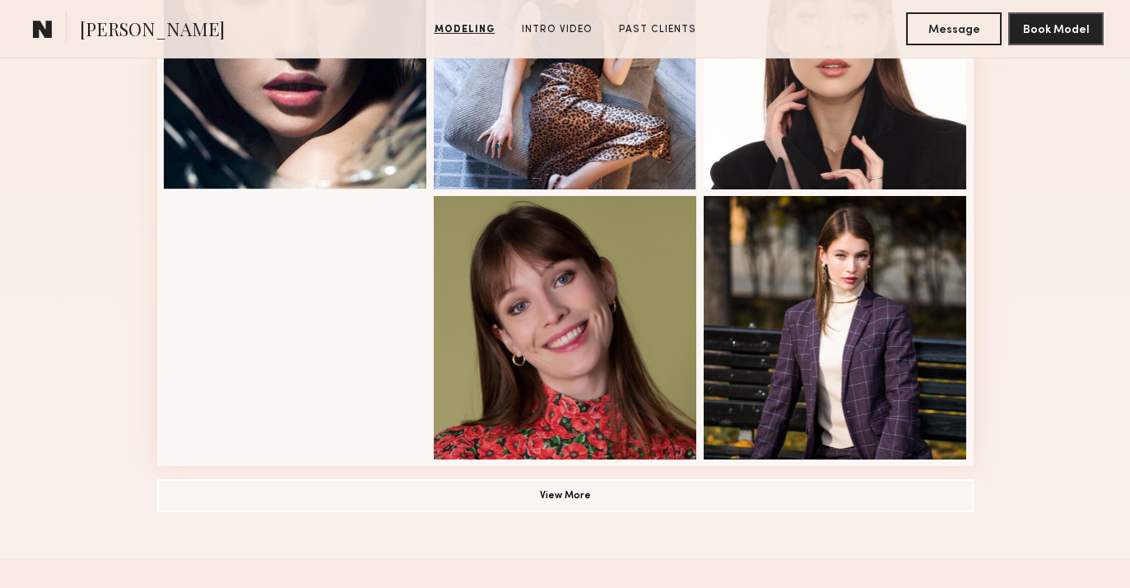
scroll to position [1109, 0]
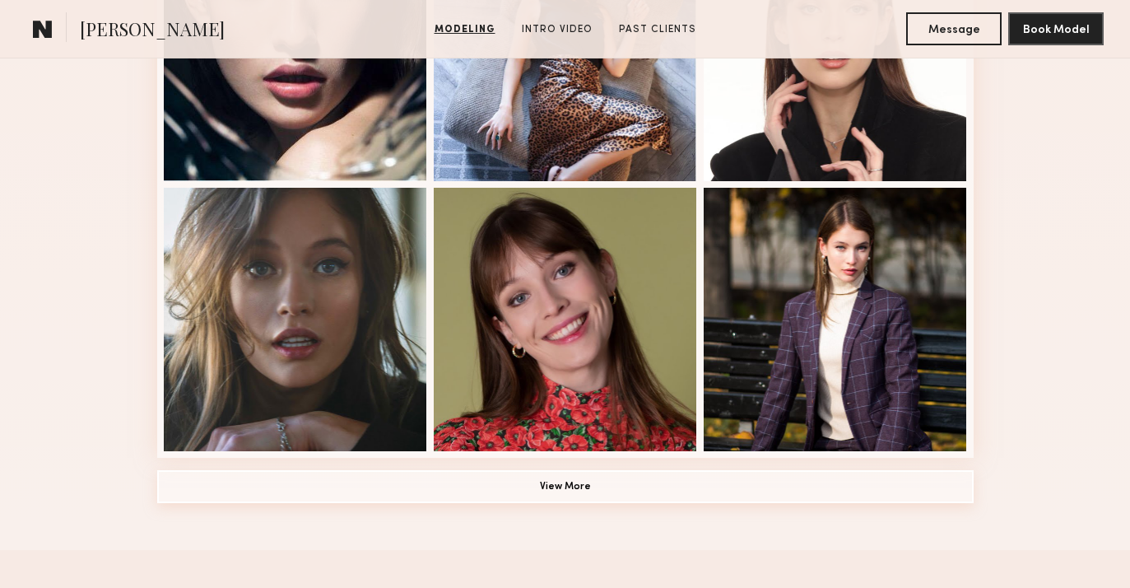
click at [764, 487] on button "View More" at bounding box center [565, 486] width 817 height 33
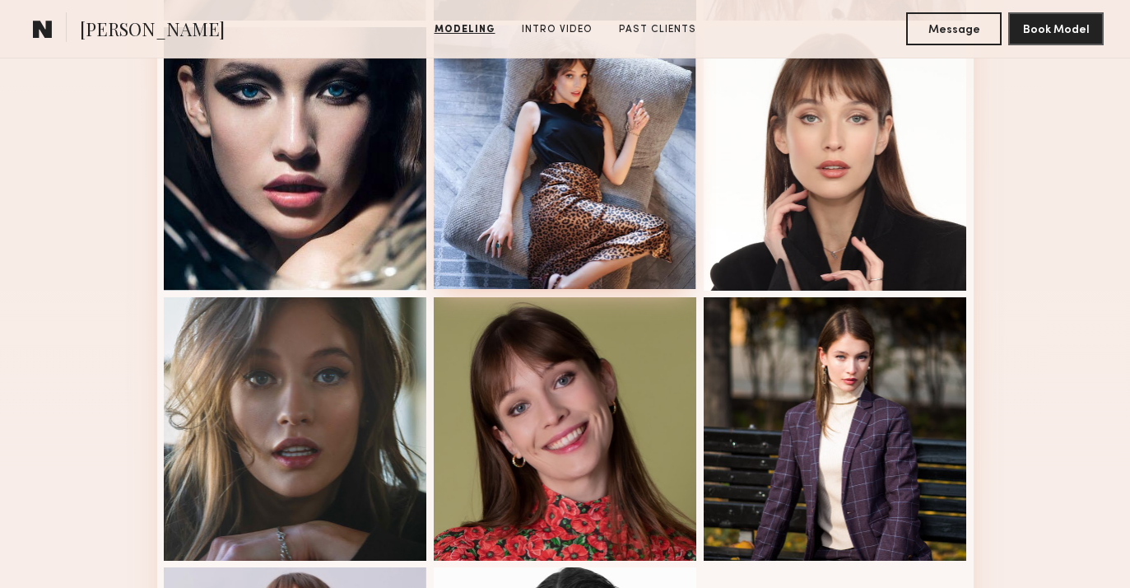
scroll to position [1000, 0]
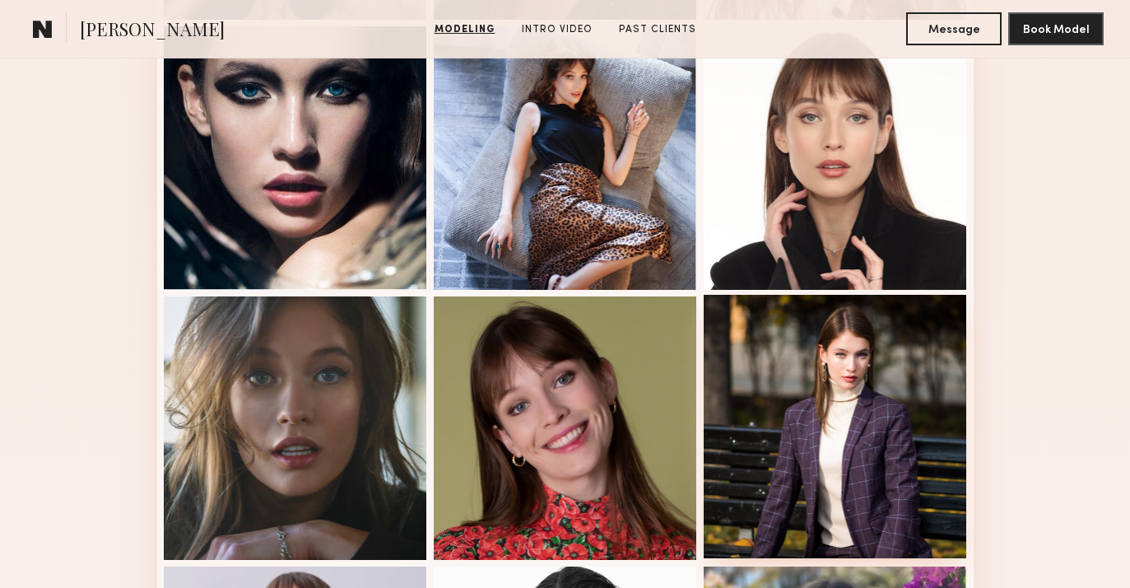
click at [802, 449] on div at bounding box center [835, 426] width 263 height 263
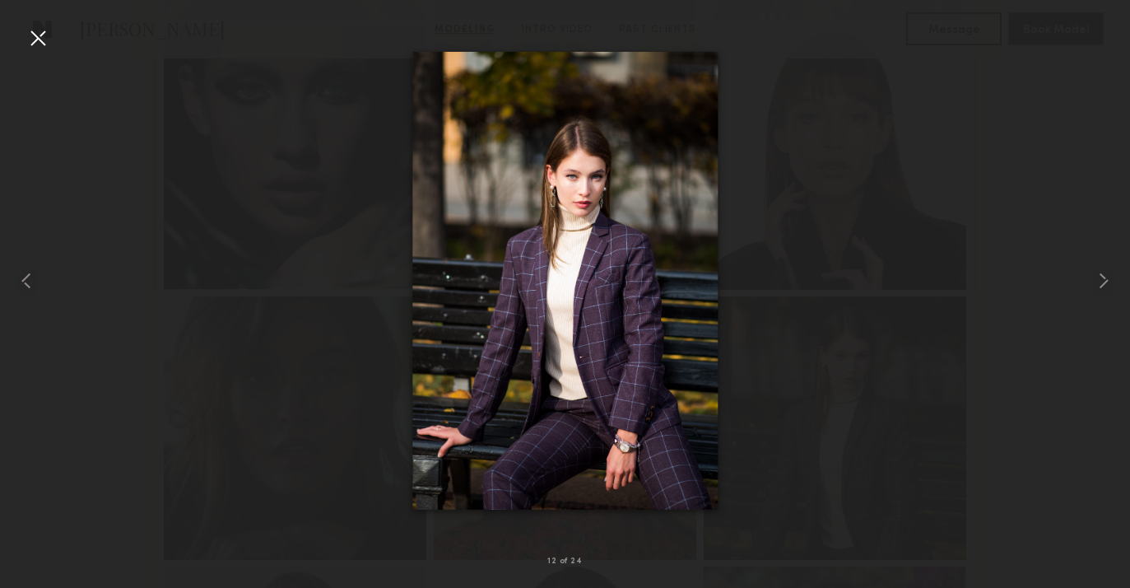
click at [33, 39] on div at bounding box center [38, 38] width 26 height 26
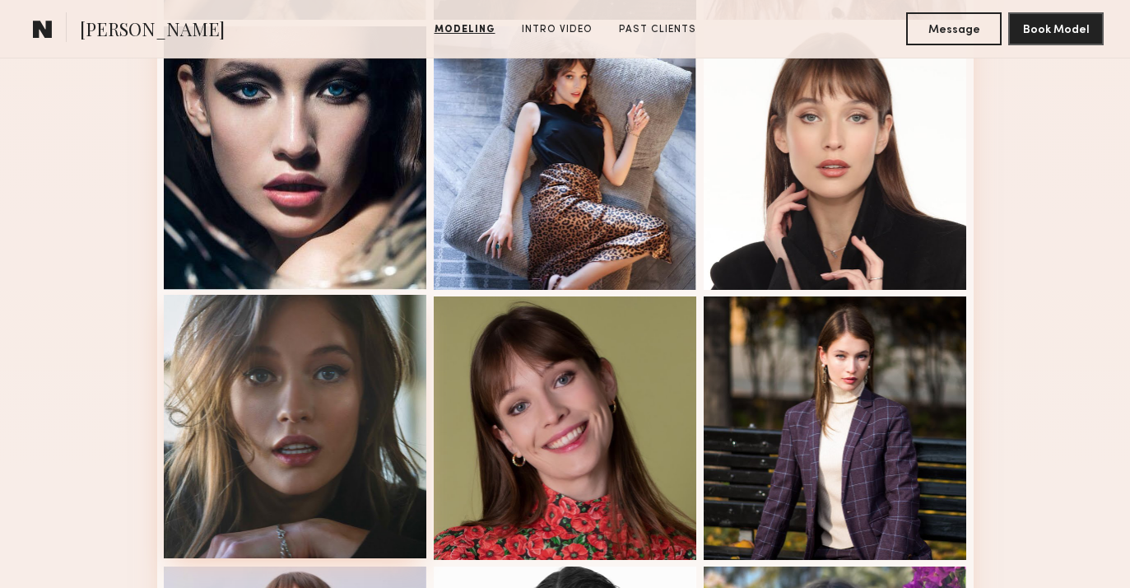
click at [266, 391] on div at bounding box center [295, 426] width 263 height 263
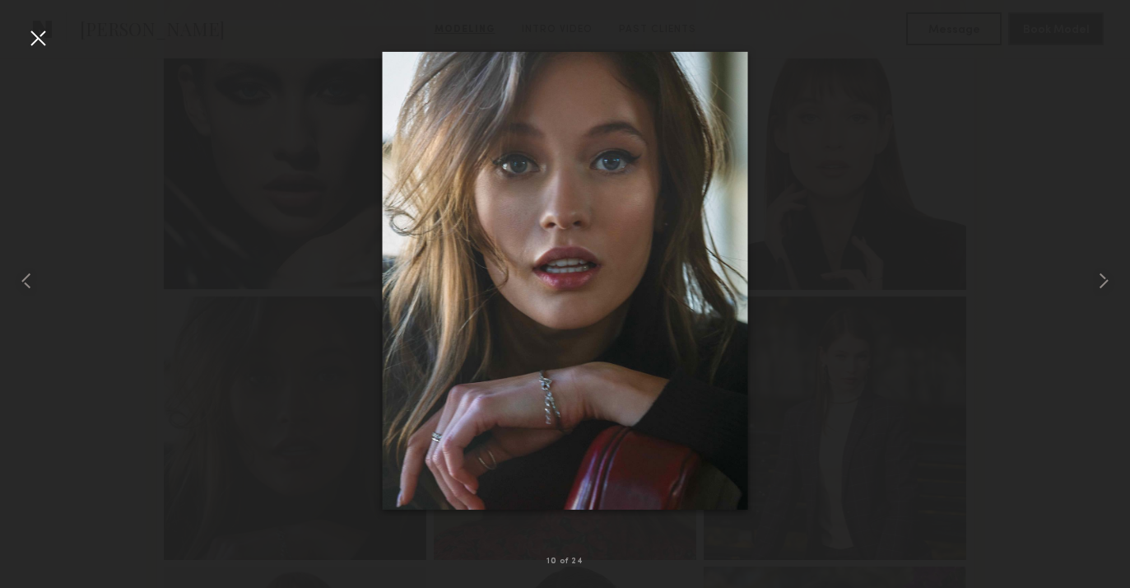
click at [40, 43] on div at bounding box center [38, 38] width 26 height 26
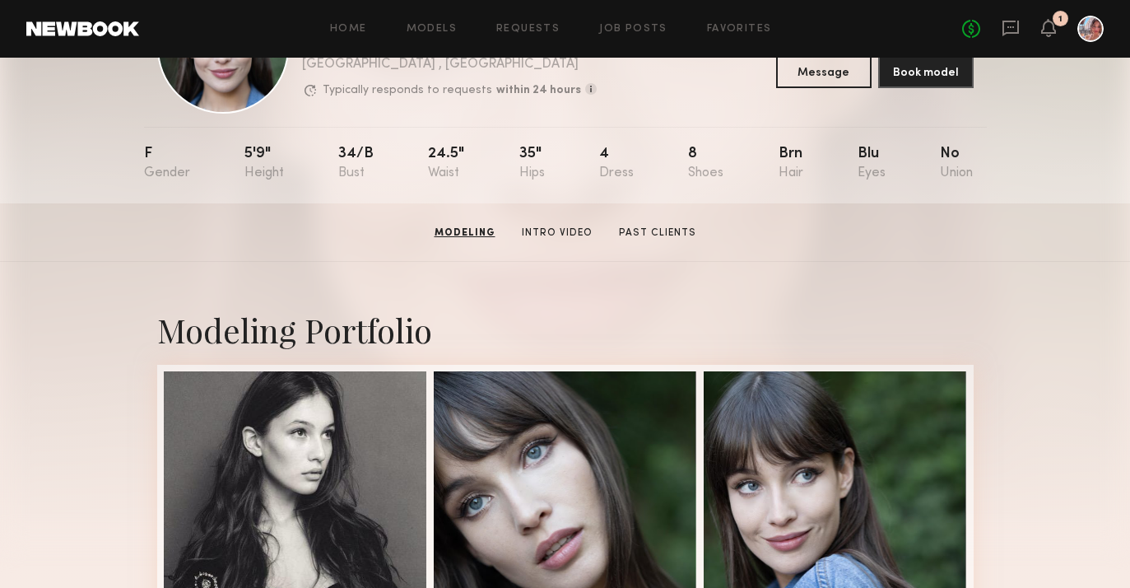
scroll to position [0, 0]
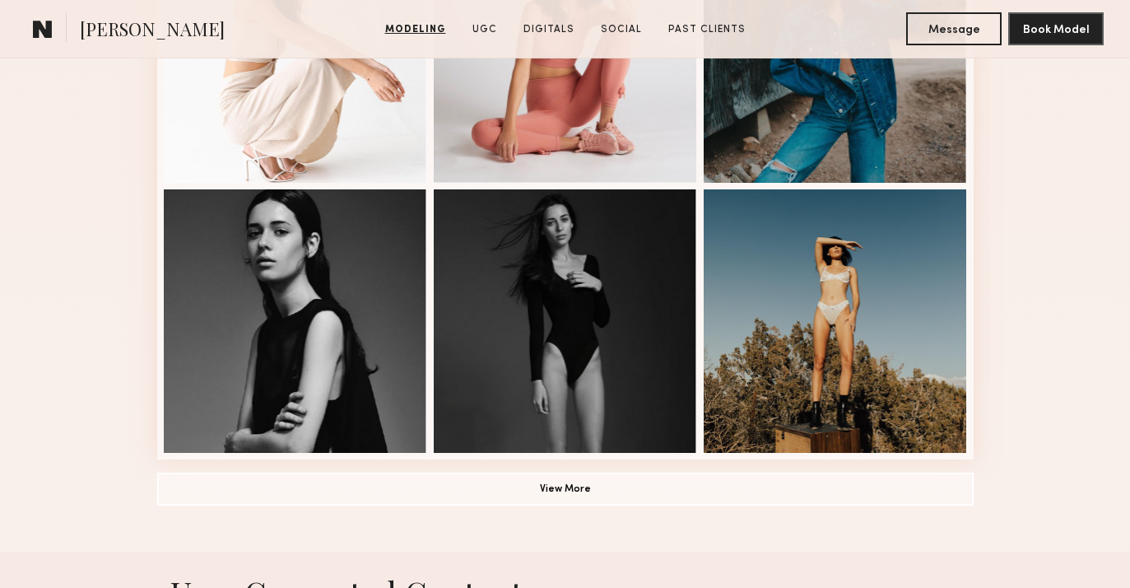
scroll to position [1111, 0]
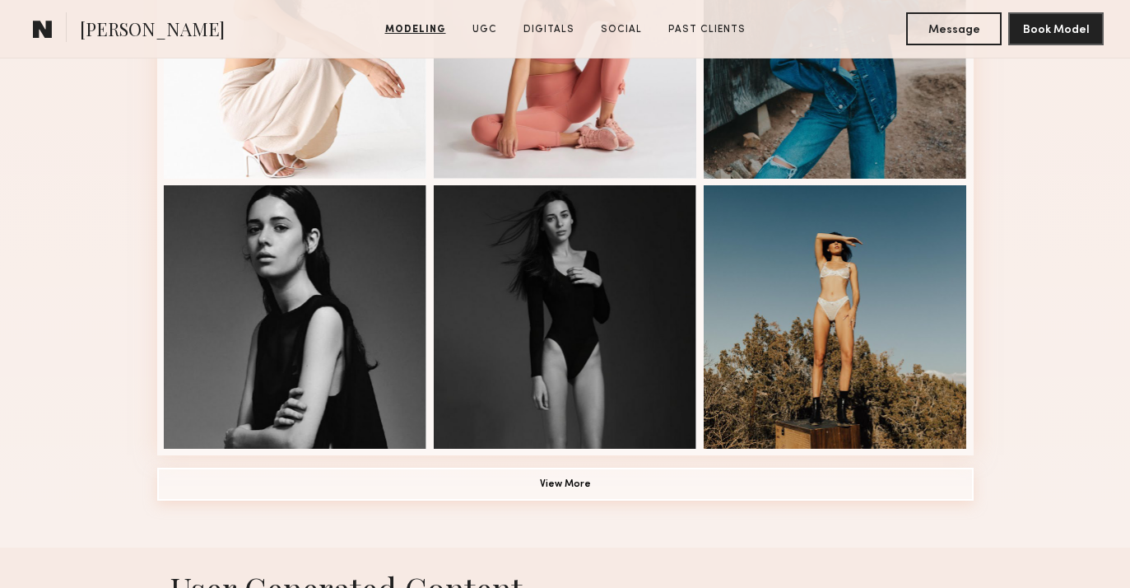
click at [527, 485] on button "View More" at bounding box center [565, 484] width 817 height 33
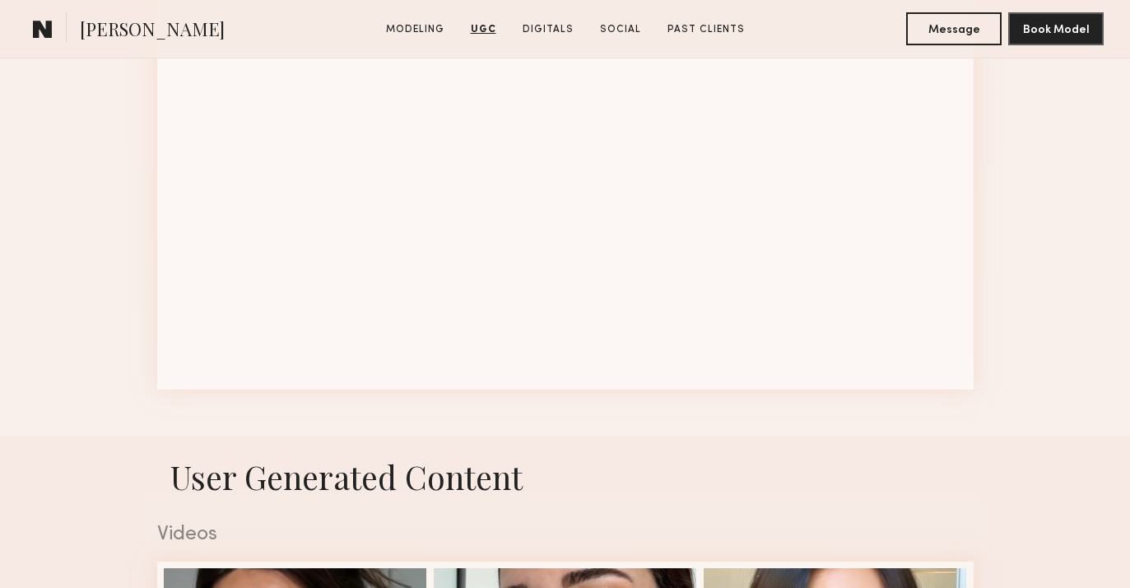
scroll to position [1981, 0]
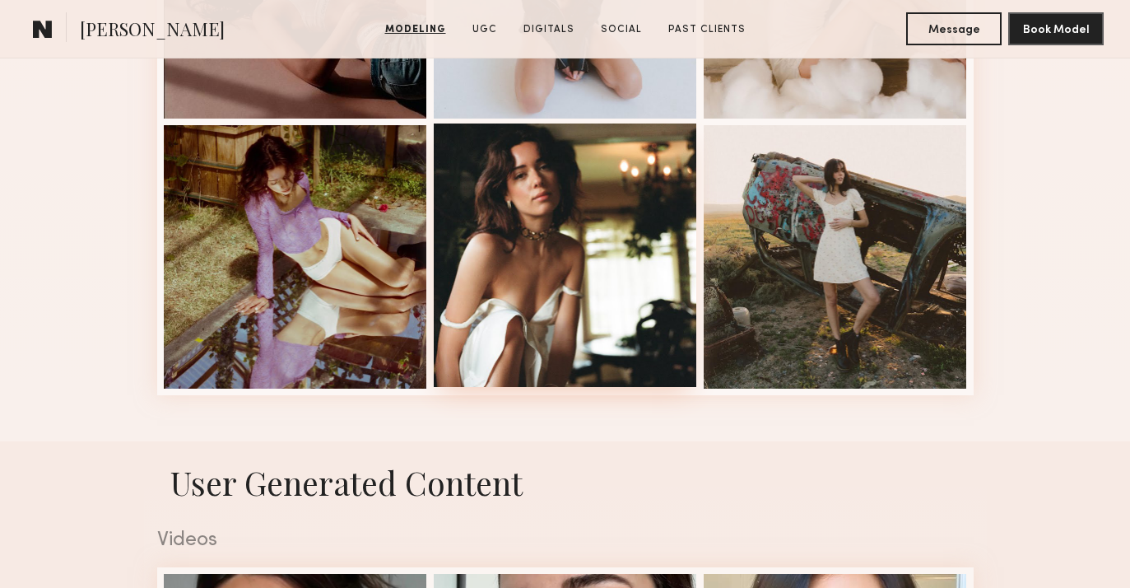
click at [538, 329] on div at bounding box center [565, 254] width 263 height 263
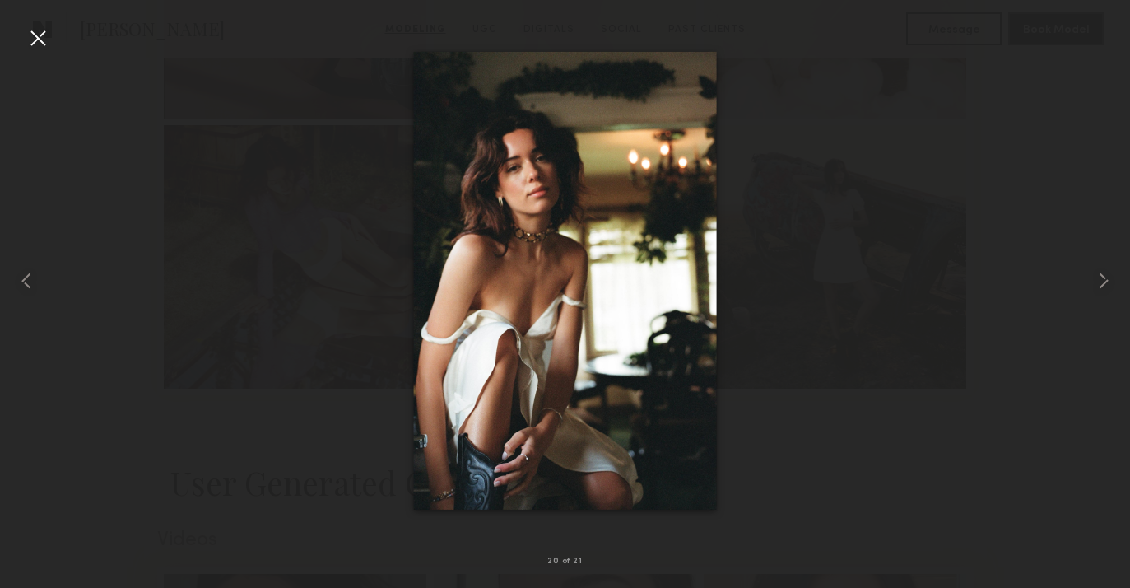
click at [38, 36] on div at bounding box center [38, 38] width 26 height 26
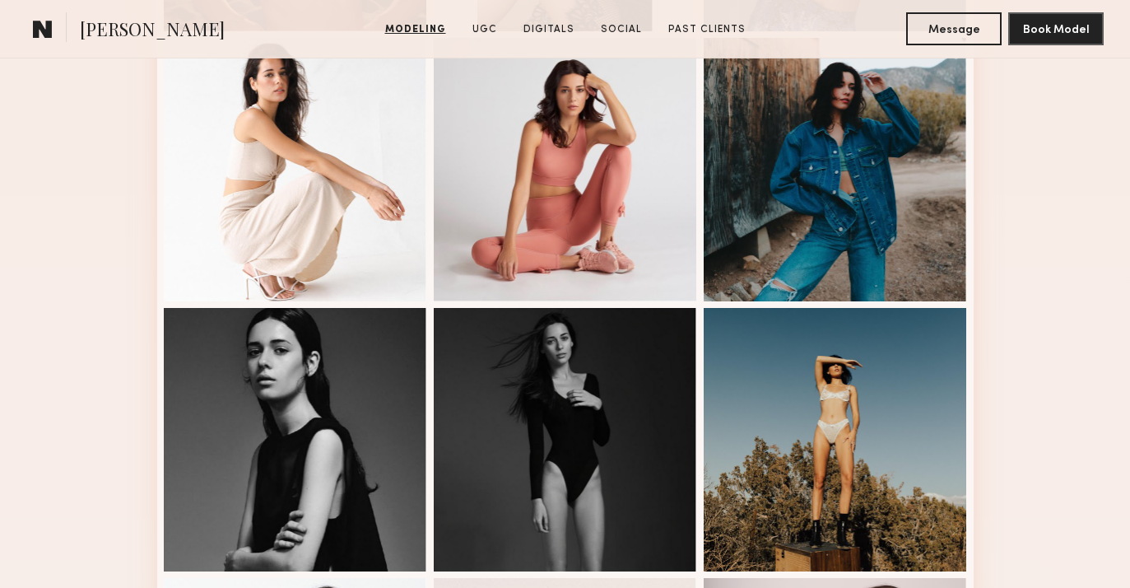
scroll to position [828, 0]
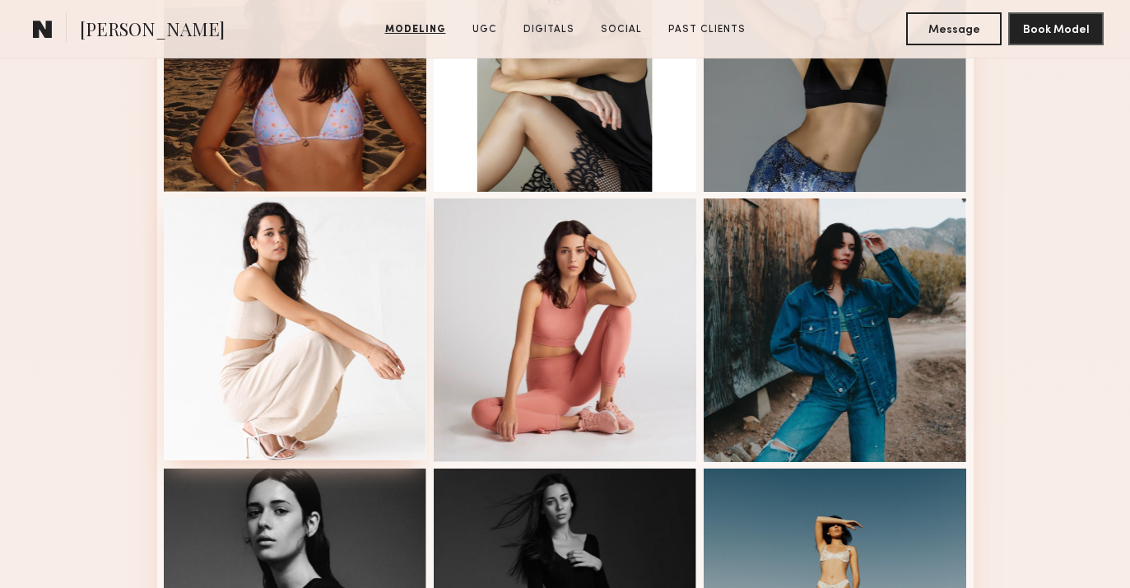
click at [282, 358] on div at bounding box center [295, 328] width 263 height 263
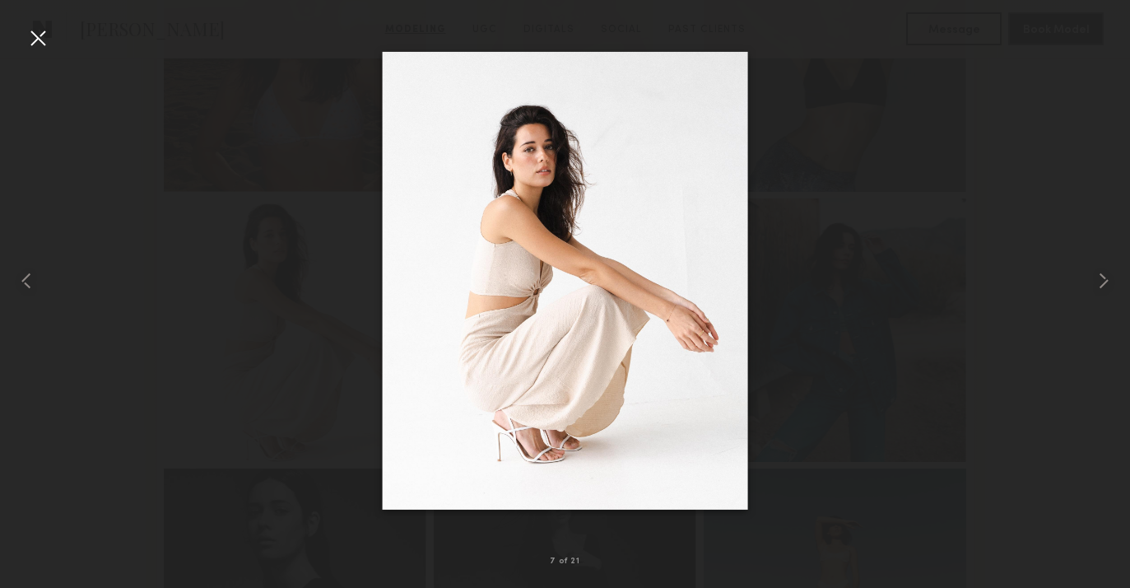
click at [34, 46] on div at bounding box center [38, 38] width 26 height 26
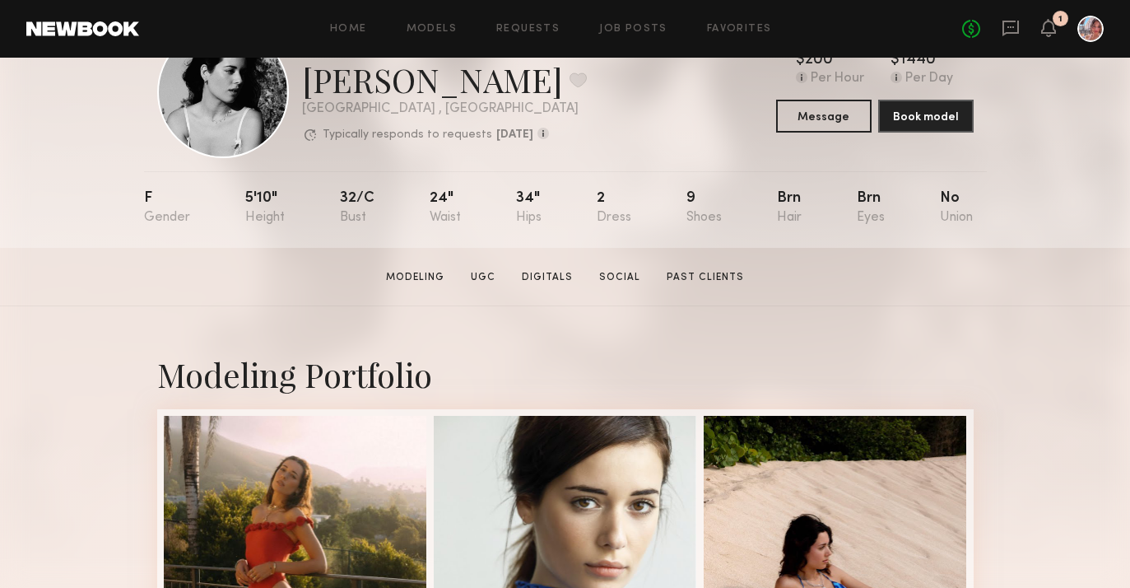
scroll to position [0, 0]
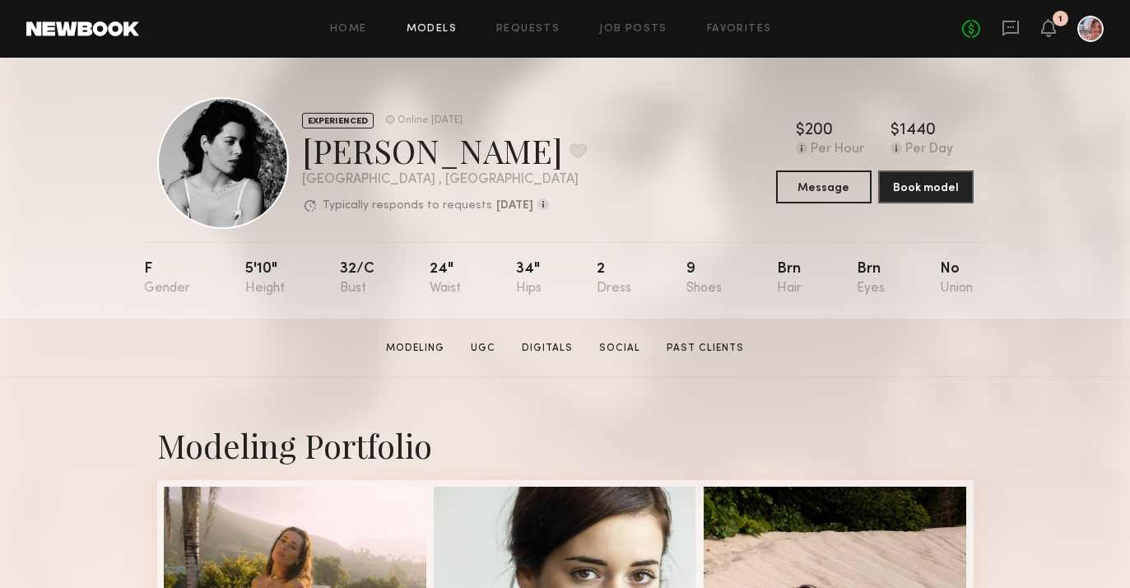
click at [450, 29] on link "Models" at bounding box center [432, 29] width 50 height 11
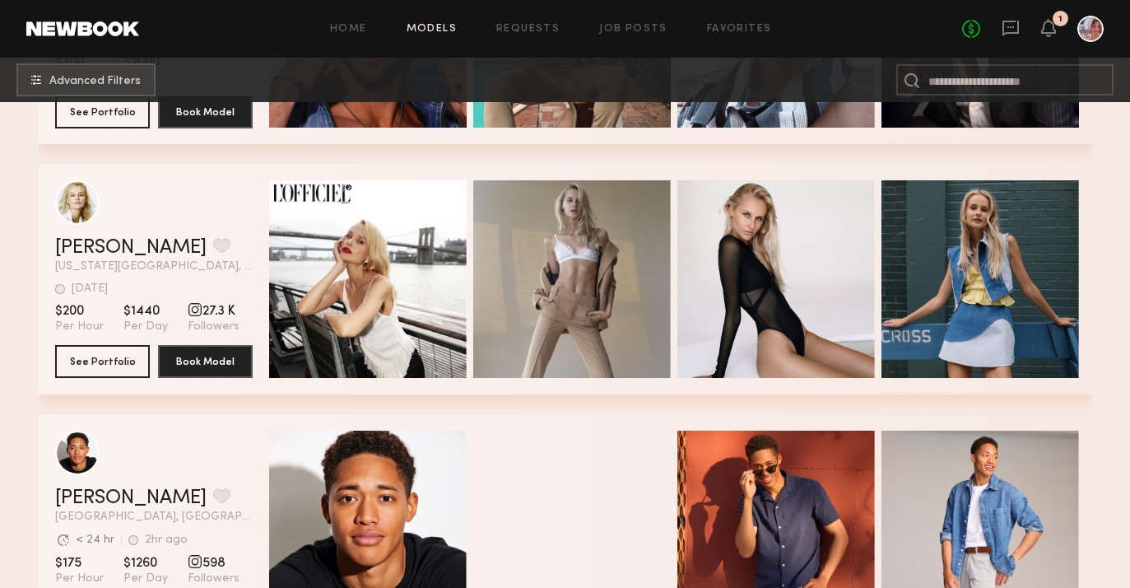
scroll to position [5079, 0]
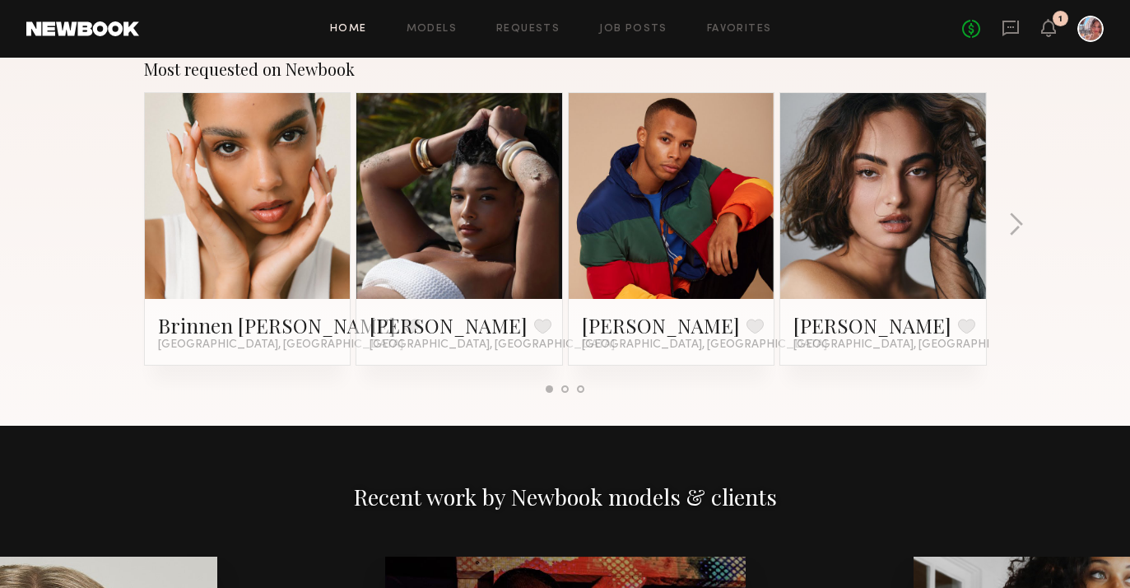
scroll to position [1446, 0]
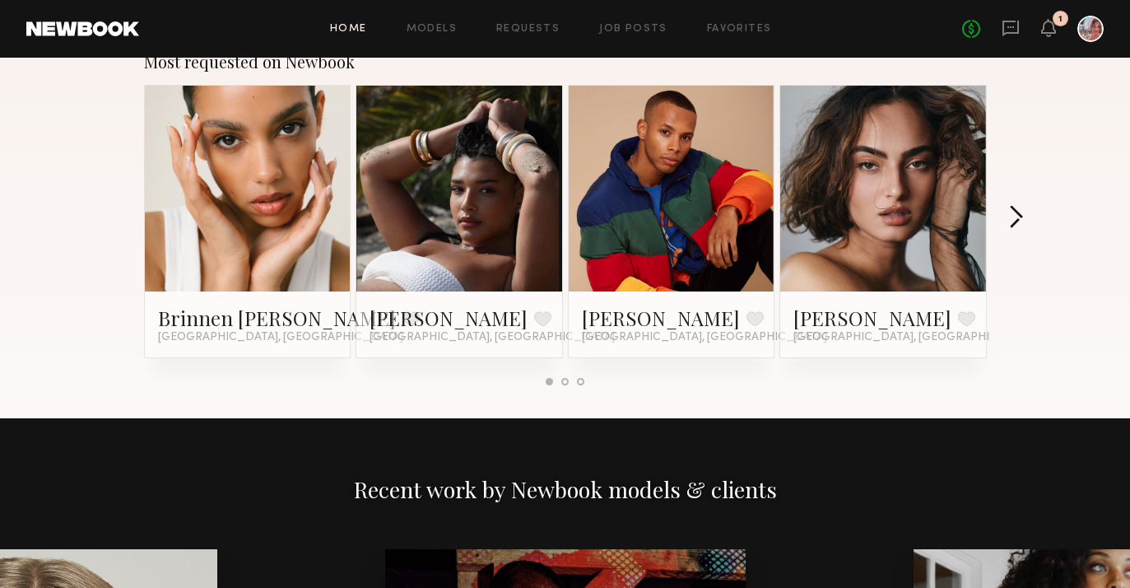
click at [1018, 218] on button "button" at bounding box center [1016, 218] width 16 height 27
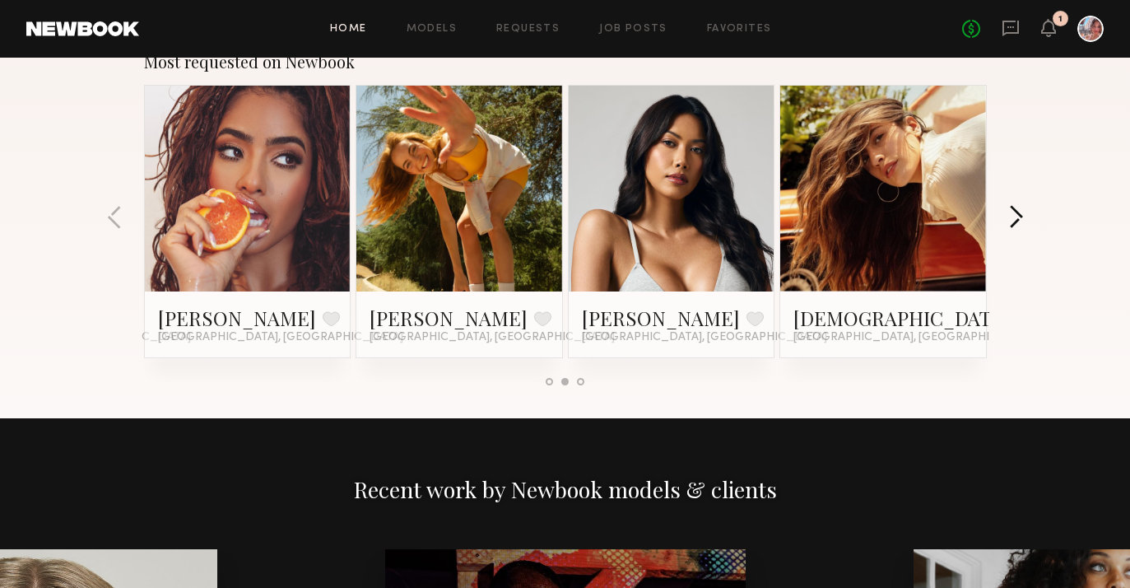
click at [1018, 218] on button "button" at bounding box center [1016, 218] width 16 height 27
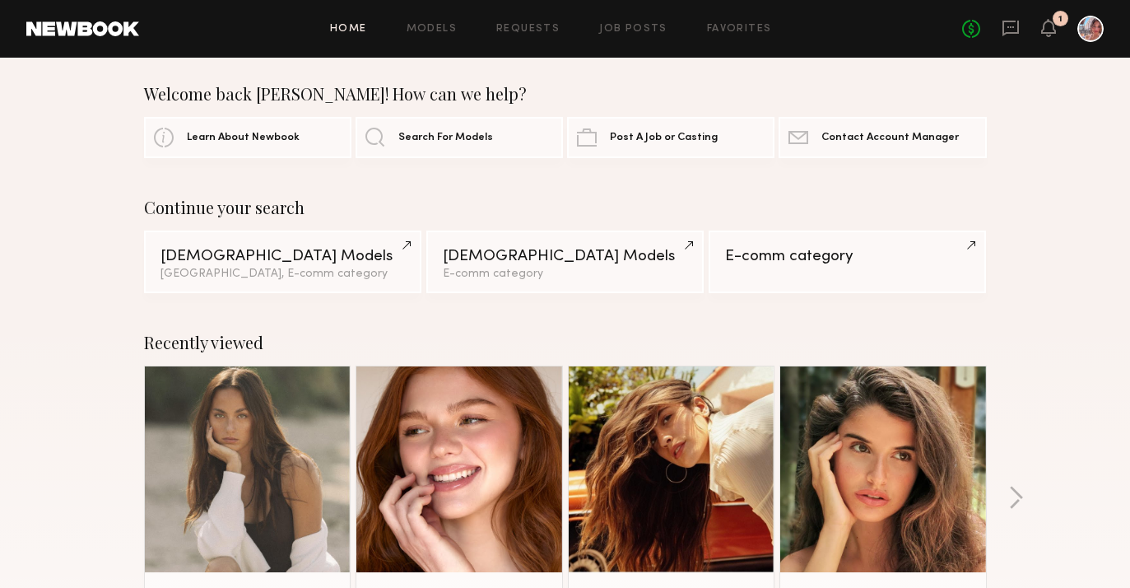
scroll to position [0, 0]
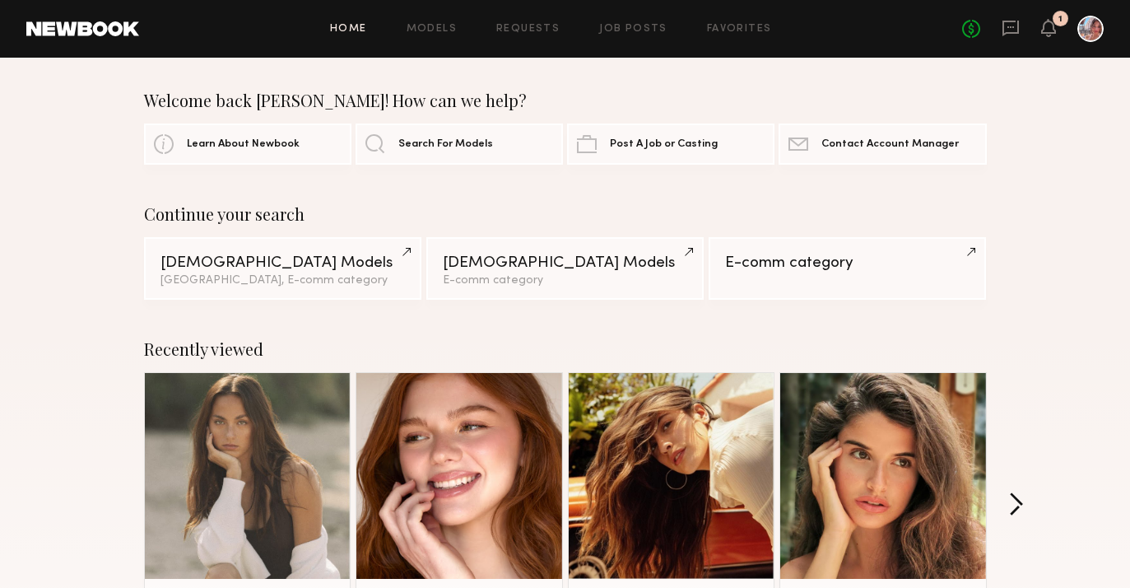
click at [1022, 501] on button "button" at bounding box center [1016, 505] width 16 height 27
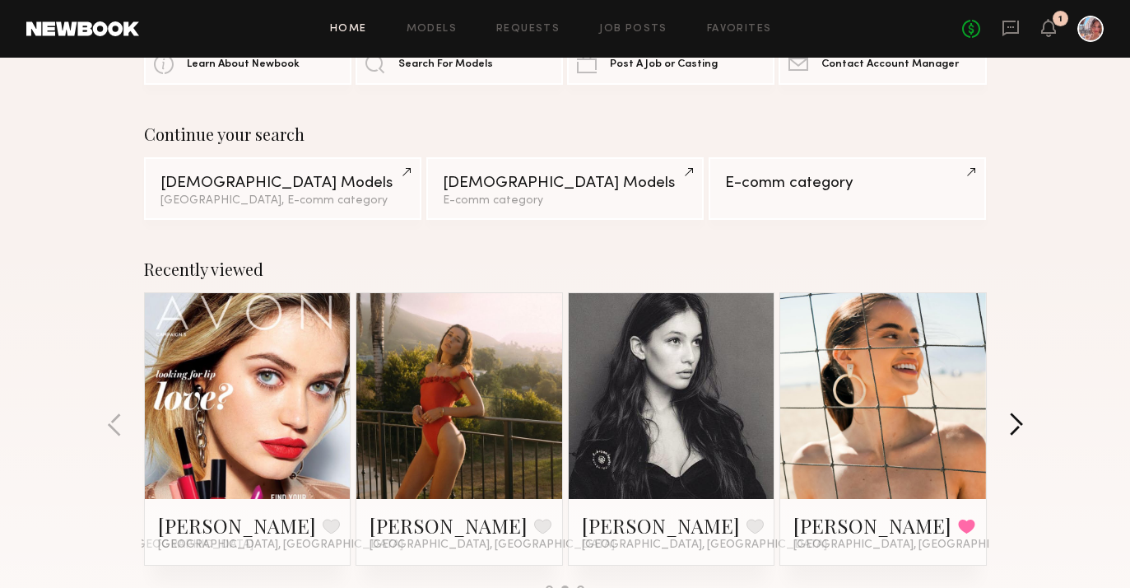
scroll to position [124, 0]
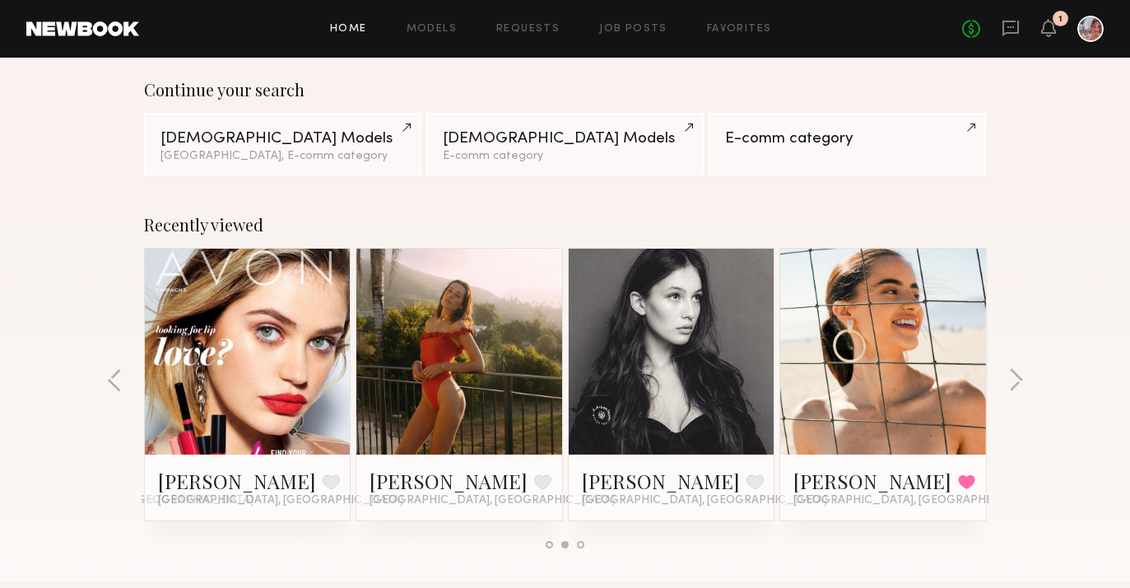
click at [738, 337] on div at bounding box center [672, 352] width 206 height 206
click at [738, 338] on div at bounding box center [672, 352] width 206 height 206
click at [636, 478] on link "[PERSON_NAME]" at bounding box center [661, 481] width 158 height 26
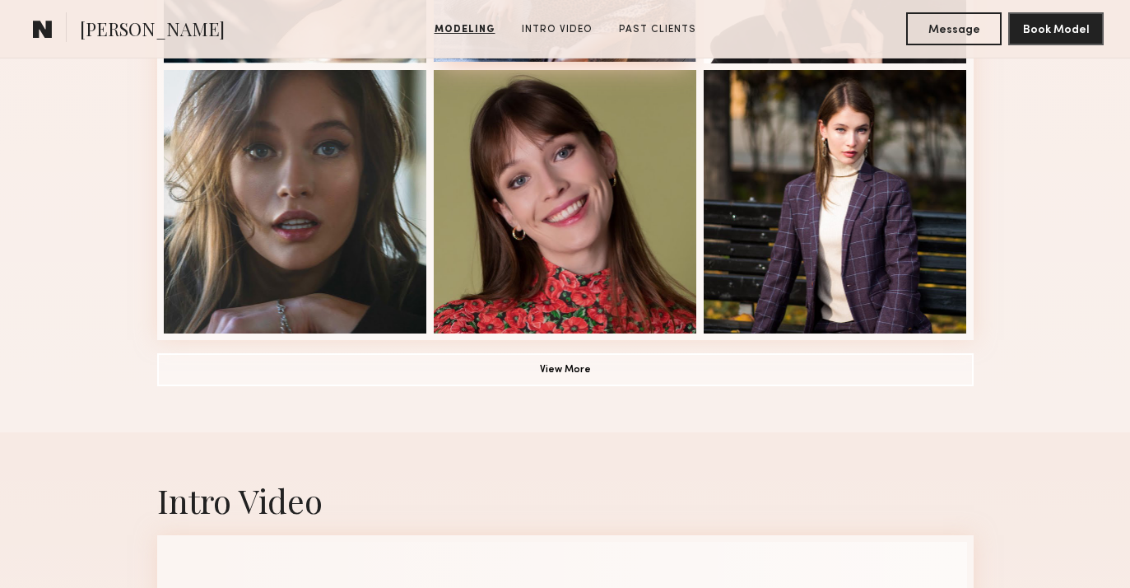
scroll to position [1227, 0]
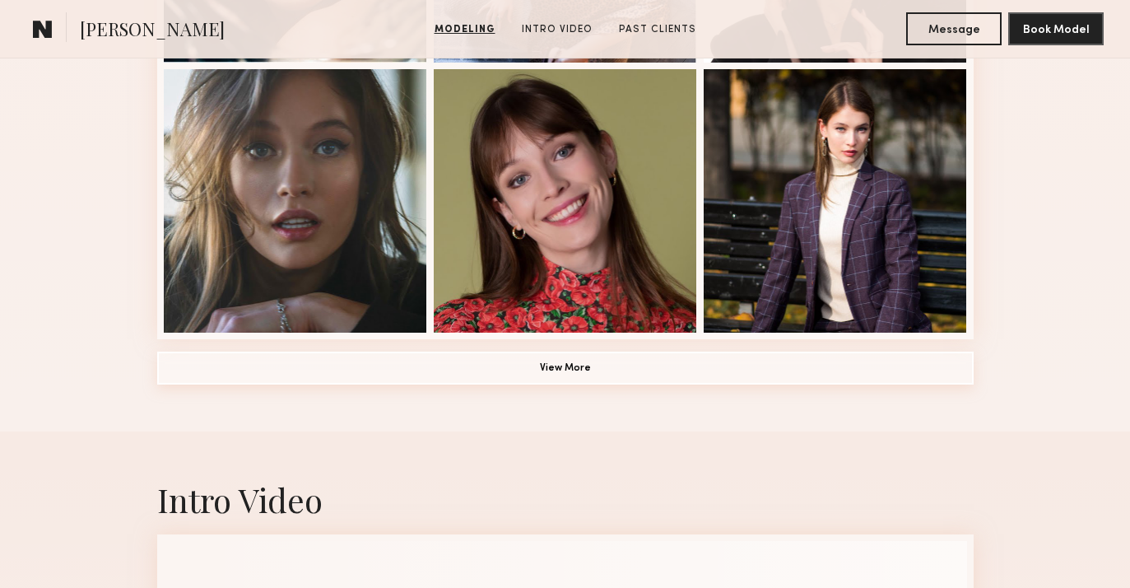
click at [635, 362] on button "View More" at bounding box center [565, 368] width 817 height 33
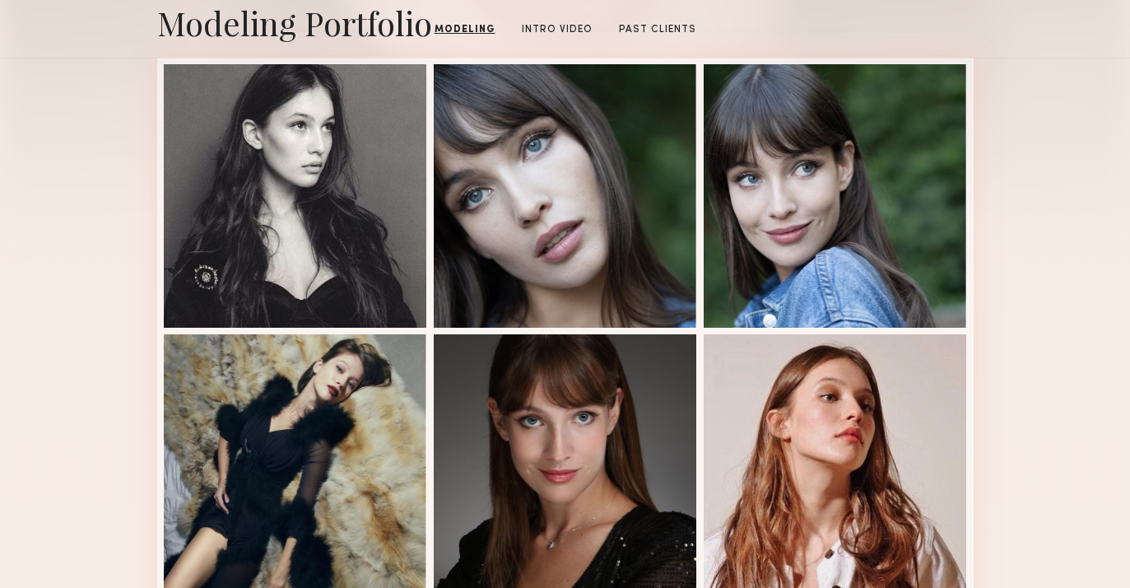
scroll to position [0, 0]
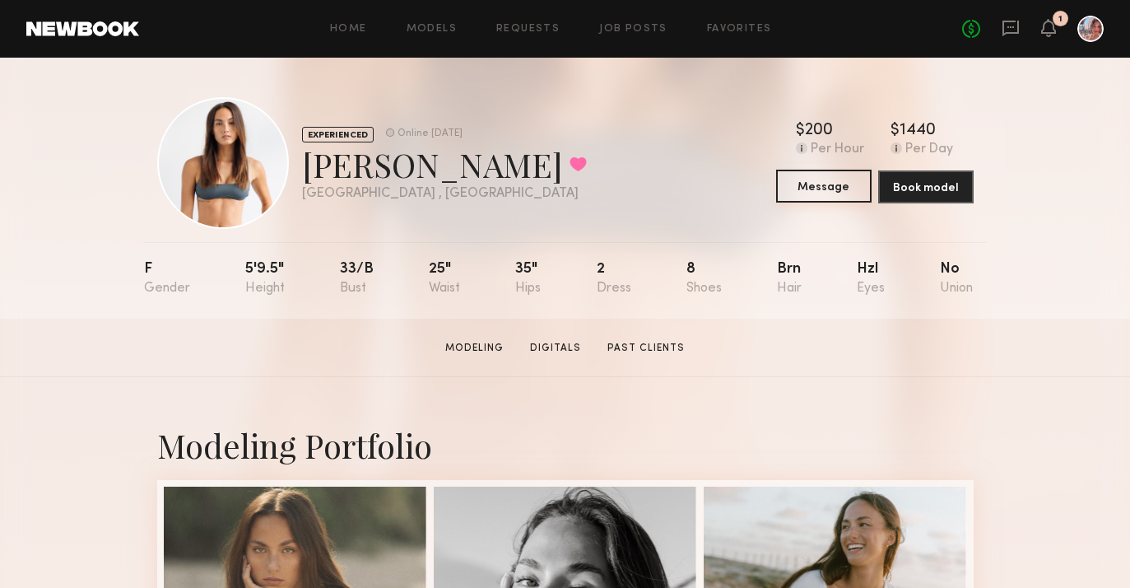
click at [838, 189] on button "Message" at bounding box center [823, 186] width 95 height 33
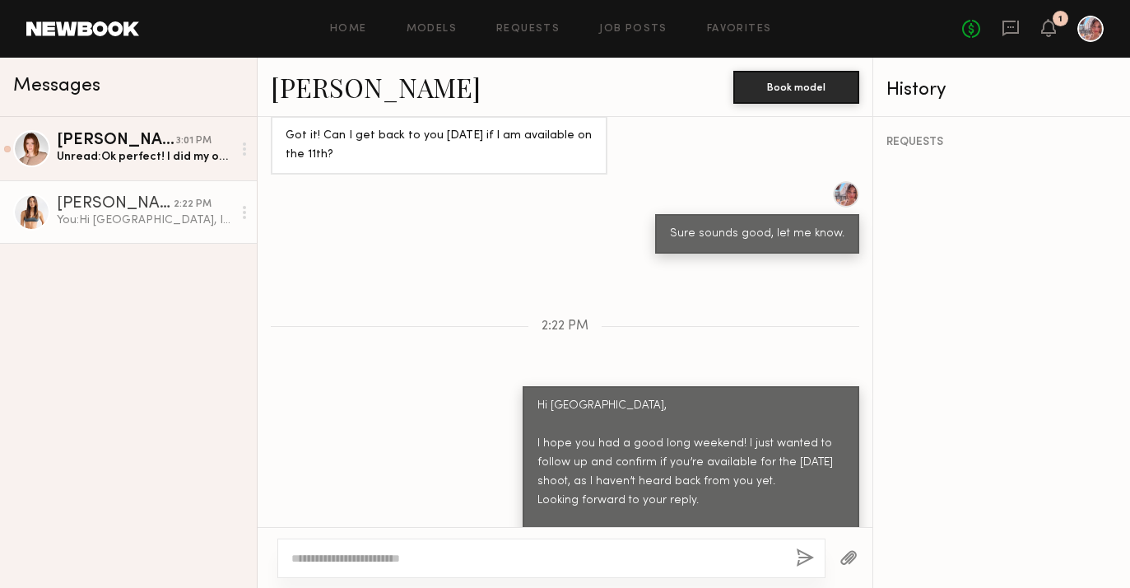
scroll to position [1614, 0]
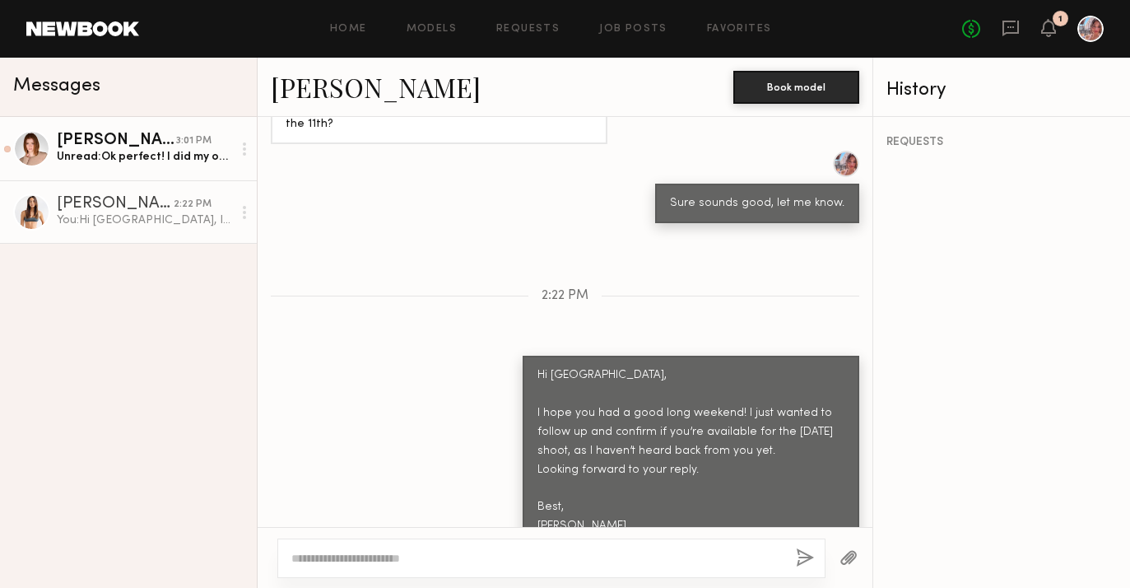
click at [185, 165] on link "Camryn B. 3:01 PM Unread: Ok perfect! I did my own hair and makeup for those im…" at bounding box center [128, 148] width 257 height 63
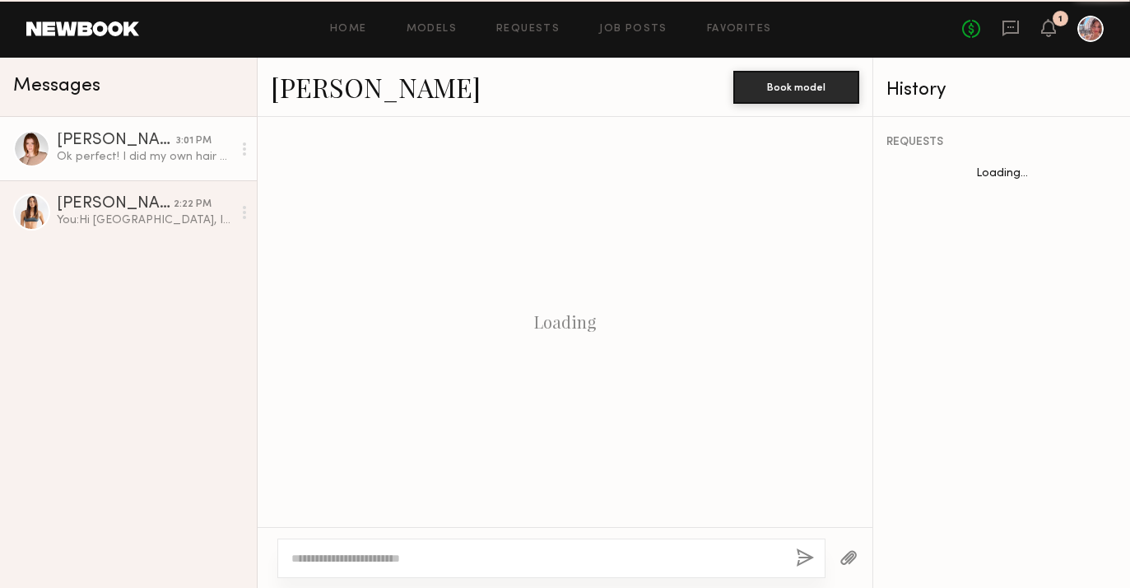
scroll to position [2368, 0]
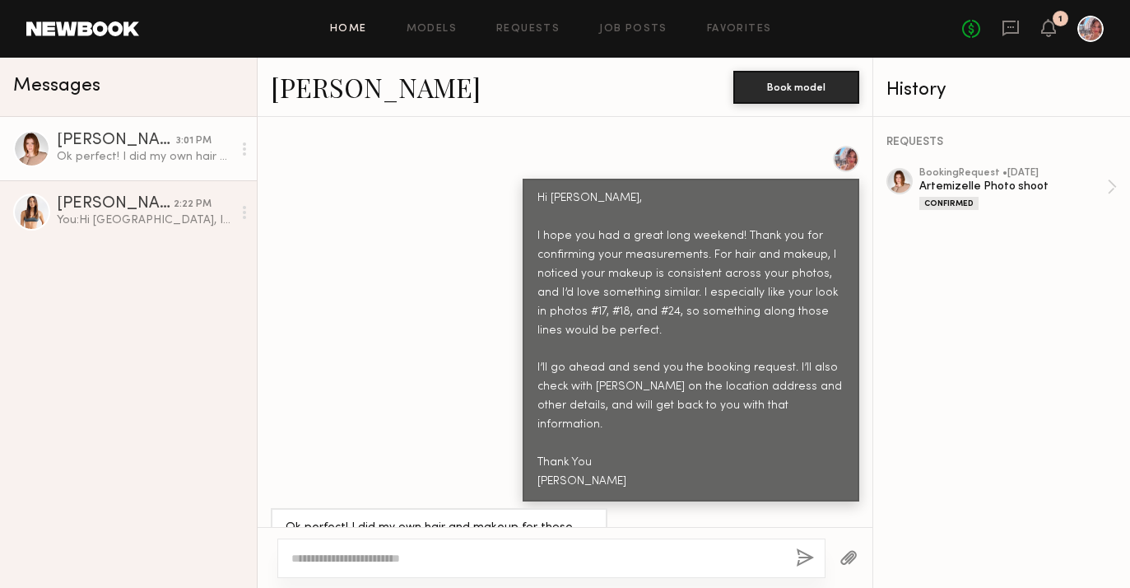
click at [363, 33] on link "Home" at bounding box center [348, 29] width 37 height 11
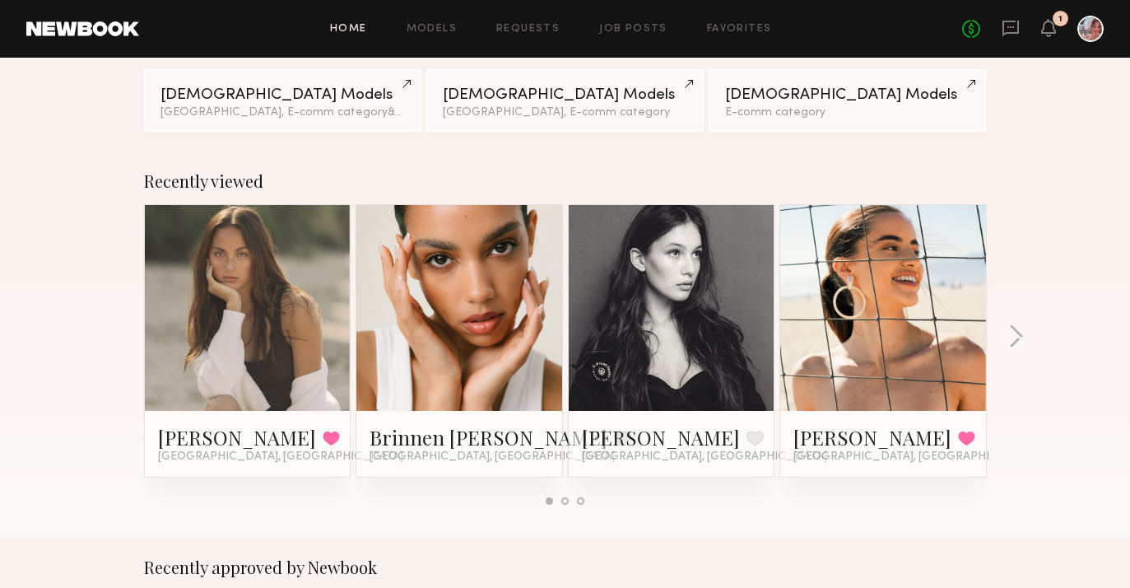
scroll to position [174, 0]
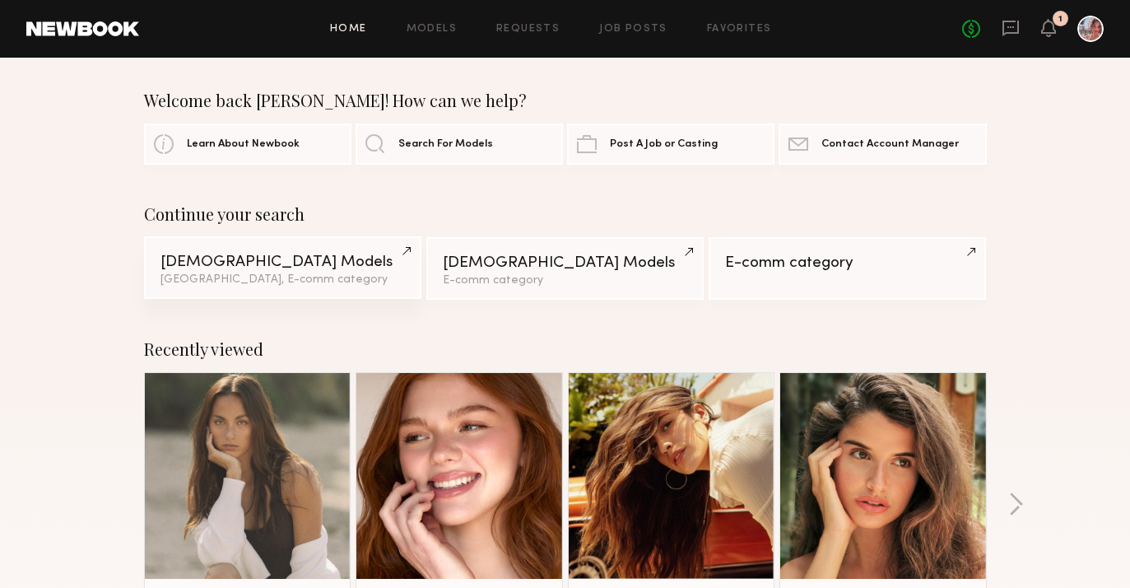
click at [282, 256] on div "[DEMOGRAPHIC_DATA] Models" at bounding box center [283, 262] width 244 height 16
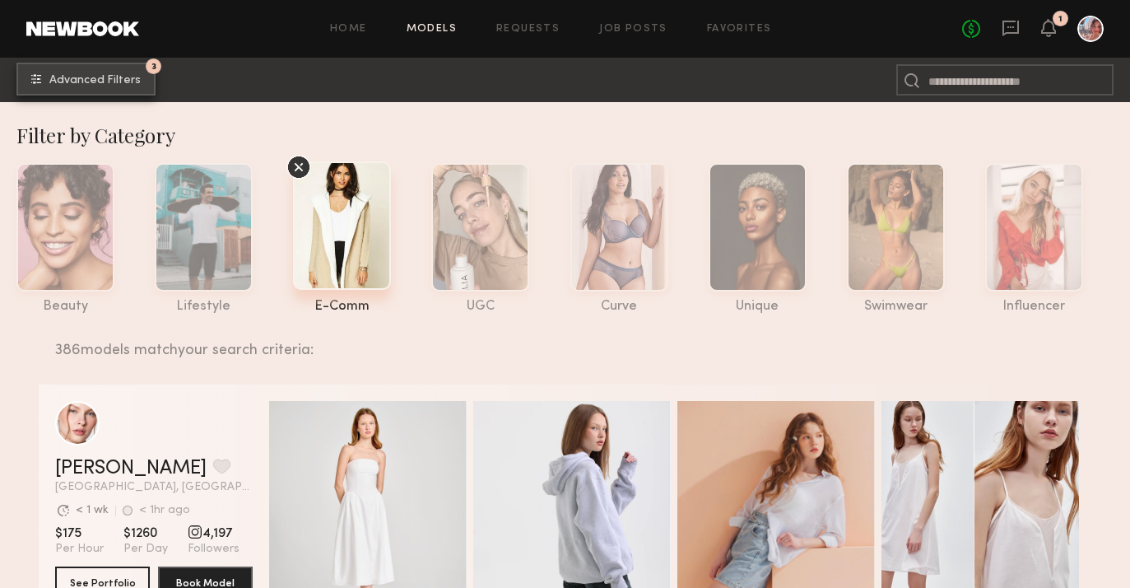
click at [147, 85] on button "3 Advanced Filters" at bounding box center [85, 79] width 139 height 33
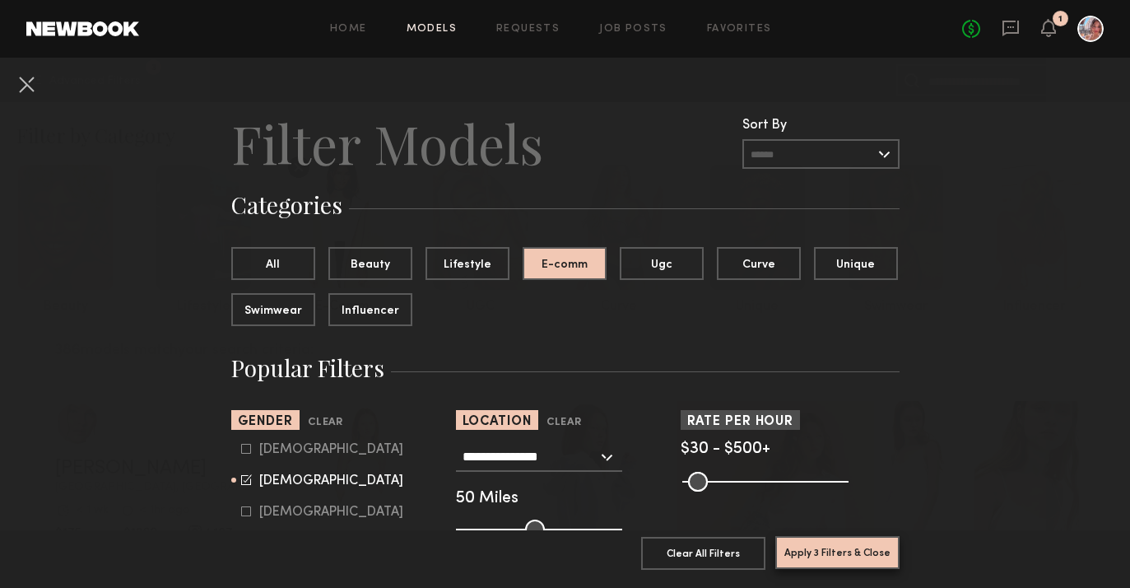
click at [829, 561] on button "Apply 3 Filters & Close" at bounding box center [837, 552] width 124 height 33
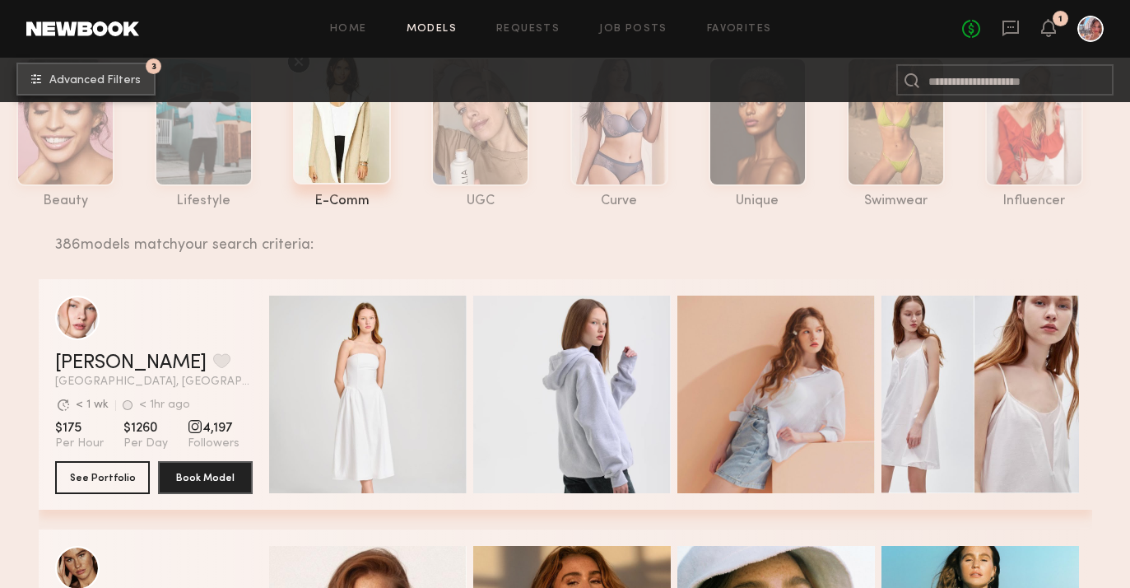
scroll to position [171, 0]
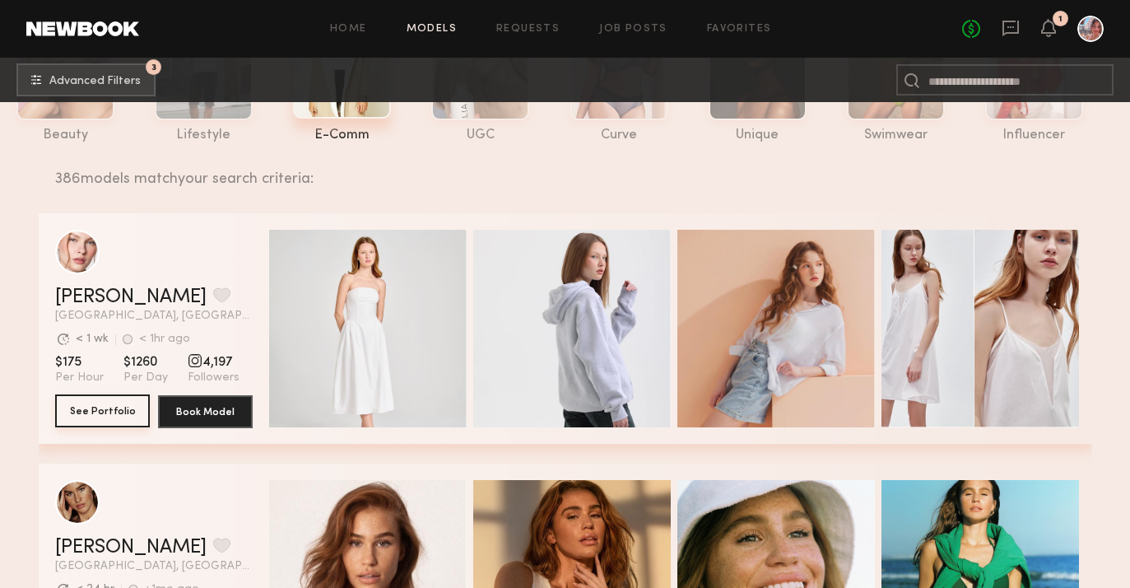
click at [132, 421] on button "See Portfolio" at bounding box center [102, 410] width 95 height 33
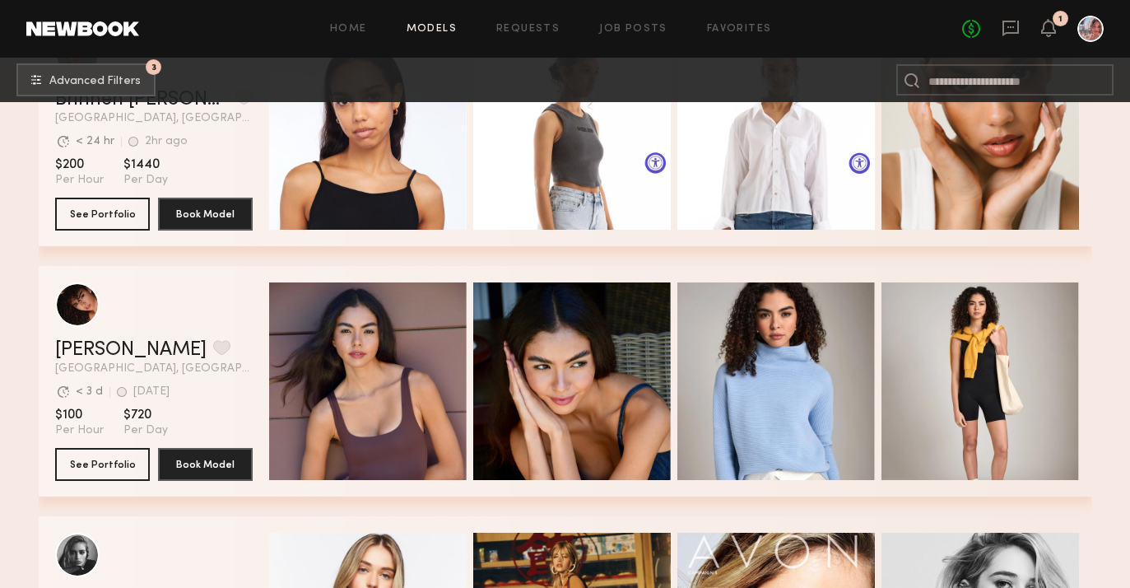
scroll to position [1385, 0]
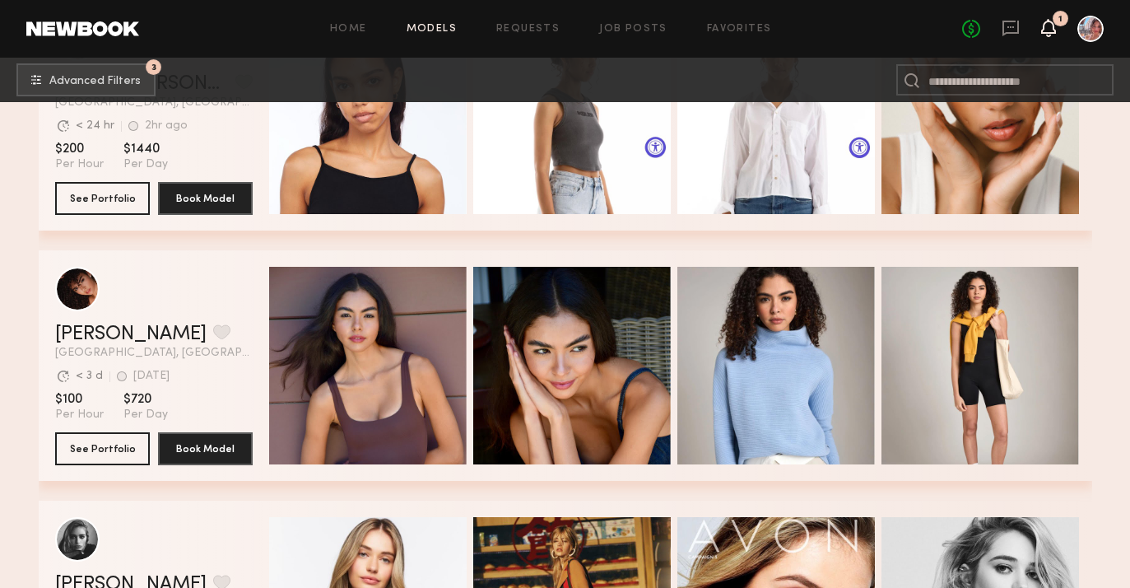
click at [1042, 33] on icon at bounding box center [1048, 27] width 13 height 12
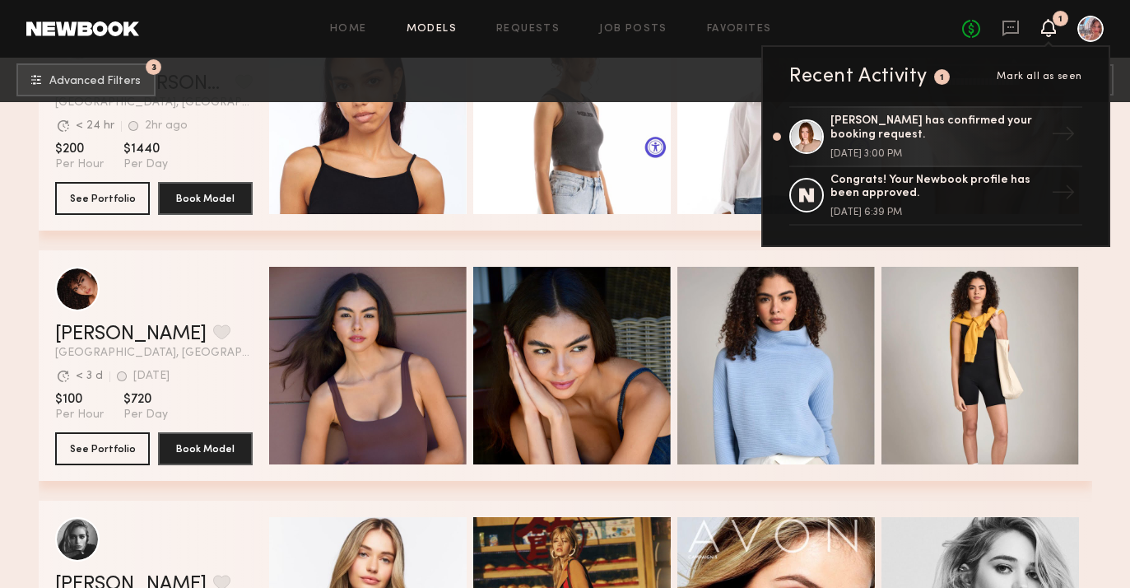
click at [1042, 33] on icon at bounding box center [1048, 27] width 13 height 12
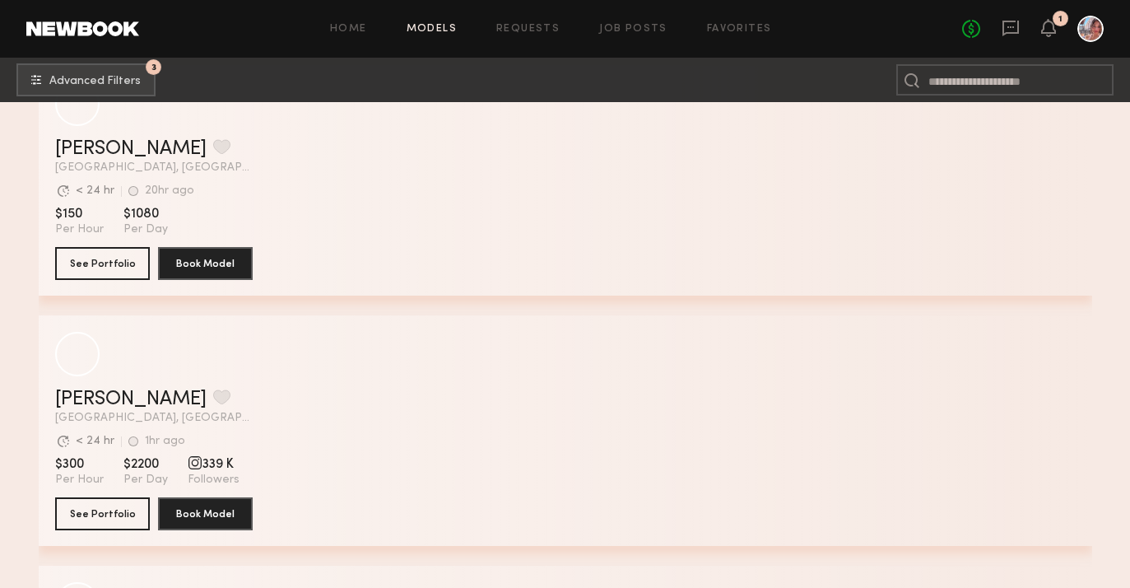
scroll to position [4325, 0]
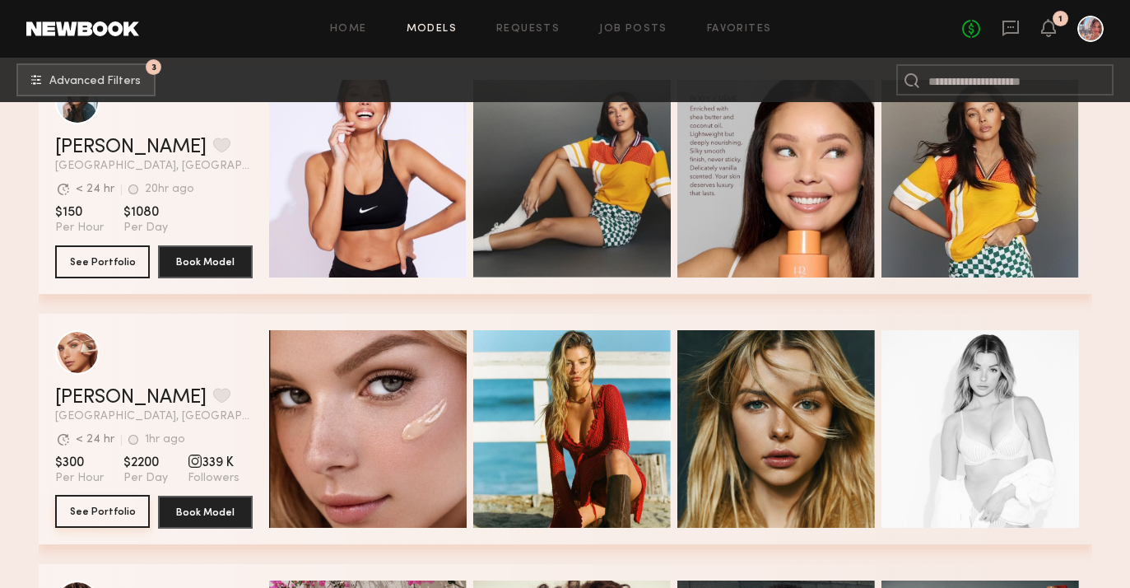
click at [114, 522] on button "See Portfolio" at bounding box center [102, 511] width 95 height 33
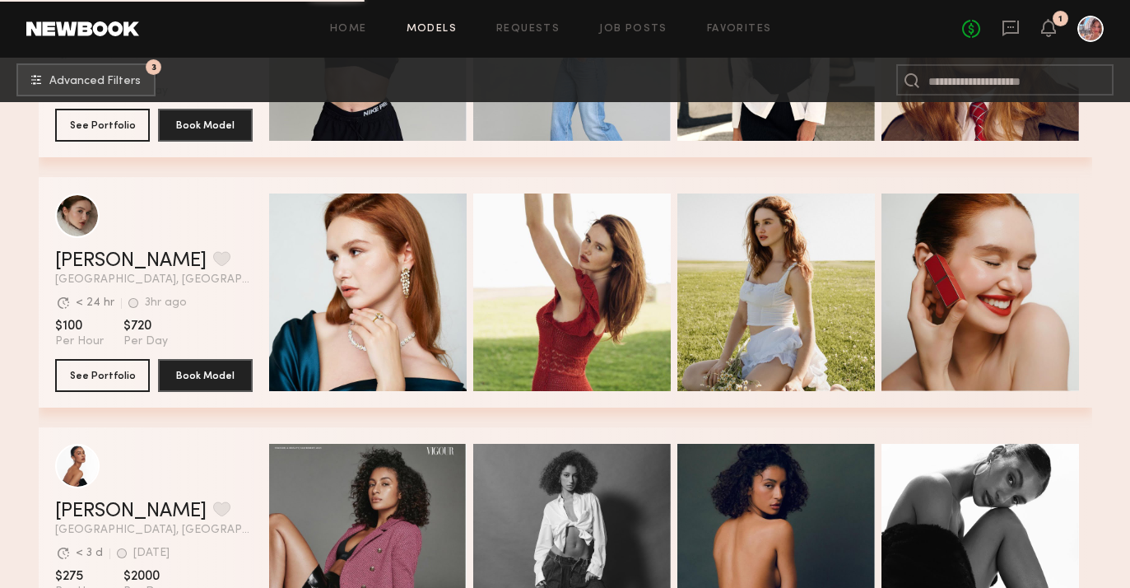
scroll to position [5214, 0]
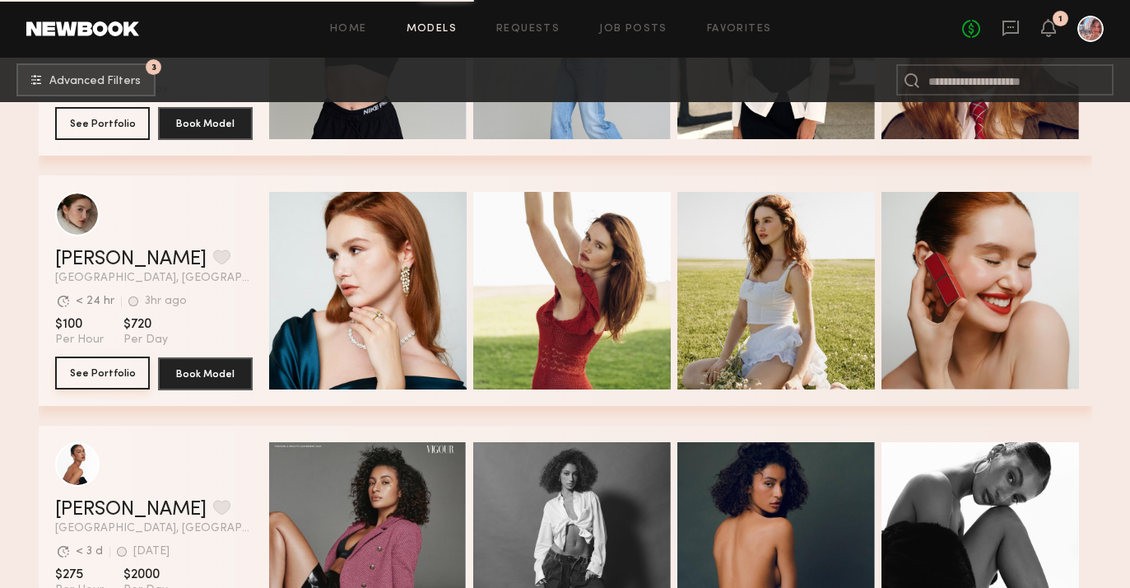
click at [126, 379] on button "See Portfolio" at bounding box center [102, 372] width 95 height 33
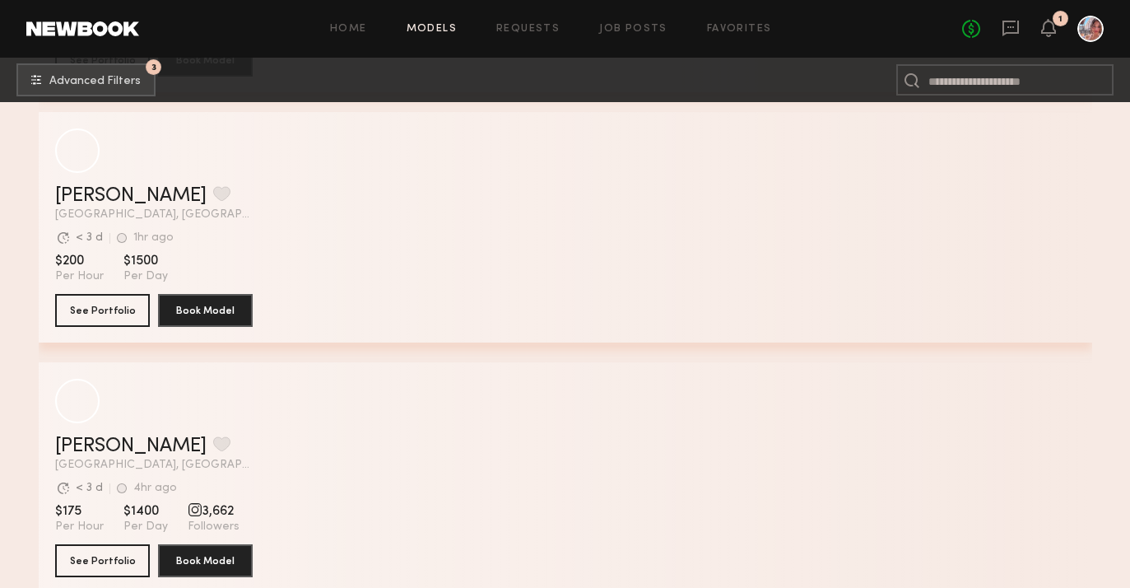
scroll to position [12043, 0]
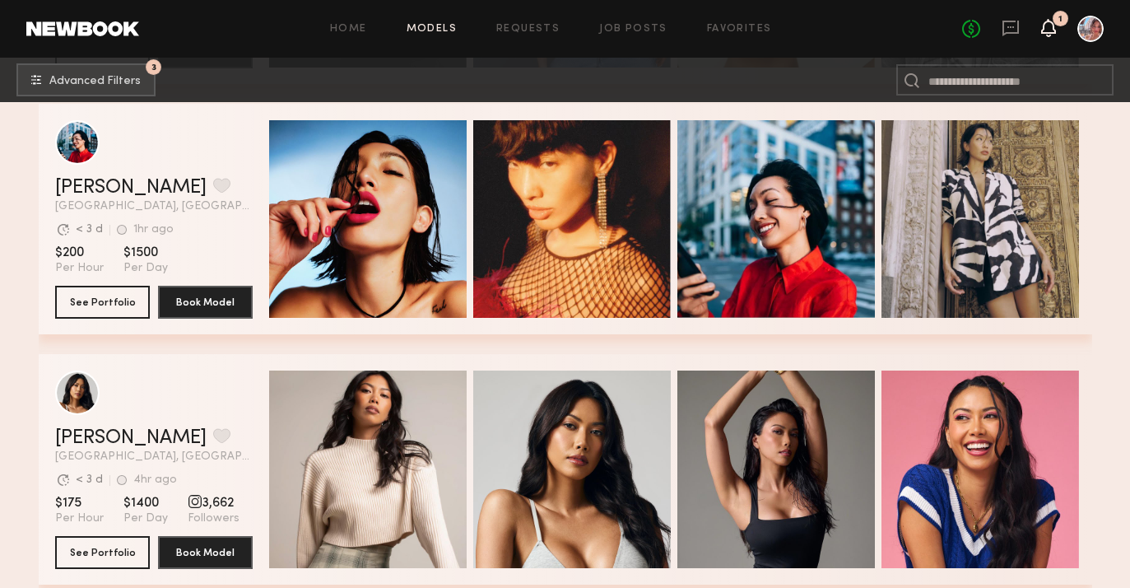
click at [1046, 22] on icon at bounding box center [1048, 27] width 13 height 12
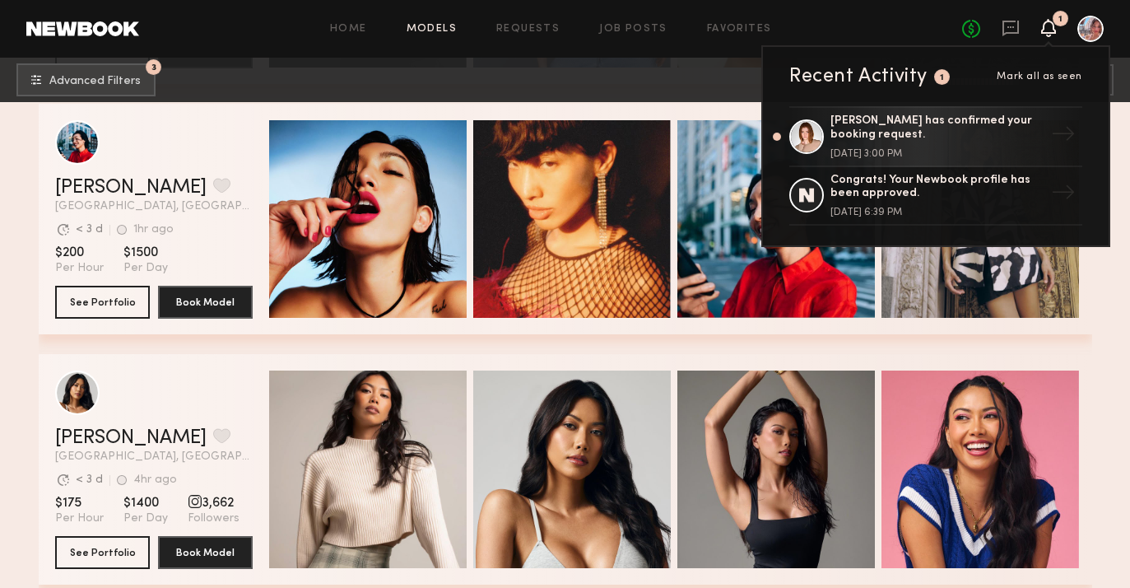
click at [1046, 22] on icon at bounding box center [1048, 27] width 13 height 12
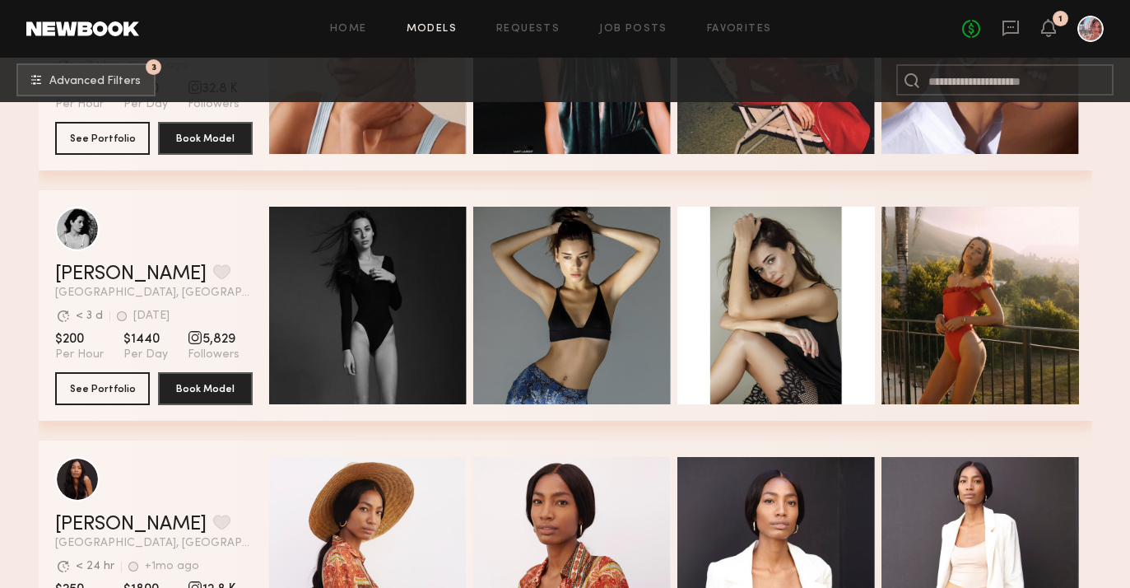
scroll to position [24524, 0]
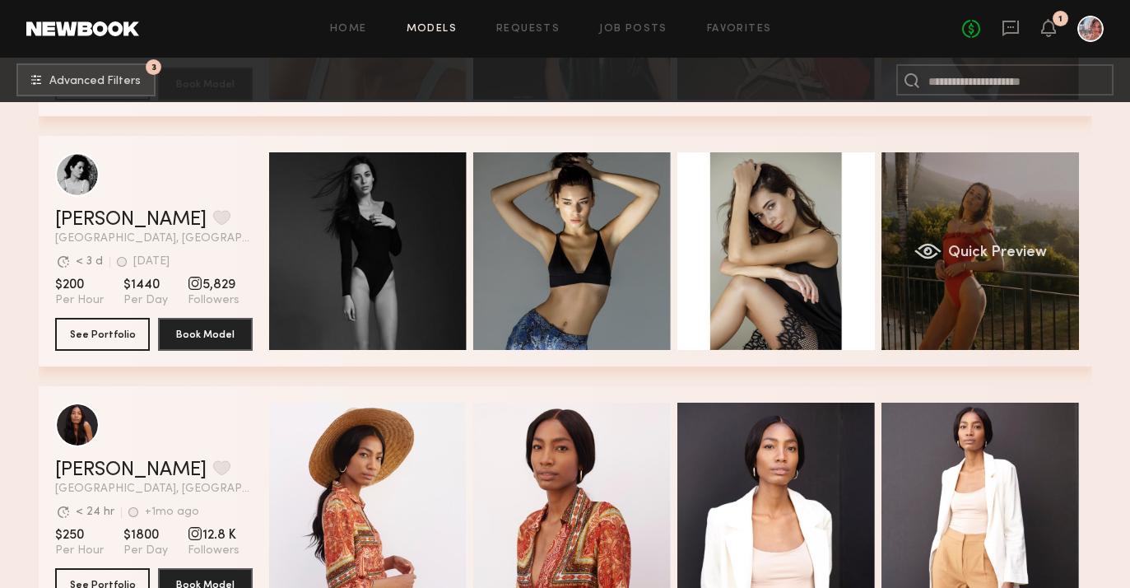
click at [918, 297] on div "Quick Preview" at bounding box center [981, 251] width 198 height 198
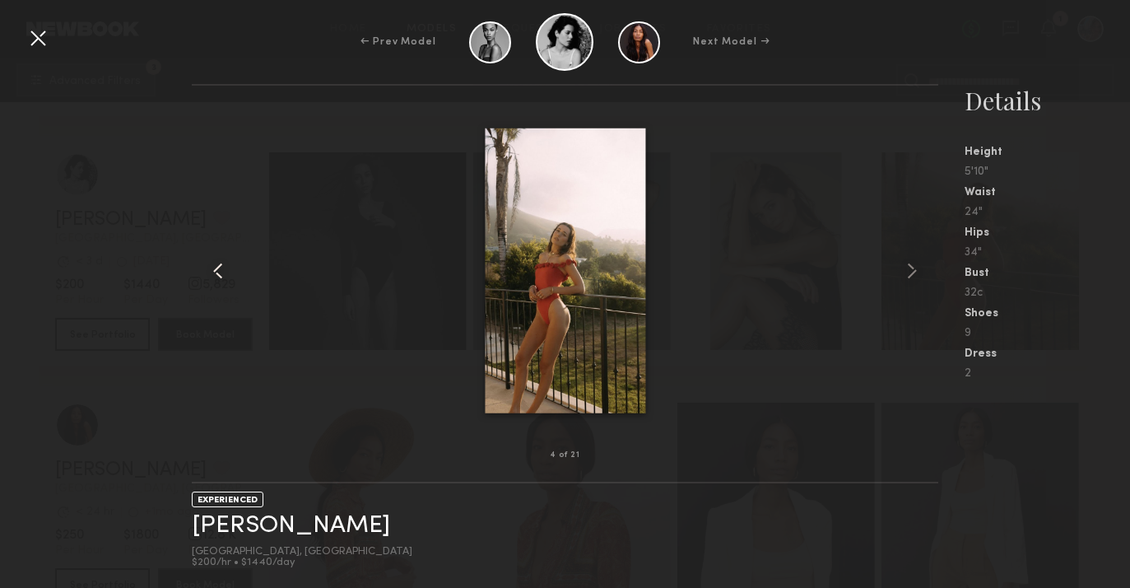
click at [209, 276] on common-icon at bounding box center [218, 271] width 26 height 26
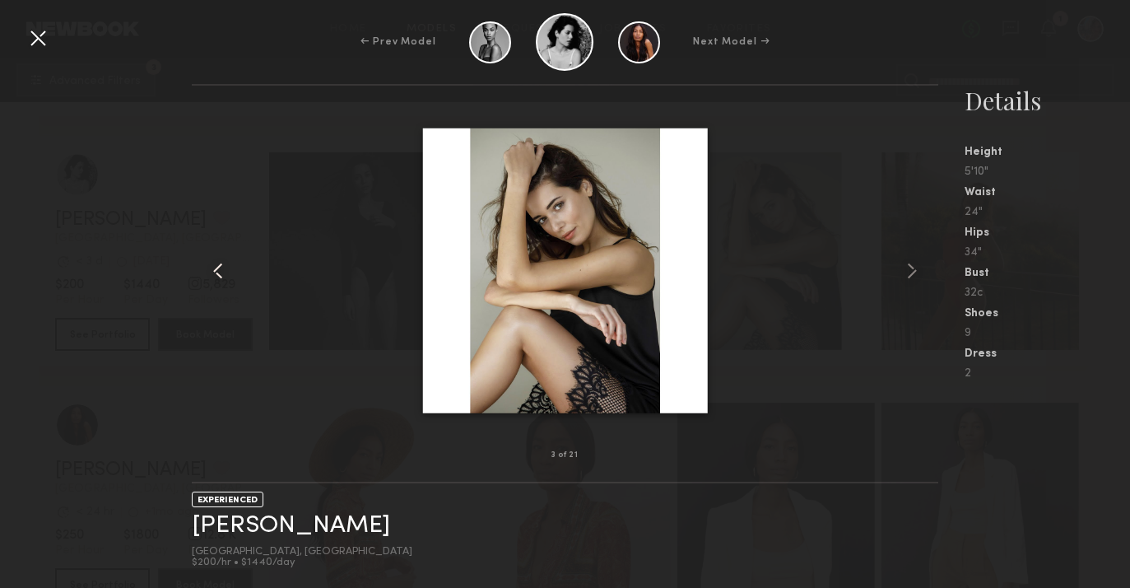
click at [209, 277] on common-icon at bounding box center [218, 271] width 26 height 26
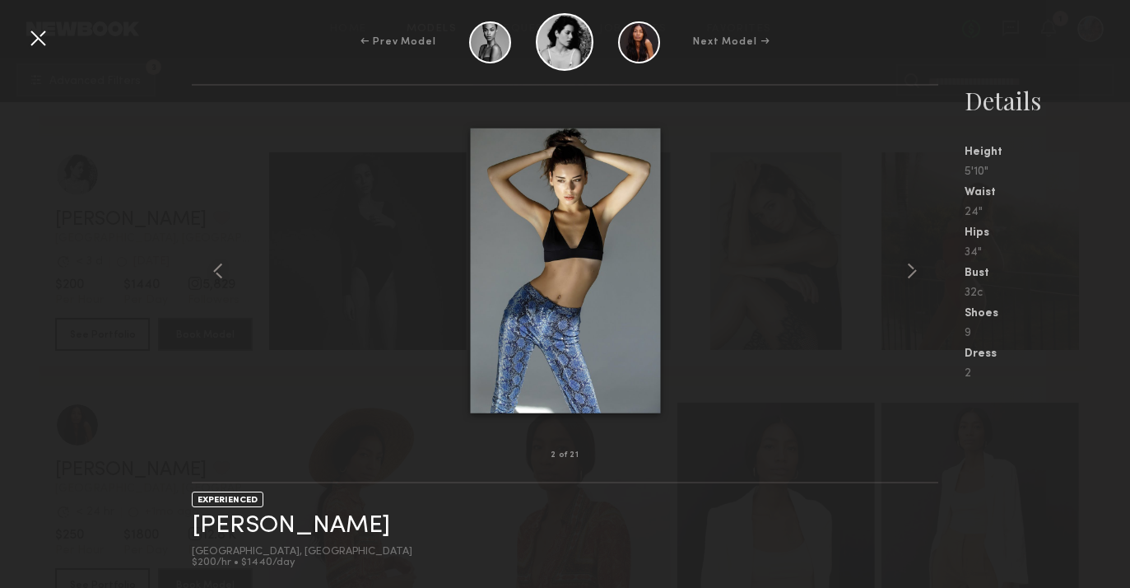
click at [35, 44] on div at bounding box center [38, 38] width 26 height 26
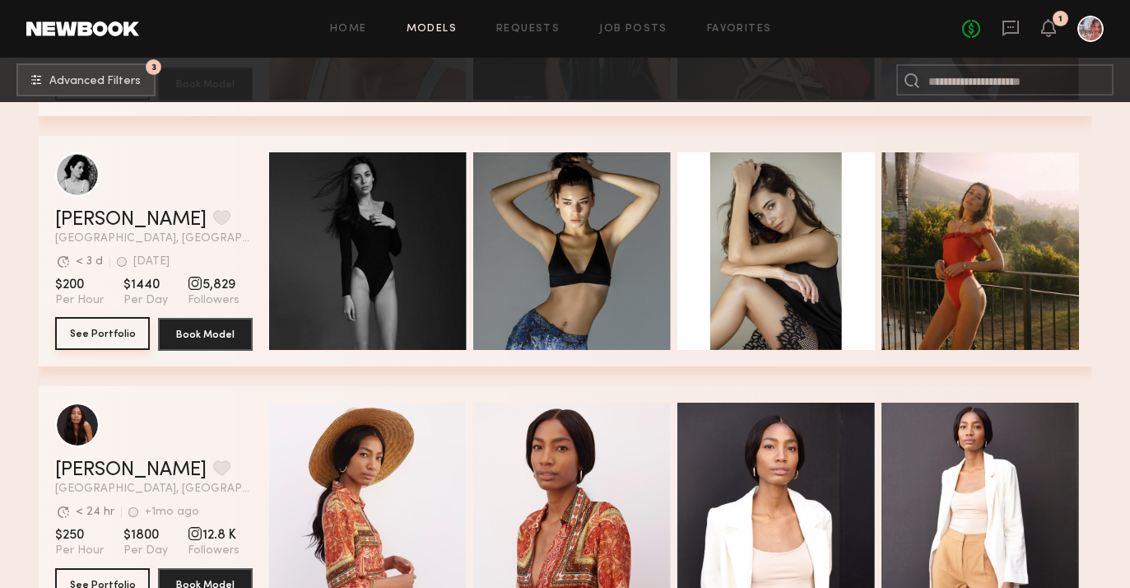
click at [109, 345] on button "See Portfolio" at bounding box center [102, 333] width 95 height 33
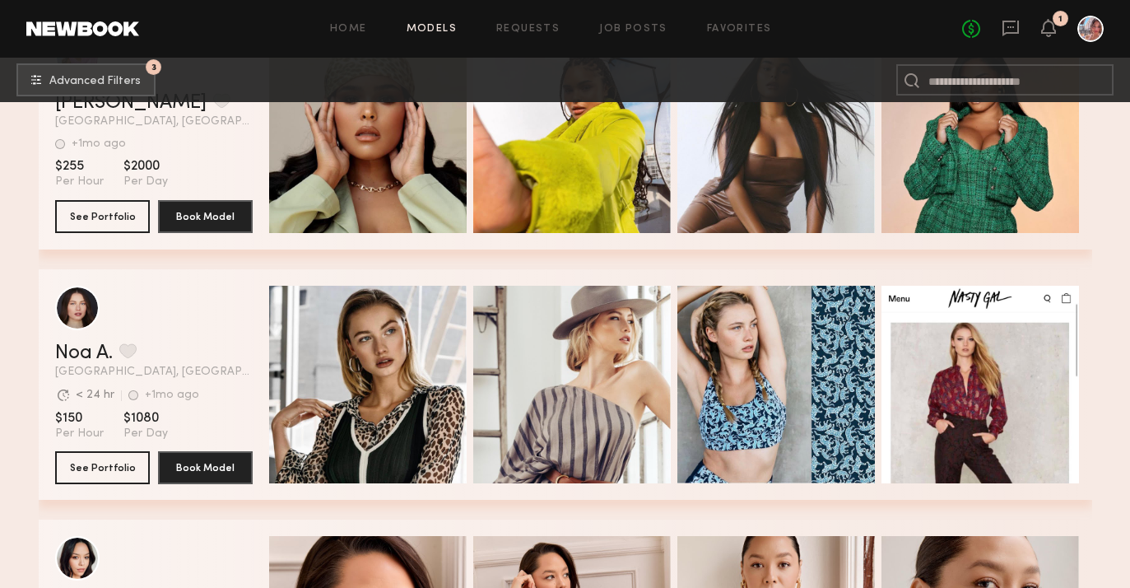
scroll to position [51690, 0]
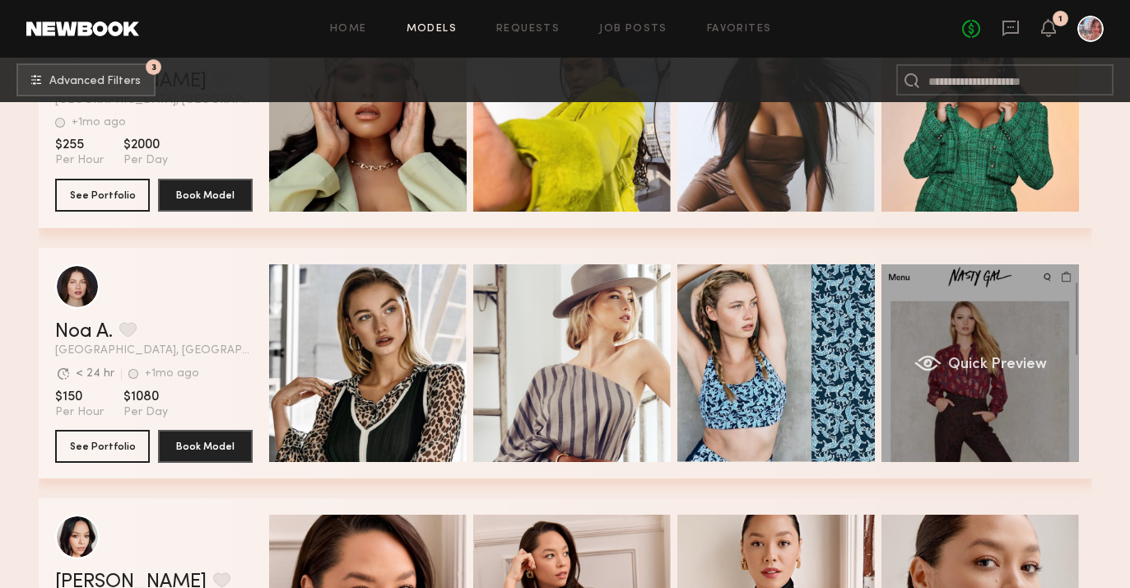
click at [970, 347] on div "Quick Preview" at bounding box center [981, 363] width 198 height 198
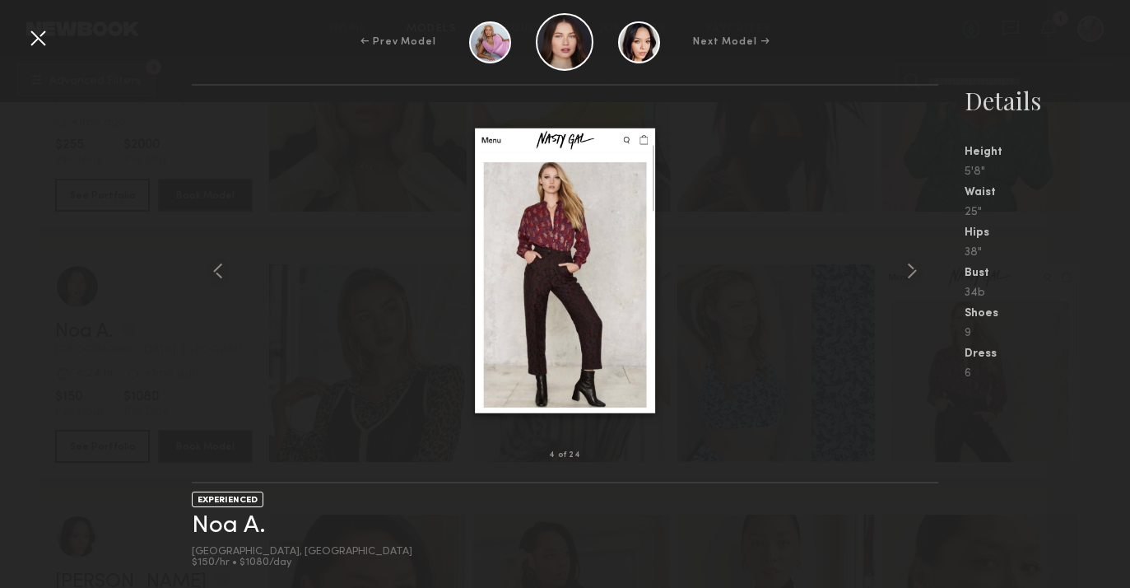
click at [43, 40] on div at bounding box center [38, 38] width 26 height 26
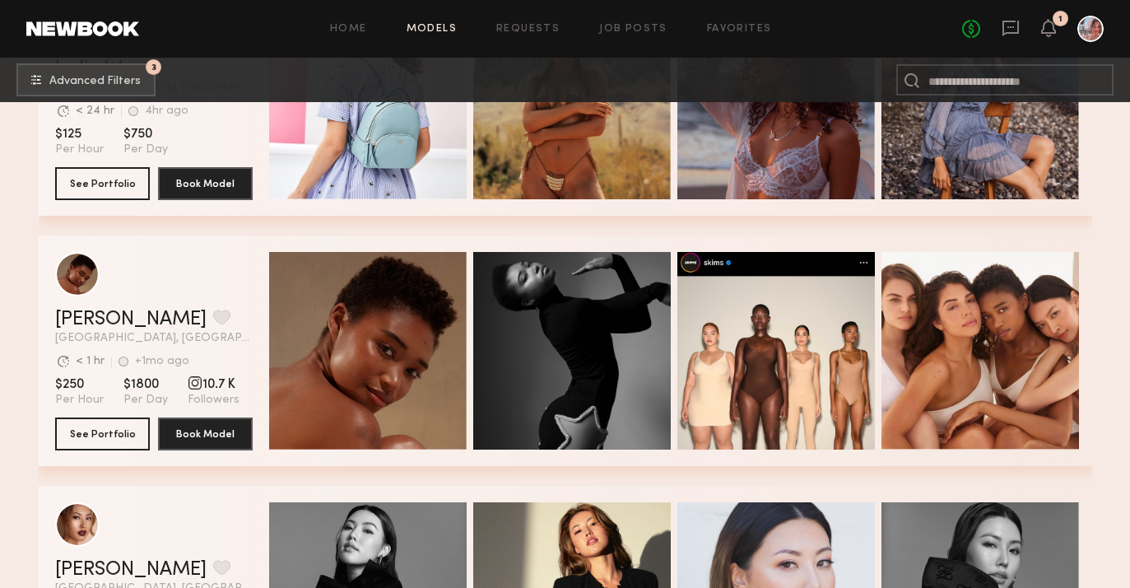
scroll to position [56964, 0]
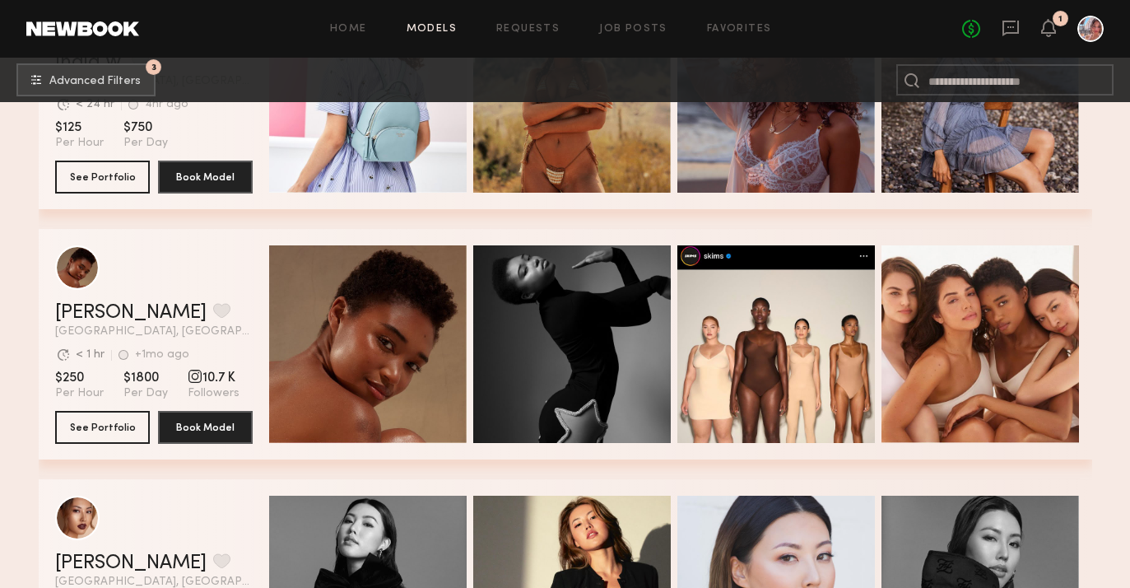
click at [500, 368] on div "Quick Preview" at bounding box center [572, 344] width 198 height 198
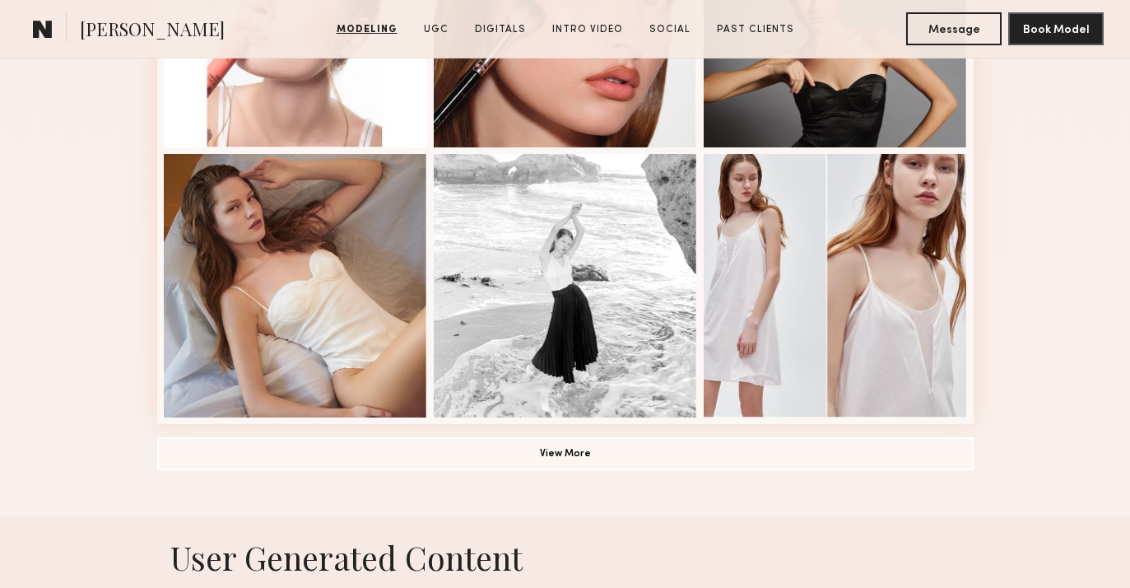
scroll to position [1148, 0]
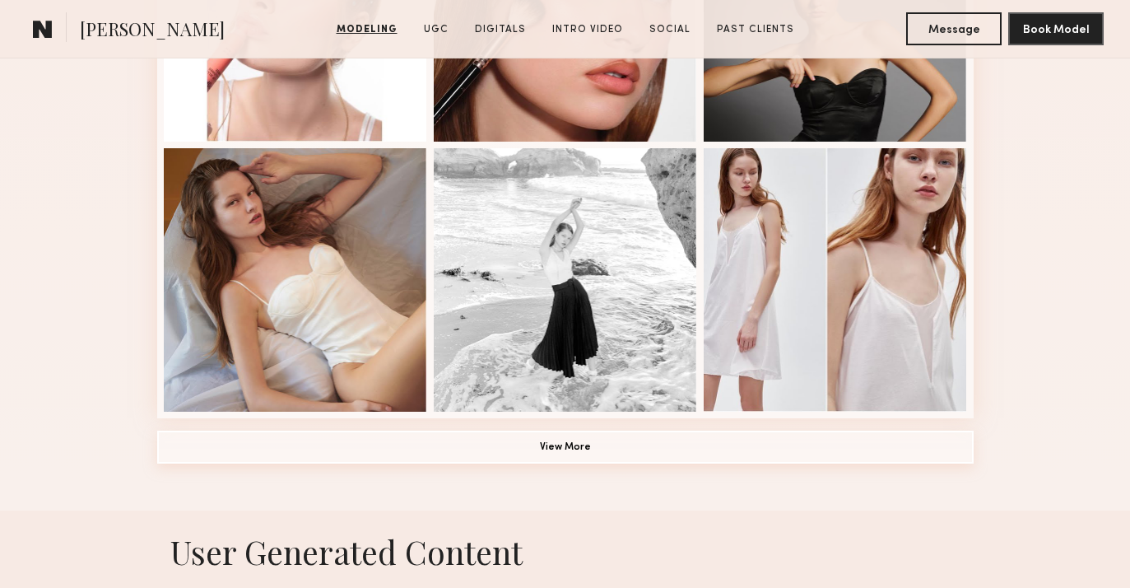
click at [250, 449] on button "View More" at bounding box center [565, 447] width 817 height 33
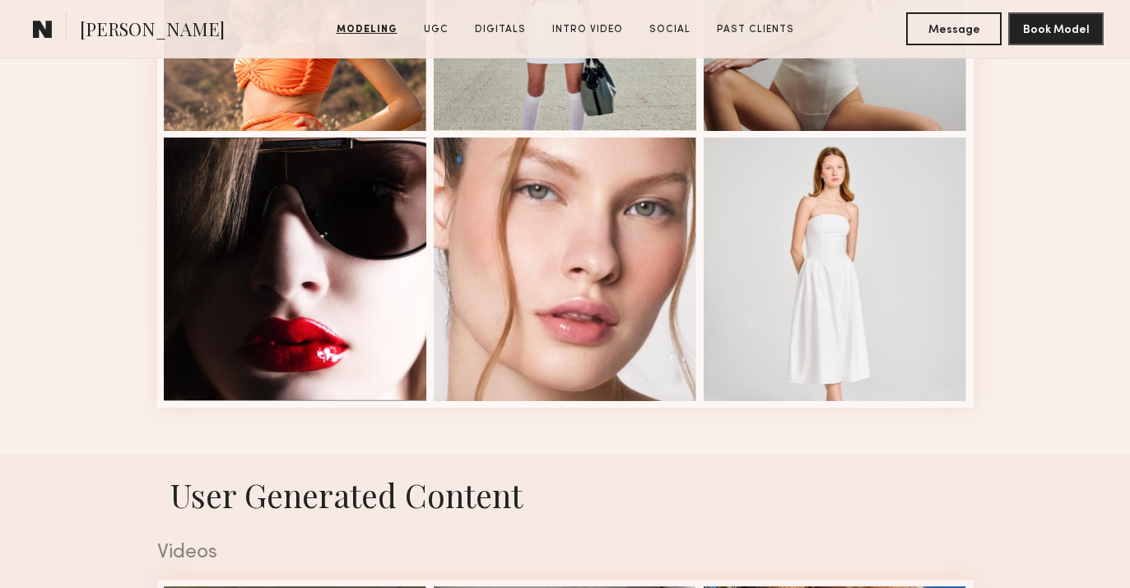
scroll to position [2243, 0]
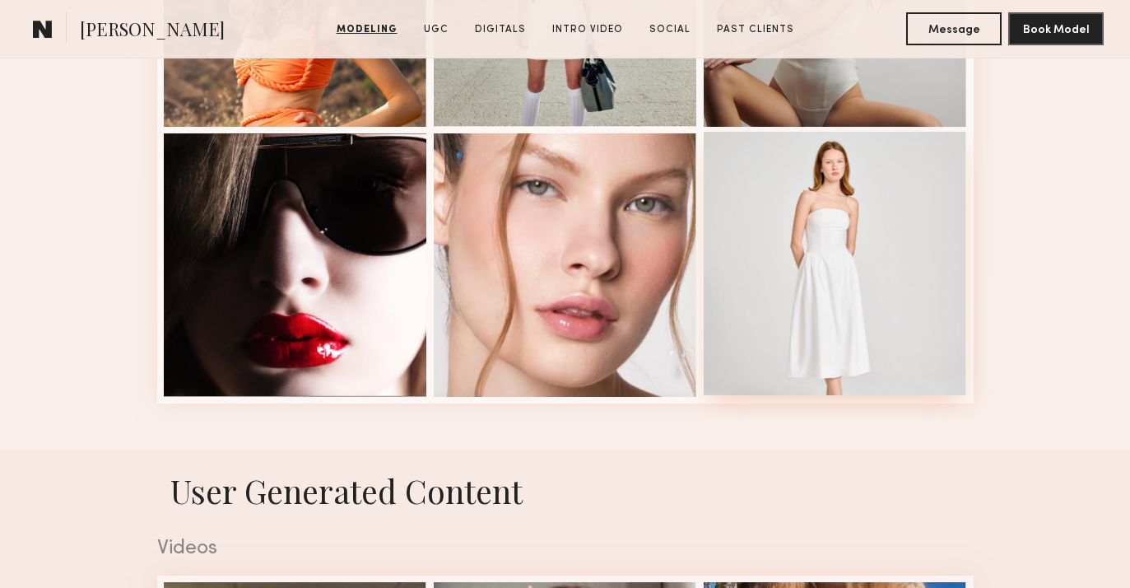
click at [775, 310] on div at bounding box center [835, 263] width 263 height 263
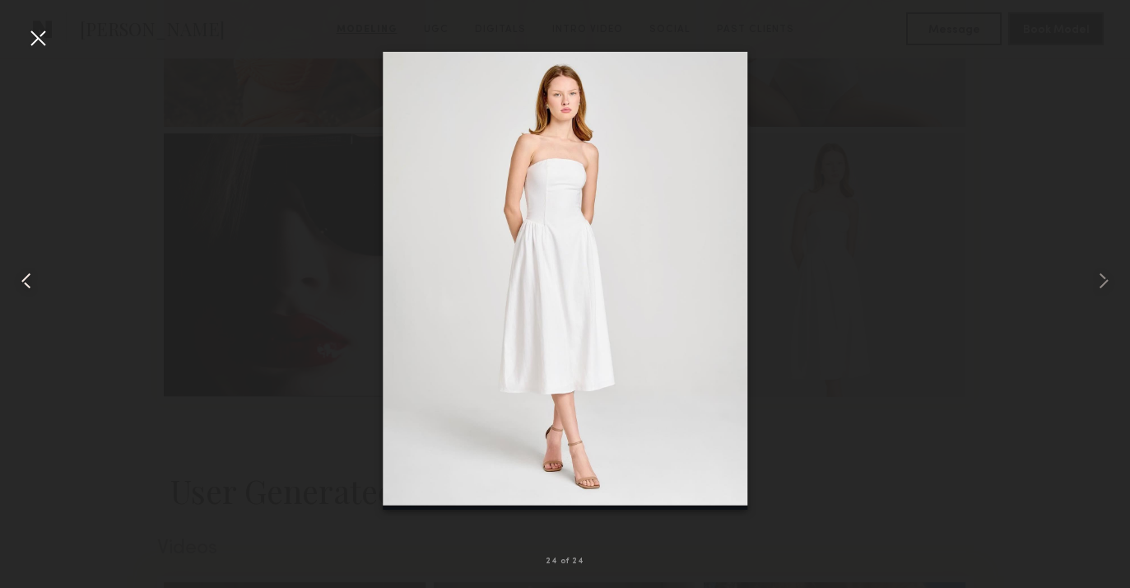
click at [20, 279] on common-icon at bounding box center [26, 281] width 26 height 26
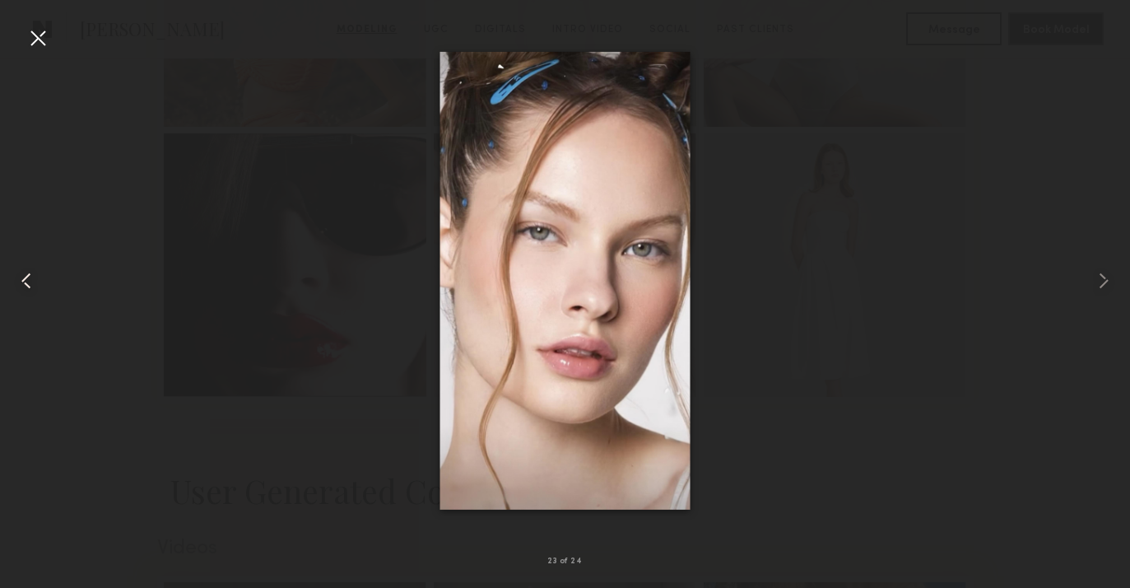
click at [20, 279] on common-icon at bounding box center [26, 281] width 26 height 26
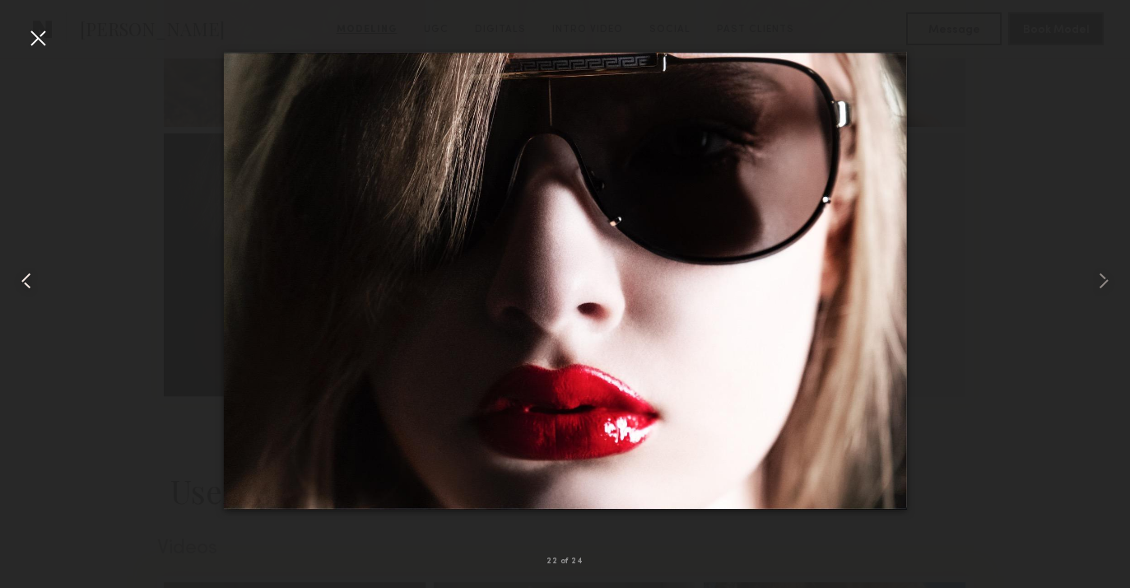
click at [20, 279] on common-icon at bounding box center [26, 281] width 26 height 26
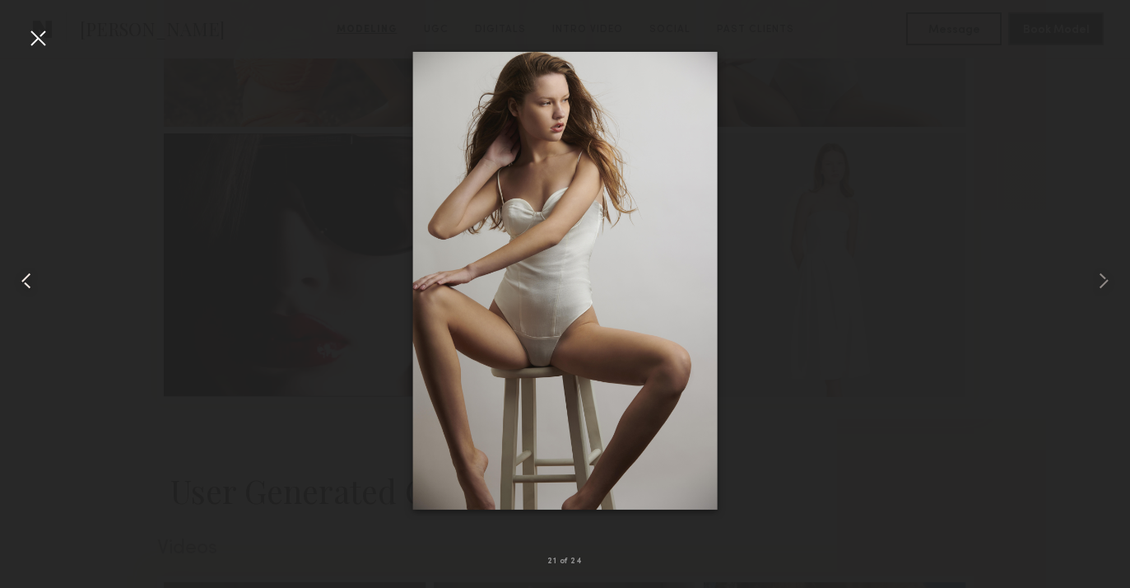
click at [20, 279] on common-icon at bounding box center [26, 281] width 26 height 26
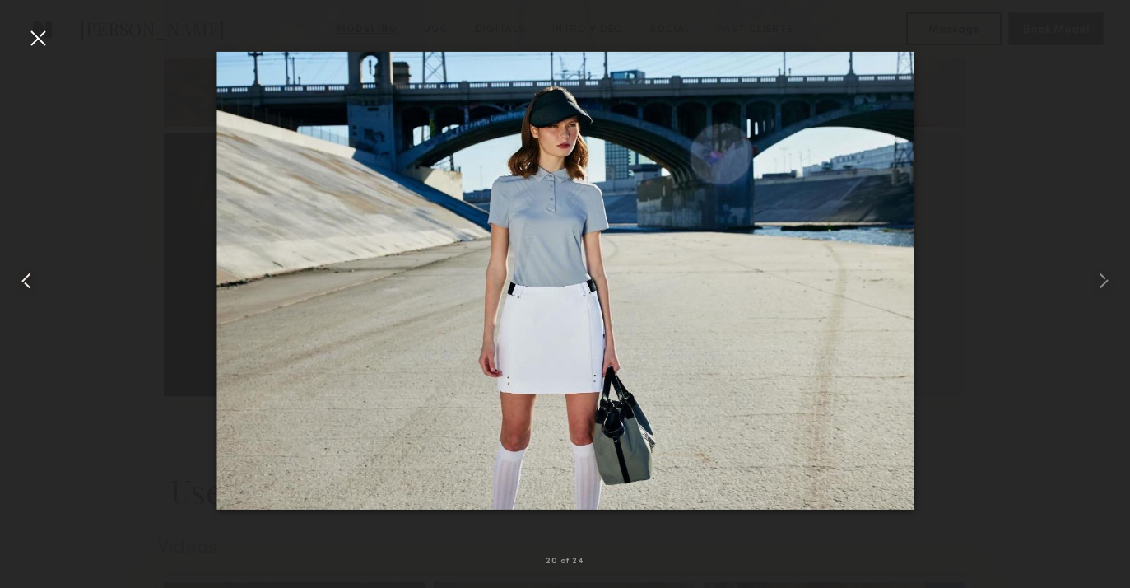
click at [20, 279] on common-icon at bounding box center [26, 281] width 26 height 26
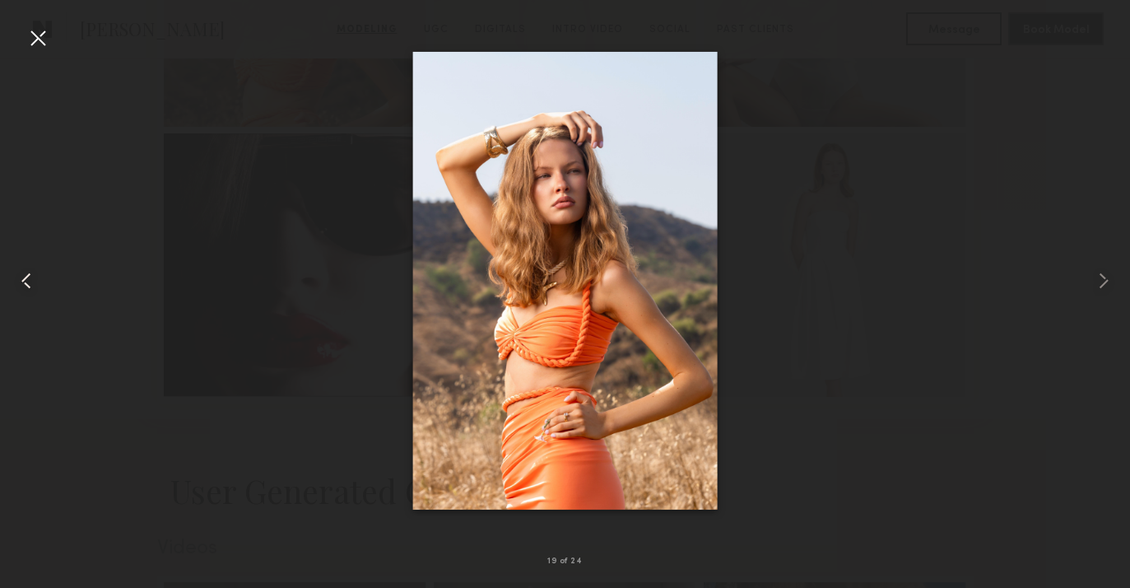
click at [20, 279] on common-icon at bounding box center [26, 281] width 26 height 26
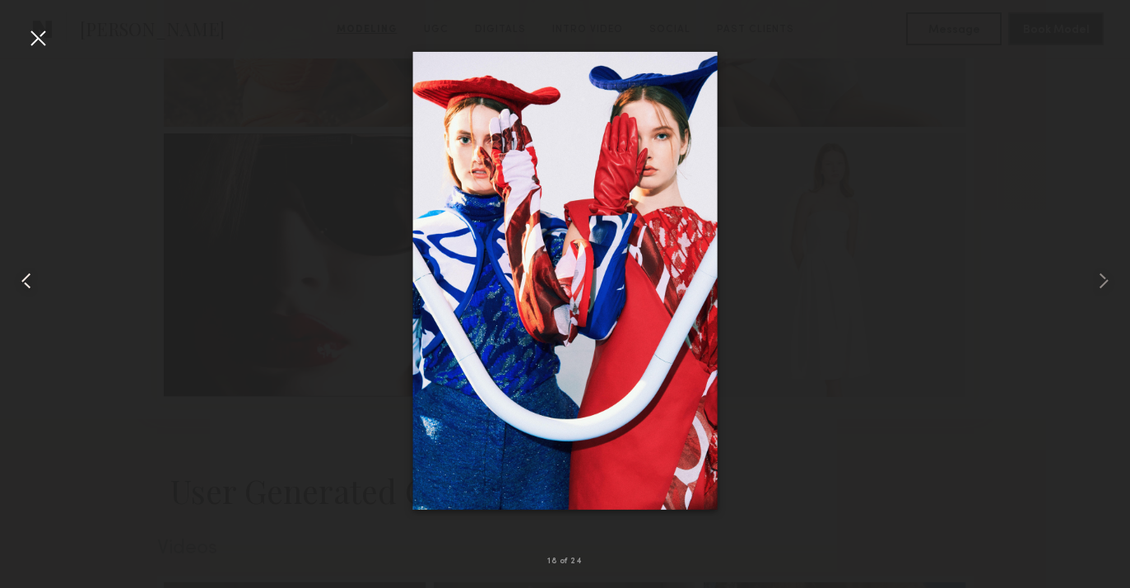
click at [20, 279] on common-icon at bounding box center [26, 281] width 26 height 26
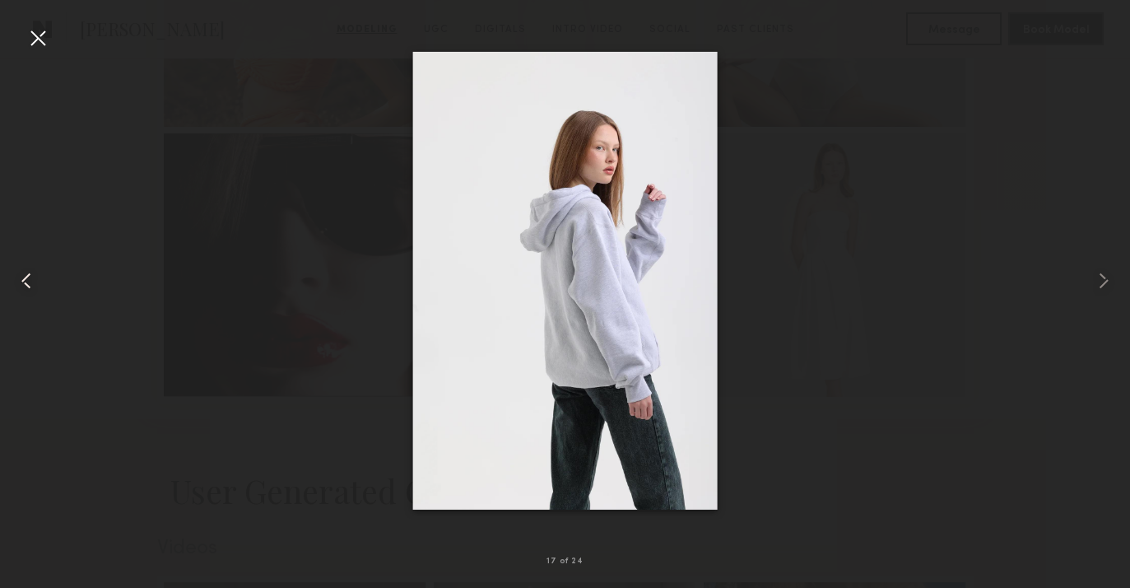
click at [20, 279] on common-icon at bounding box center [26, 281] width 26 height 26
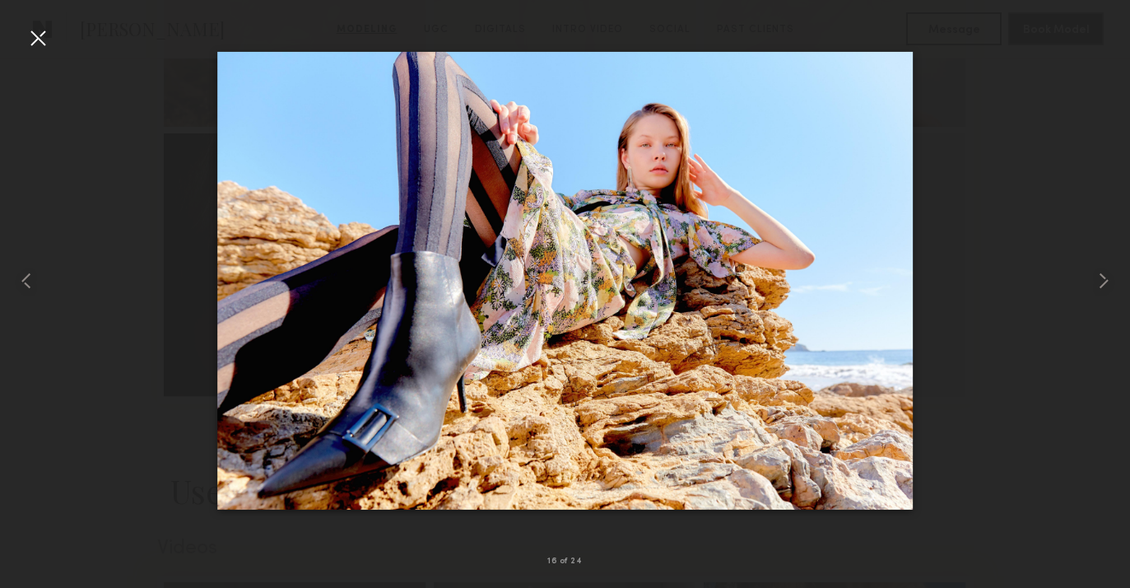
click at [33, 34] on div at bounding box center [38, 38] width 26 height 26
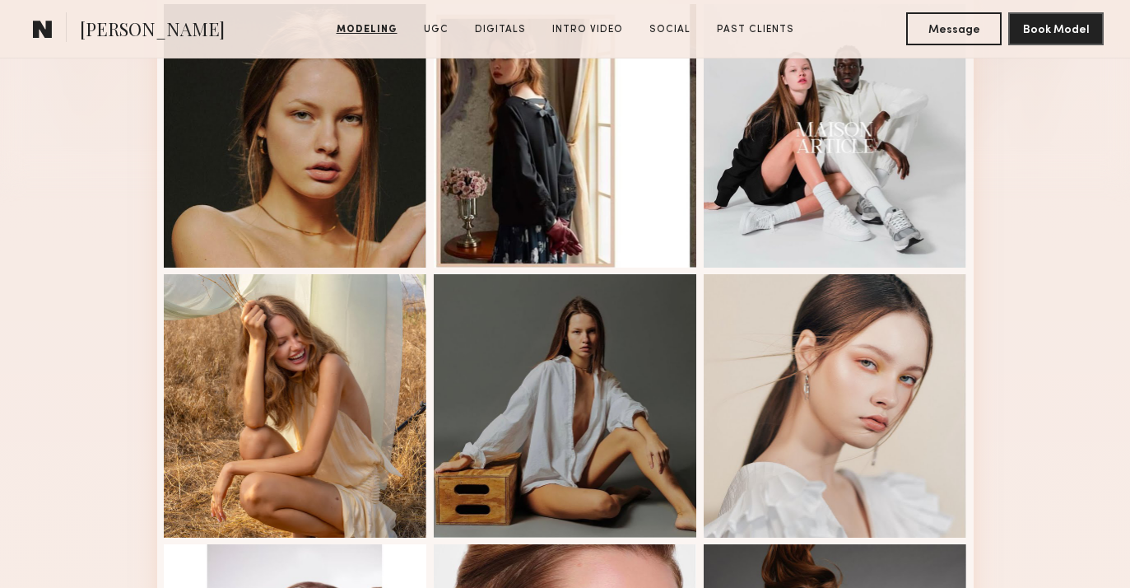
scroll to position [0, 0]
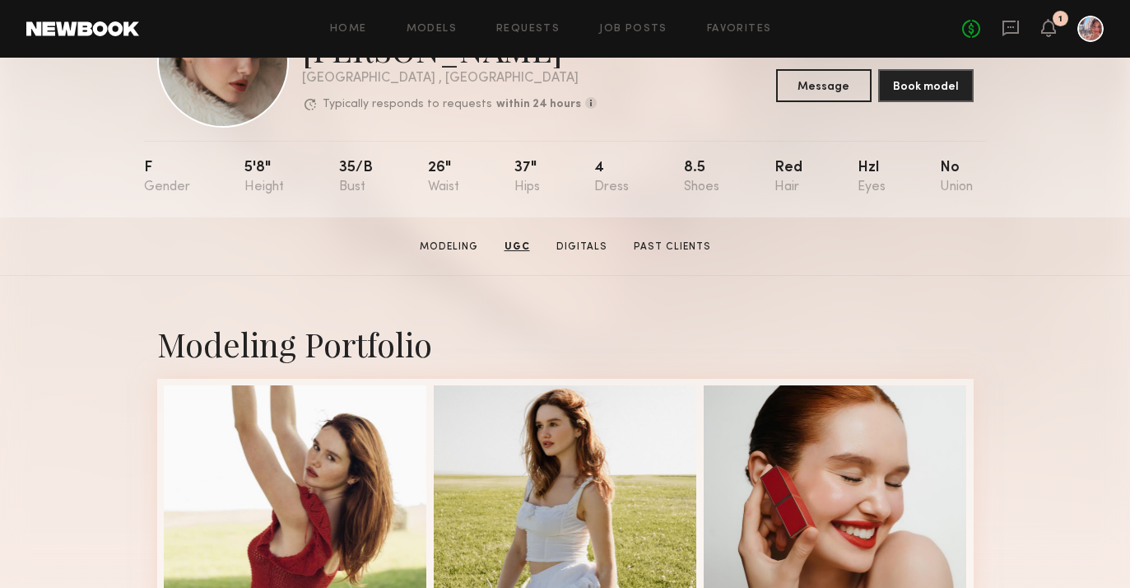
scroll to position [100, 0]
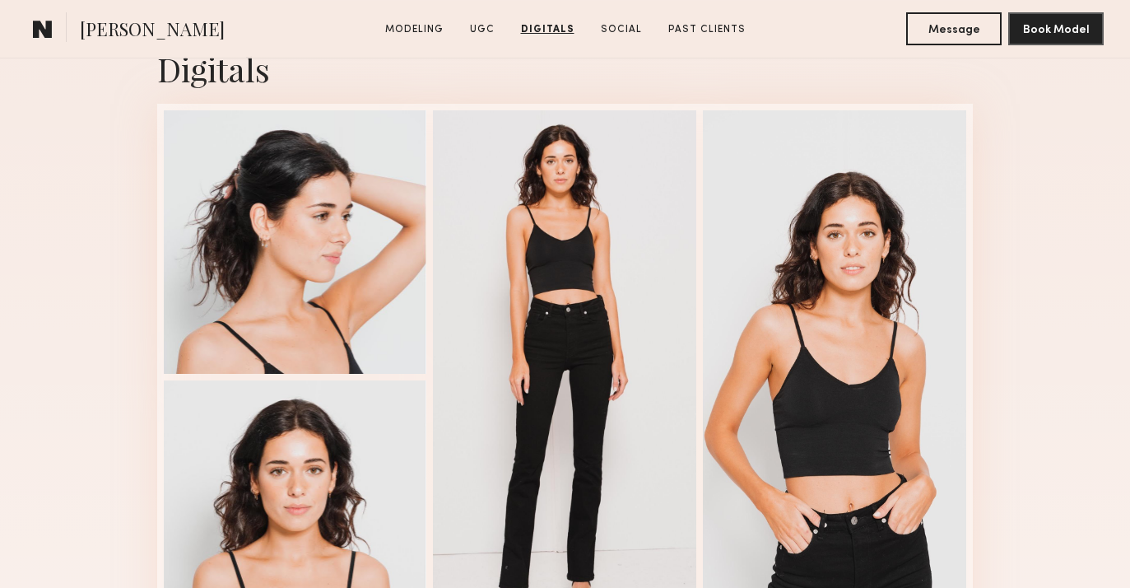
scroll to position [2405, 0]
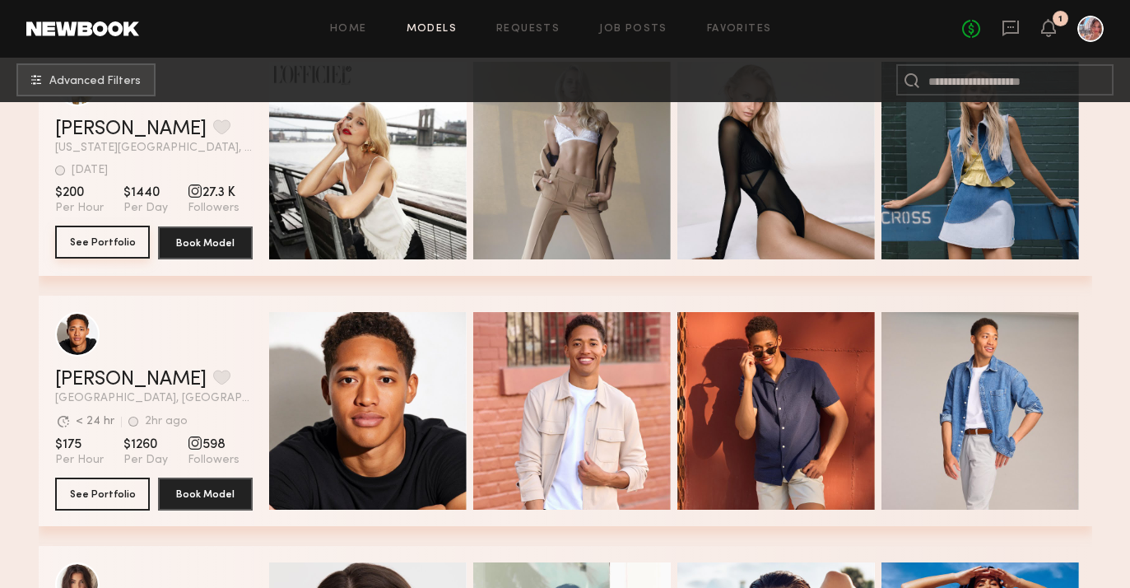
scroll to position [5468, 0]
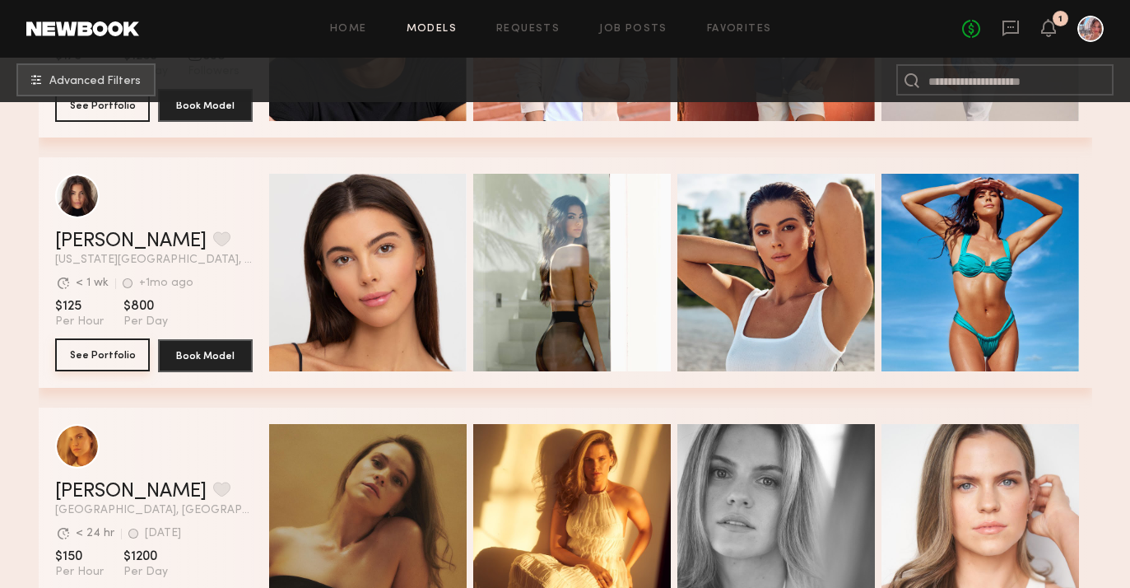
click at [112, 362] on button "See Portfolio" at bounding box center [102, 354] width 95 height 33
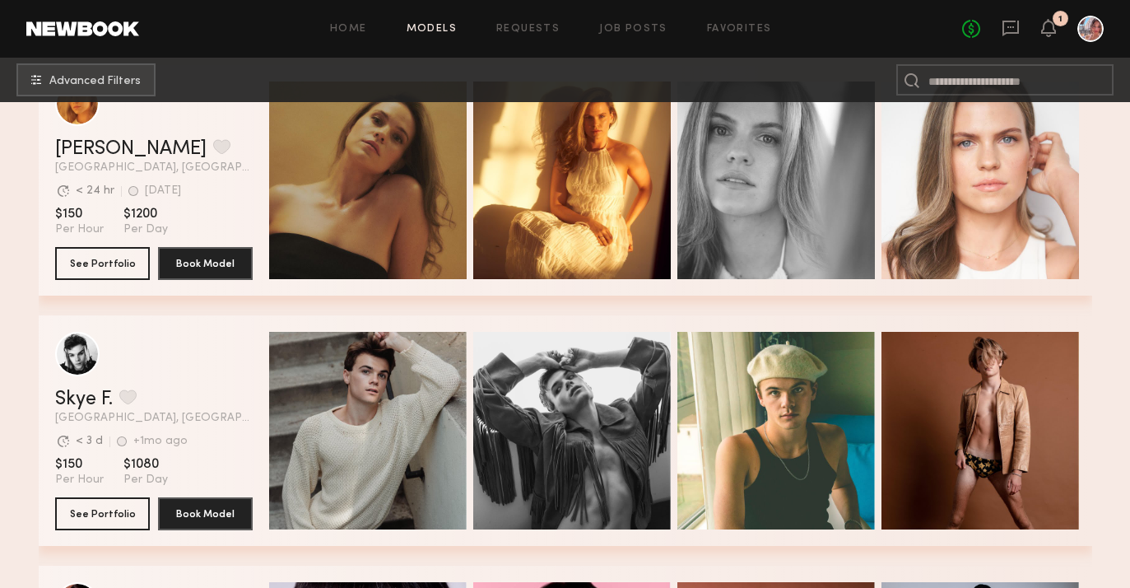
scroll to position [5818, 0]
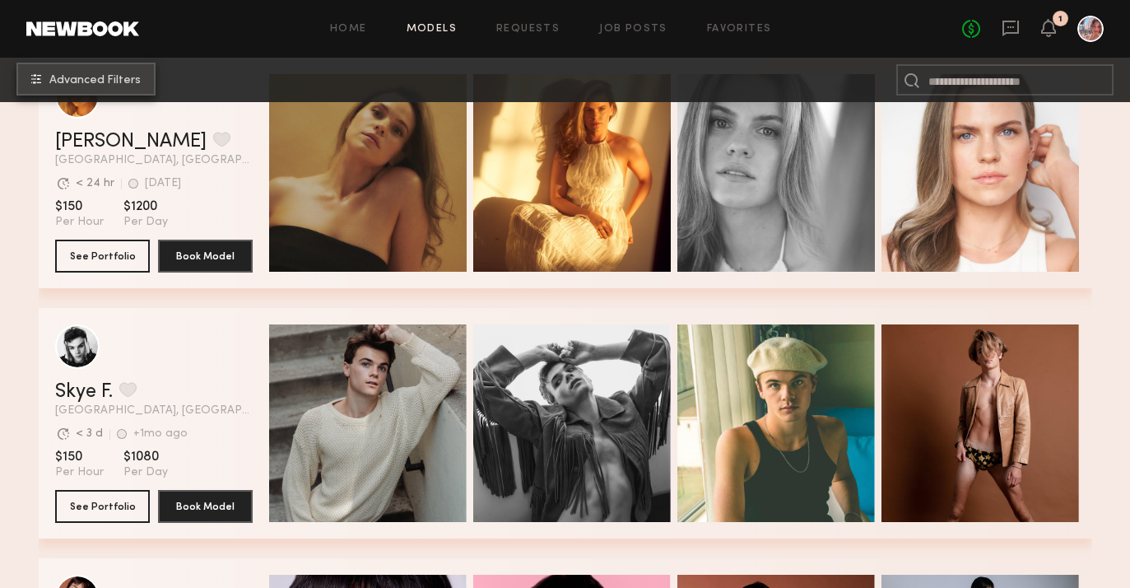
click at [91, 73] on button "Advanced Filters" at bounding box center [85, 79] width 139 height 33
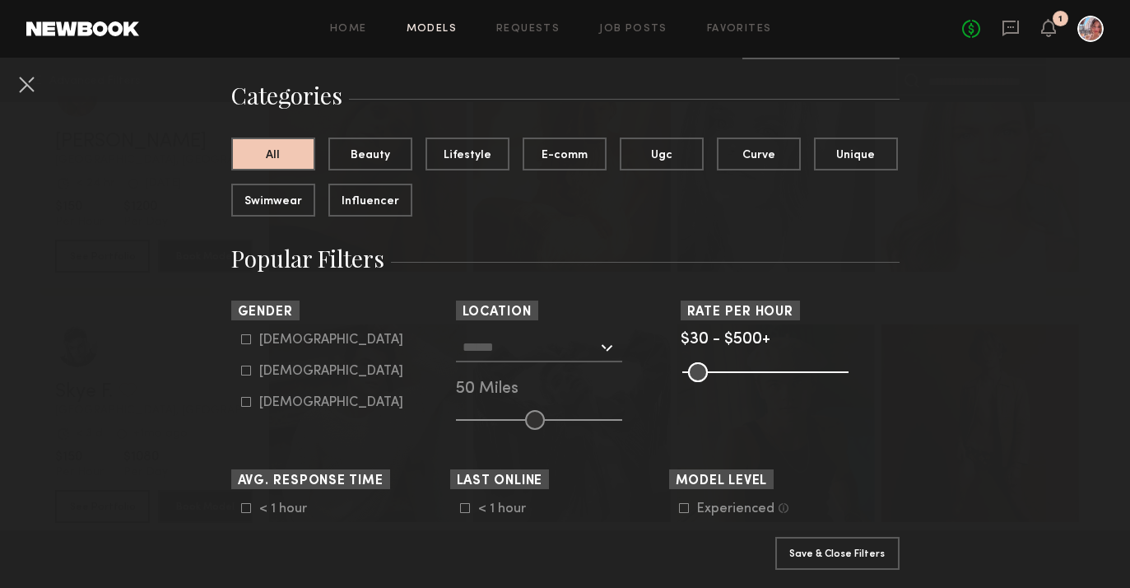
scroll to position [117, 0]
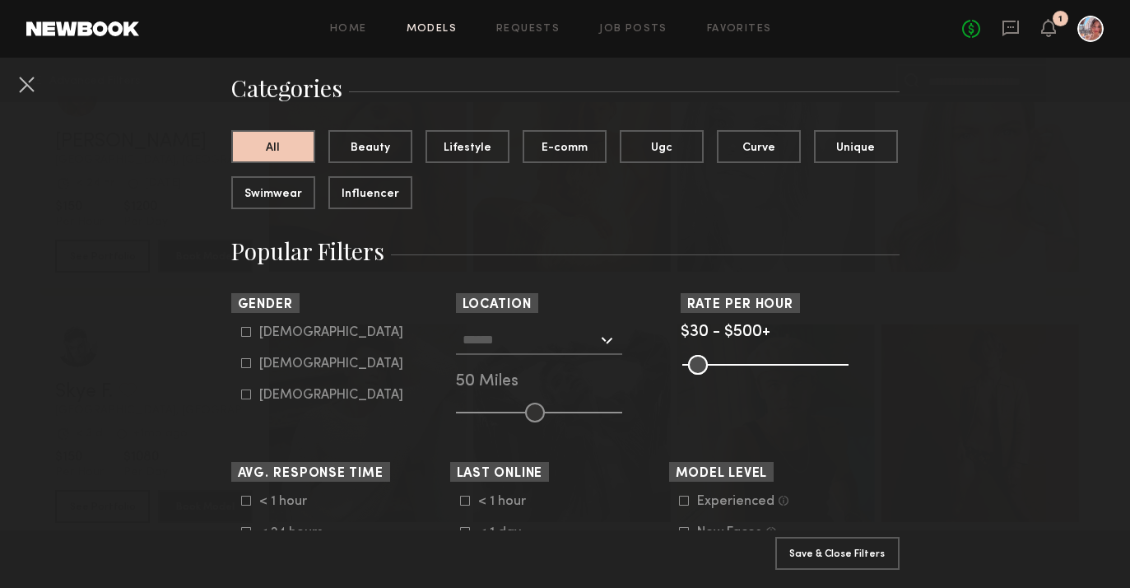
click at [248, 367] on icon at bounding box center [246, 363] width 10 height 10
type input "**"
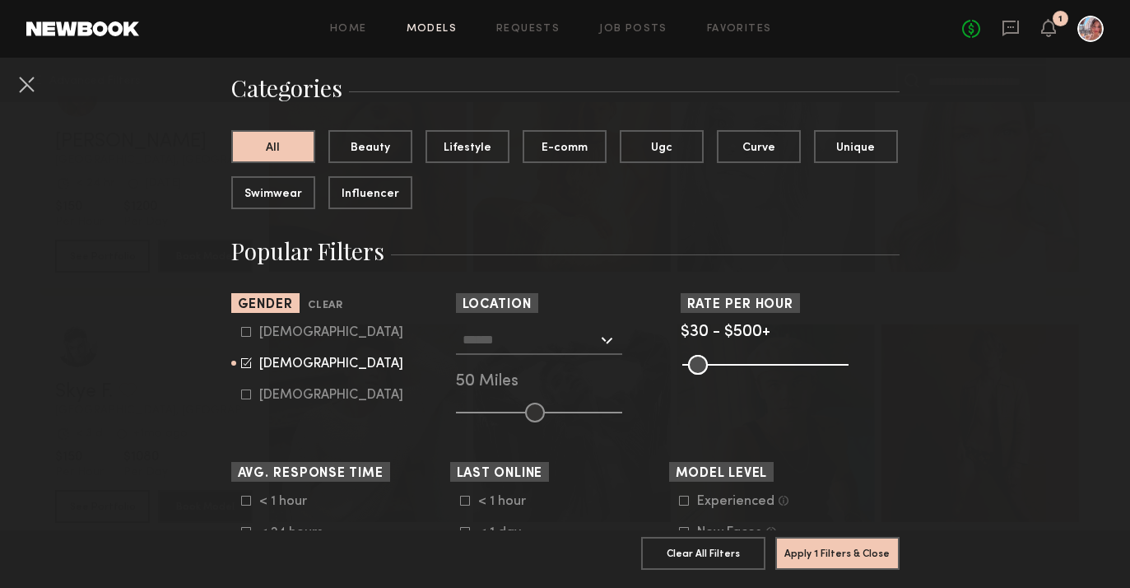
click at [487, 339] on input "text" at bounding box center [530, 339] width 135 height 28
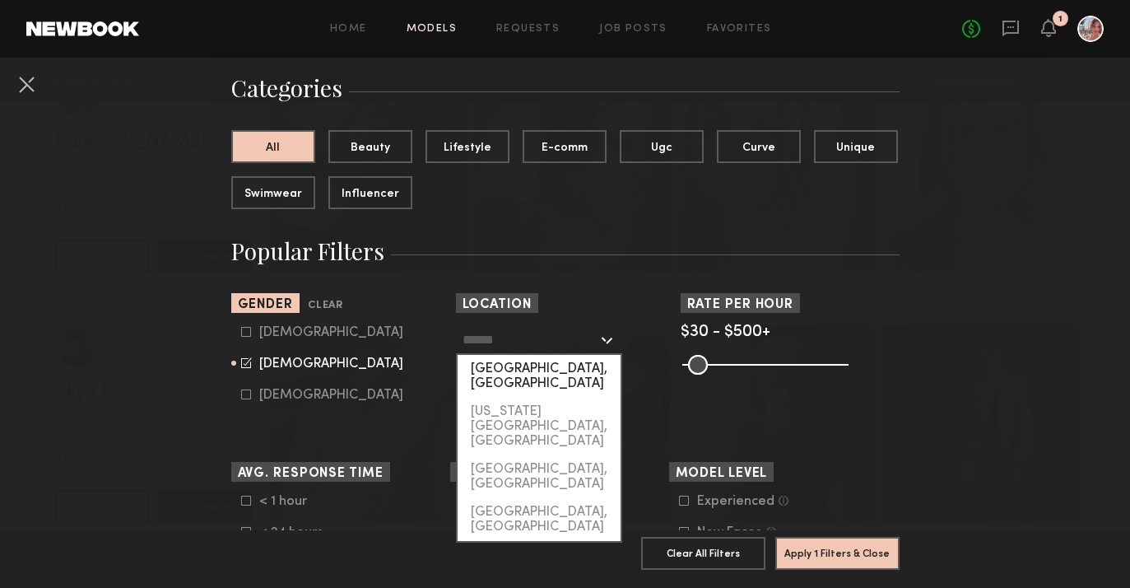
click at [498, 366] on div "[GEOGRAPHIC_DATA], [GEOGRAPHIC_DATA]" at bounding box center [539, 376] width 163 height 43
type input "**********"
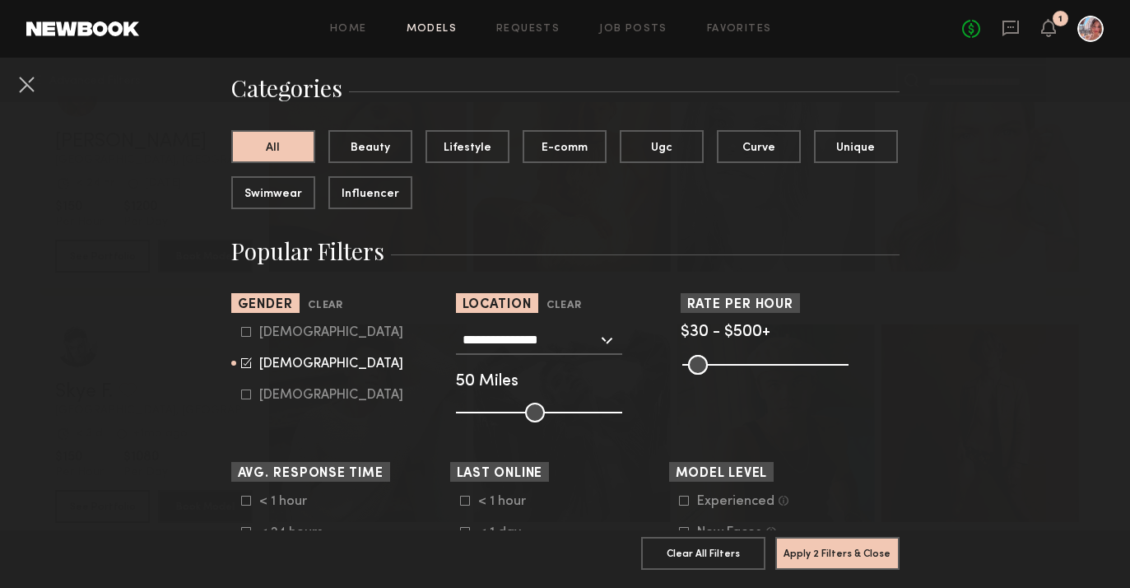
click at [607, 343] on div "**********" at bounding box center [539, 340] width 166 height 30
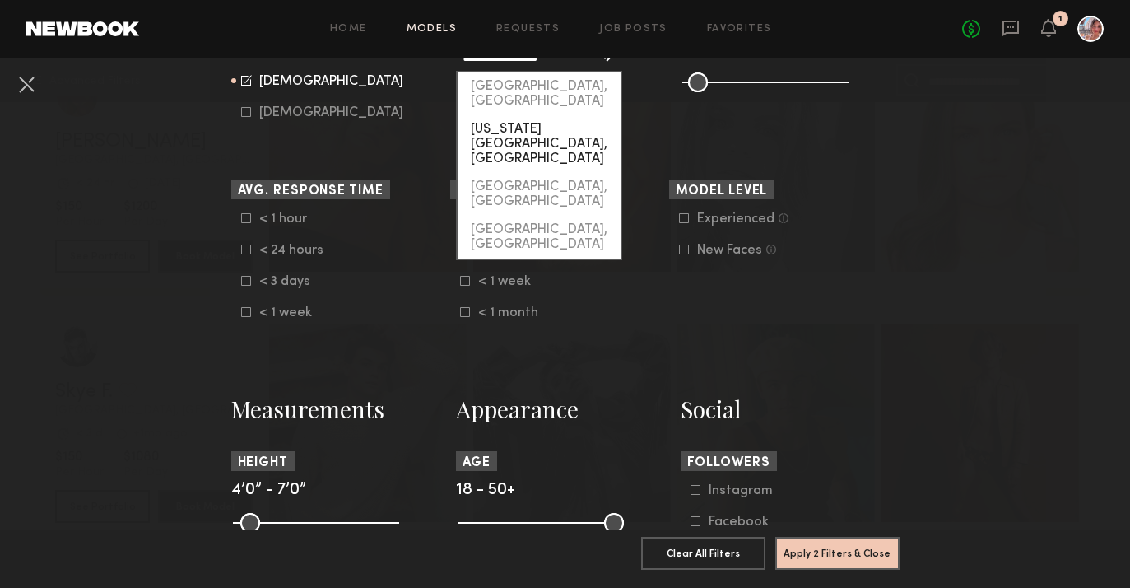
scroll to position [406, 0]
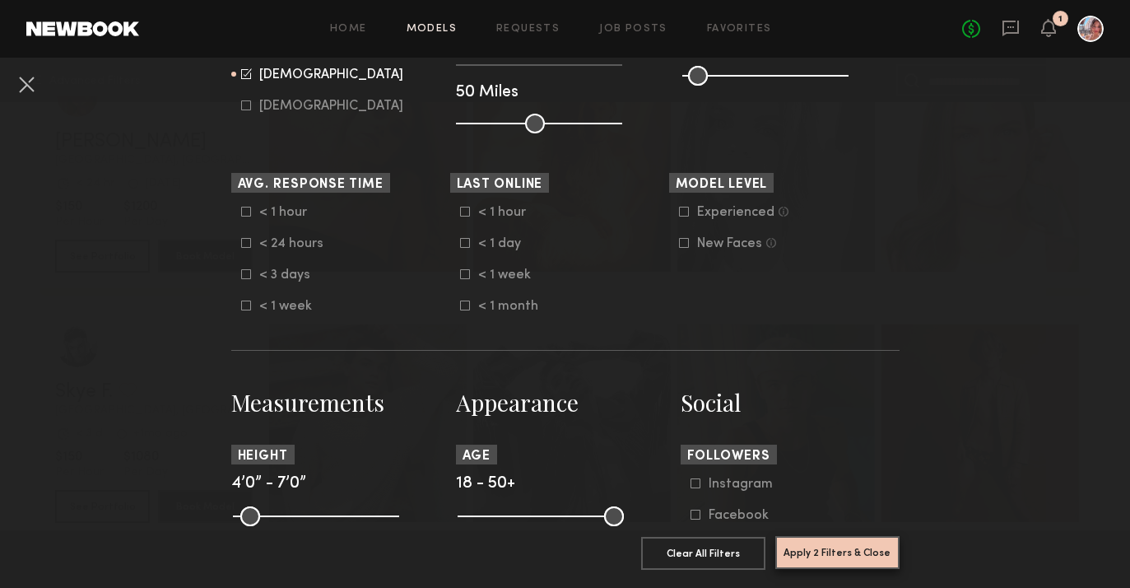
click at [814, 554] on button "Apply 2 Filters & Close" at bounding box center [837, 552] width 124 height 33
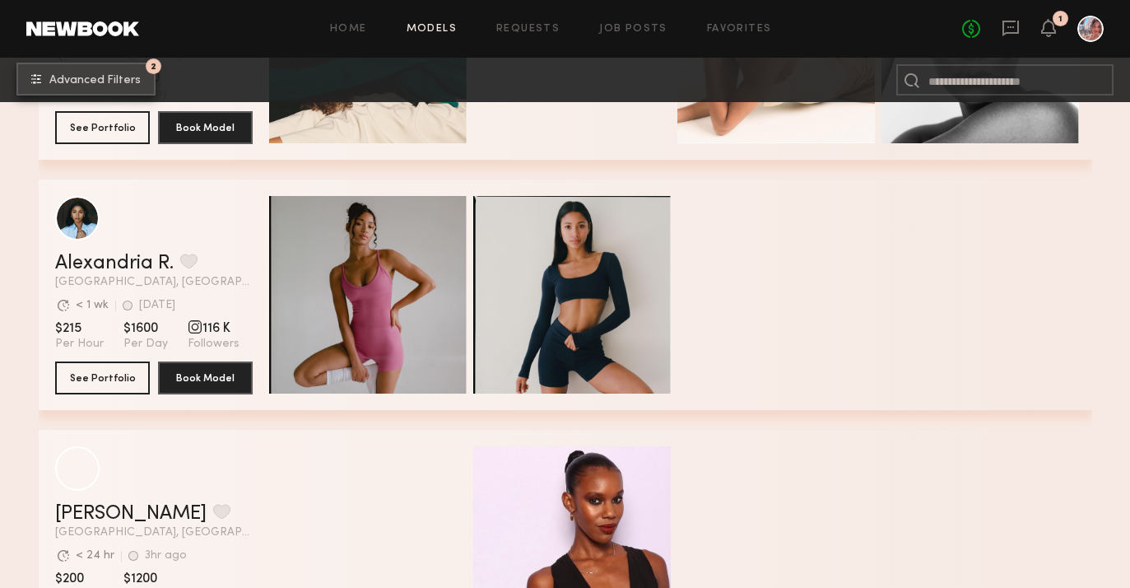
scroll to position [3231, 0]
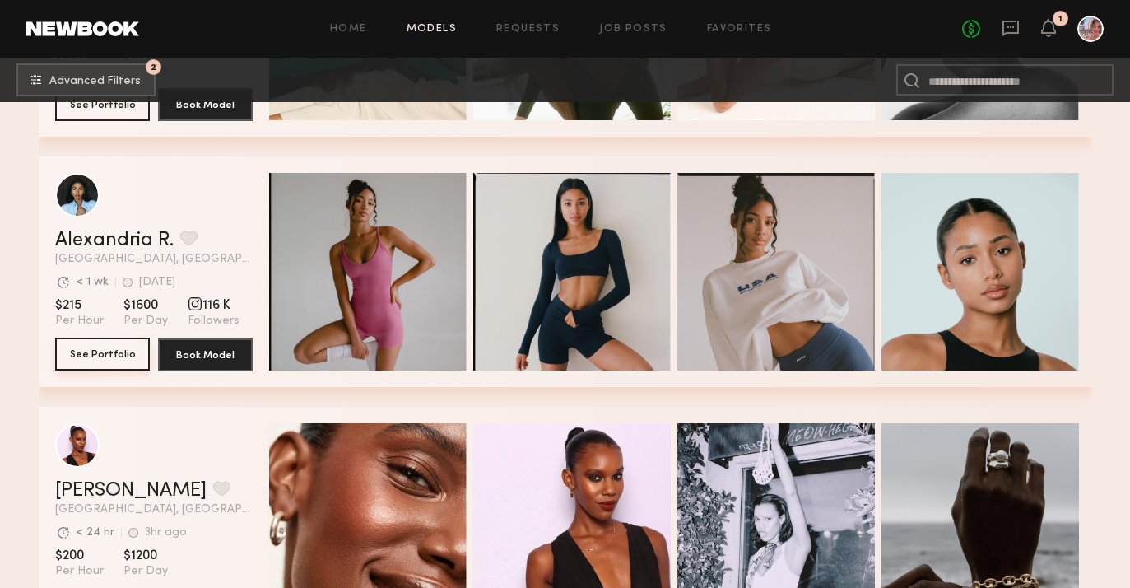
click at [107, 356] on button "See Portfolio" at bounding box center [102, 354] width 95 height 33
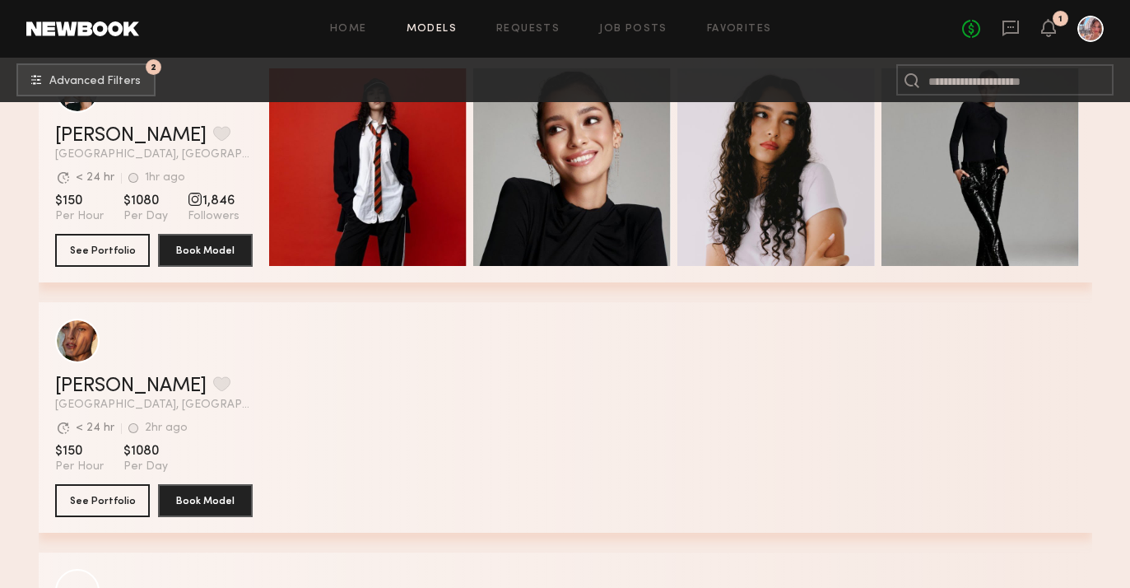
scroll to position [14617, 0]
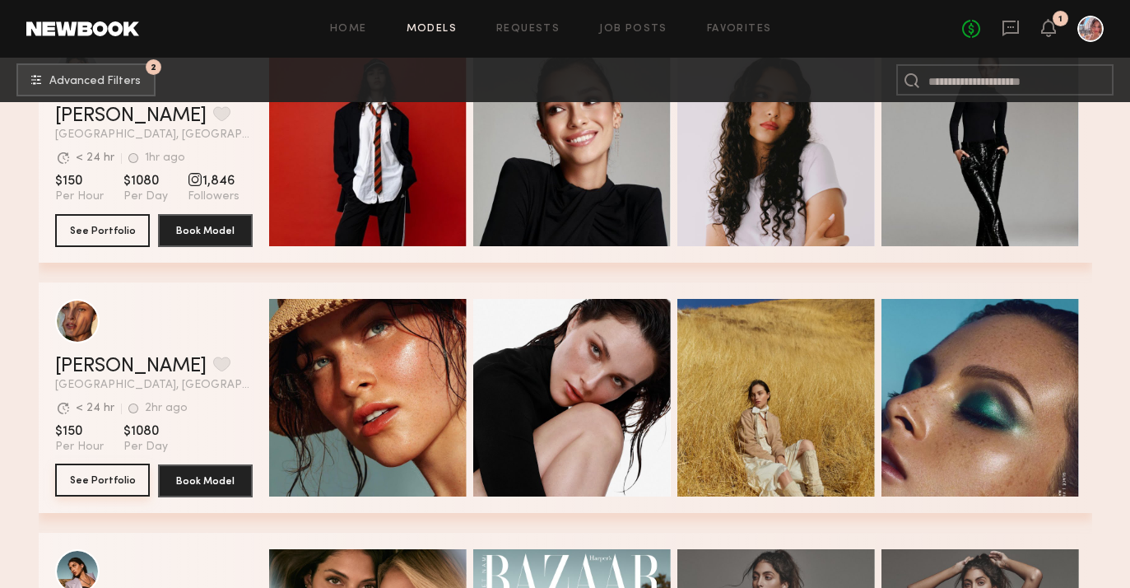
click at [124, 482] on button "See Portfolio" at bounding box center [102, 479] width 95 height 33
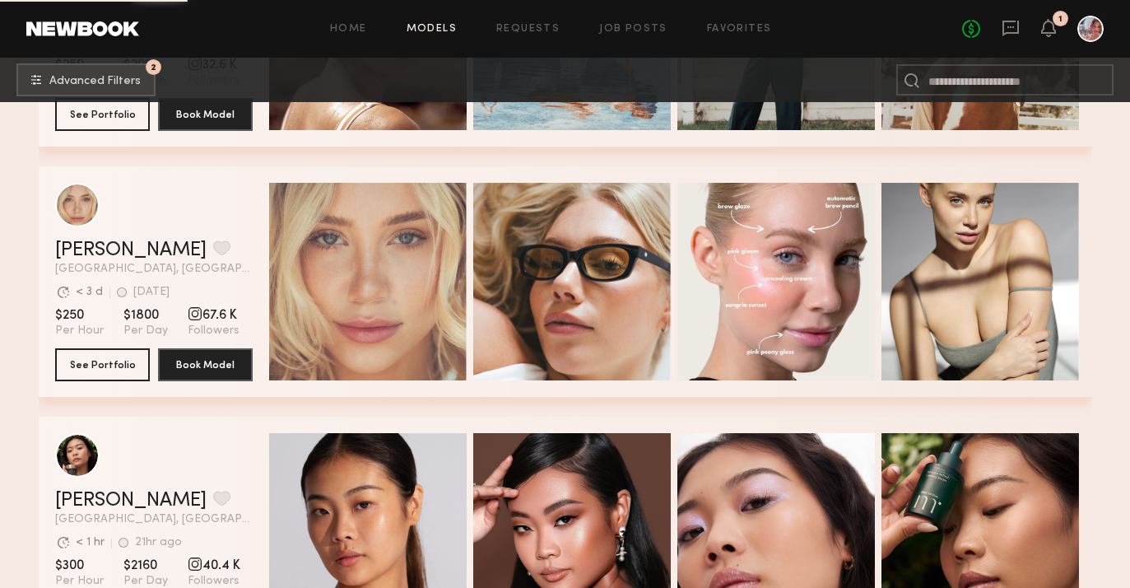
scroll to position [17237, 0]
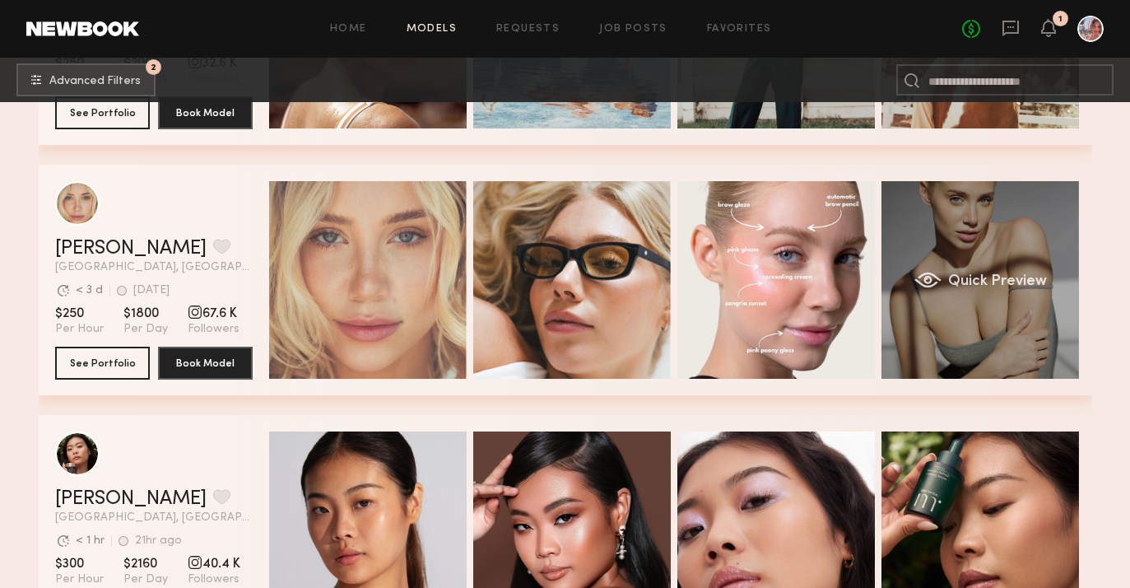
click at [1019, 305] on div "Quick Preview" at bounding box center [981, 280] width 198 height 198
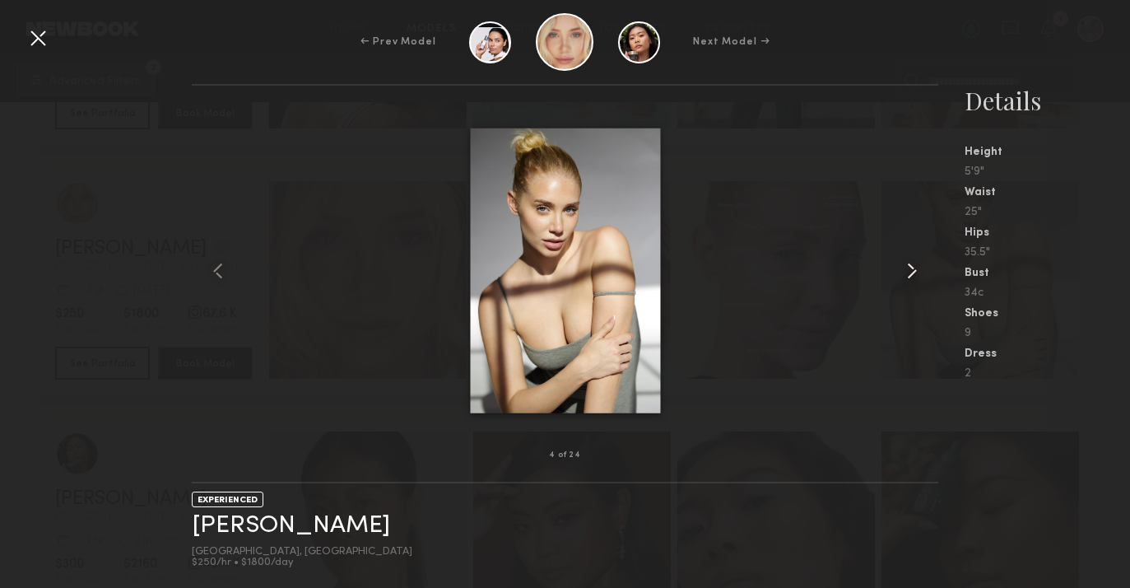
click at [917, 268] on common-icon at bounding box center [912, 271] width 26 height 26
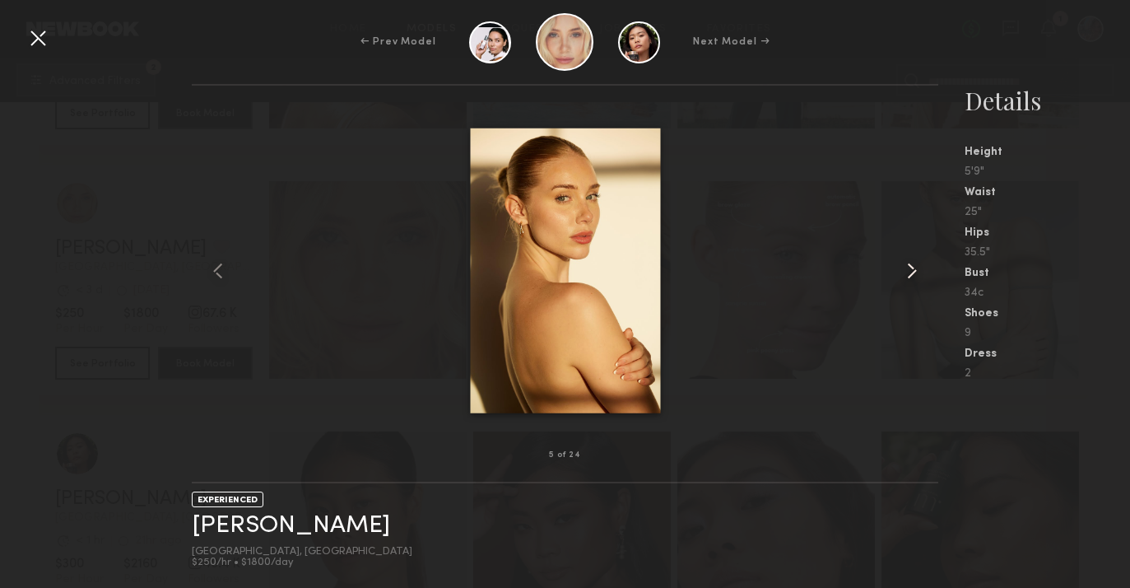
click at [917, 268] on common-icon at bounding box center [912, 271] width 26 height 26
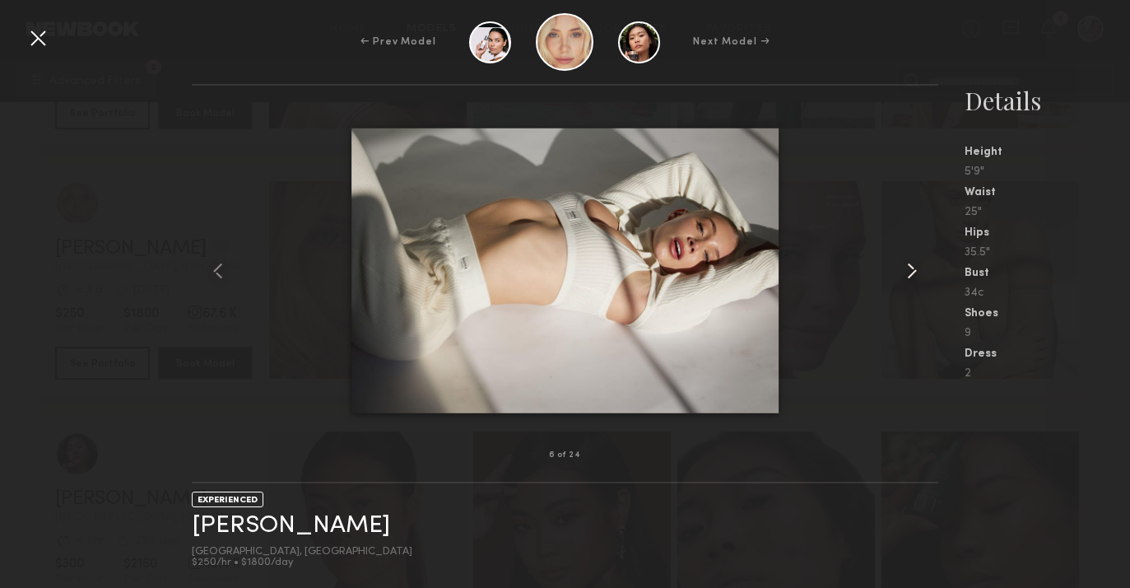
click at [917, 268] on common-icon at bounding box center [912, 271] width 26 height 26
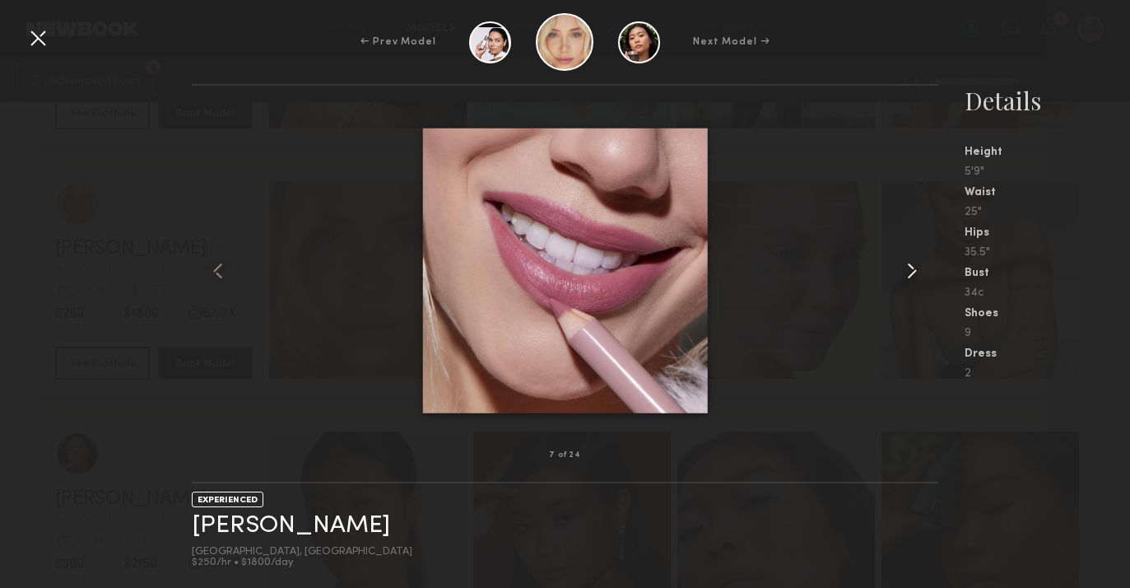
click at [917, 268] on common-icon at bounding box center [912, 271] width 26 height 26
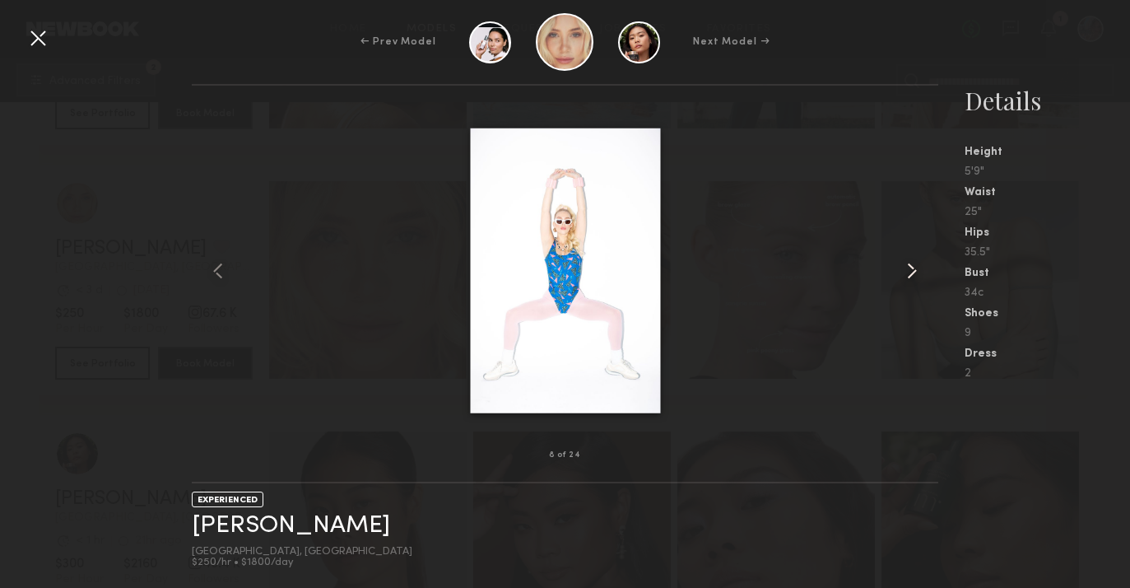
click at [917, 268] on common-icon at bounding box center [912, 271] width 26 height 26
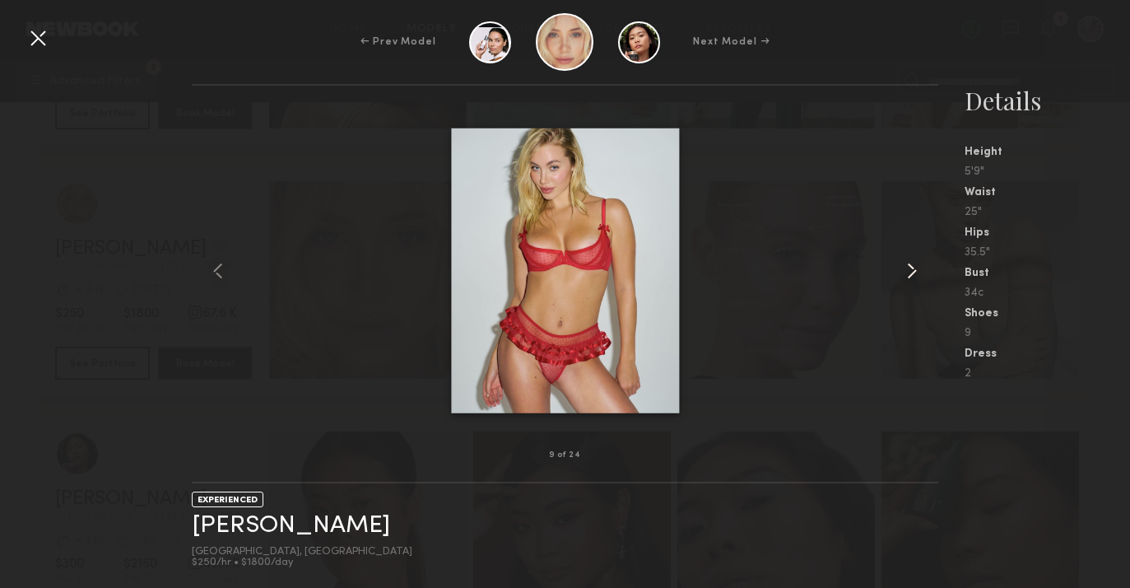
click at [917, 268] on common-icon at bounding box center [912, 271] width 26 height 26
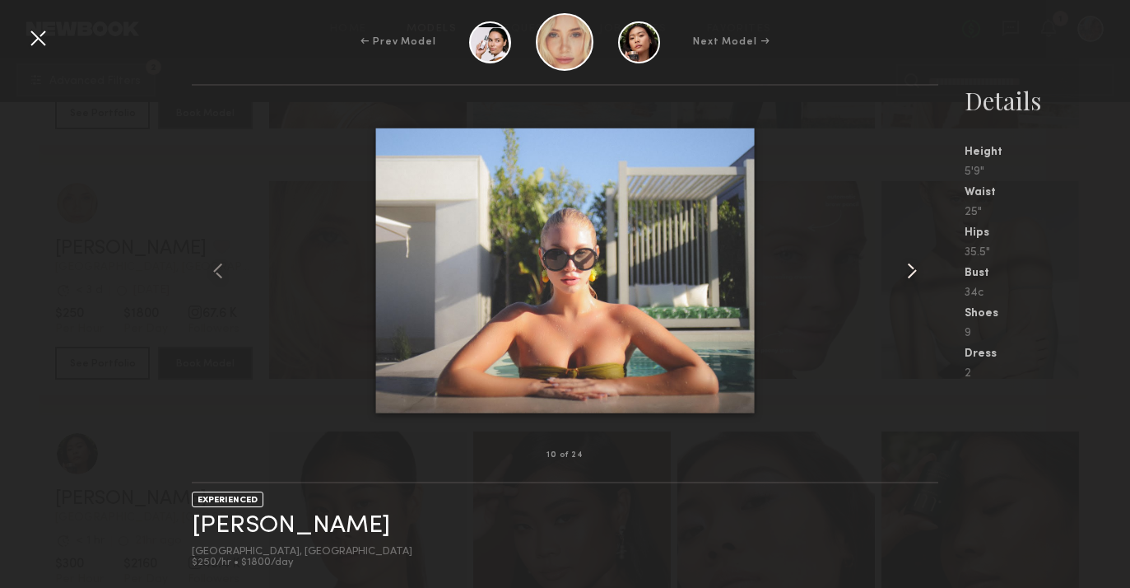
click at [917, 268] on common-icon at bounding box center [912, 271] width 26 height 26
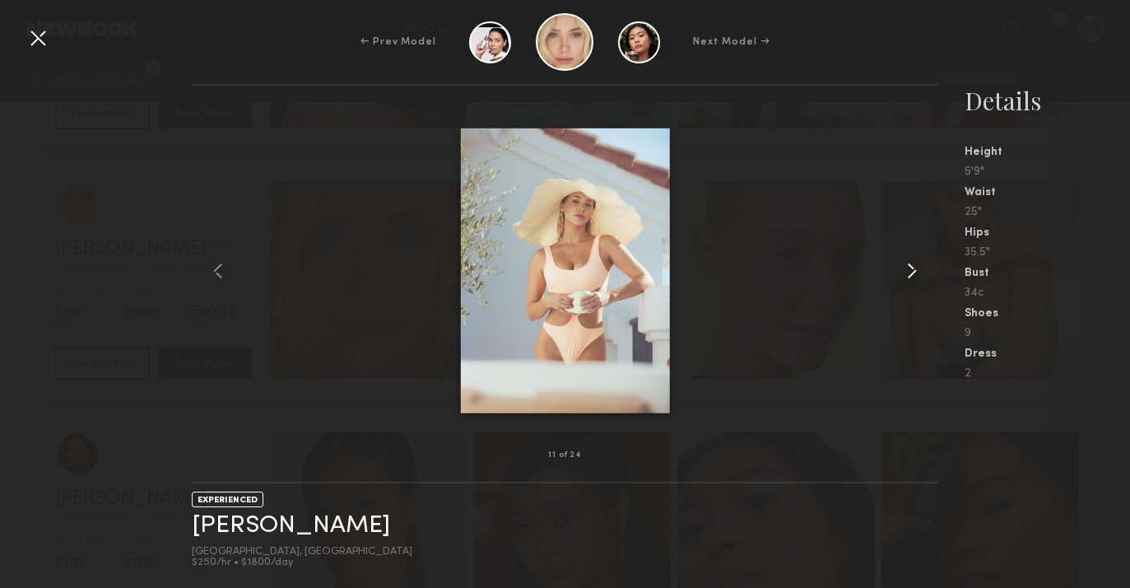
click at [917, 268] on common-icon at bounding box center [912, 271] width 26 height 26
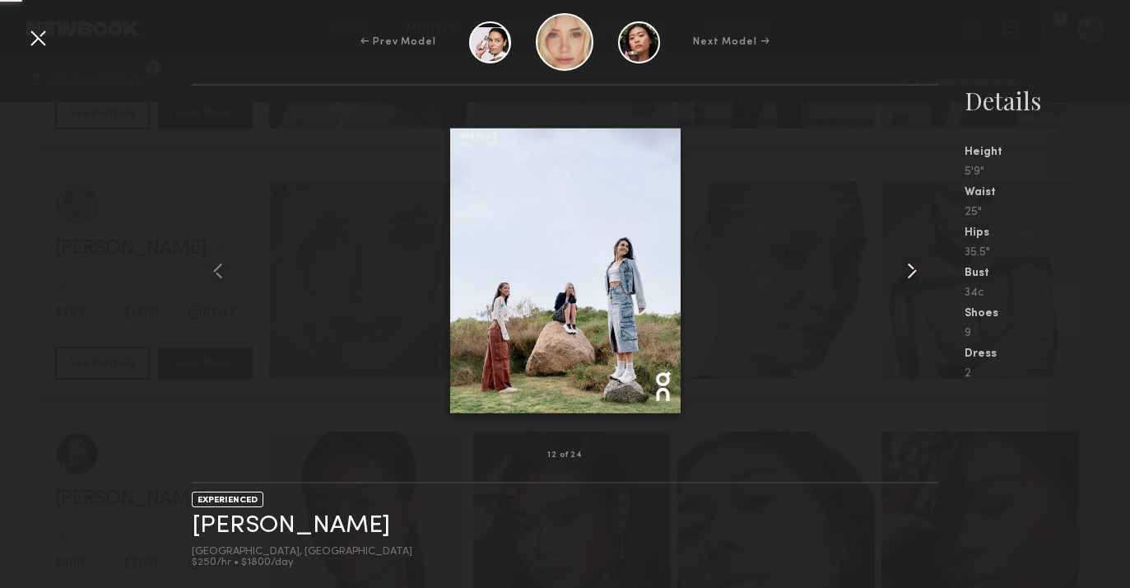
click at [917, 268] on common-icon at bounding box center [912, 271] width 26 height 26
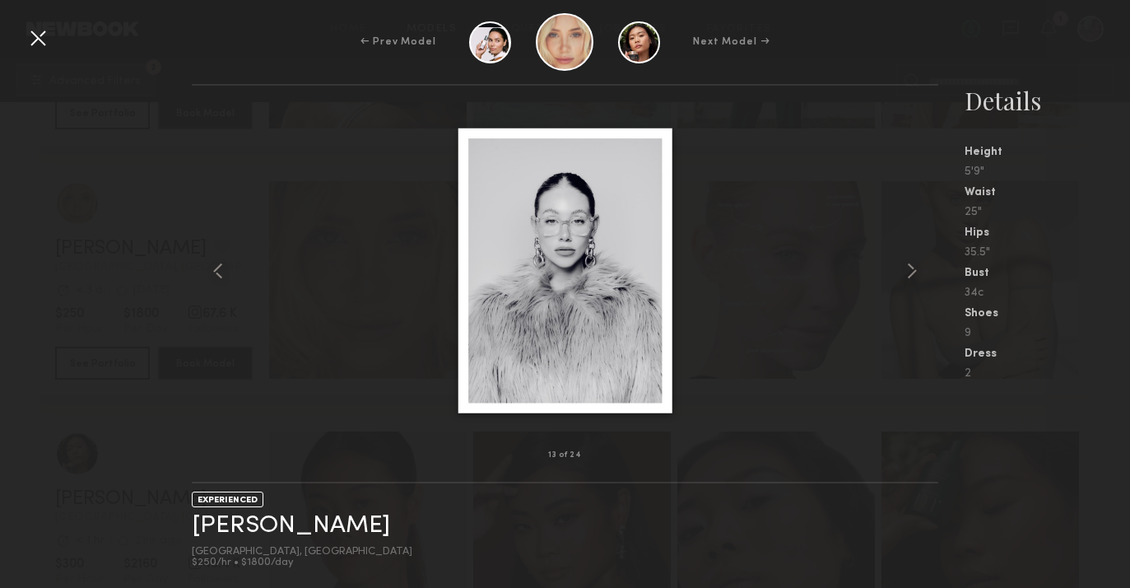
click at [30, 36] on div at bounding box center [38, 38] width 26 height 26
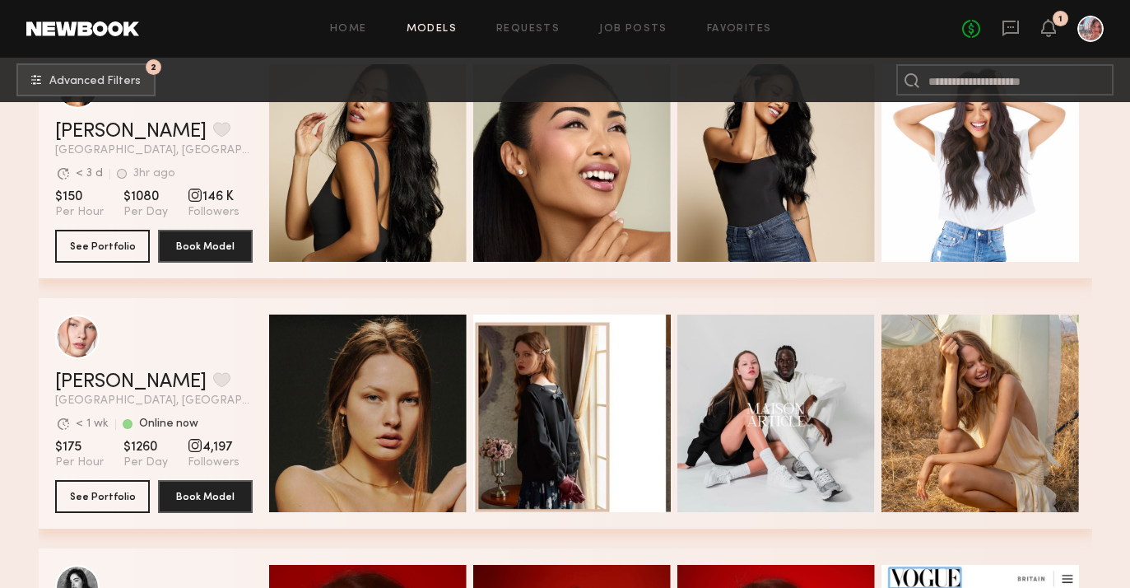
scroll to position [17863, 0]
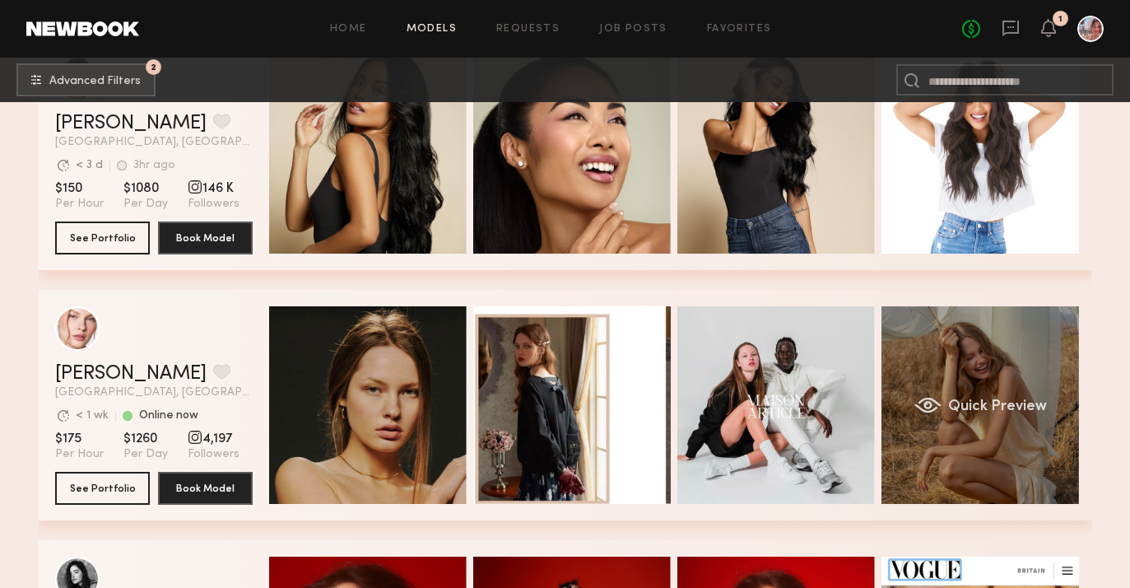
click at [990, 379] on div "Quick Preview" at bounding box center [981, 405] width 198 height 198
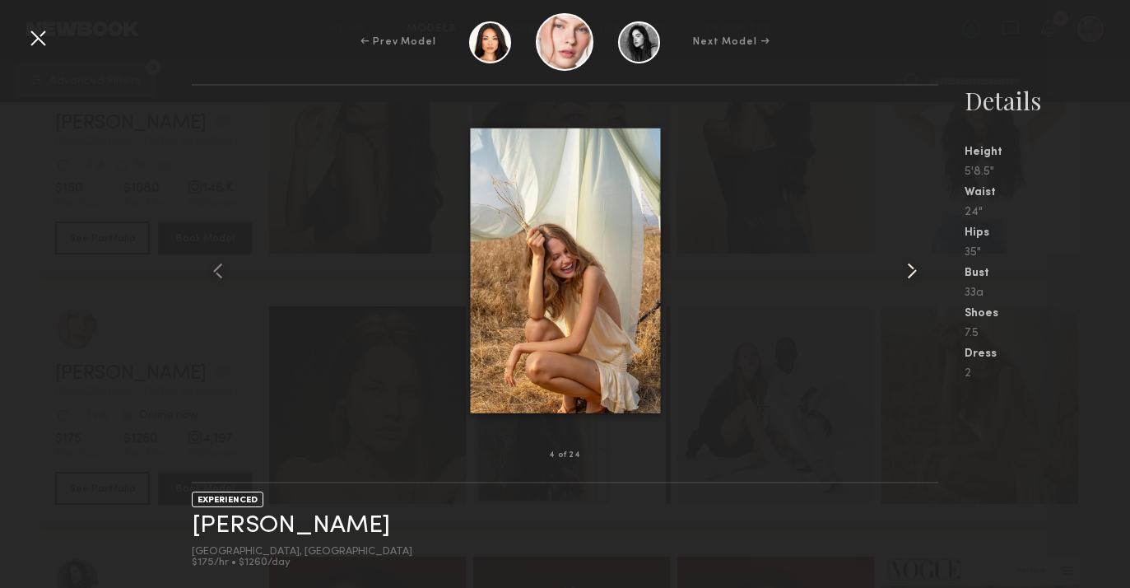
click at [904, 267] on common-icon at bounding box center [912, 271] width 26 height 26
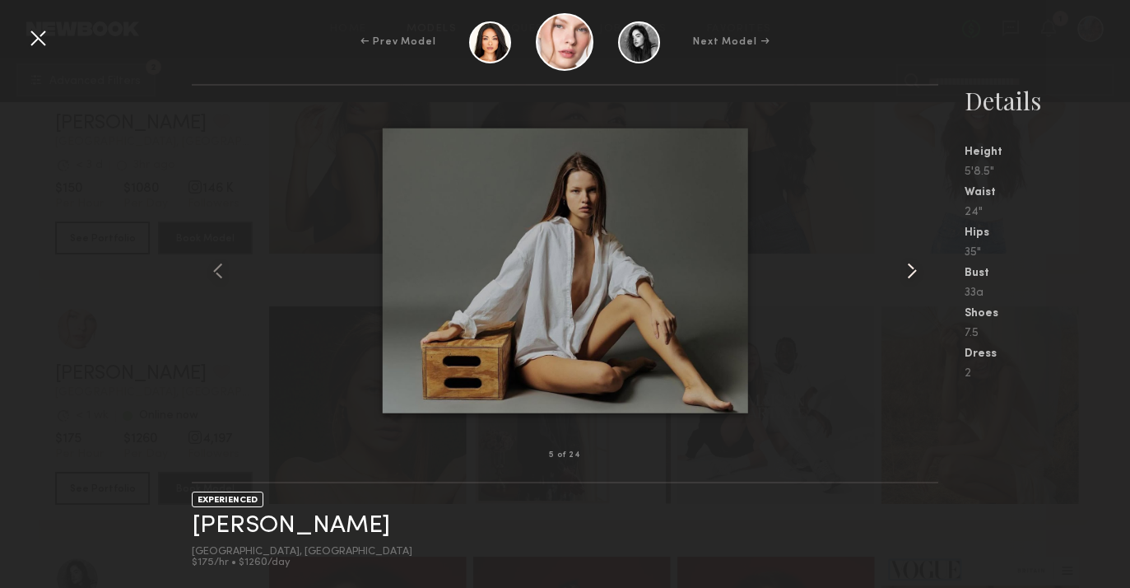
click at [904, 267] on common-icon at bounding box center [912, 271] width 26 height 26
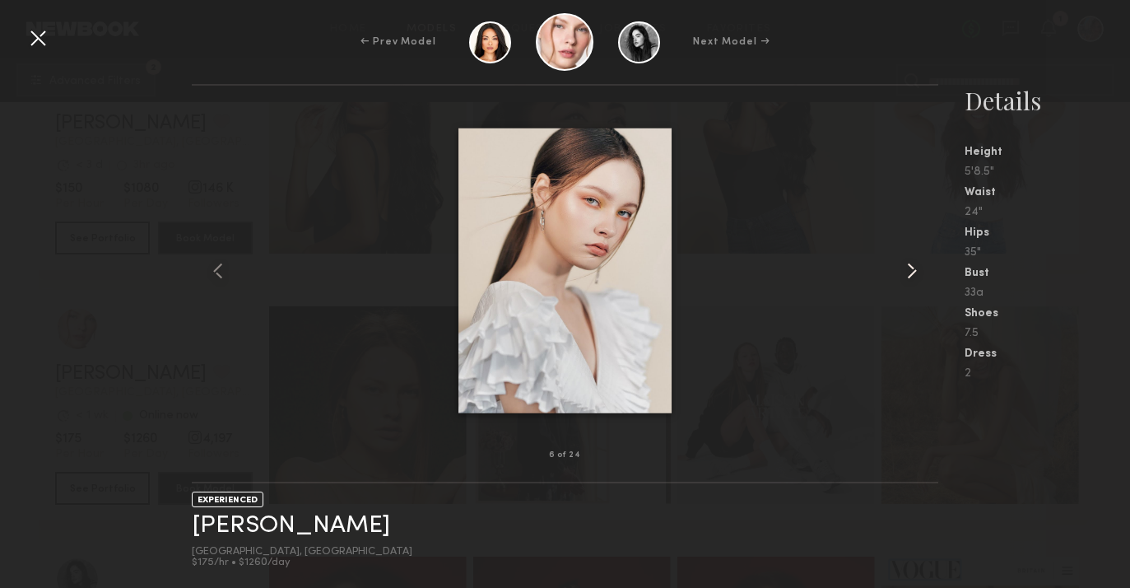
click at [904, 267] on common-icon at bounding box center [912, 271] width 26 height 26
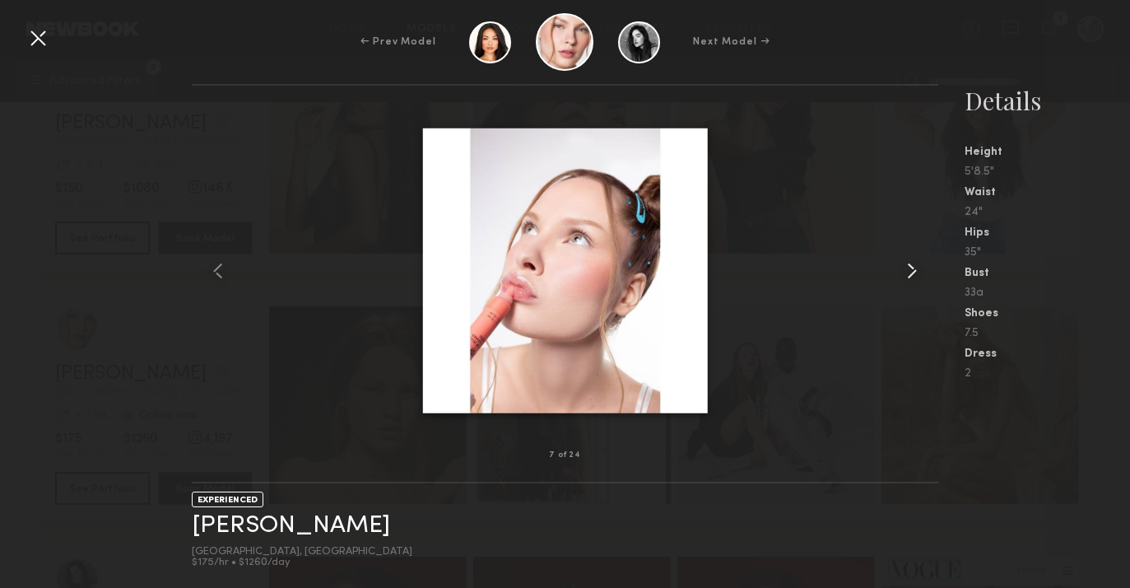
click at [904, 267] on common-icon at bounding box center [912, 271] width 26 height 26
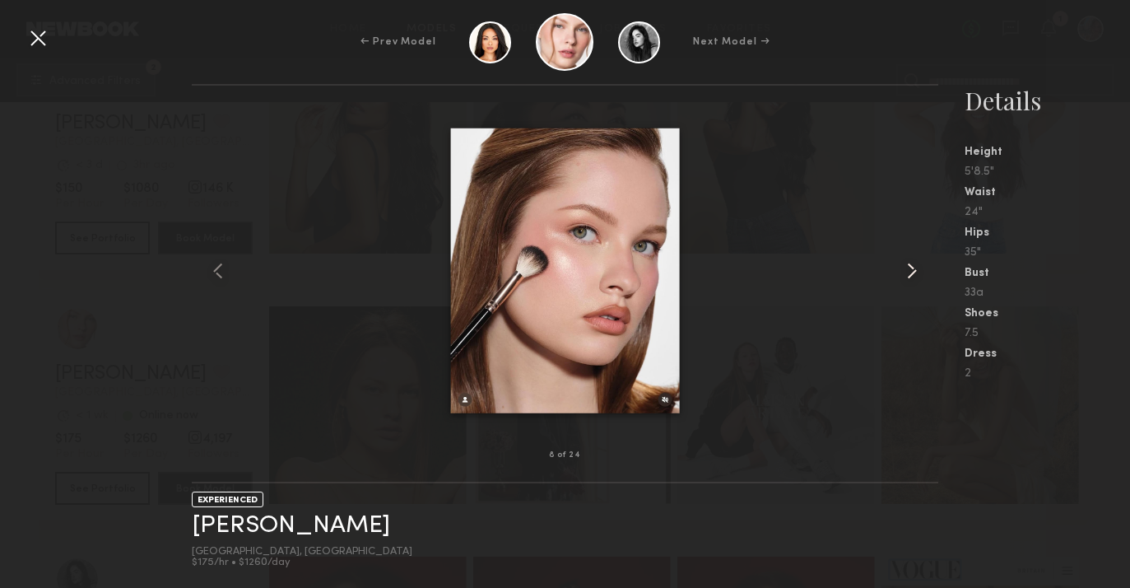
click at [904, 267] on common-icon at bounding box center [912, 271] width 26 height 26
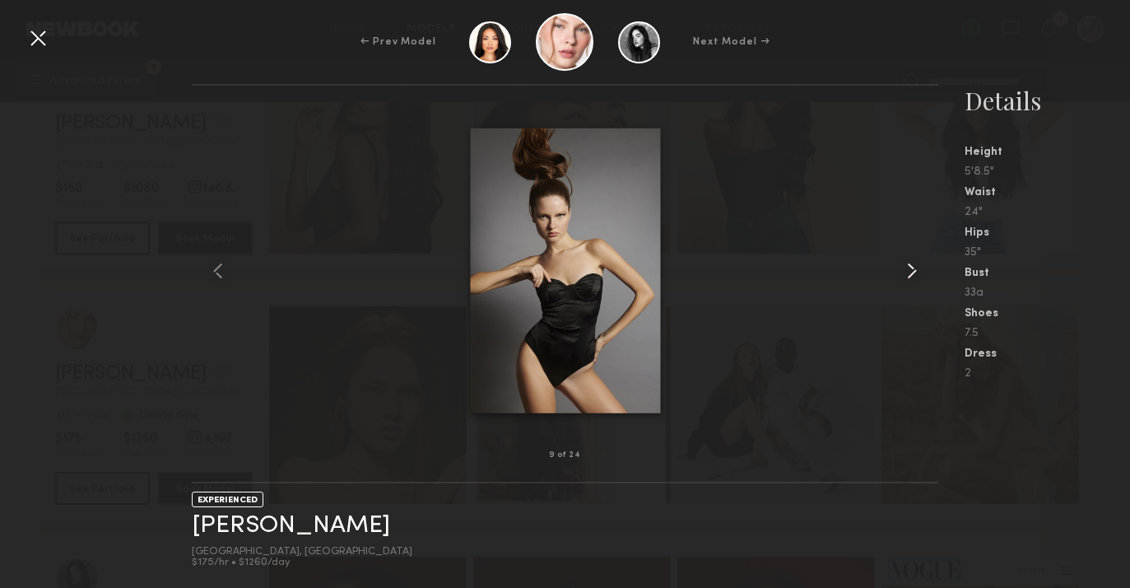
click at [904, 267] on common-icon at bounding box center [912, 271] width 26 height 26
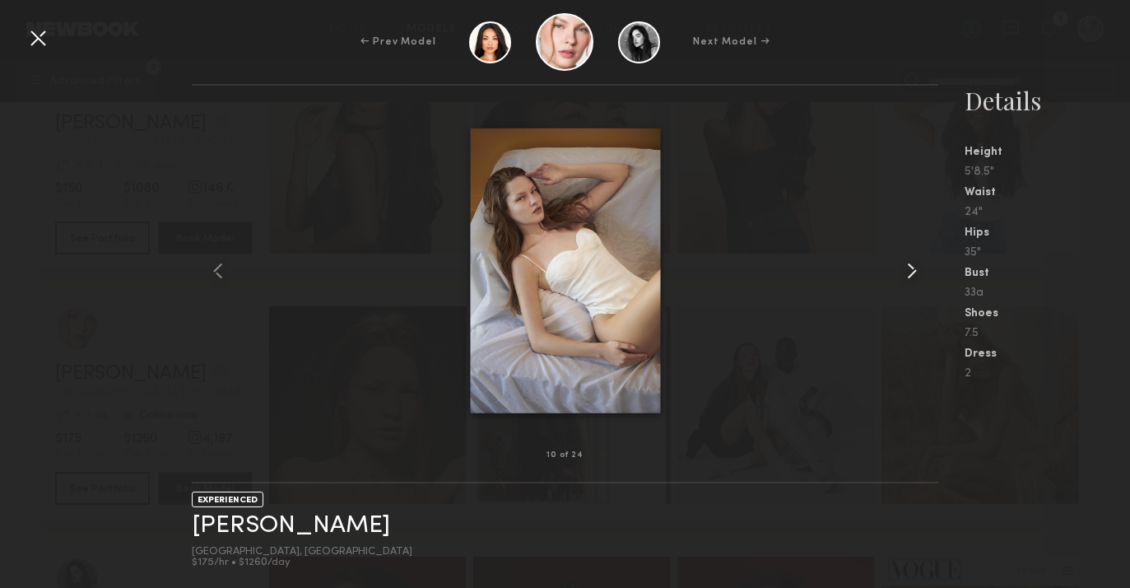
click at [904, 267] on common-icon at bounding box center [912, 271] width 26 height 26
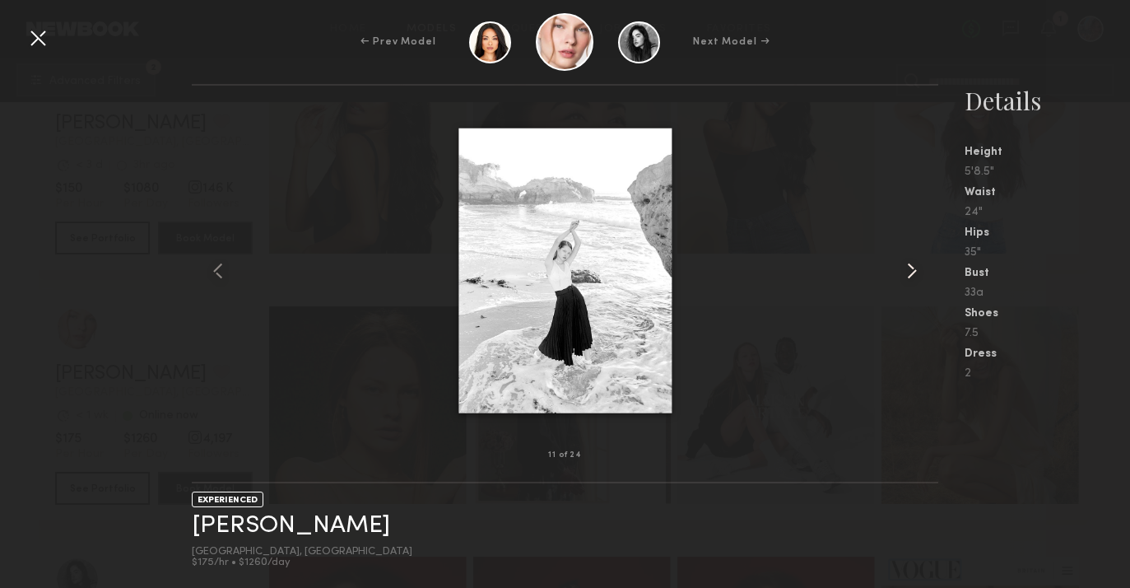
click at [904, 267] on common-icon at bounding box center [912, 271] width 26 height 26
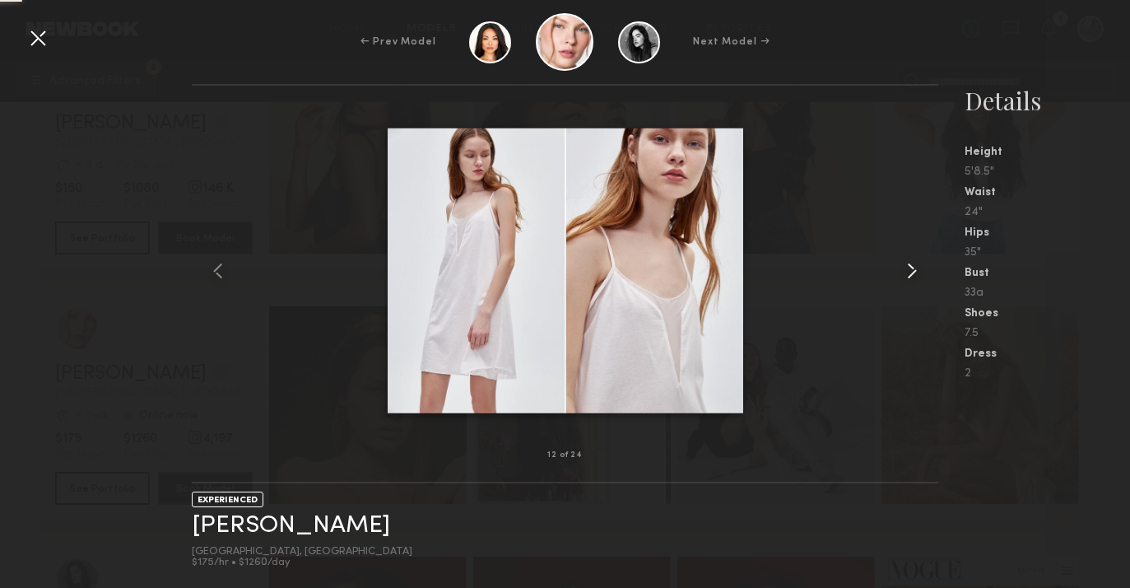
click at [904, 267] on common-icon at bounding box center [912, 271] width 26 height 26
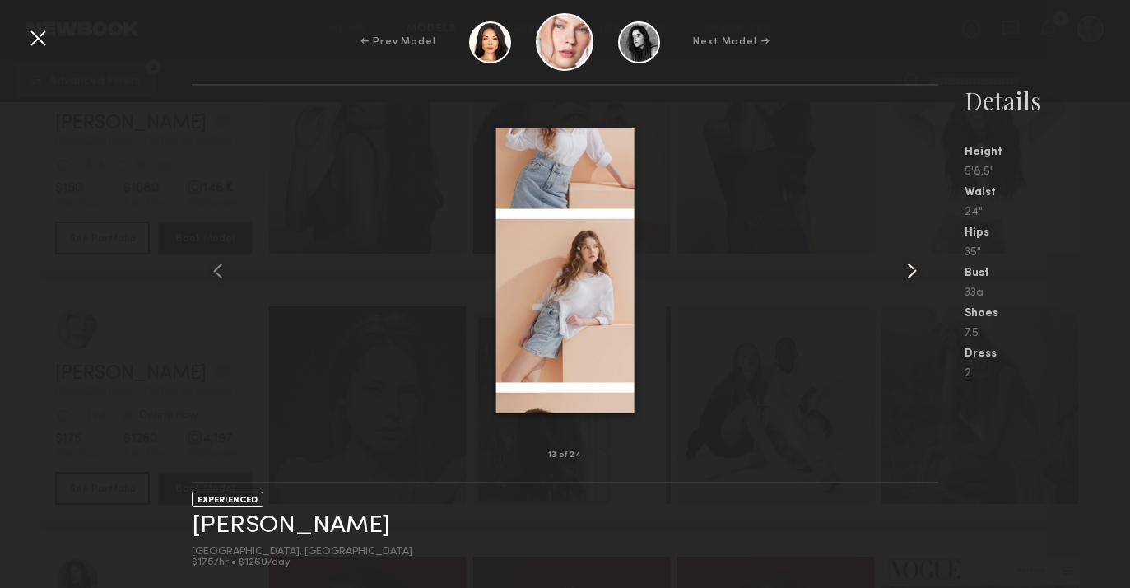
click at [904, 267] on common-icon at bounding box center [912, 271] width 26 height 26
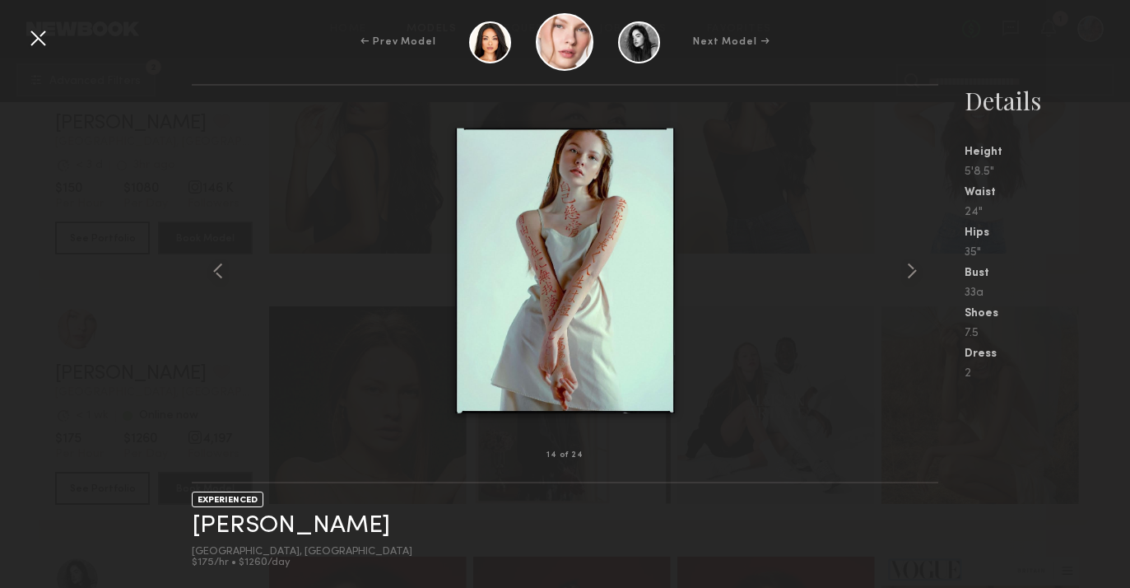
click at [32, 40] on div at bounding box center [38, 38] width 26 height 26
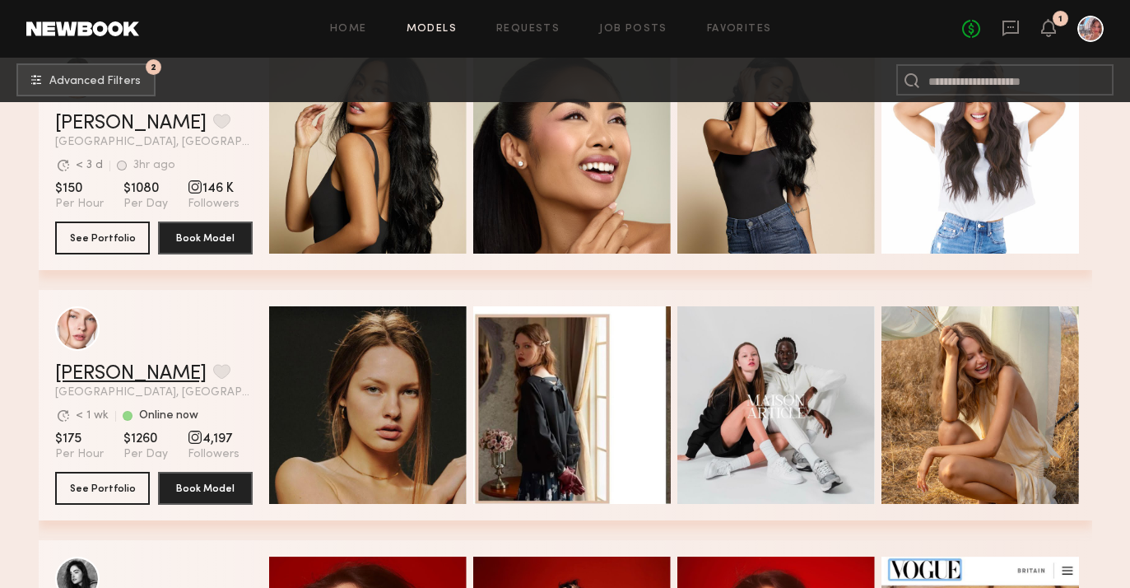
click at [122, 370] on link "[PERSON_NAME]" at bounding box center [130, 374] width 151 height 20
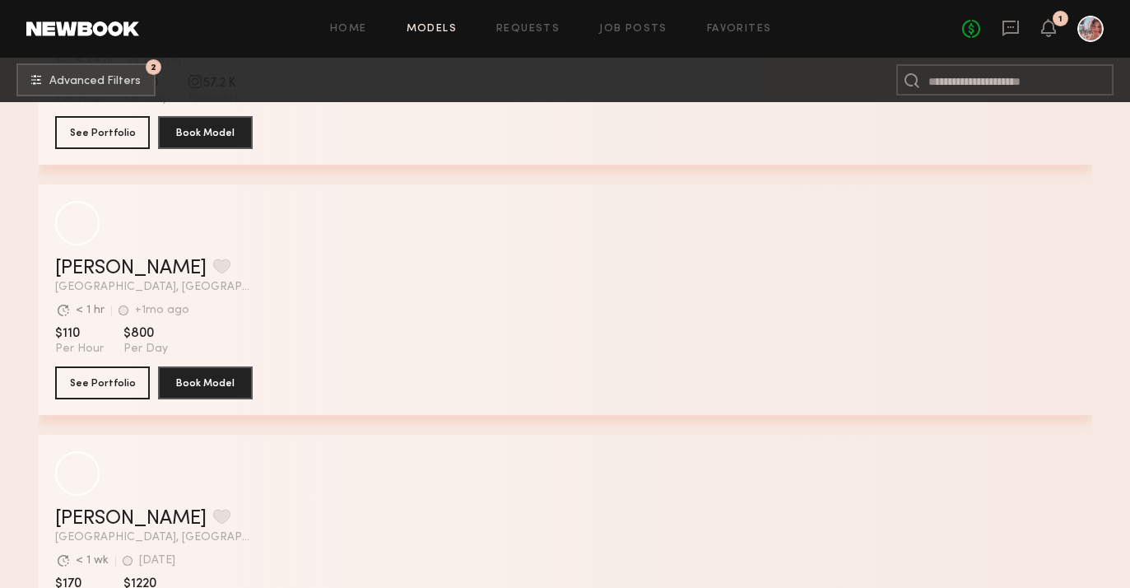
scroll to position [22262, 0]
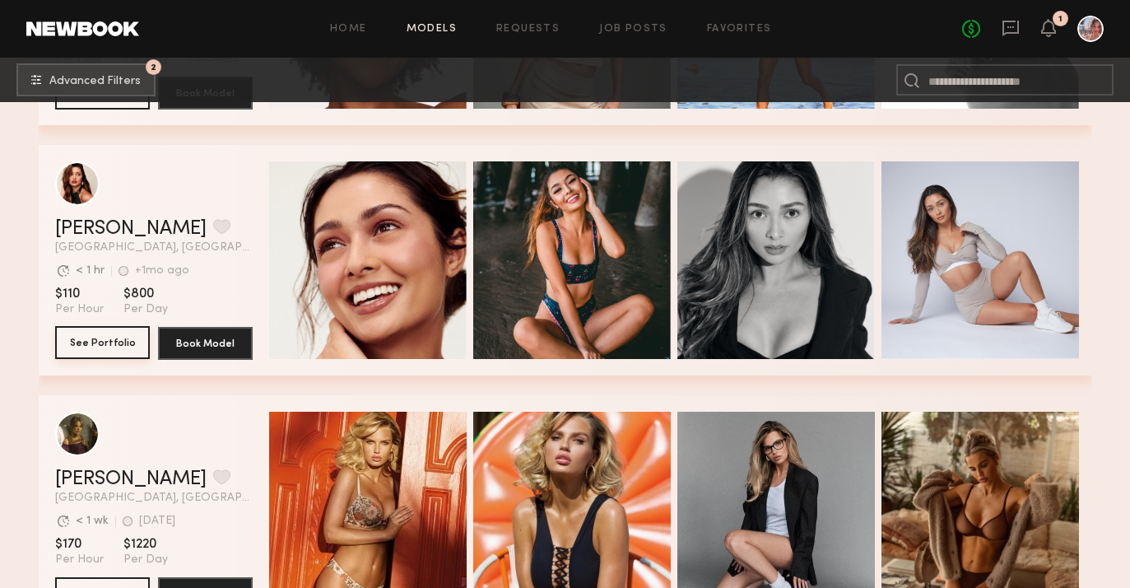
click at [109, 353] on button "See Portfolio" at bounding box center [102, 342] width 95 height 33
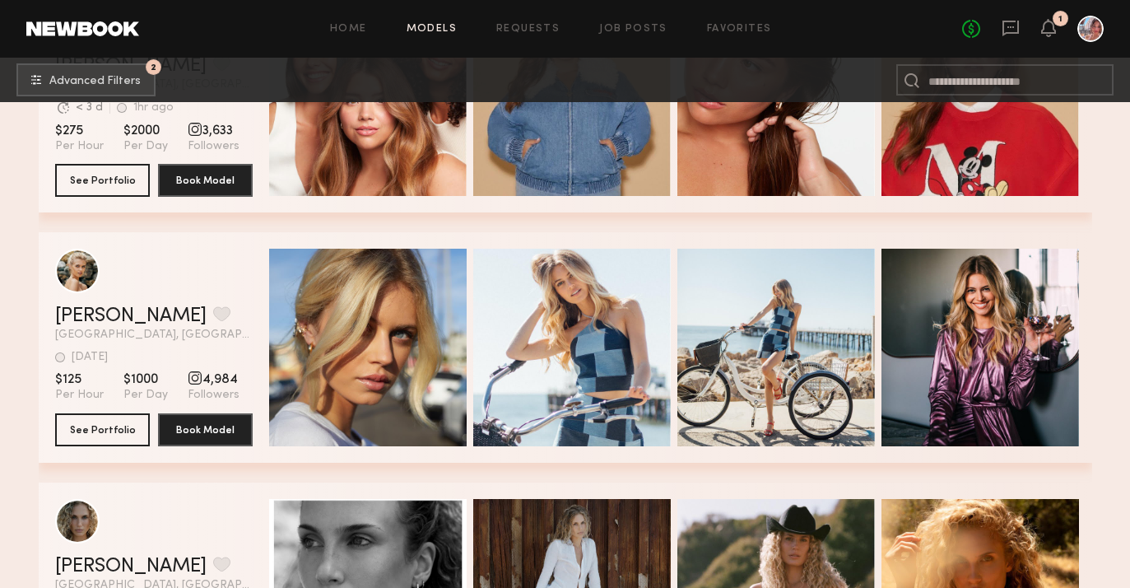
scroll to position [24684, 0]
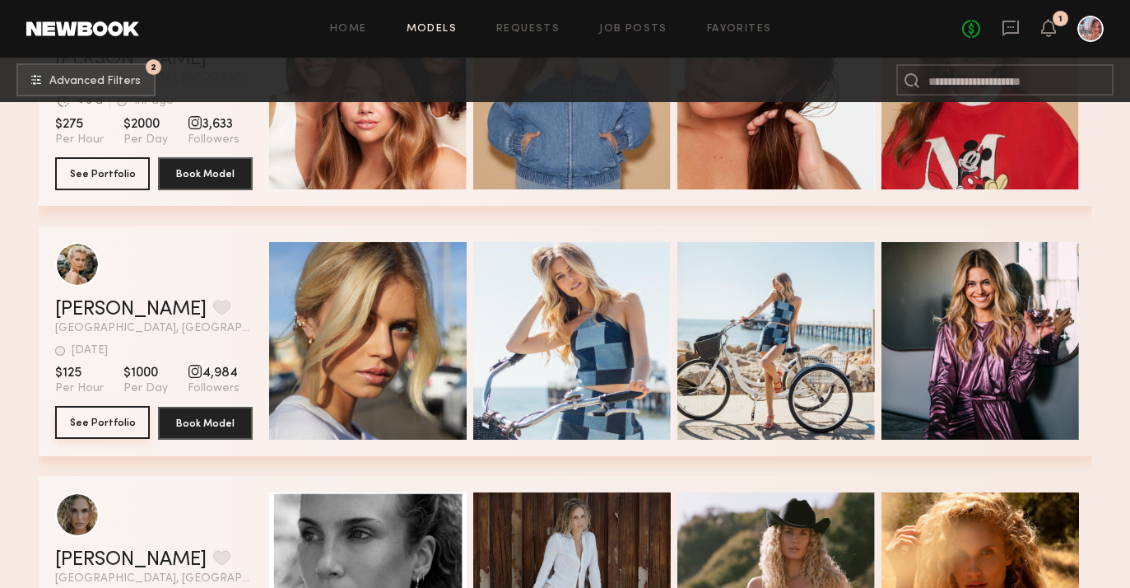
click at [119, 426] on button "See Portfolio" at bounding box center [102, 422] width 95 height 33
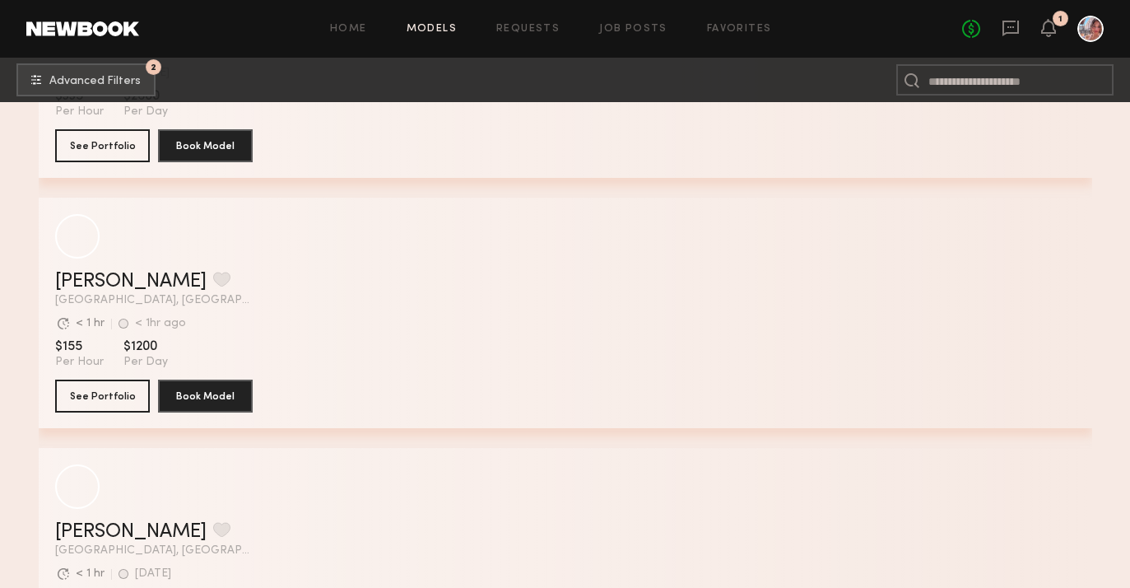
scroll to position [28757, 0]
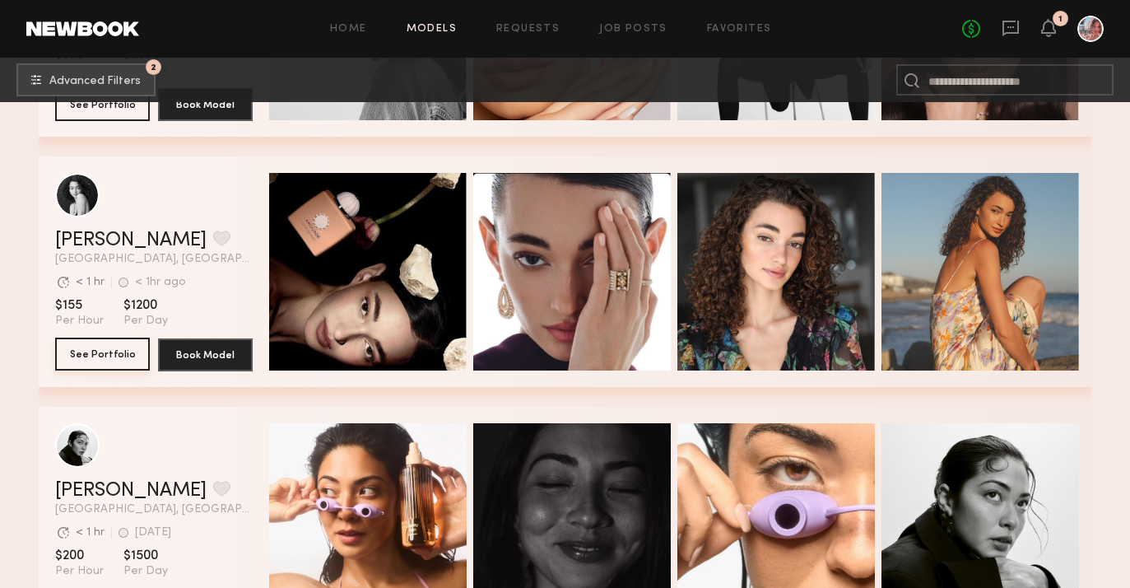
click at [100, 361] on button "See Portfolio" at bounding box center [102, 354] width 95 height 33
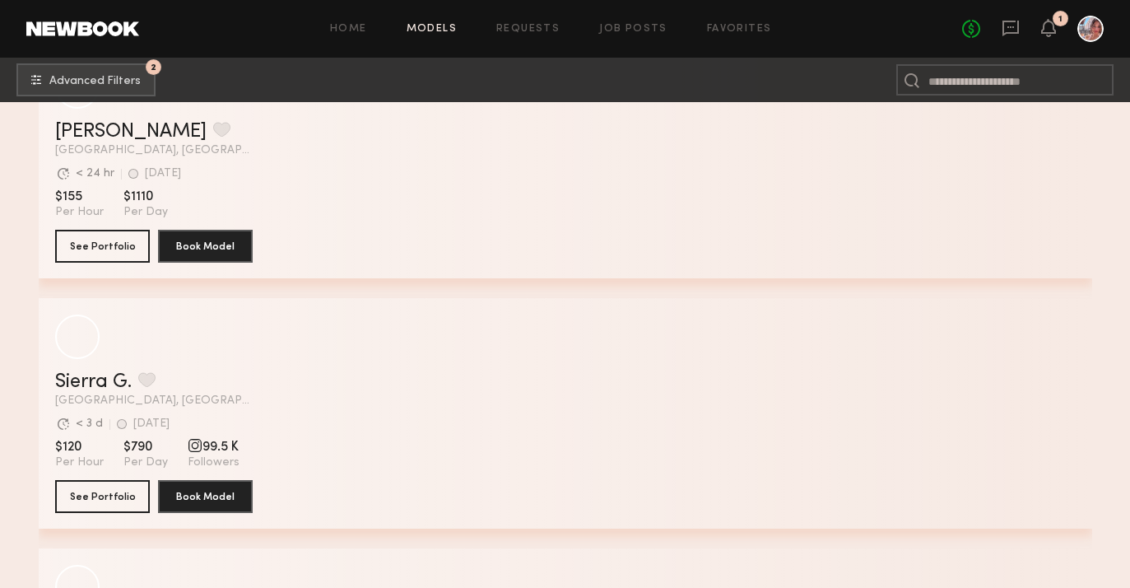
scroll to position [45405, 0]
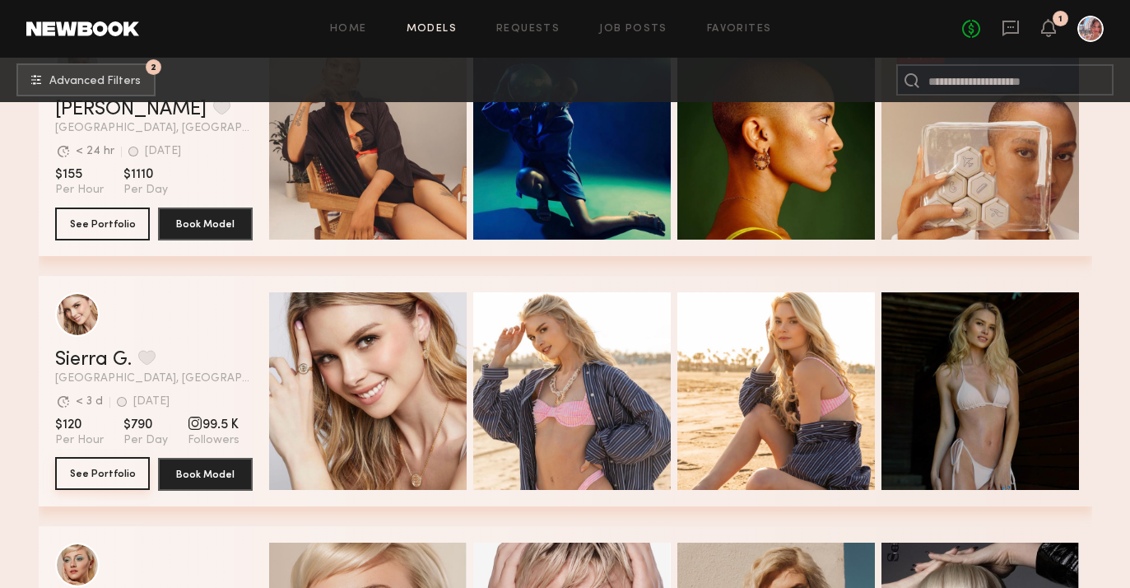
click at [103, 471] on button "See Portfolio" at bounding box center [102, 473] width 95 height 33
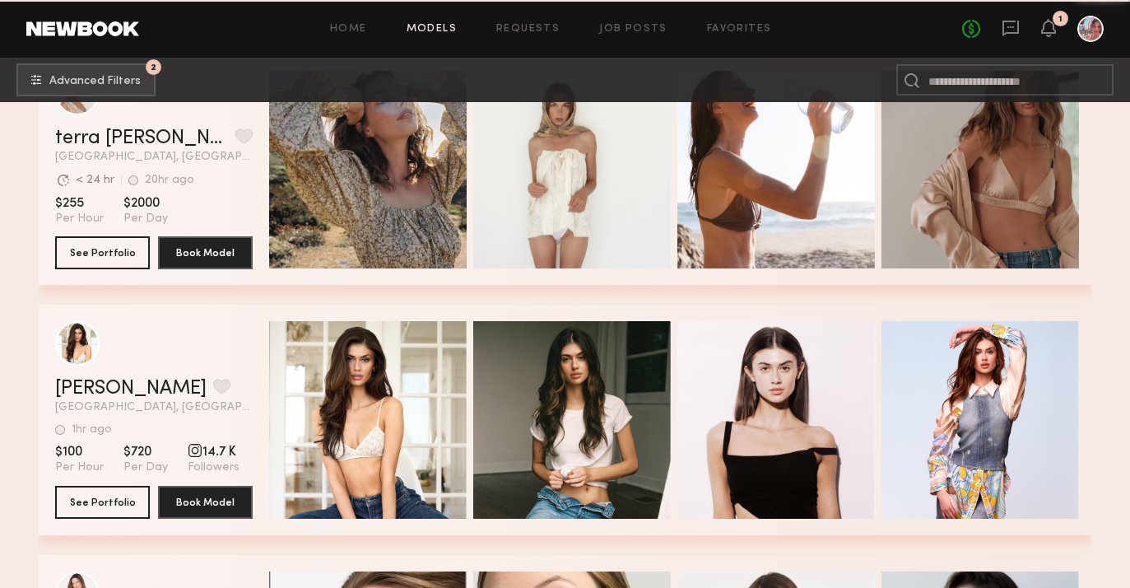
scroll to position [47380, 0]
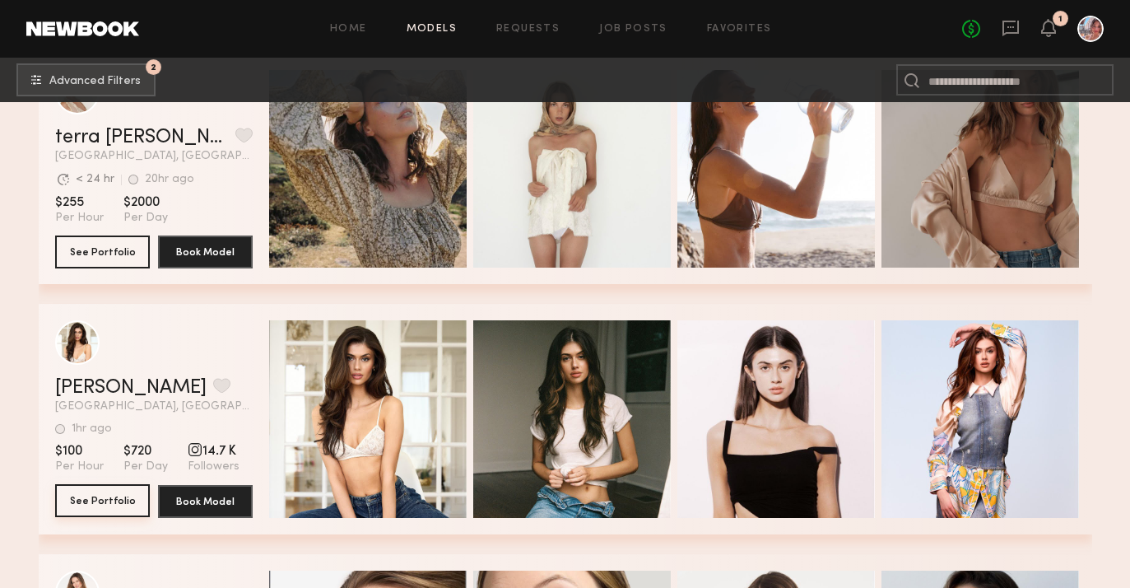
click at [131, 503] on button "See Portfolio" at bounding box center [102, 500] width 95 height 33
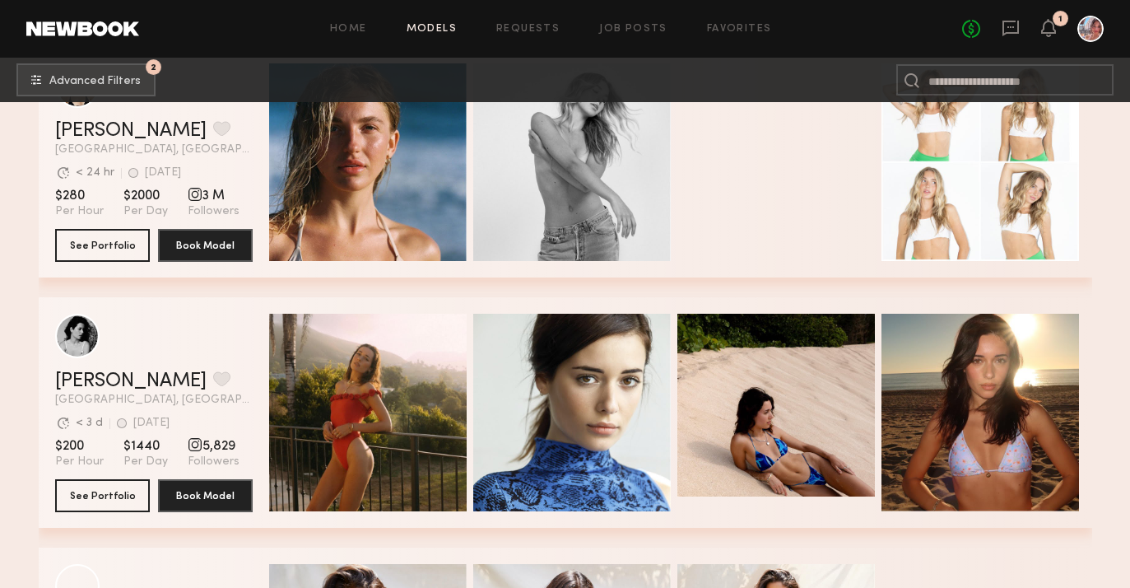
scroll to position [51142, 0]
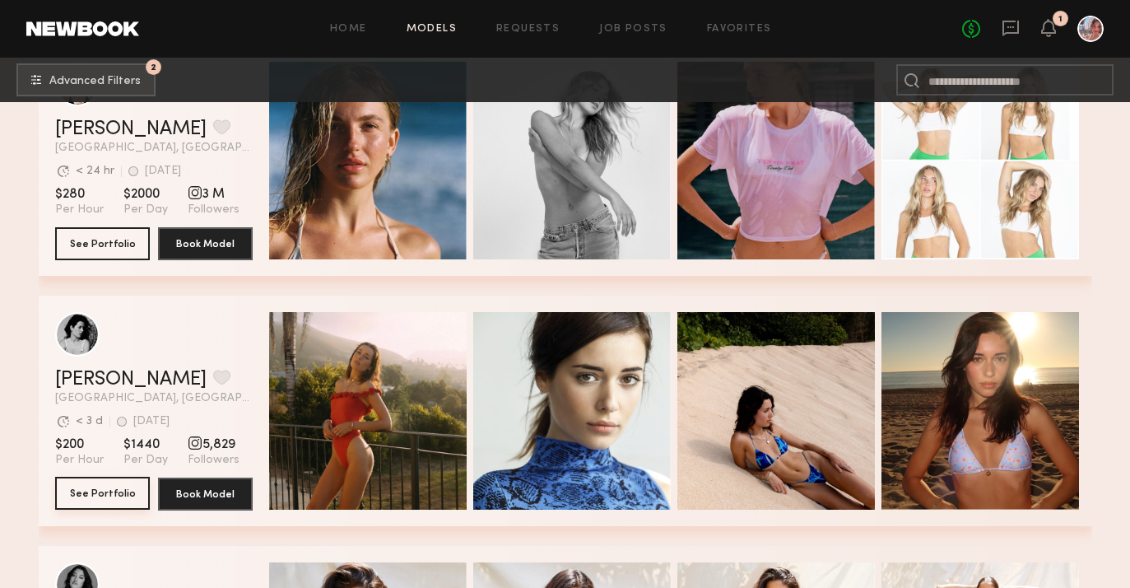
click at [120, 499] on button "See Portfolio" at bounding box center [102, 493] width 95 height 33
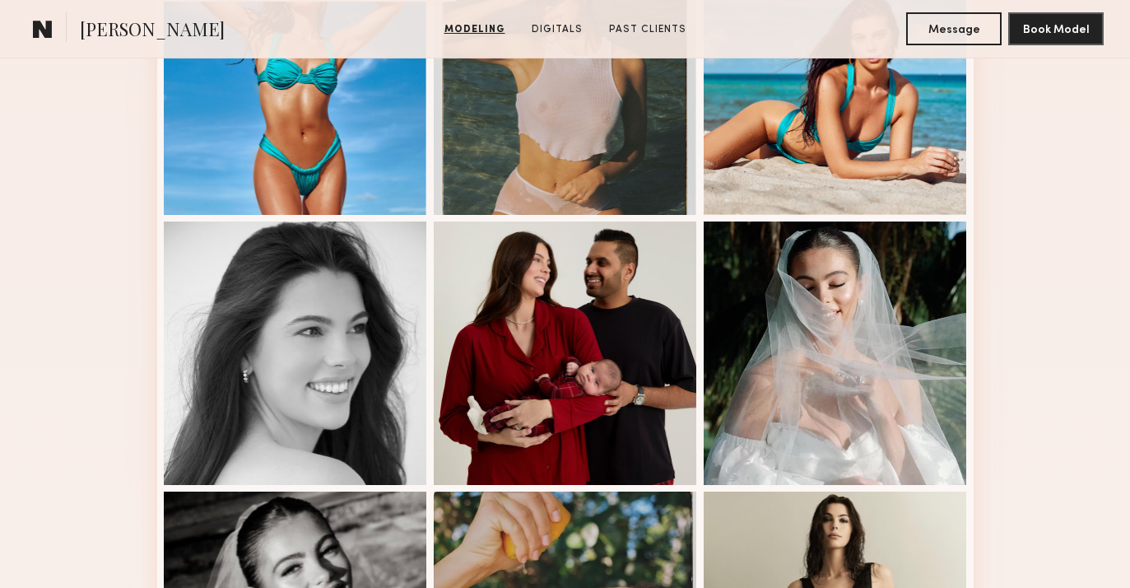
scroll to position [809, 0]
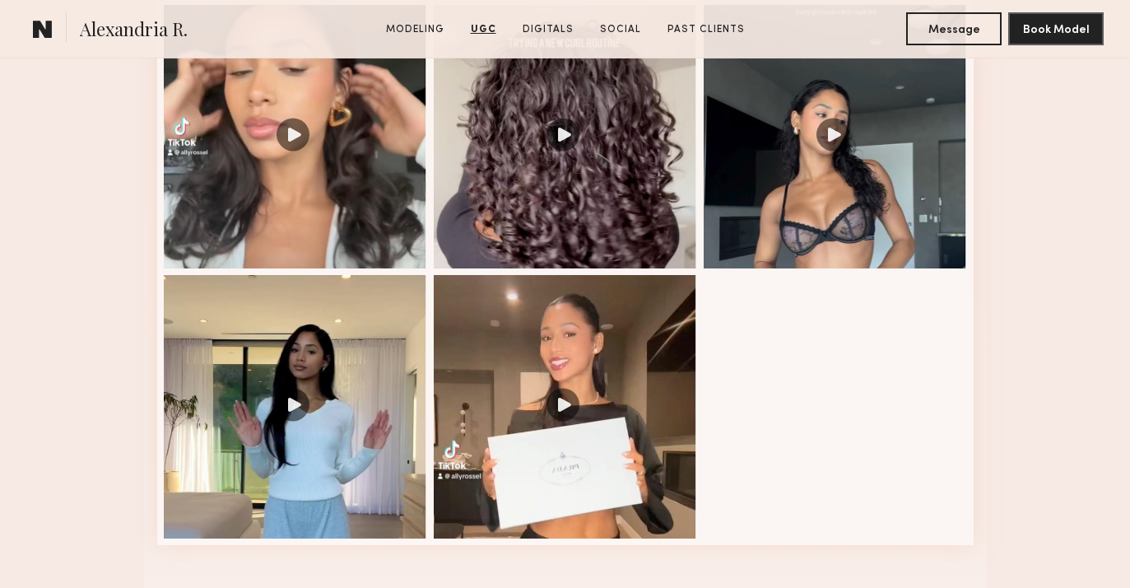
scroll to position [1720, 0]
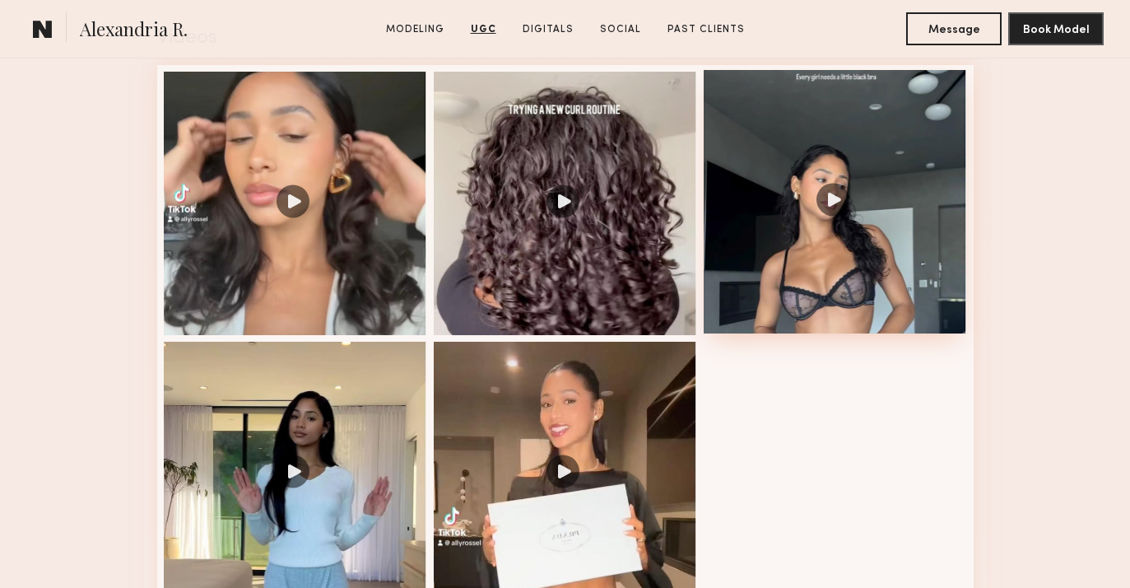
click at [796, 297] on div at bounding box center [835, 201] width 263 height 263
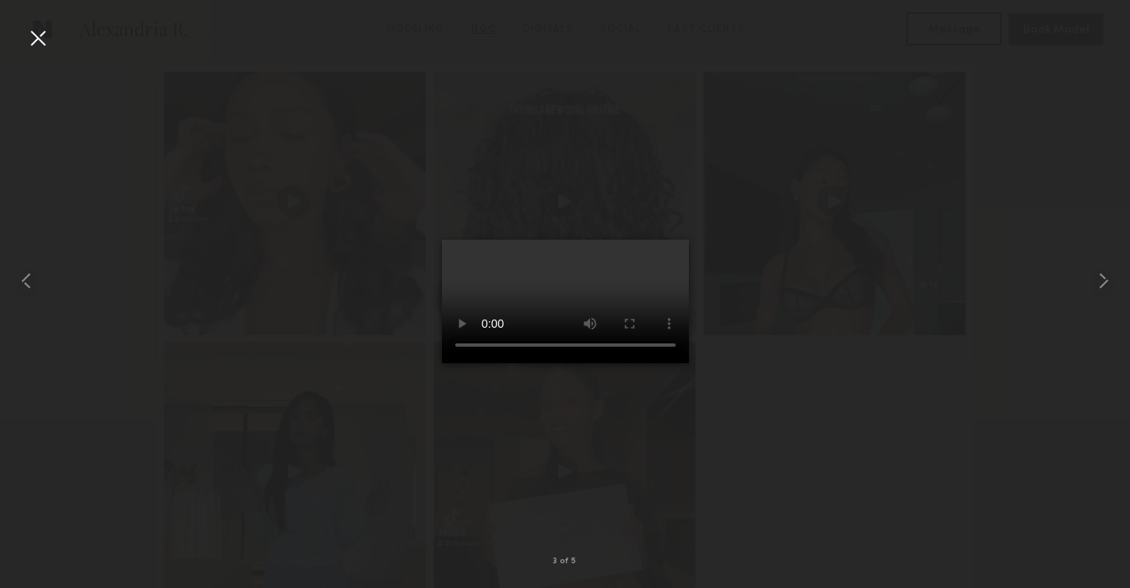
click at [482, 363] on video at bounding box center [565, 301] width 247 height 123
click at [40, 48] on div at bounding box center [38, 38] width 26 height 26
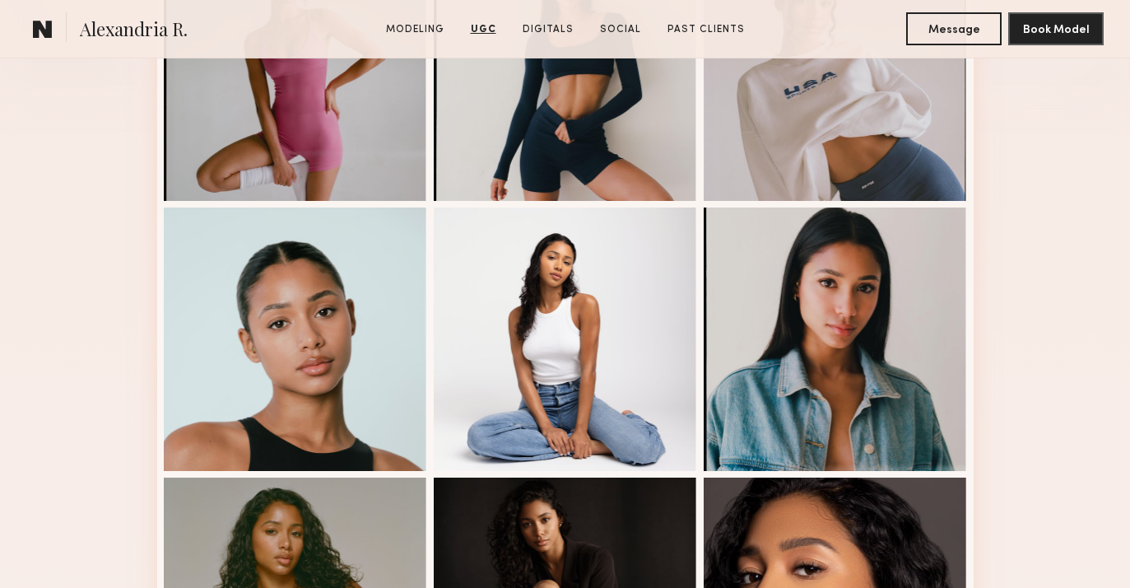
scroll to position [0, 0]
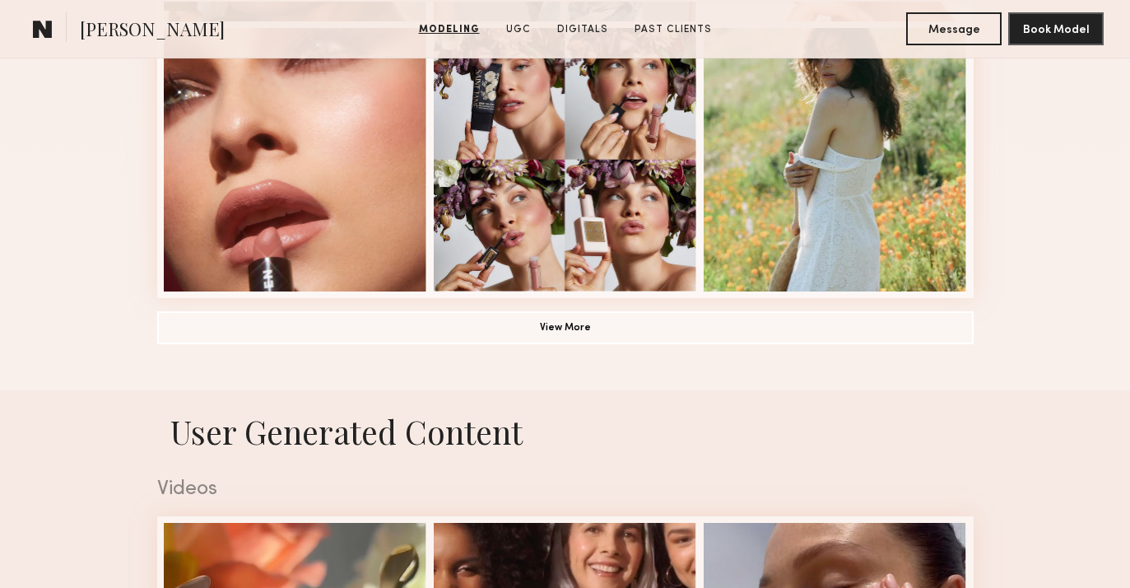
scroll to position [1269, 0]
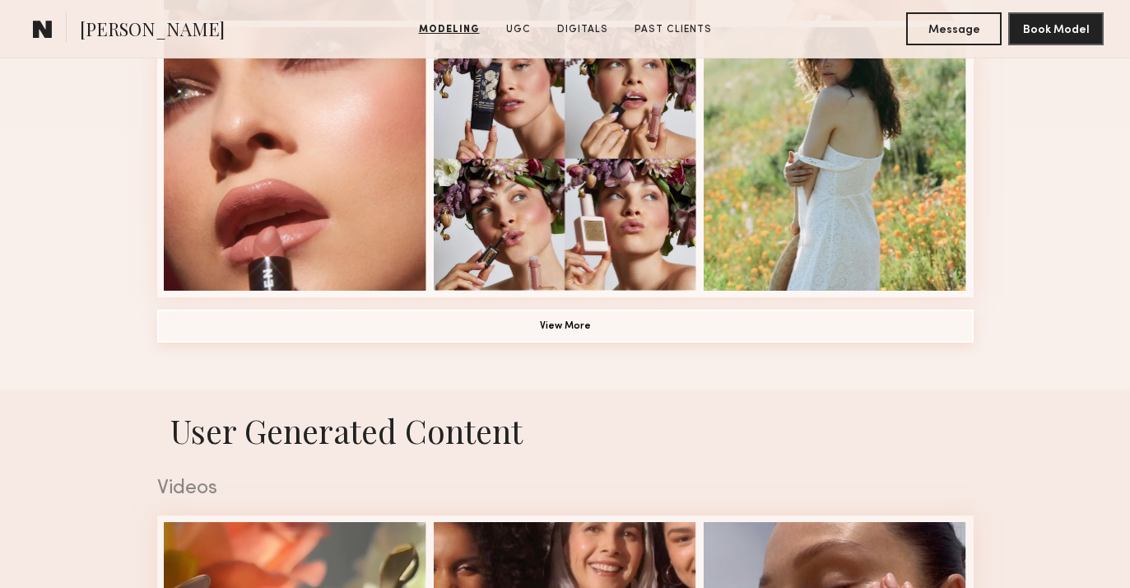
click at [501, 326] on button "View More" at bounding box center [565, 326] width 817 height 33
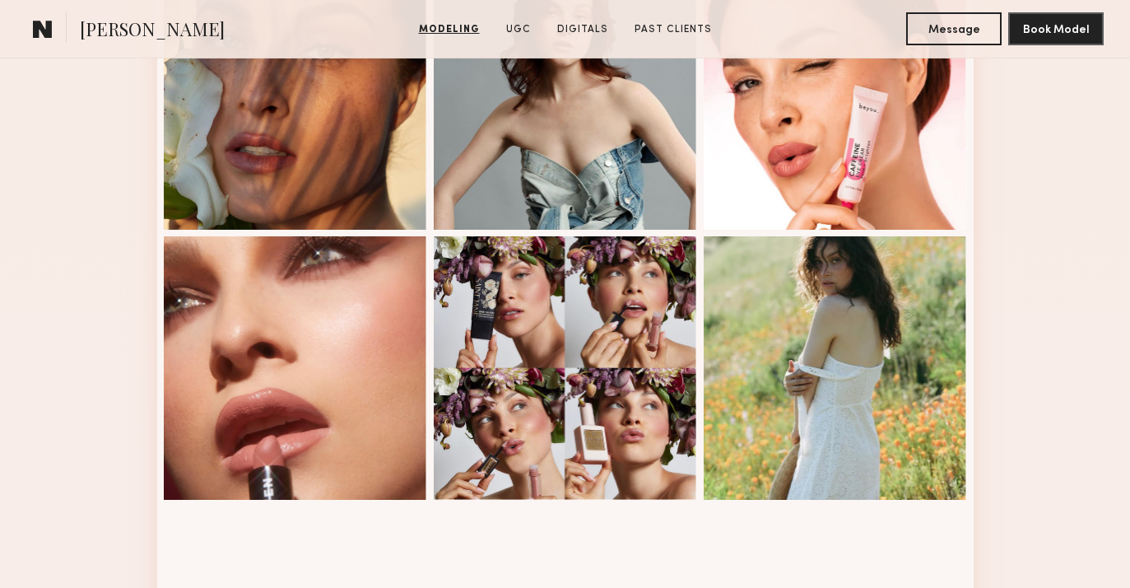
scroll to position [0, 0]
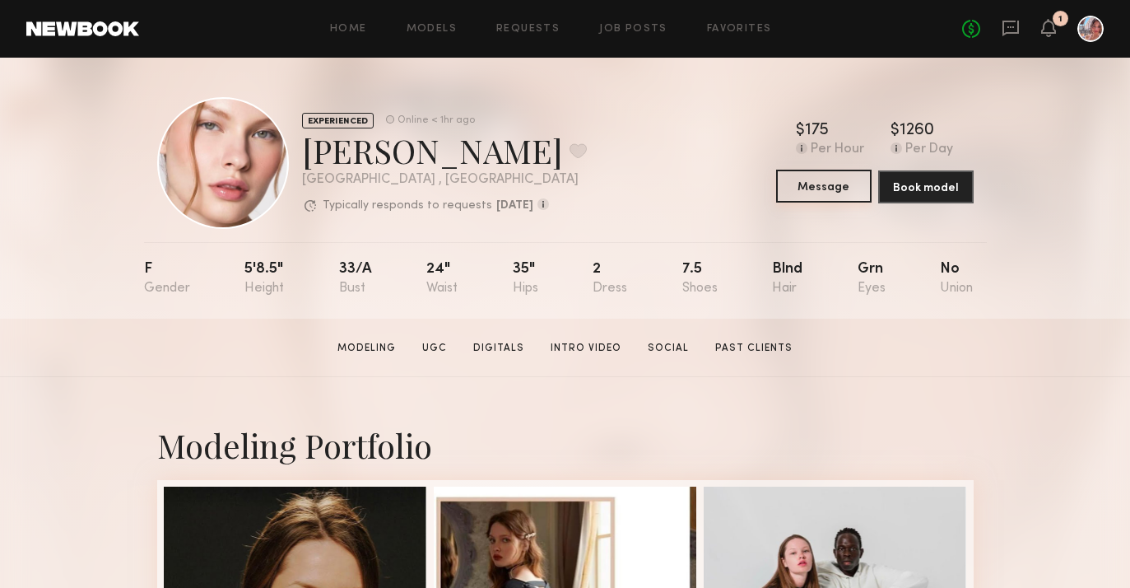
click at [825, 191] on button "Message" at bounding box center [823, 186] width 95 height 33
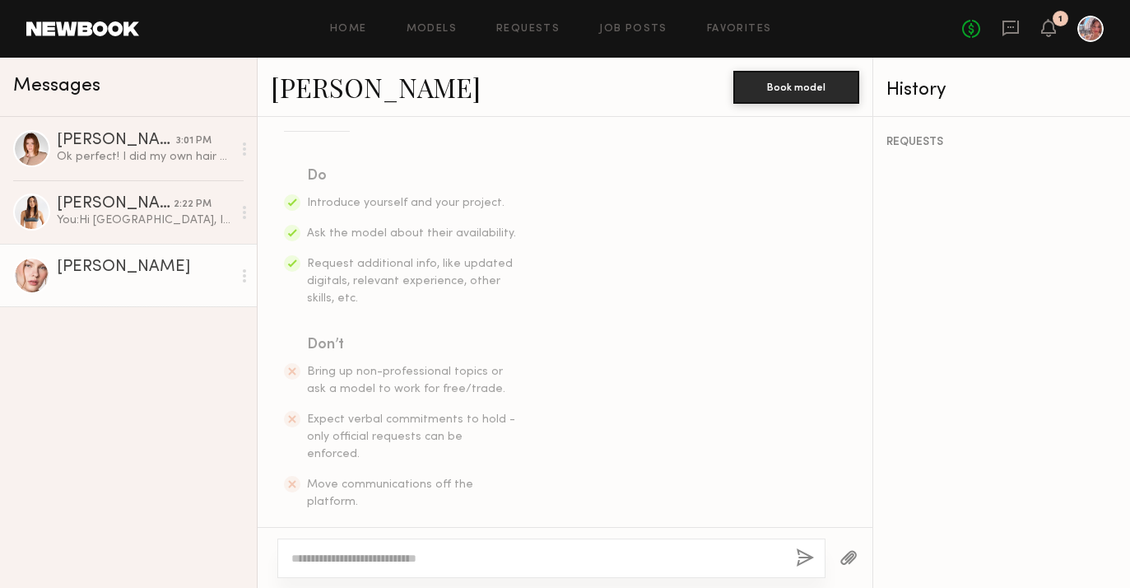
scroll to position [249, 0]
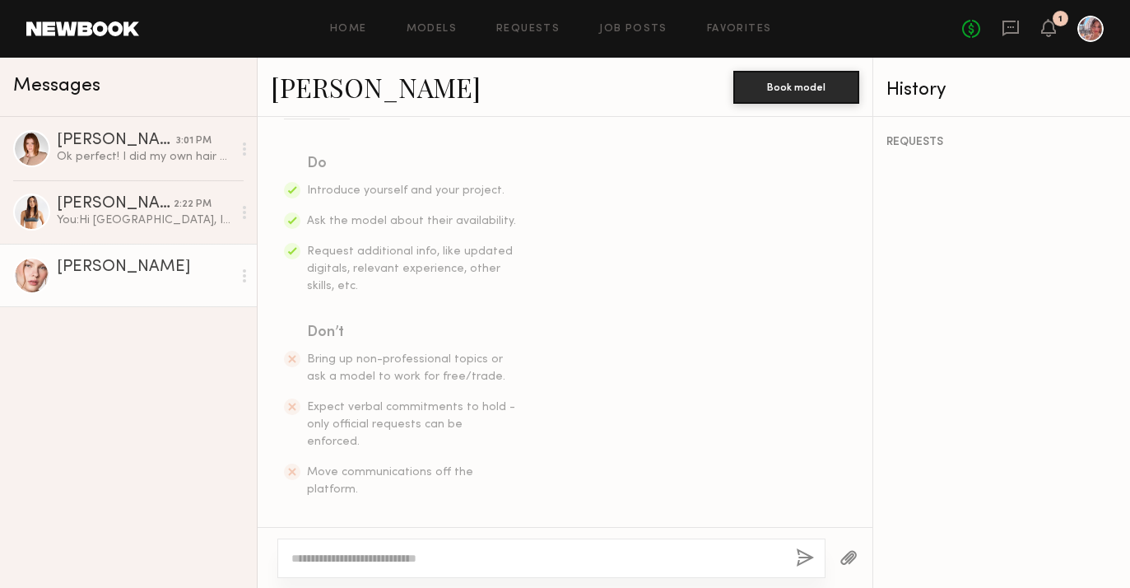
click at [371, 561] on textarea at bounding box center [536, 558] width 491 height 16
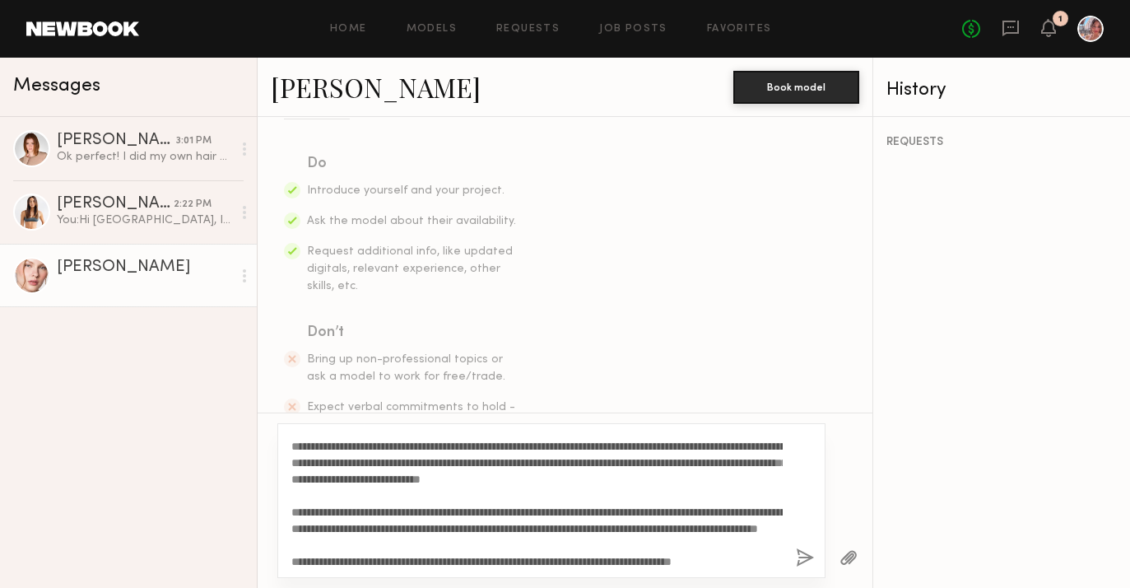
scroll to position [0, 0]
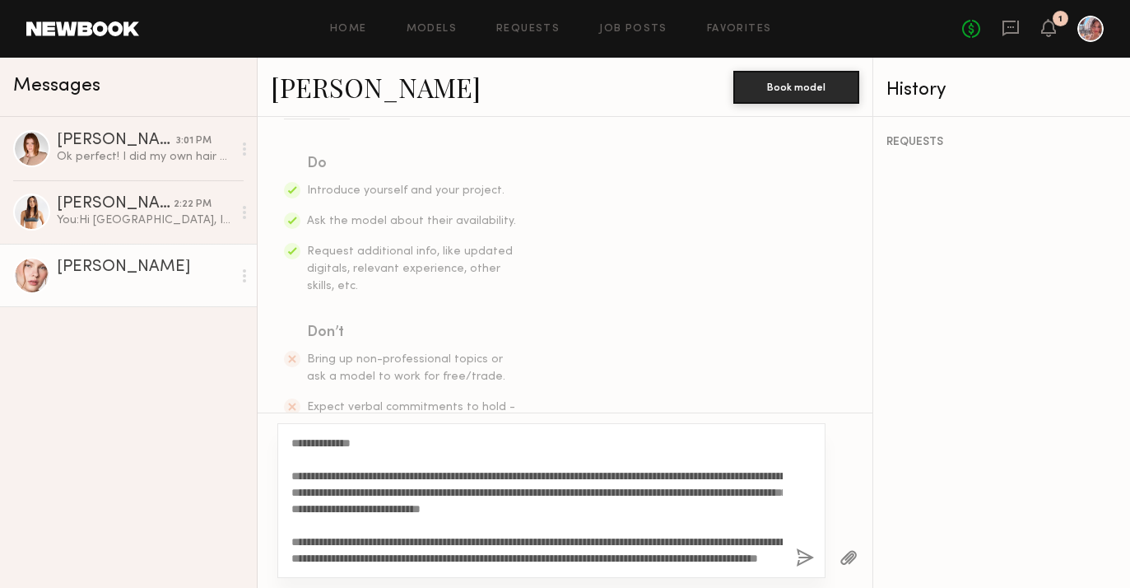
click at [644, 475] on textarea "**********" at bounding box center [536, 501] width 491 height 132
click at [781, 481] on textarea "**********" at bounding box center [536, 501] width 491 height 132
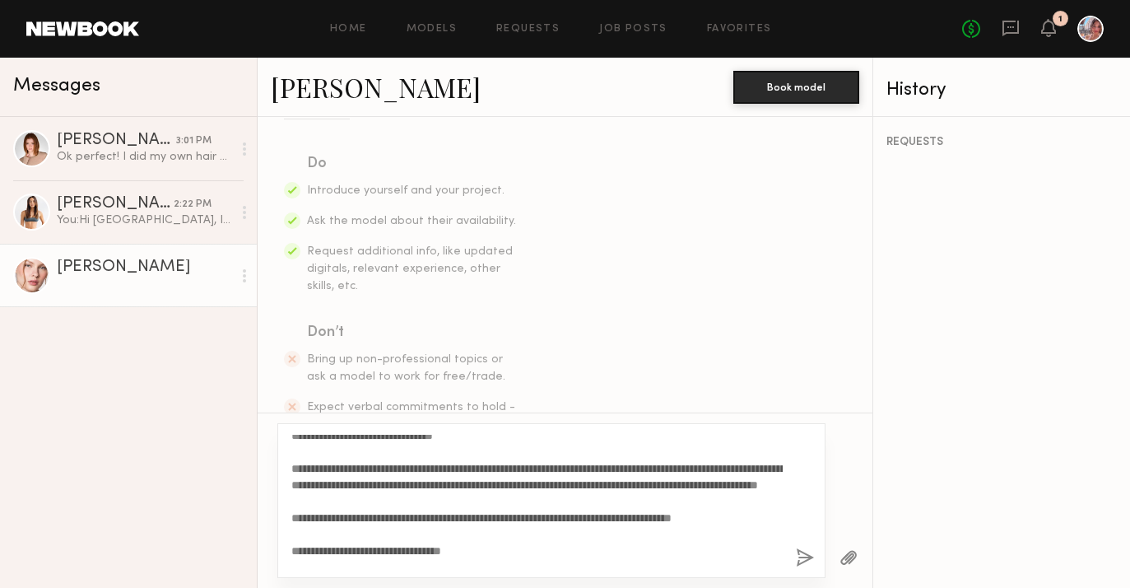
scroll to position [77, 0]
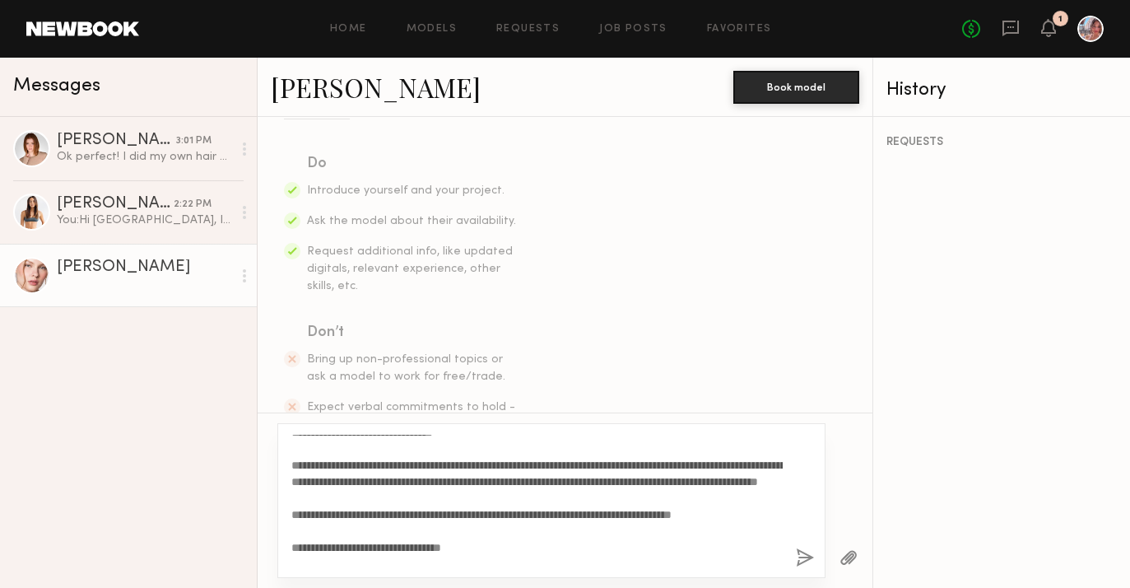
type textarea "**********"
click at [799, 556] on button "button" at bounding box center [805, 558] width 18 height 21
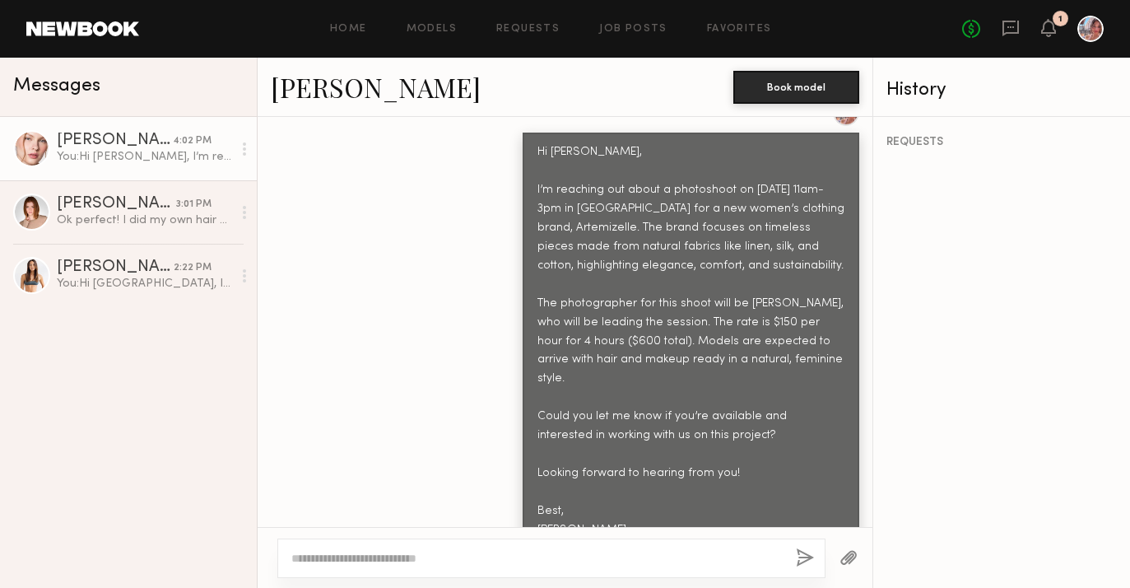
scroll to position [831, 0]
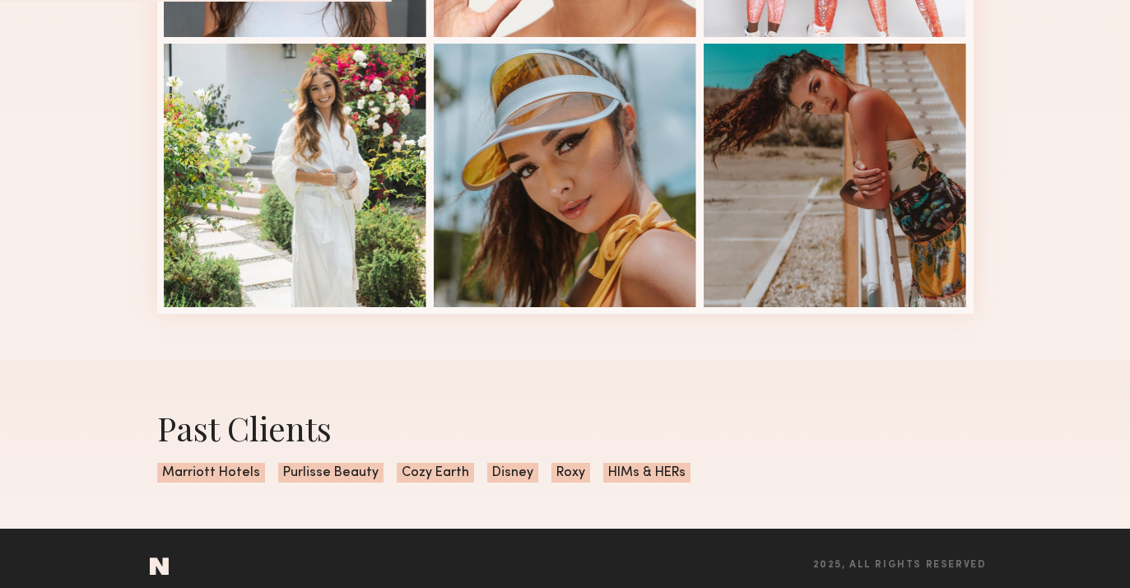
scroll to position [1195, 0]
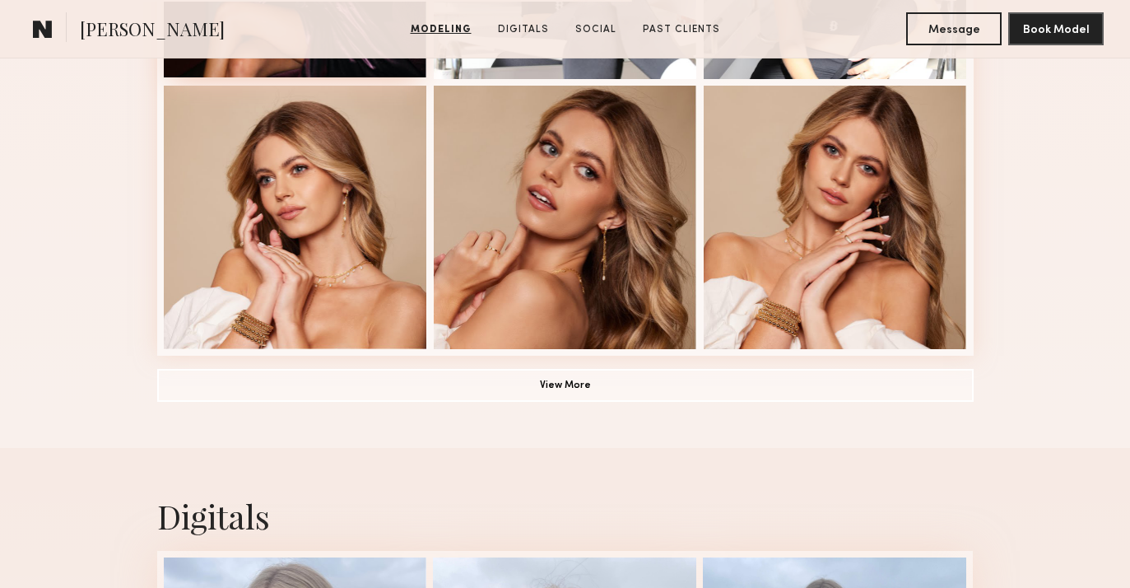
scroll to position [1215, 0]
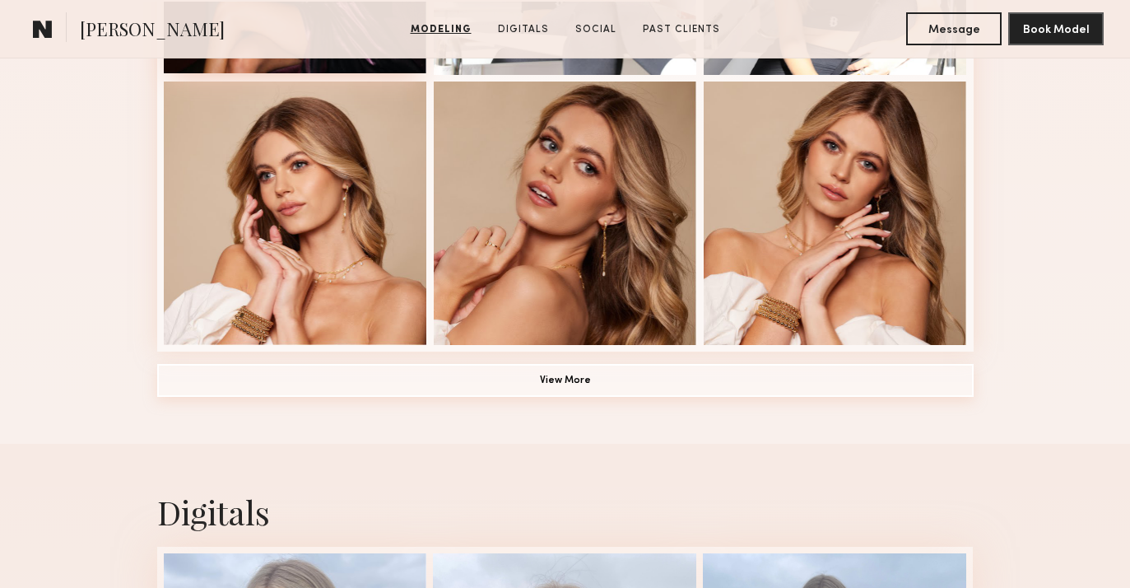
click at [347, 380] on button "View More" at bounding box center [565, 380] width 817 height 33
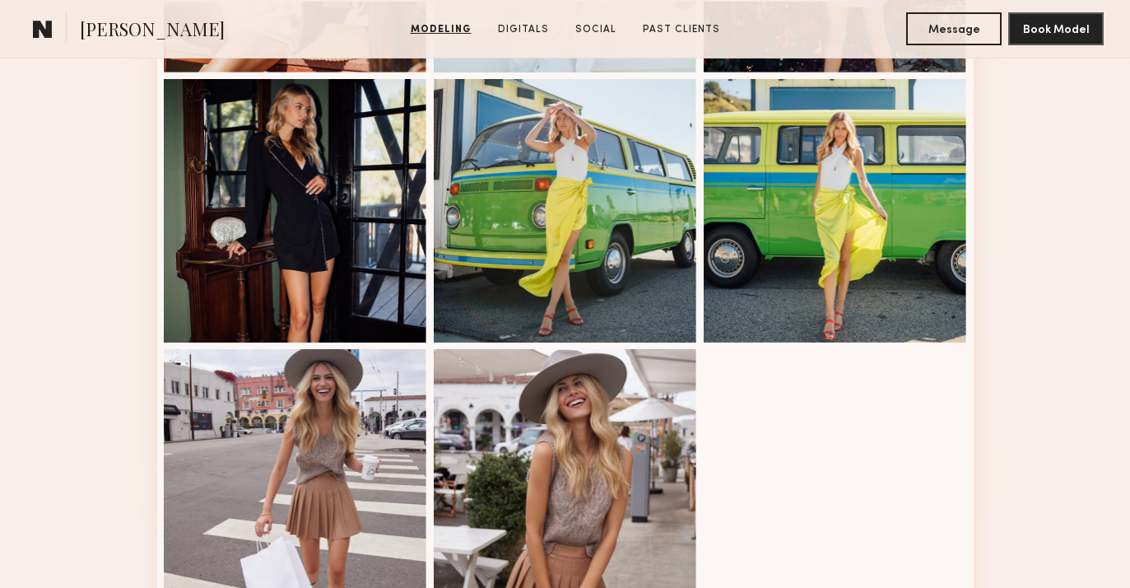
scroll to position [1757, 0]
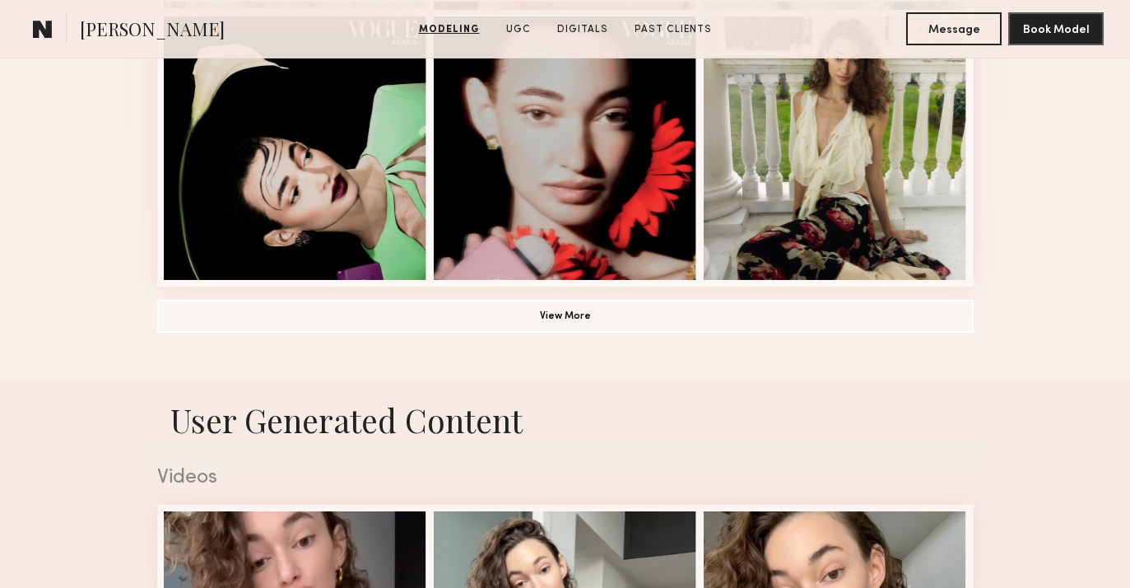
scroll to position [1285, 0]
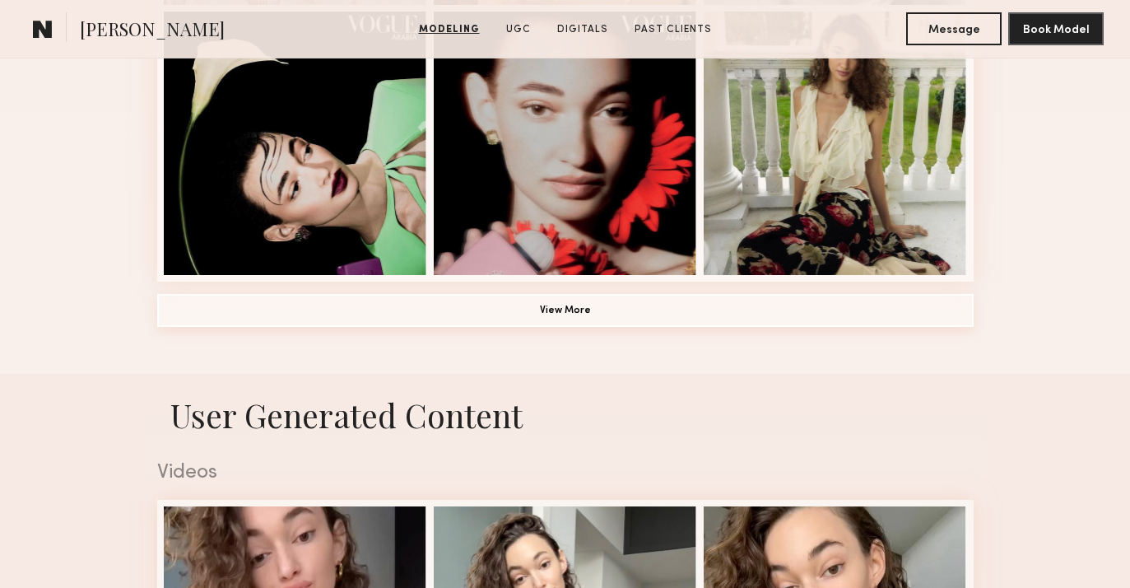
click at [273, 312] on button "View More" at bounding box center [565, 310] width 817 height 33
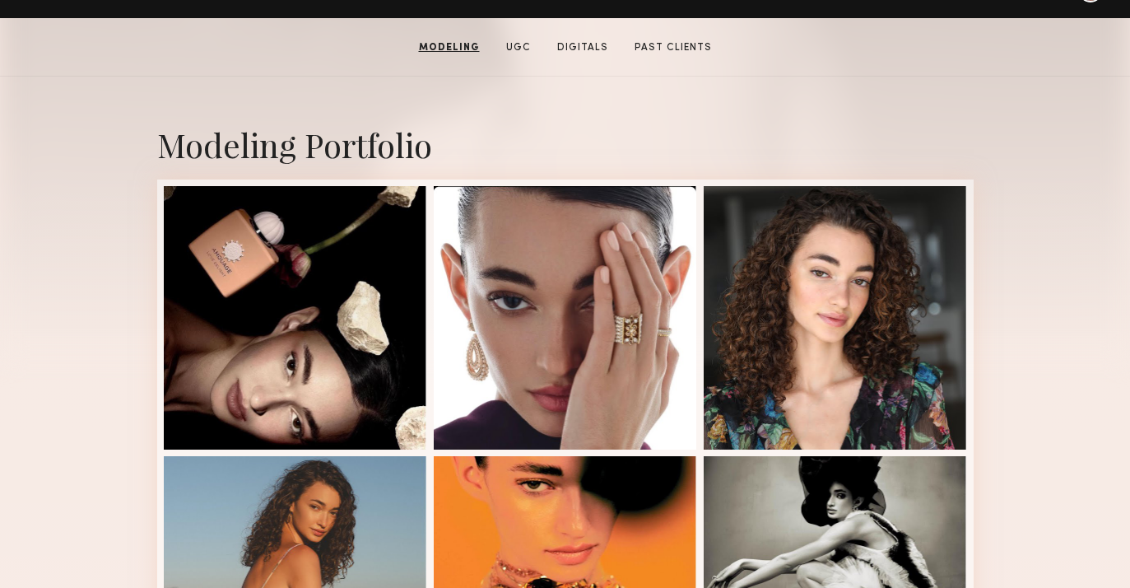
scroll to position [0, 0]
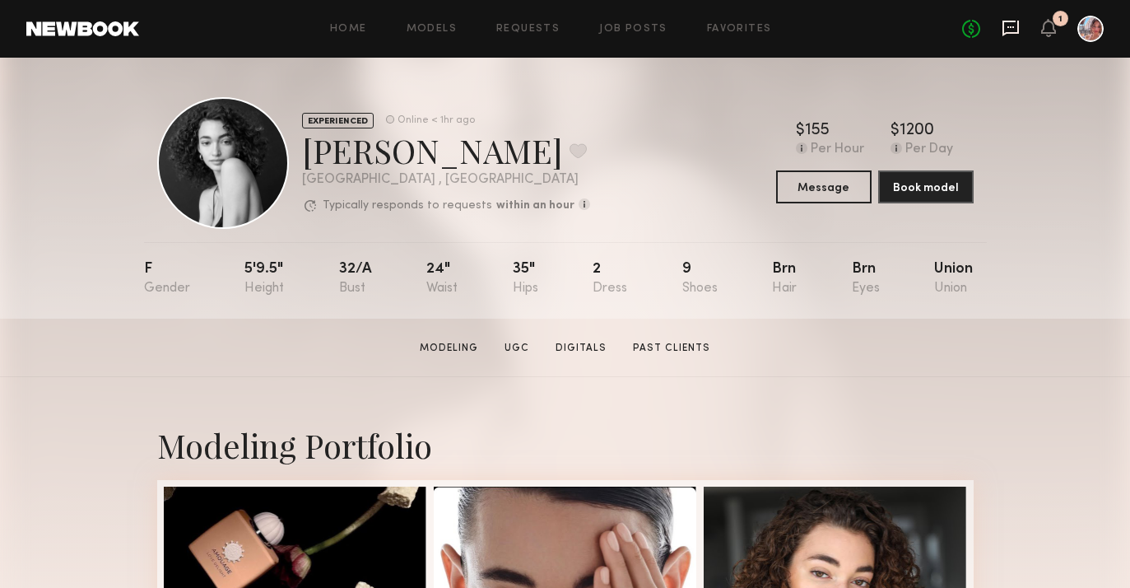
click at [1008, 35] on icon at bounding box center [1011, 28] width 18 height 18
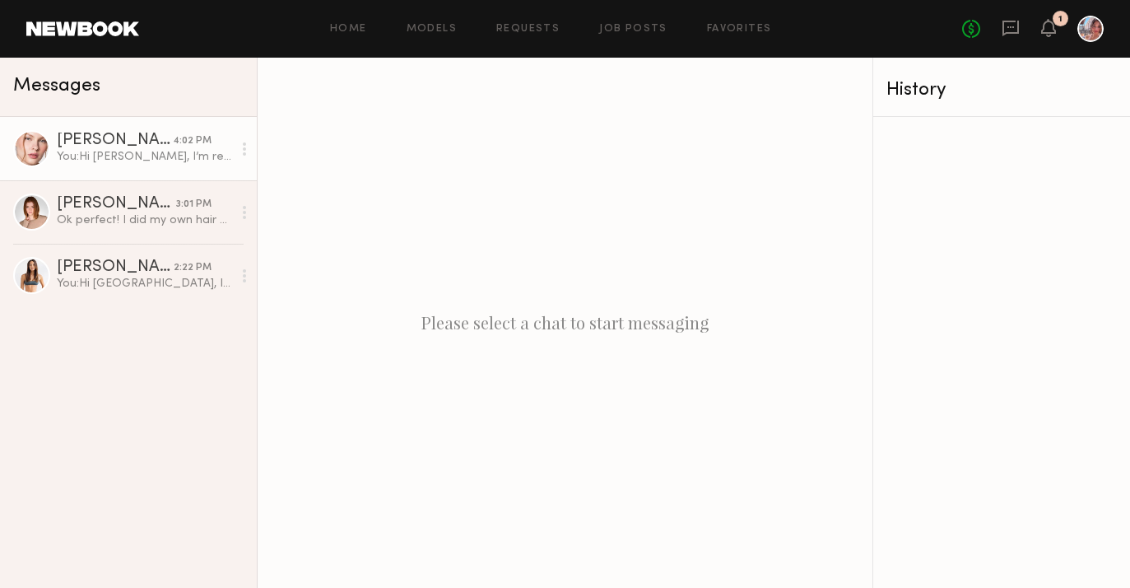
click at [114, 162] on div "You: Hi Anastasiia, I’m reaching out about a photoshoot on September 11th from …" at bounding box center [144, 157] width 175 height 16
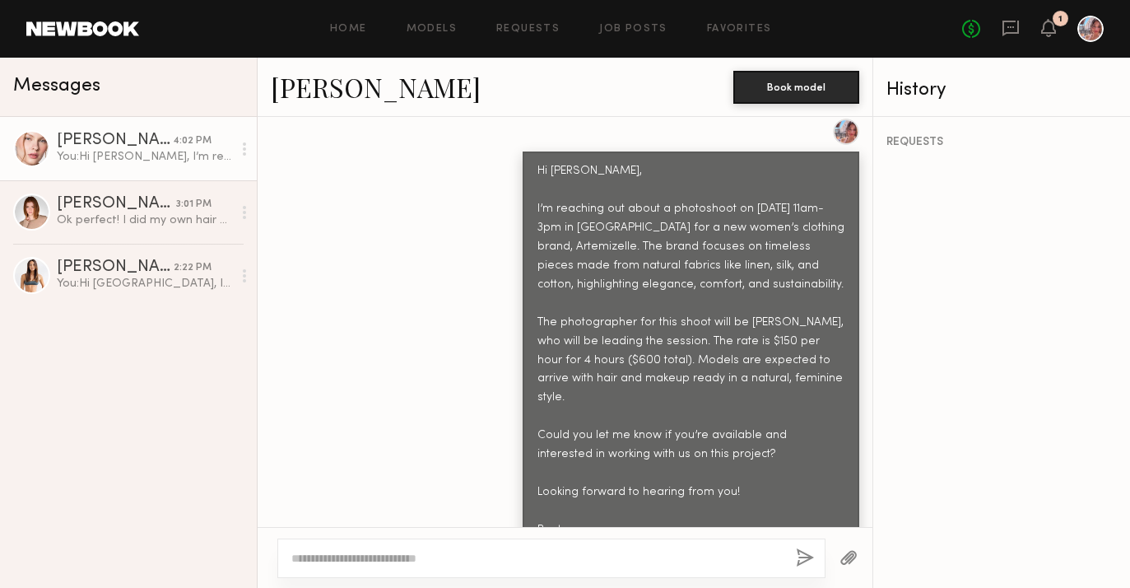
scroll to position [808, 0]
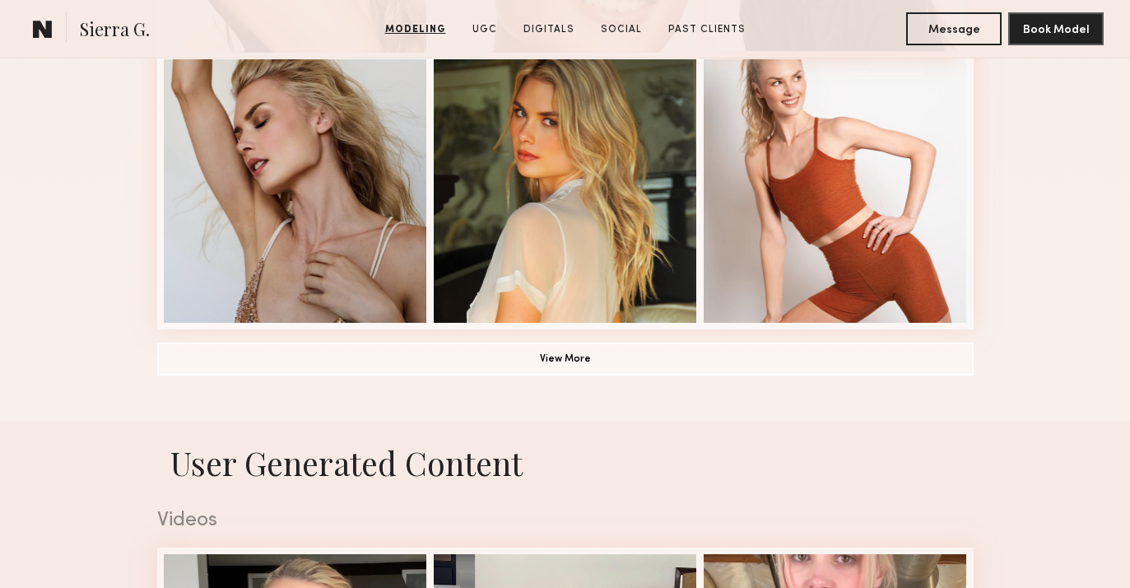
scroll to position [1238, 0]
click at [365, 358] on button "View More" at bounding box center [565, 357] width 817 height 33
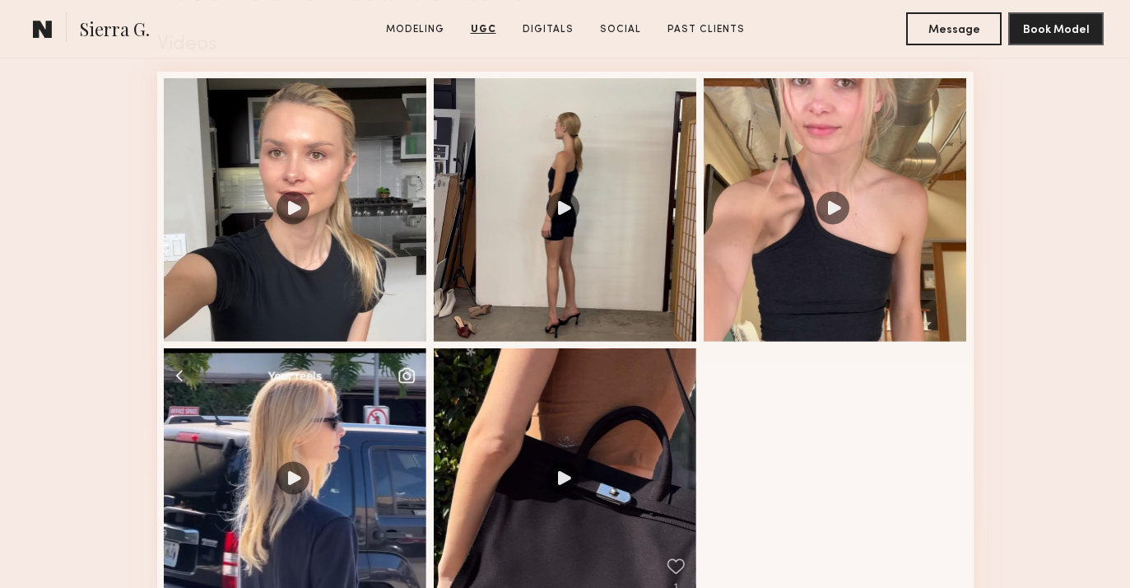
scroll to position [2743, 0]
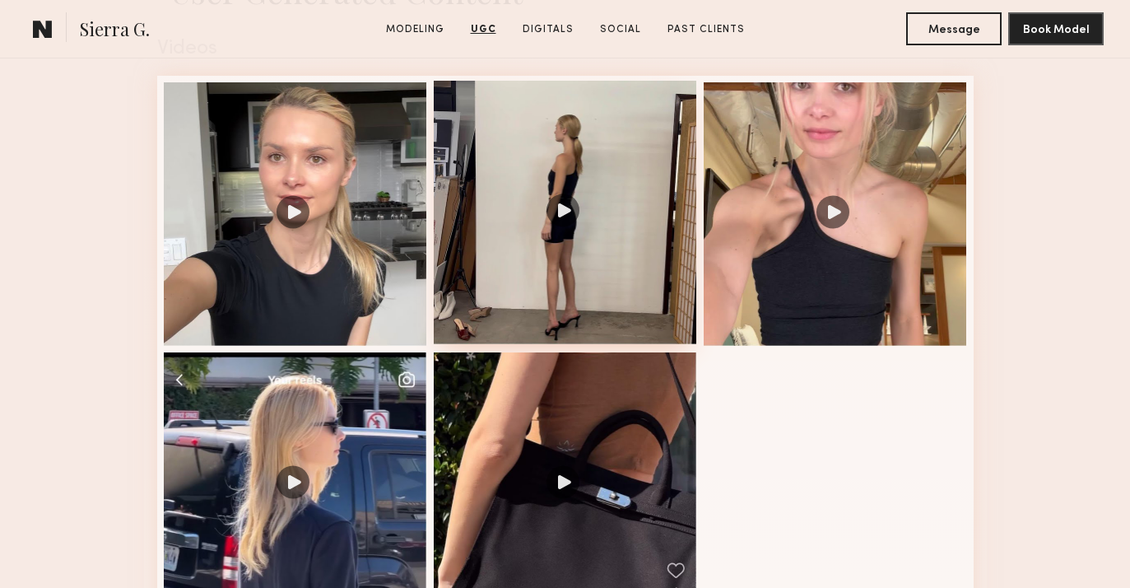
click at [460, 341] on div at bounding box center [565, 212] width 263 height 263
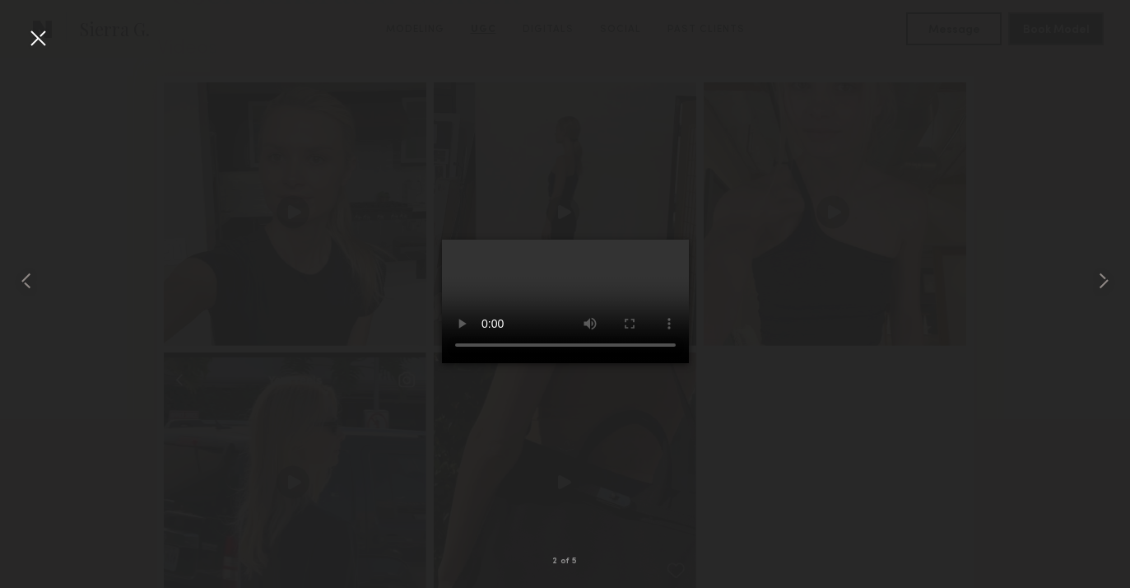
click at [41, 31] on div at bounding box center [38, 38] width 26 height 26
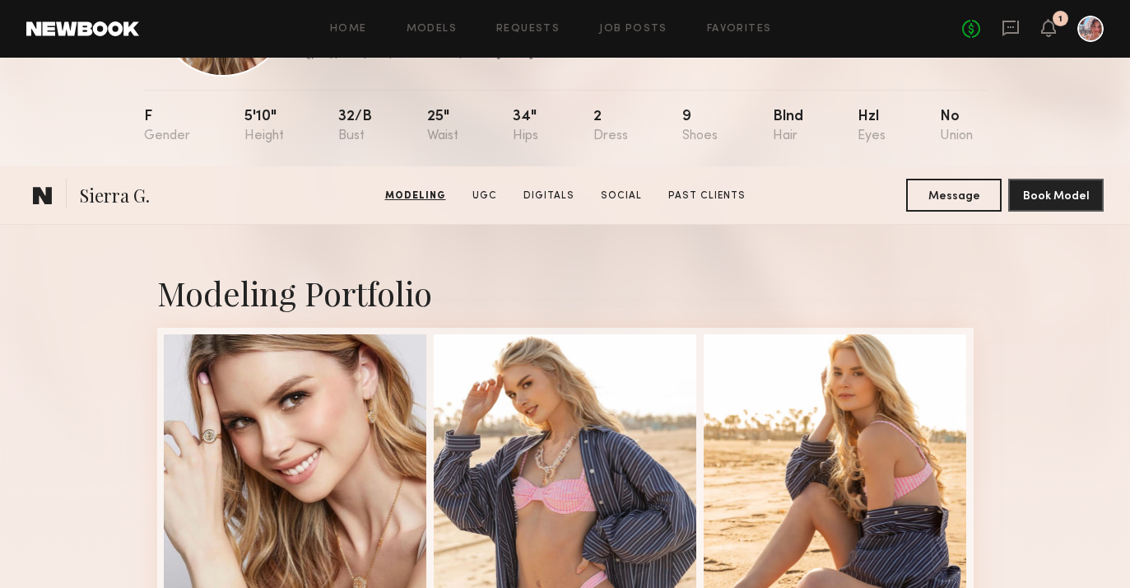
scroll to position [0, 0]
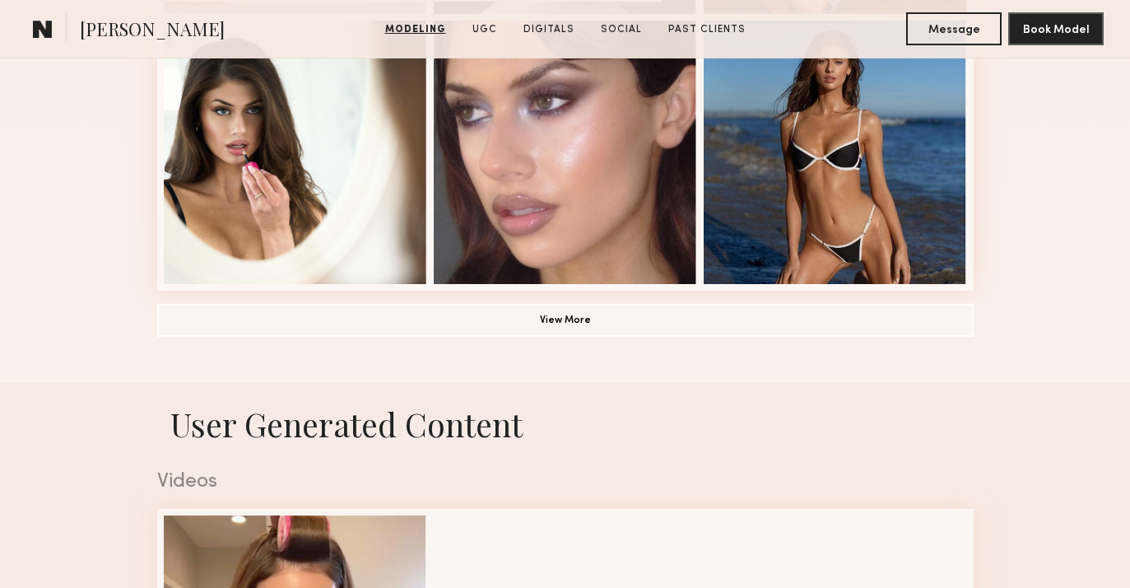
scroll to position [1278, 0]
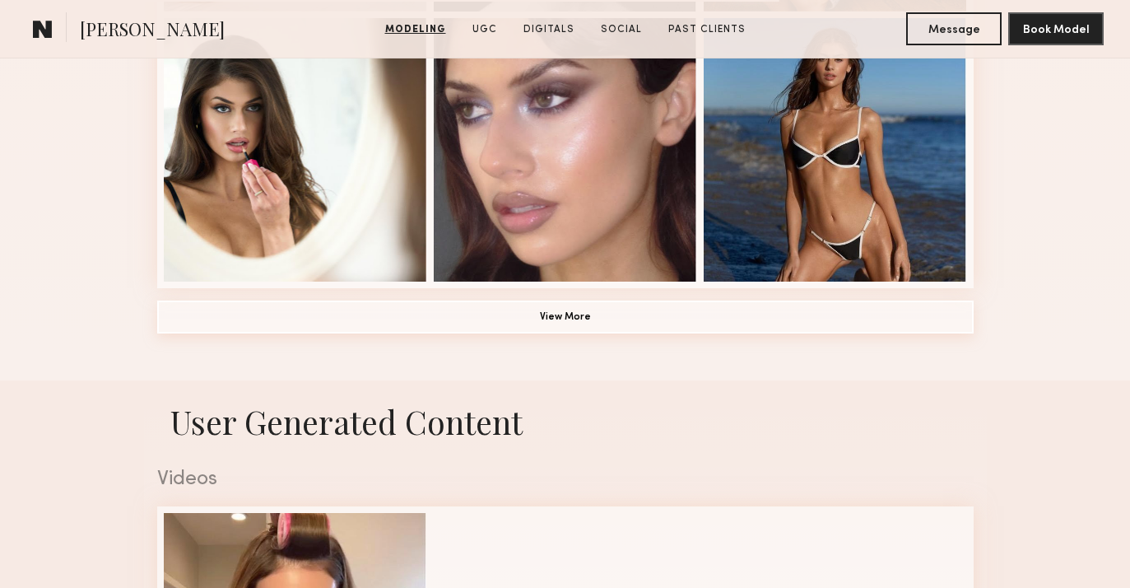
click at [550, 319] on button "View More" at bounding box center [565, 316] width 817 height 33
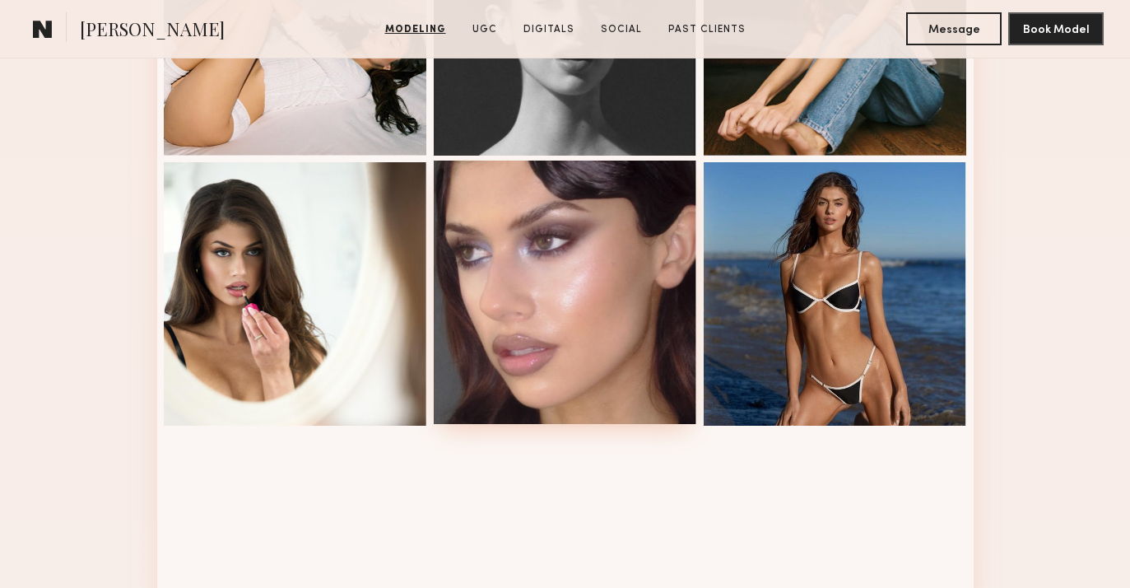
scroll to position [1136, 0]
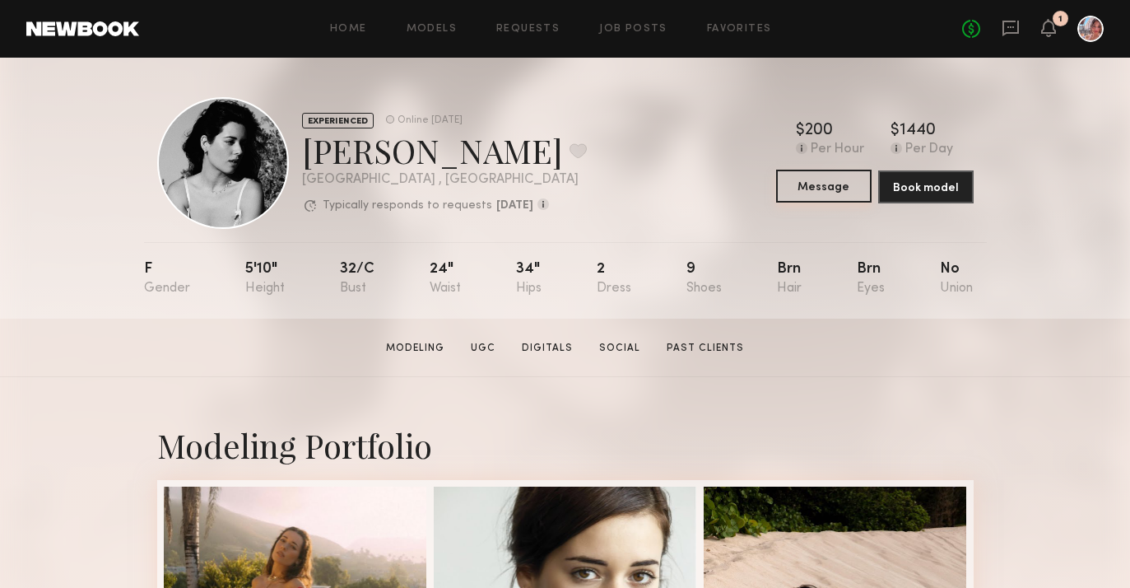
click at [808, 186] on button "Message" at bounding box center [823, 186] width 95 height 33
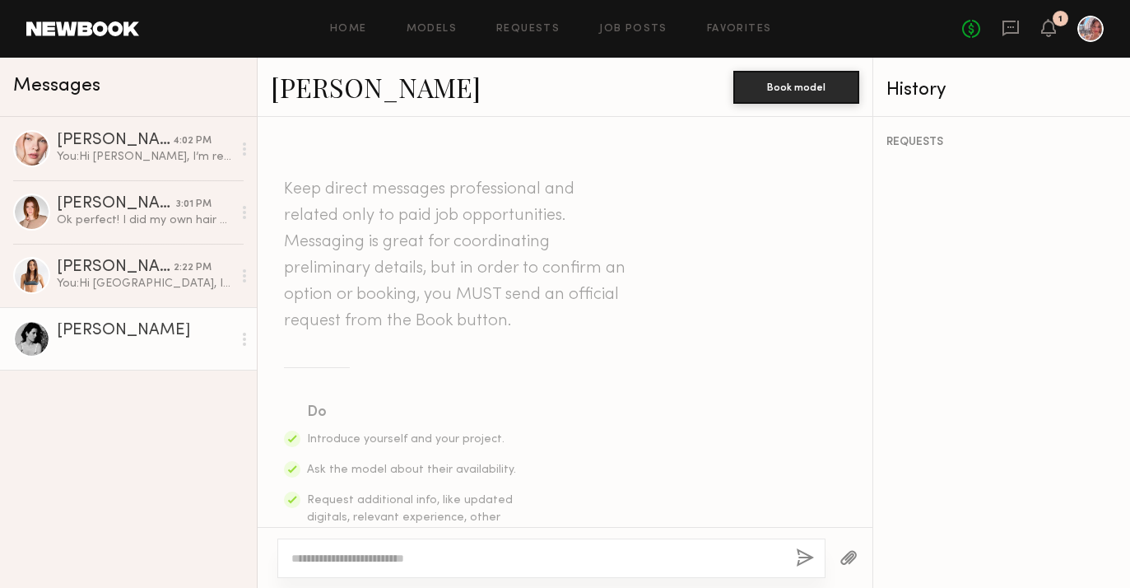
click at [335, 553] on textarea at bounding box center [536, 558] width 491 height 16
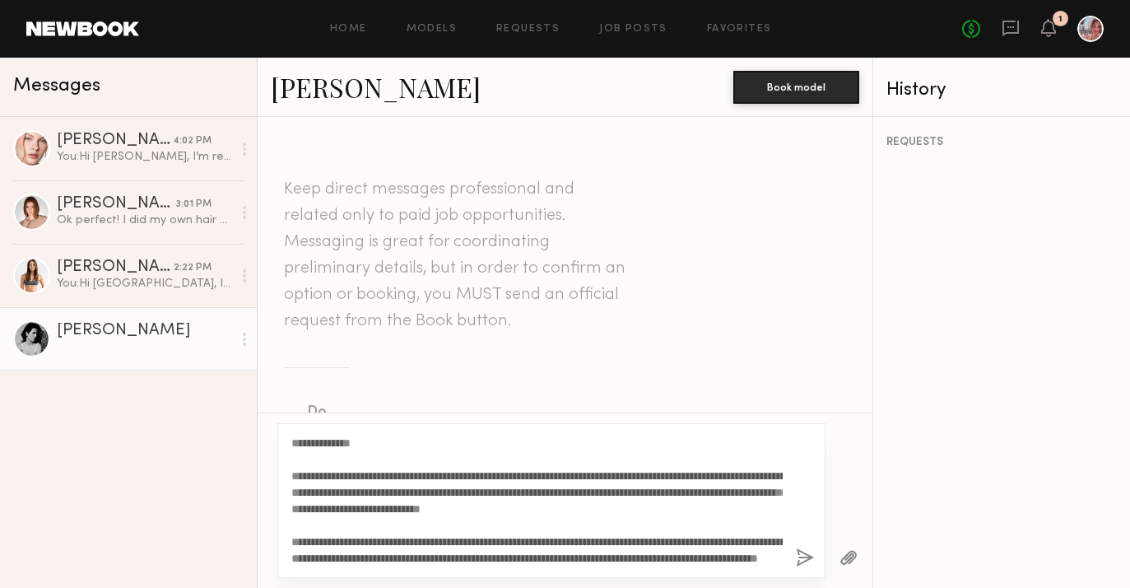
click at [359, 442] on textarea "**********" at bounding box center [536, 501] width 491 height 132
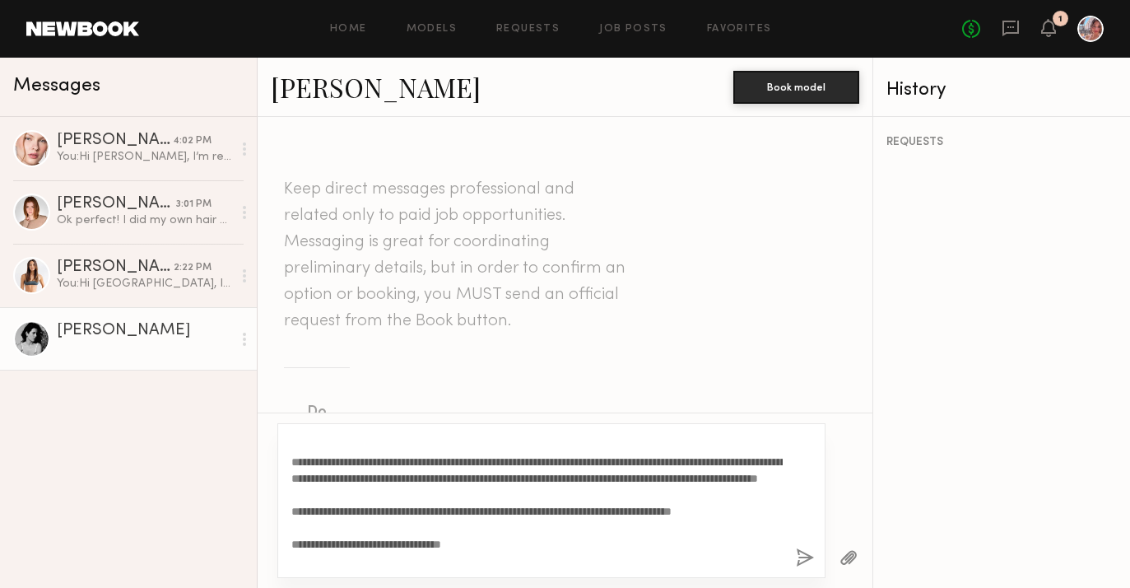
scroll to position [92, 0]
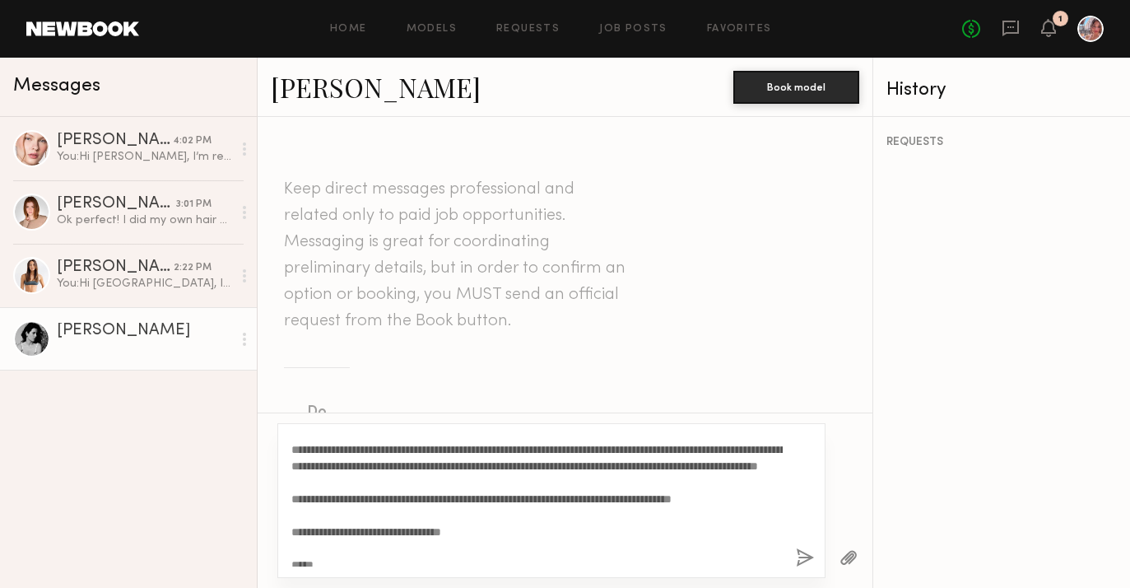
click at [501, 549] on textarea "**********" at bounding box center [536, 501] width 491 height 132
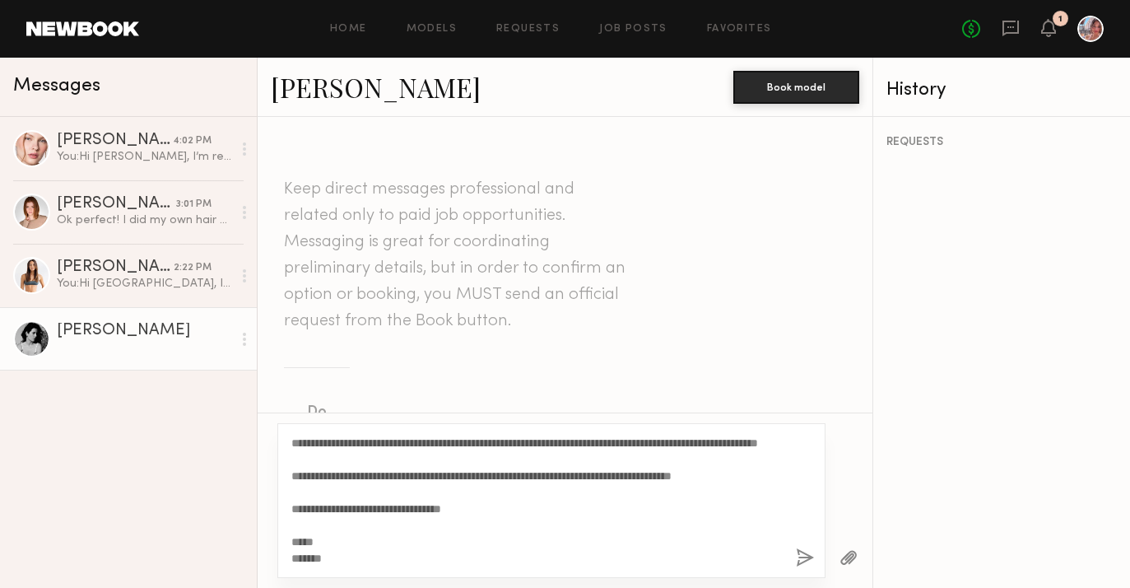
type textarea "**********"
click at [809, 556] on button "button" at bounding box center [805, 558] width 18 height 21
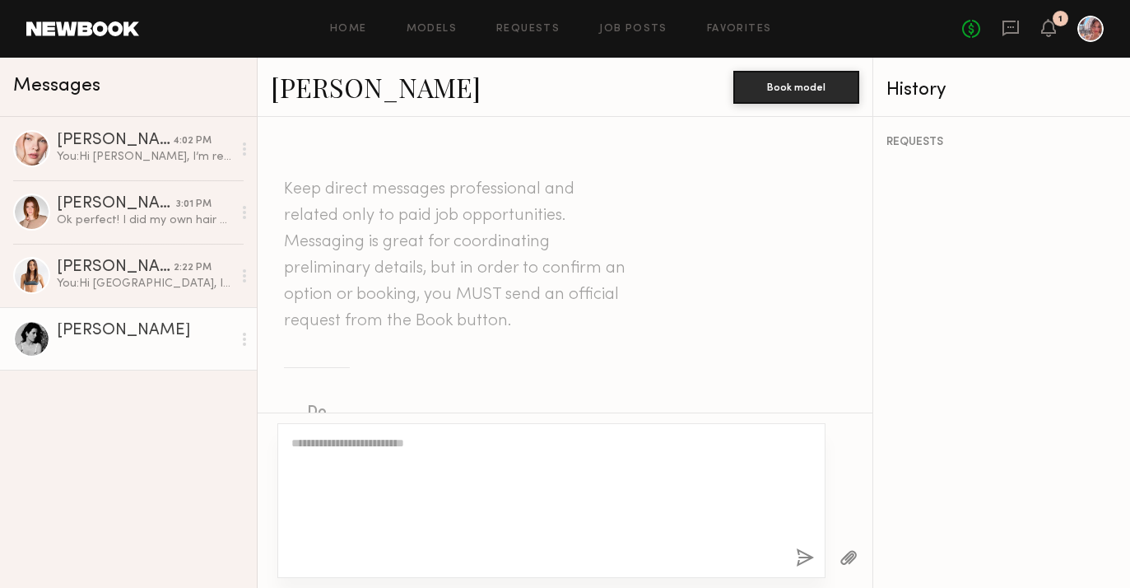
scroll to position [0, 0]
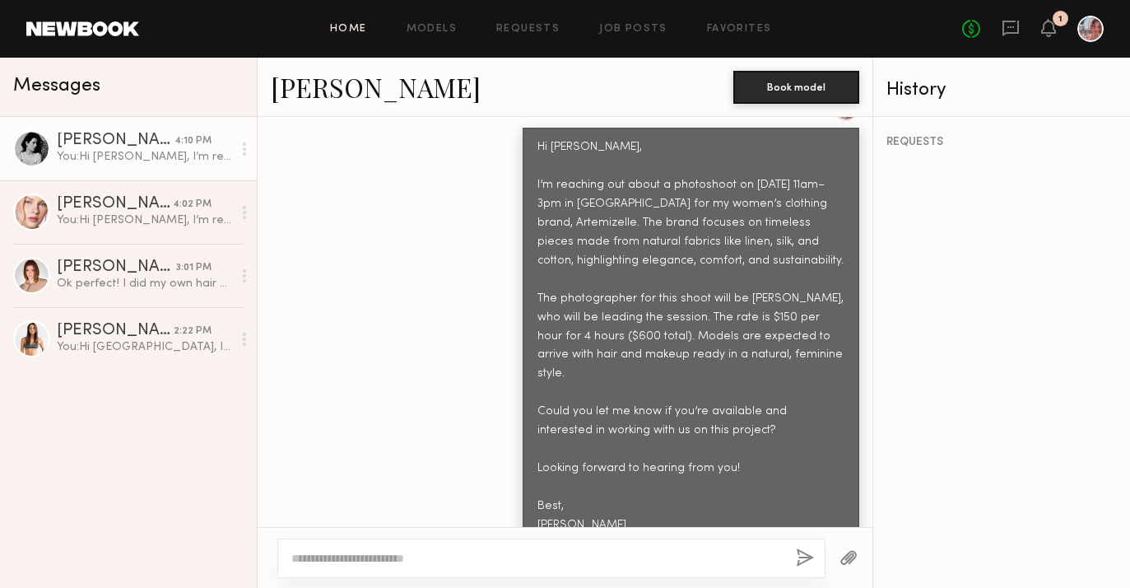
click at [366, 26] on link "Home" at bounding box center [348, 29] width 37 height 11
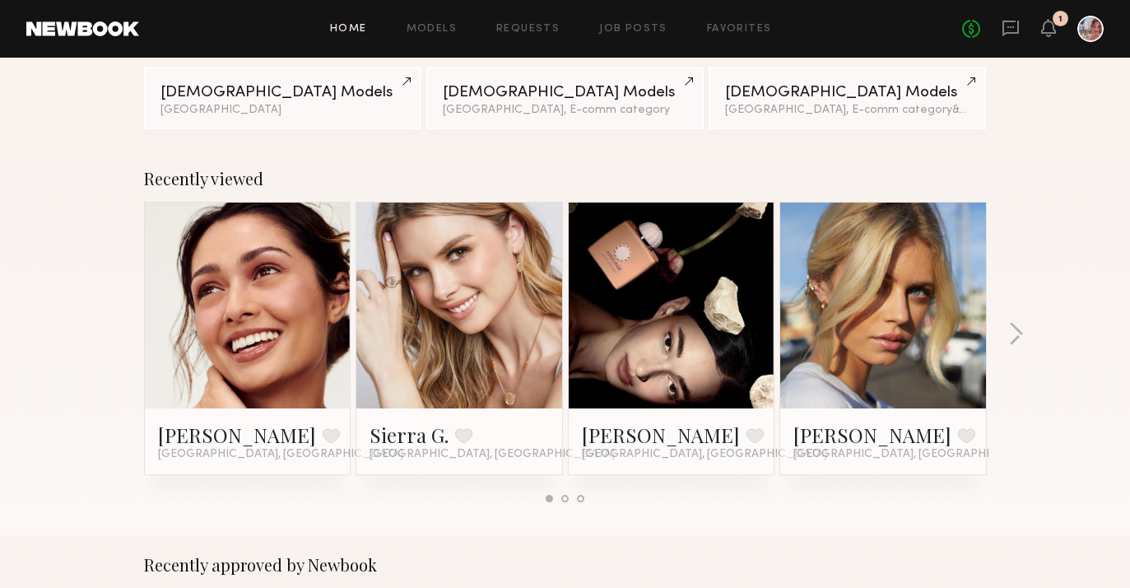
scroll to position [176, 0]
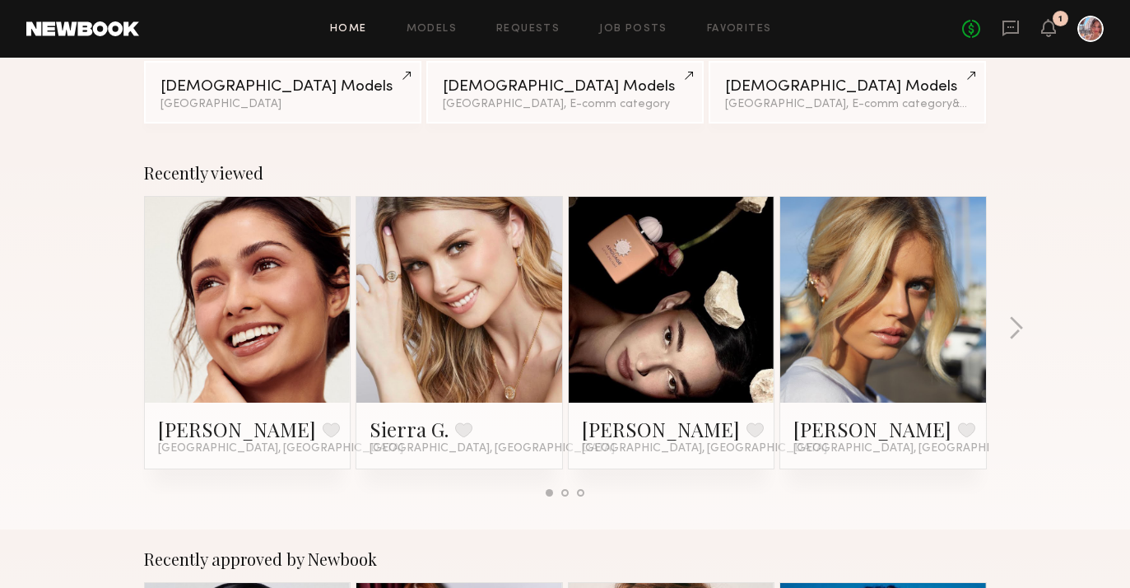
click at [221, 315] on link at bounding box center [248, 300] width 100 height 206
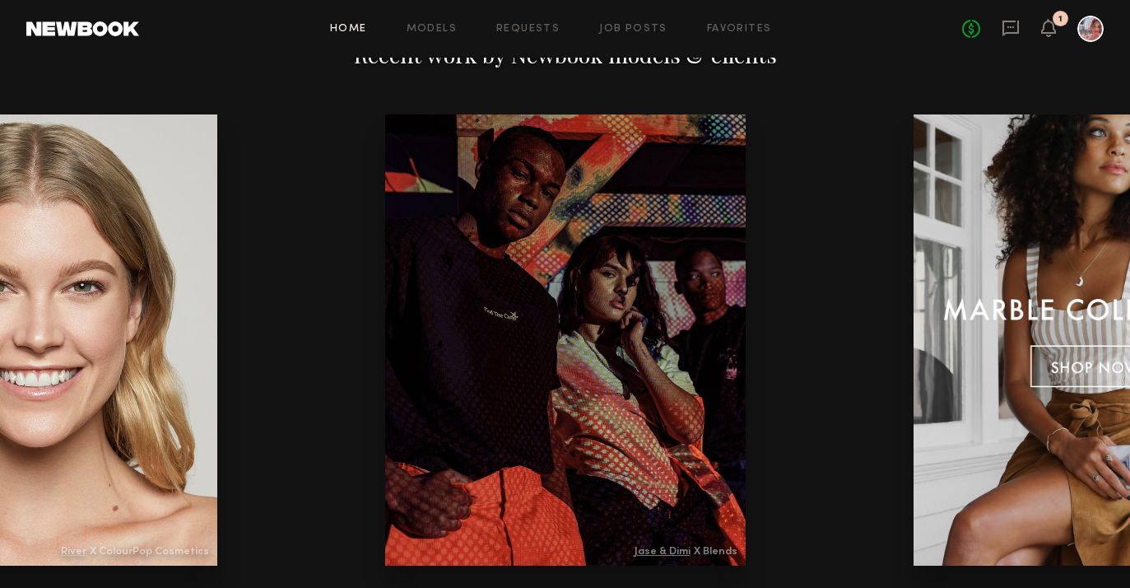
scroll to position [1884, 0]
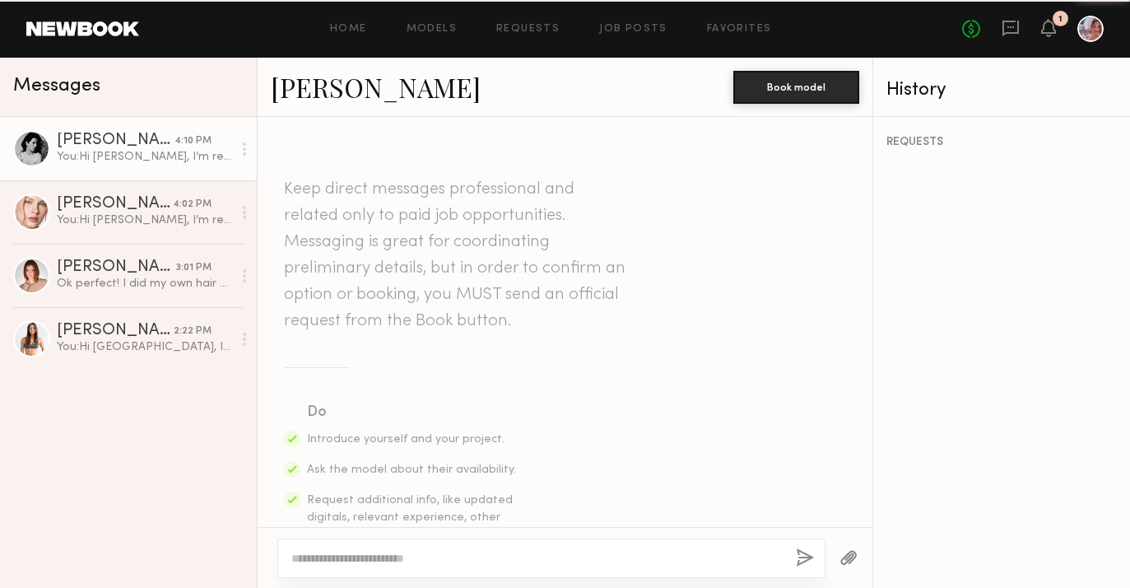
scroll to position [831, 0]
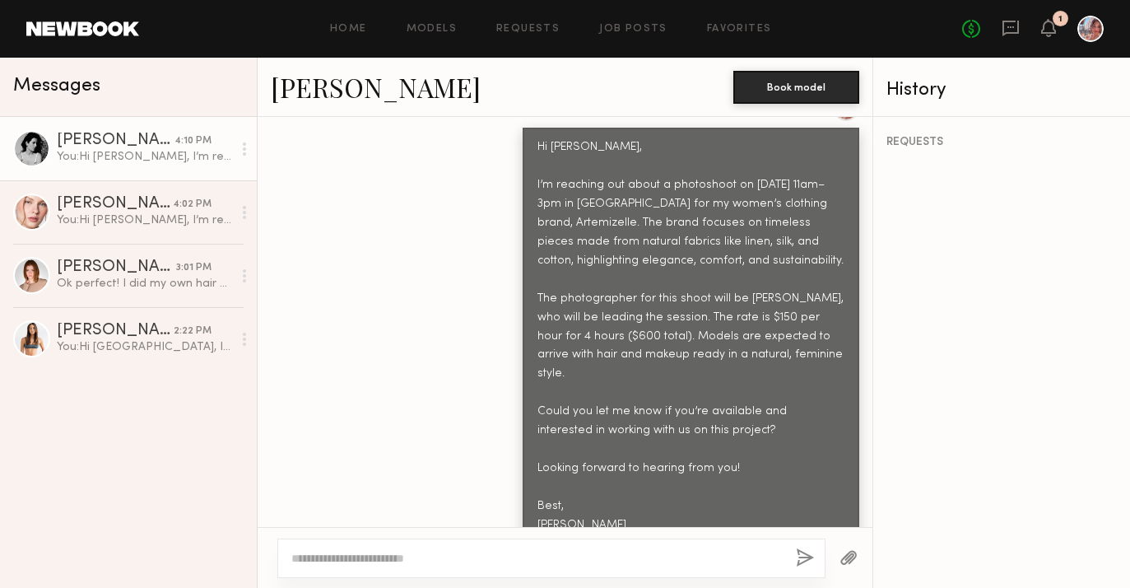
click at [65, 33] on link at bounding box center [82, 28] width 113 height 15
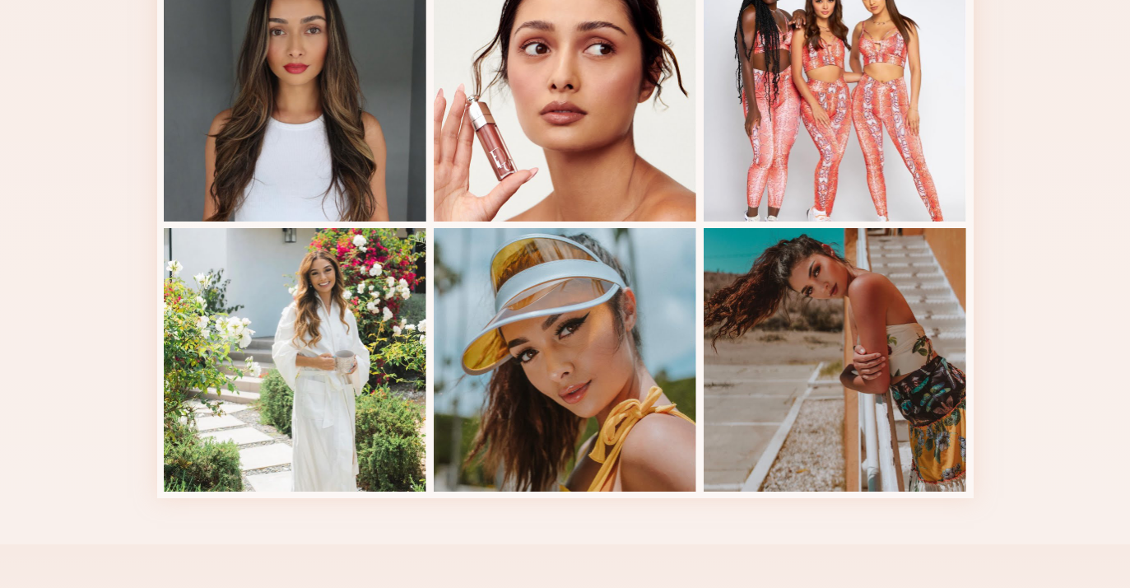
scroll to position [1015, 0]
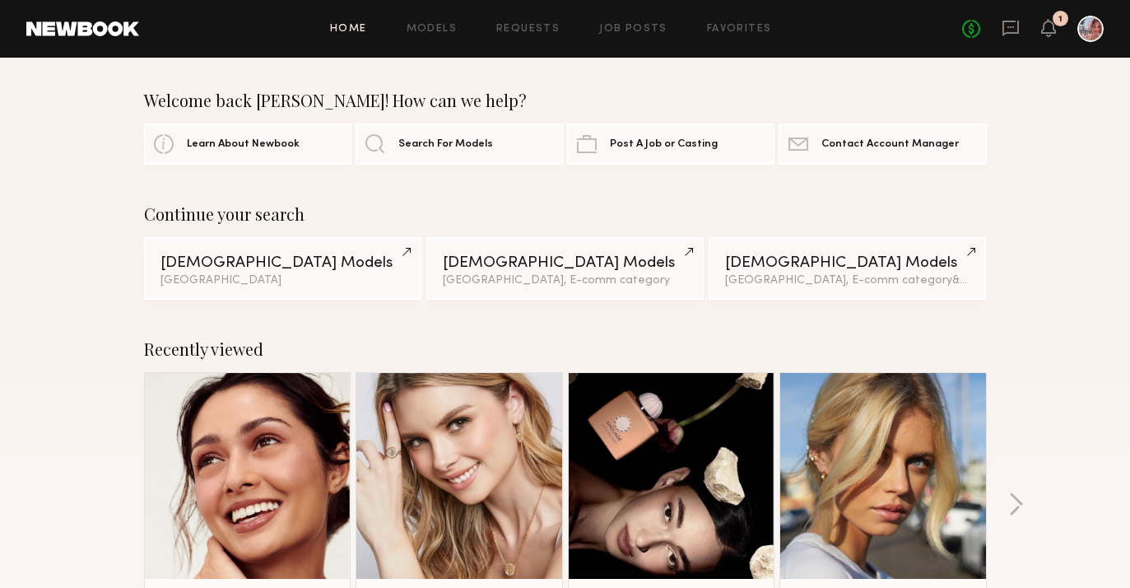
click at [1061, 21] on div "1" at bounding box center [1061, 19] width 4 height 9
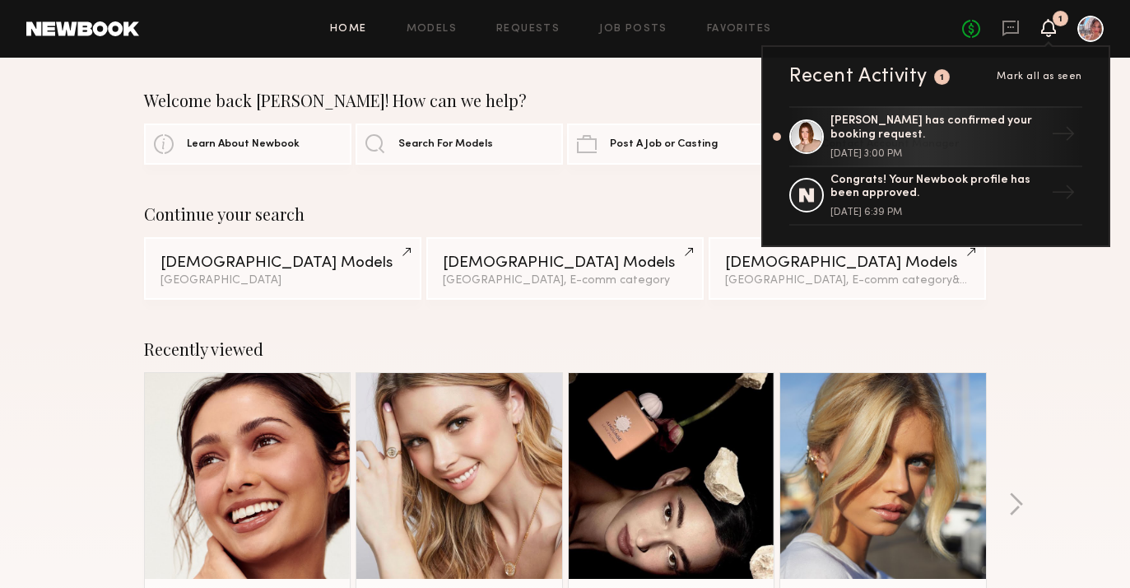
click at [1061, 21] on div "1" at bounding box center [1061, 19] width 4 height 9
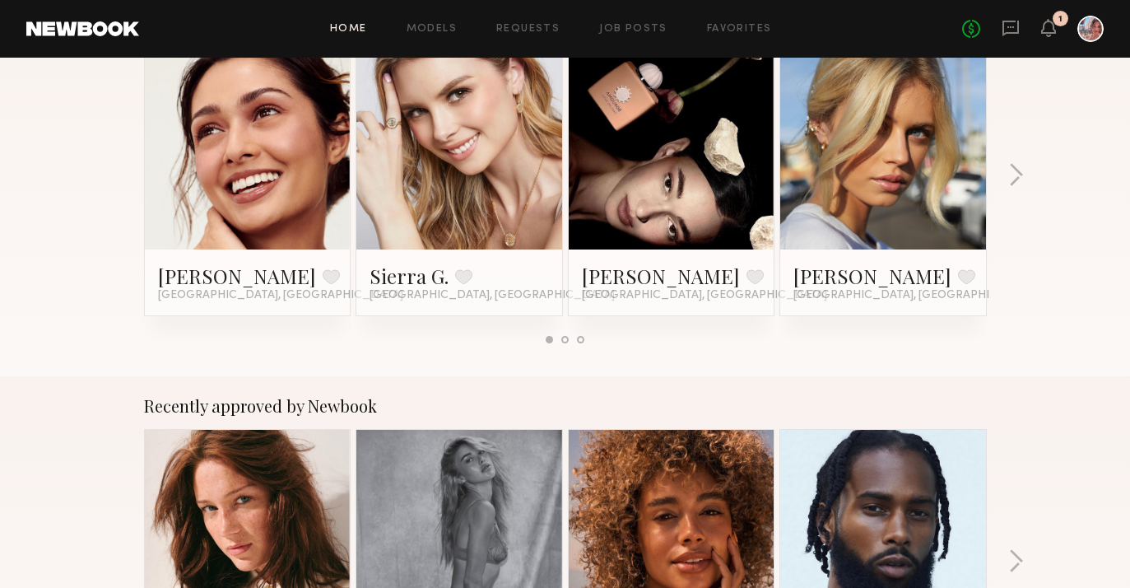
scroll to position [331, 0]
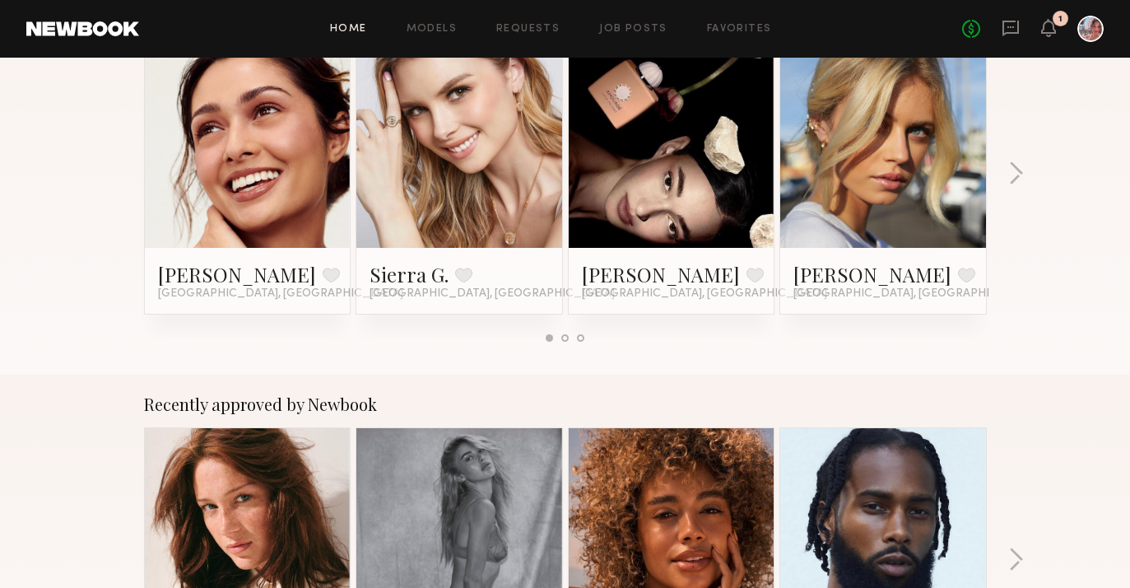
click at [875, 184] on link at bounding box center [883, 145] width 100 height 206
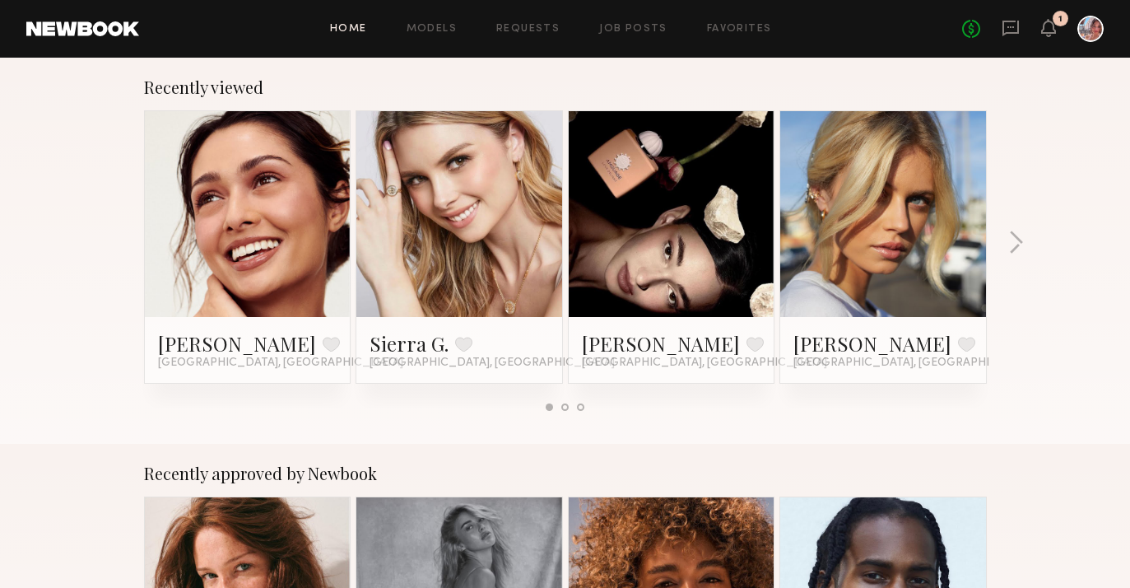
scroll to position [0, 0]
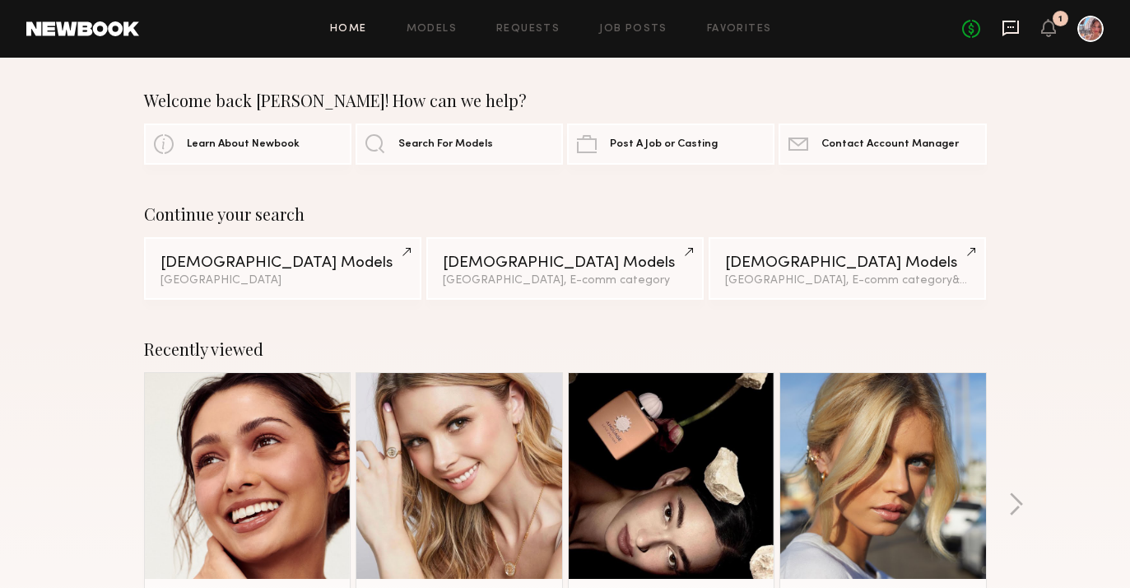
click at [1011, 21] on icon at bounding box center [1011, 29] width 16 height 16
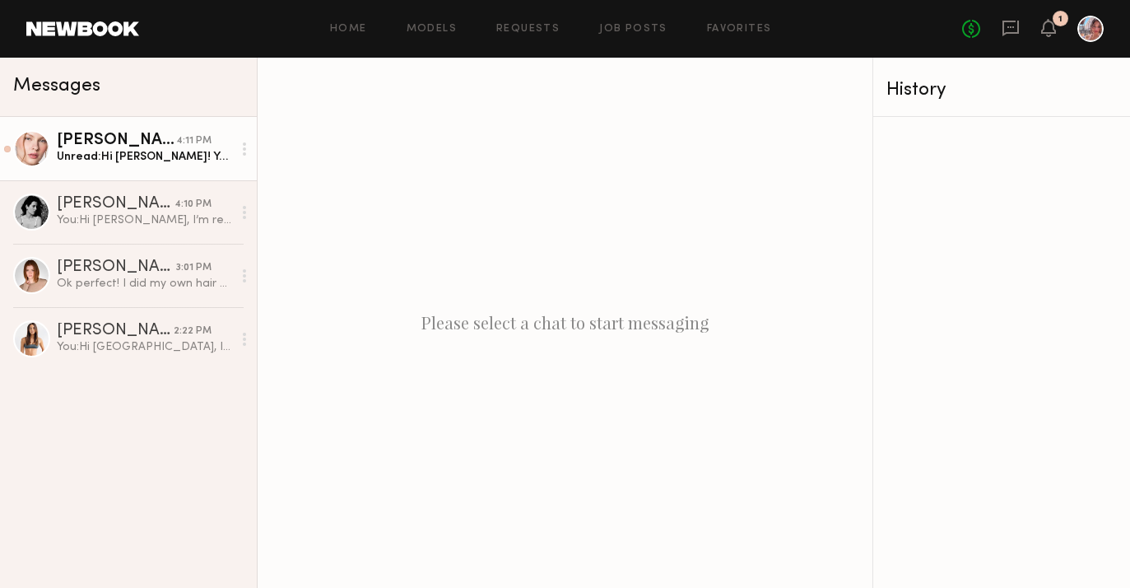
click at [97, 149] on div "Unread: Hi Aayushi! Yes I am interested! I have that day available as well! Lmk…" at bounding box center [144, 157] width 175 height 16
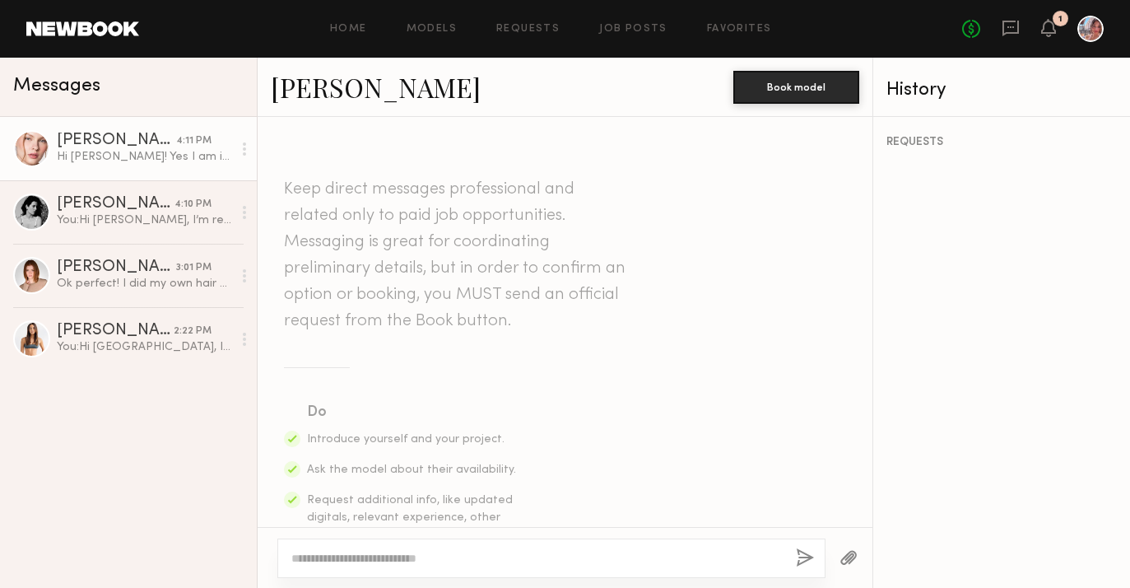
click at [361, 95] on link "Anastasiia M." at bounding box center [376, 86] width 210 height 35
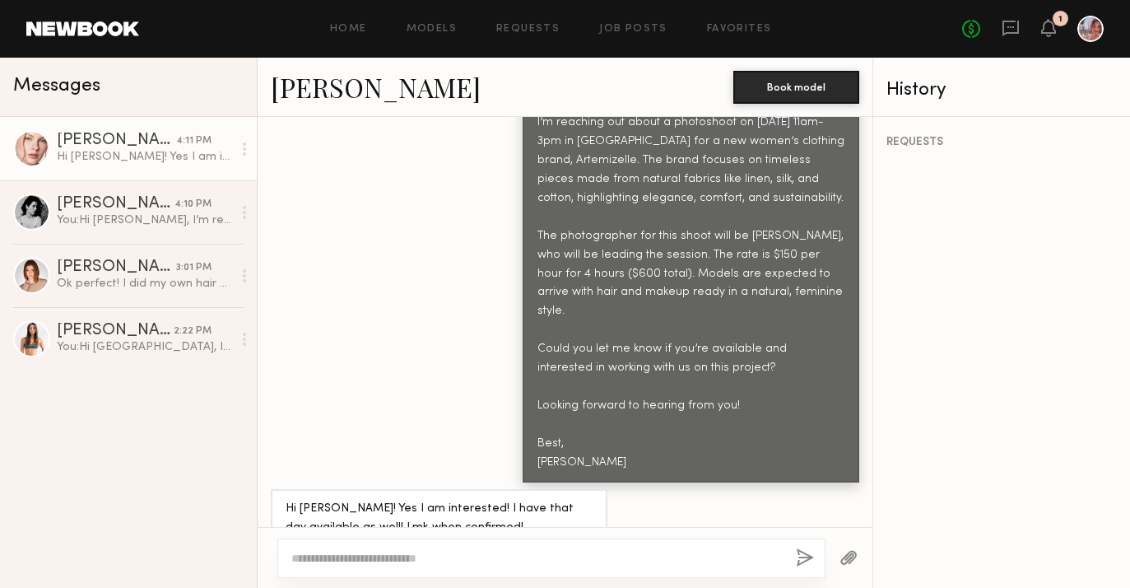
scroll to position [896, 0]
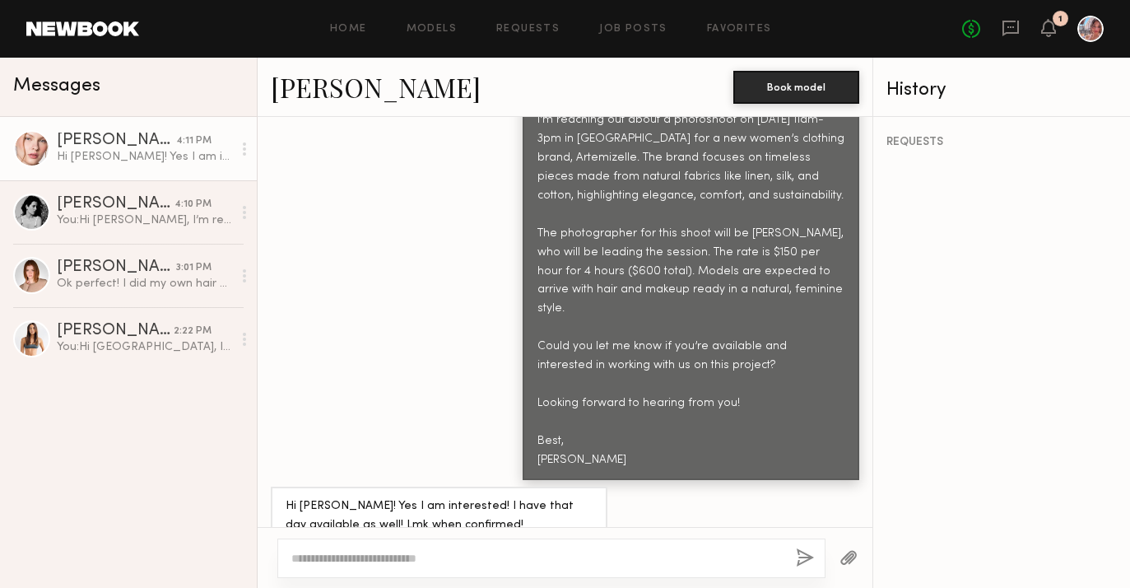
click at [75, 154] on div "Hi Aayushi! Yes I am interested! I have that day available as well! Lmk when co…" at bounding box center [144, 157] width 175 height 16
click at [373, 95] on link "Anastasiia M." at bounding box center [376, 86] width 210 height 35
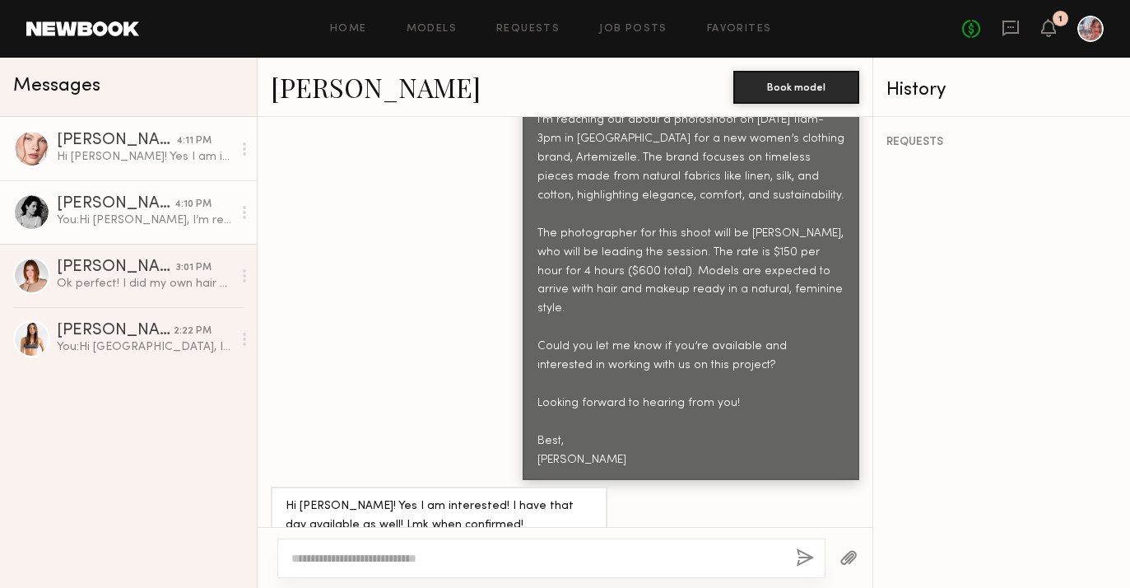
click at [64, 216] on div "You: Hi Casilda, I’m reaching out about a photoshoot on September 11th from 11a…" at bounding box center [144, 220] width 175 height 16
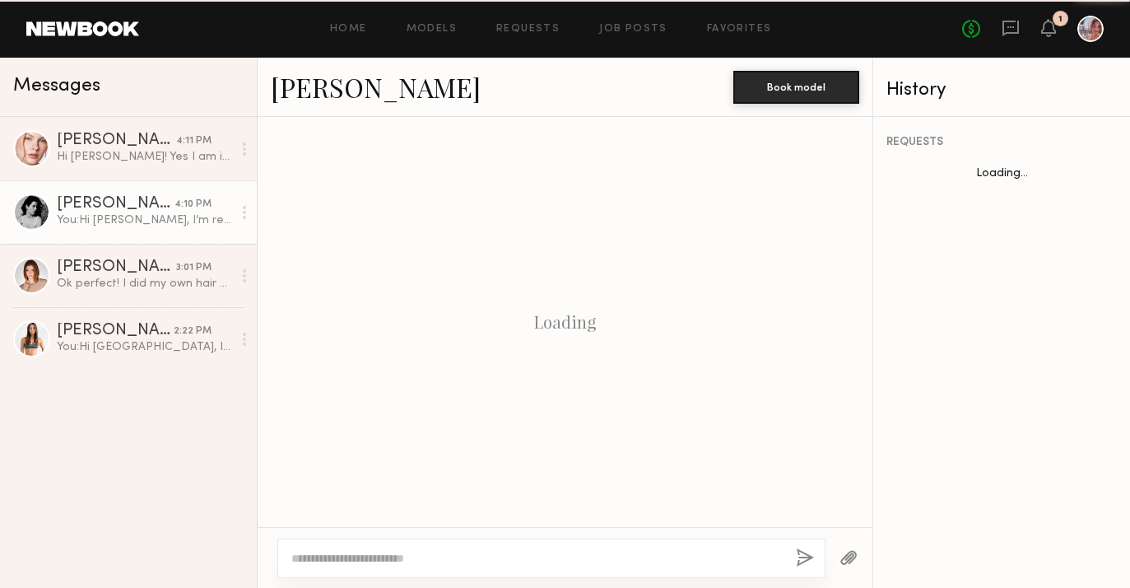
scroll to position [831, 0]
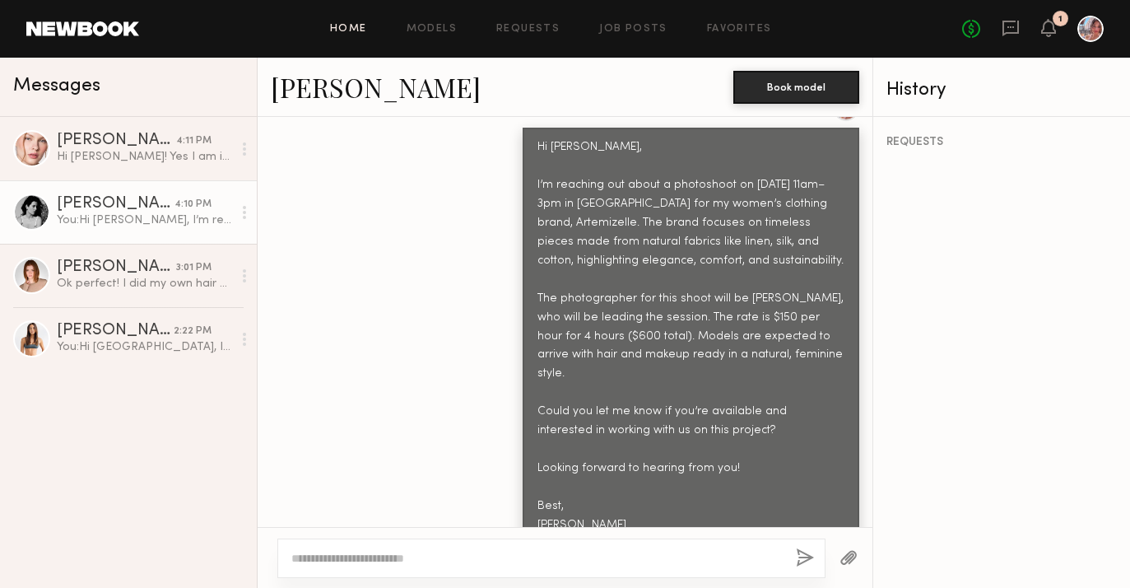
click at [366, 25] on link "Home" at bounding box center [348, 29] width 37 height 11
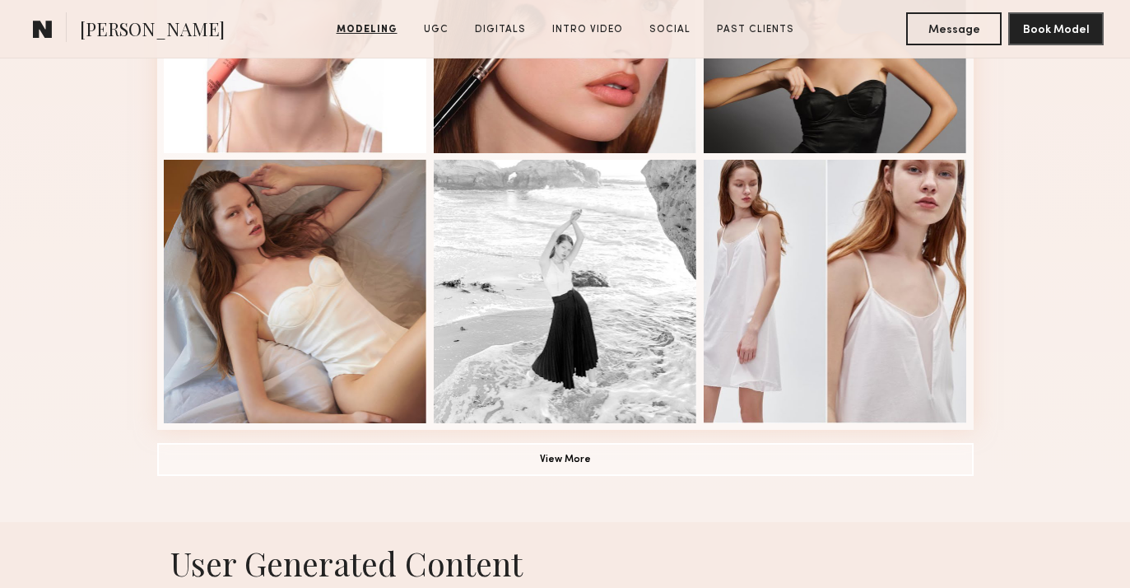
scroll to position [1139, 0]
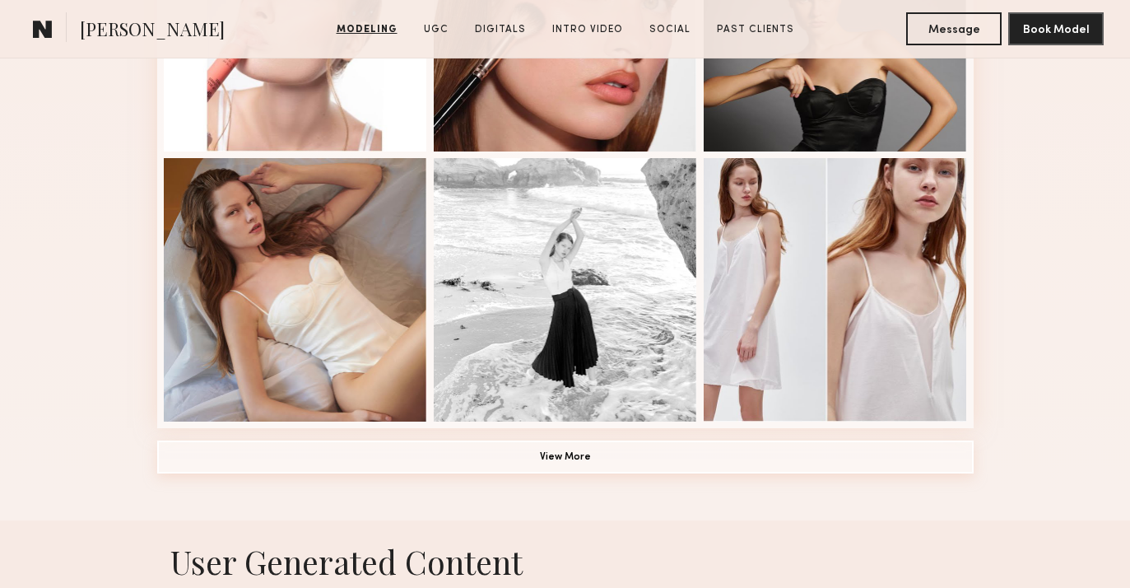
click at [487, 462] on button "View More" at bounding box center [565, 456] width 817 height 33
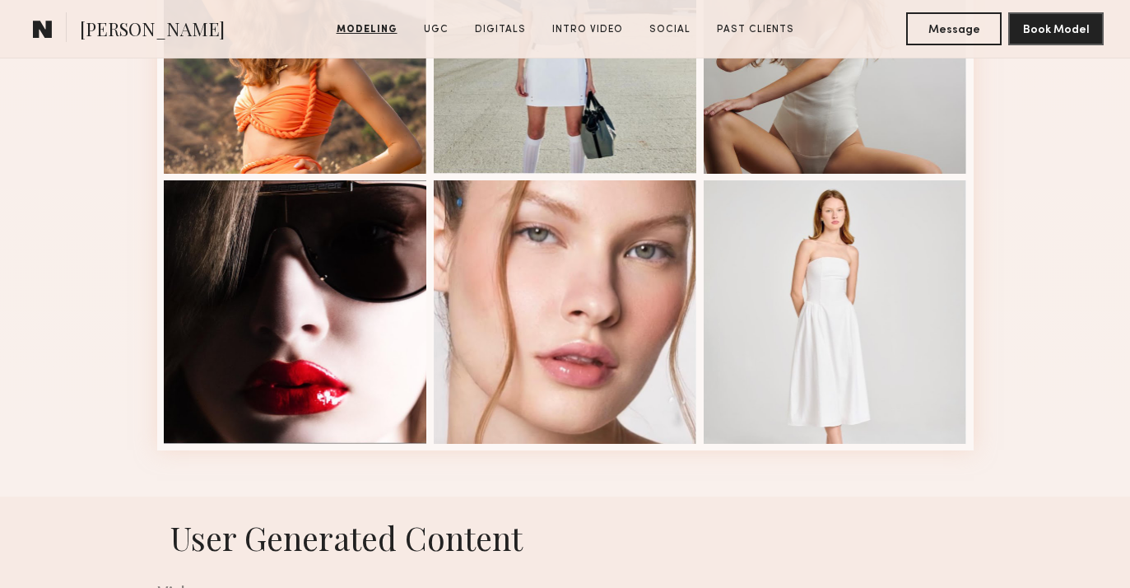
scroll to position [2200, 0]
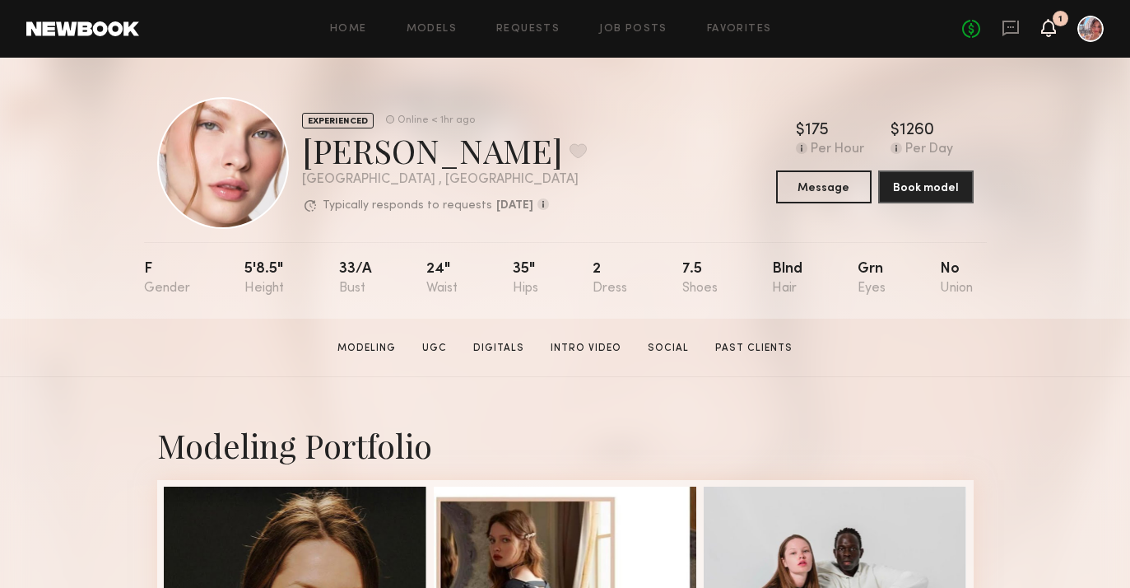
click at [1041, 21] on icon at bounding box center [1048, 28] width 15 height 18
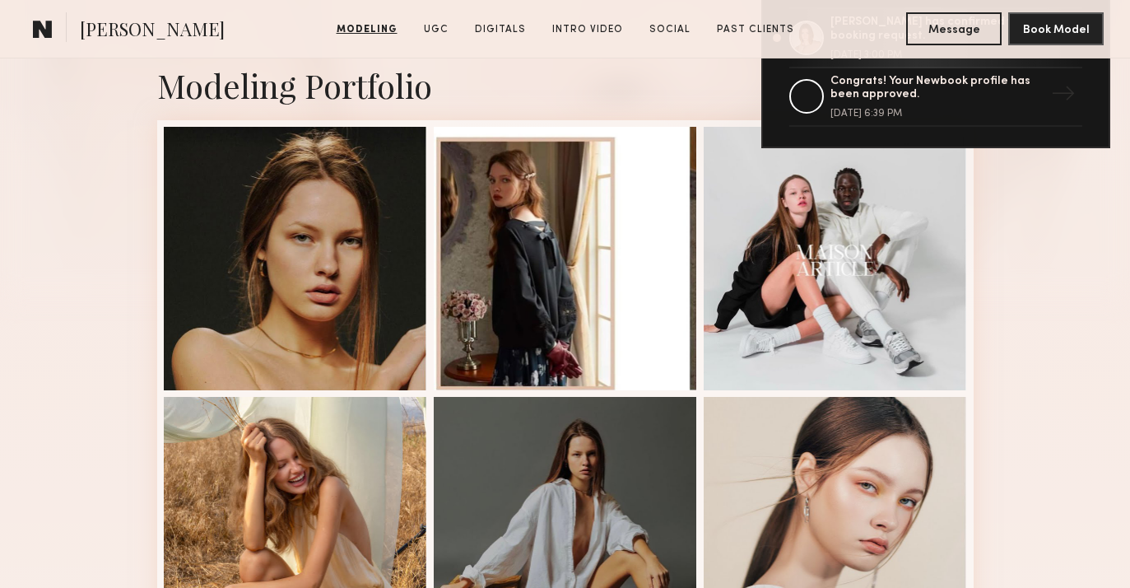
scroll to position [289, 0]
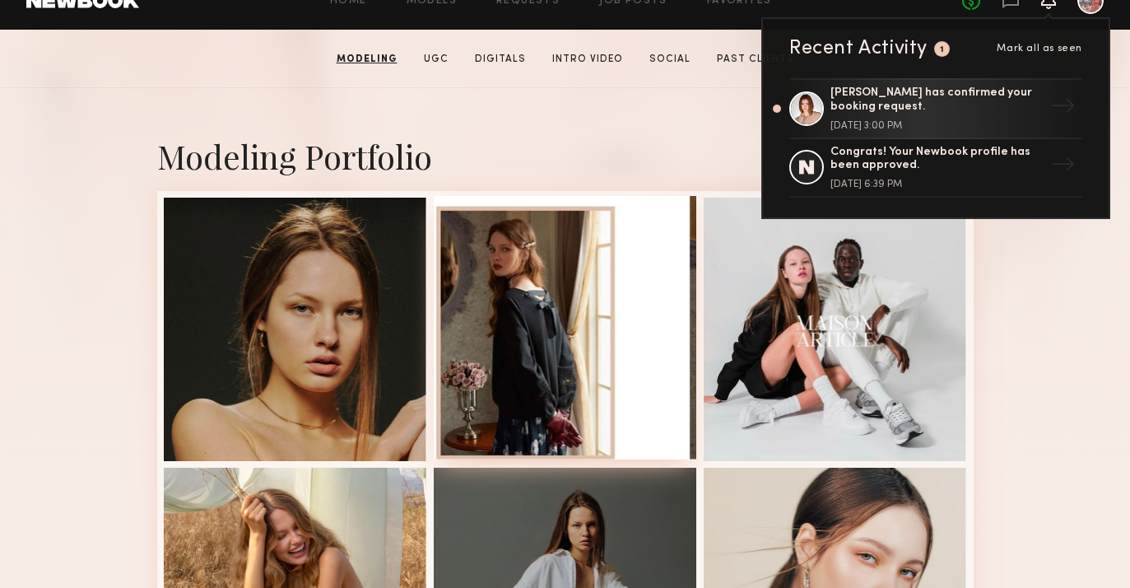
click at [505, 204] on div at bounding box center [565, 327] width 263 height 263
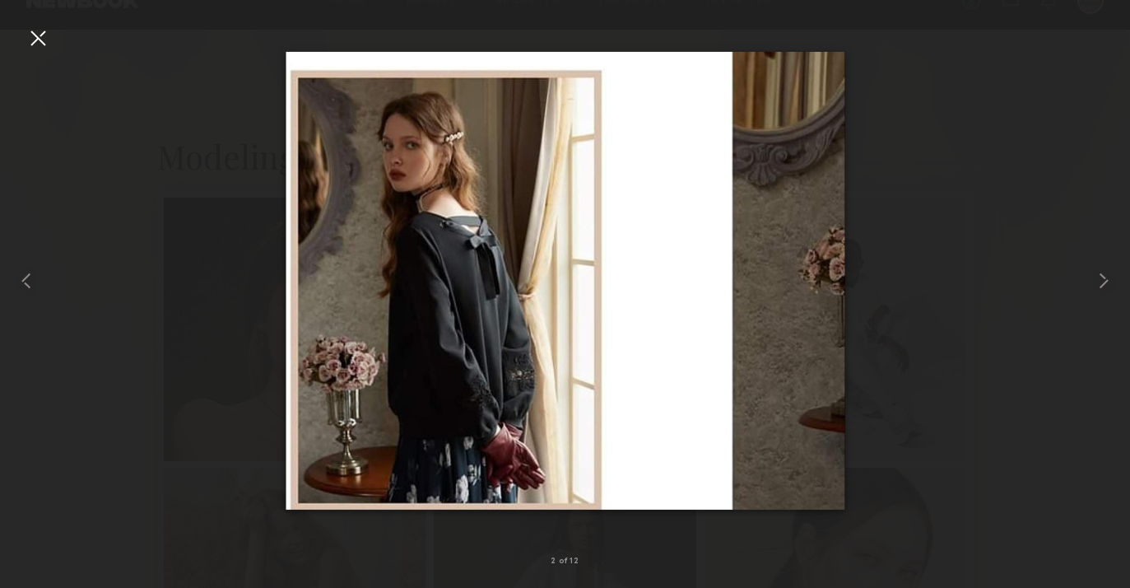
click at [44, 38] on div at bounding box center [38, 38] width 26 height 26
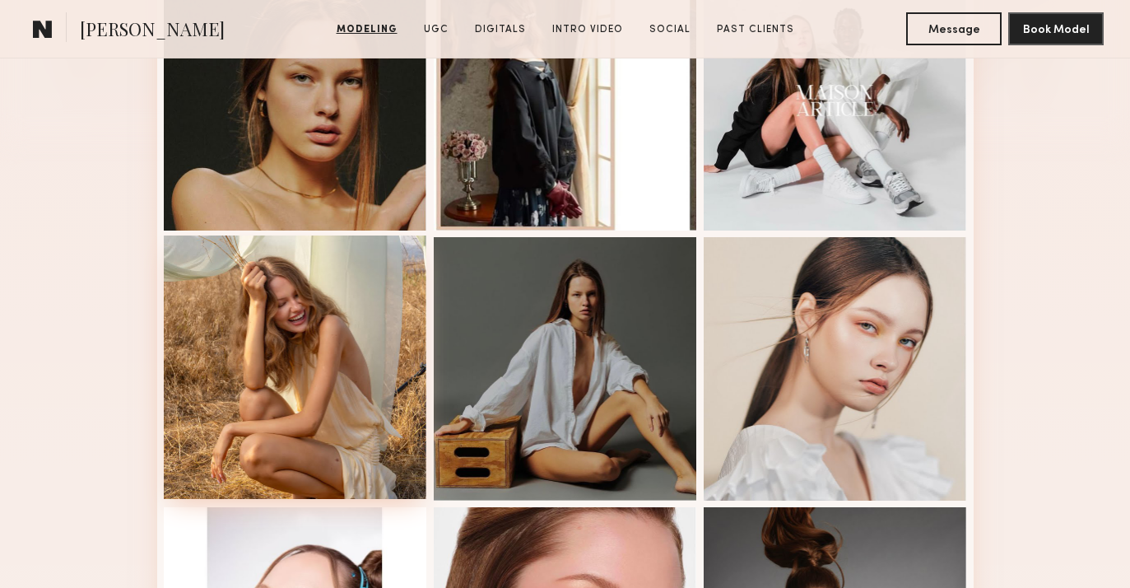
scroll to position [0, 0]
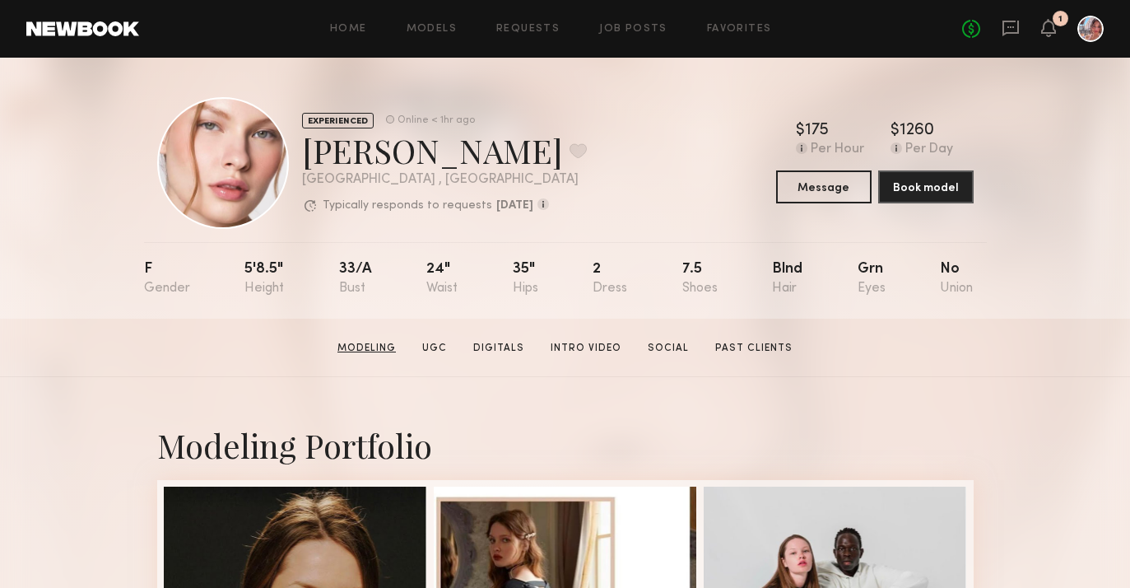
click at [400, 342] on link "Modeling" at bounding box center [367, 348] width 72 height 15
